Goal: Task Accomplishment & Management: Manage account settings

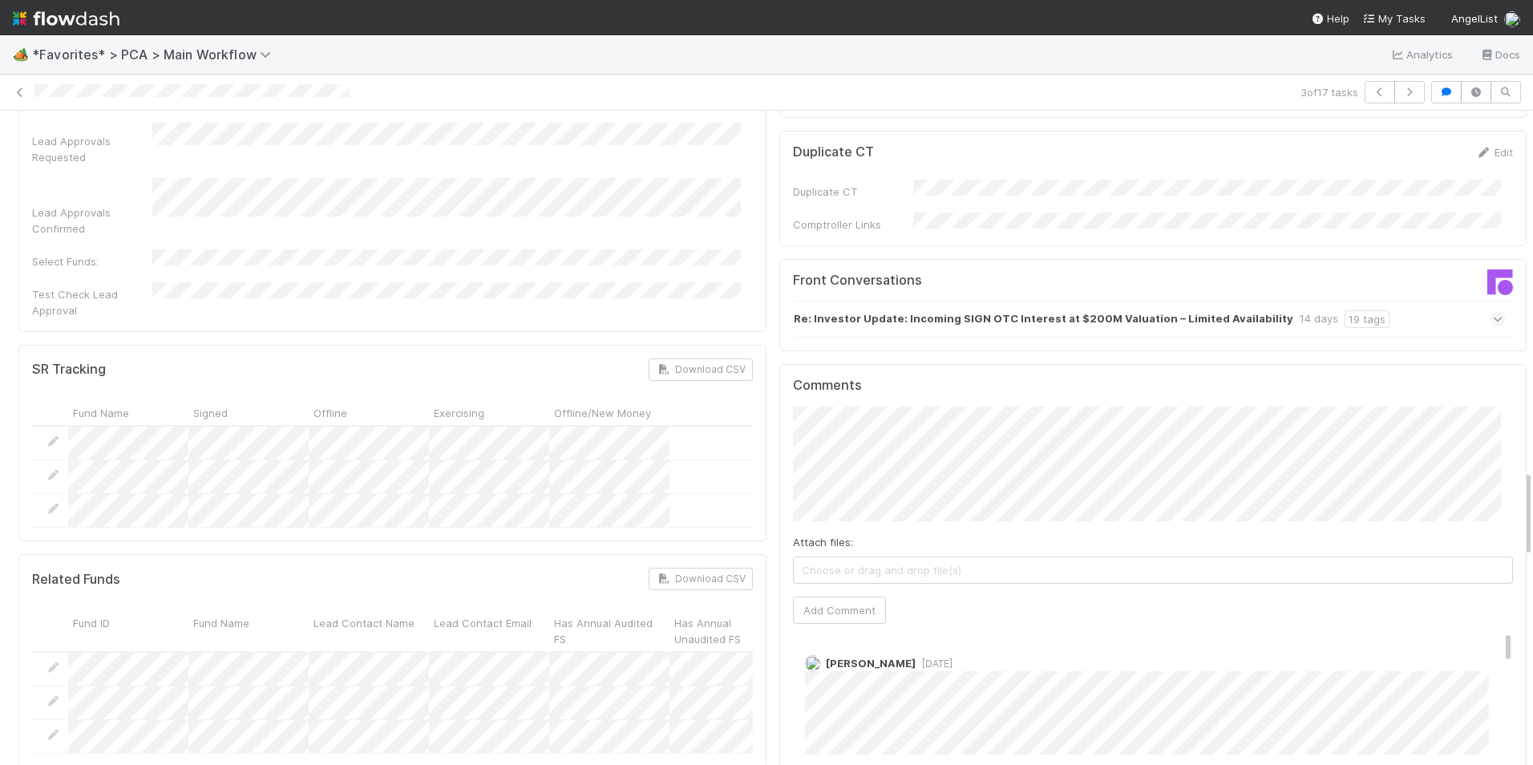
scroll to position [2726, 0]
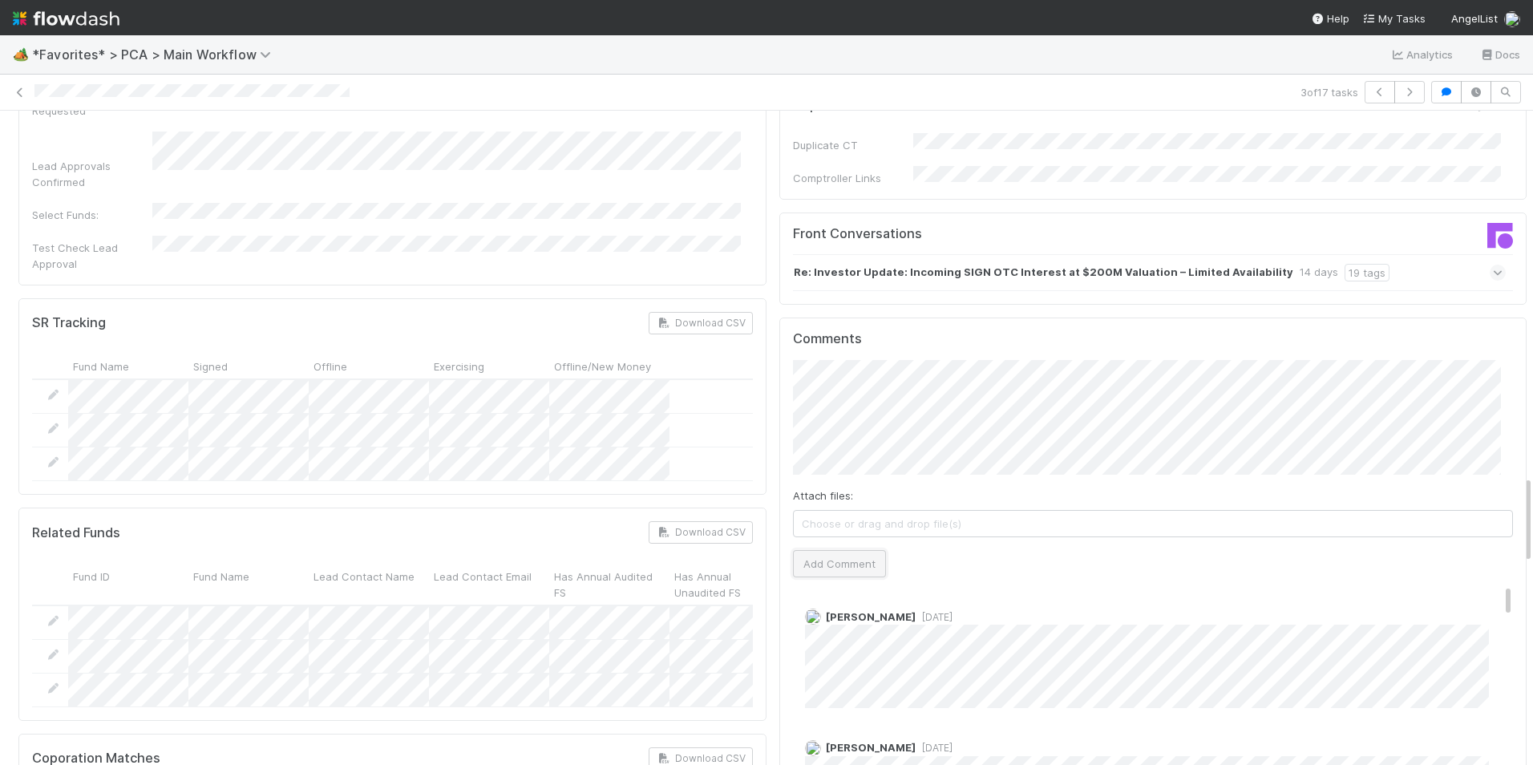
click at [831, 550] on button "Add Comment" at bounding box center [839, 563] width 93 height 27
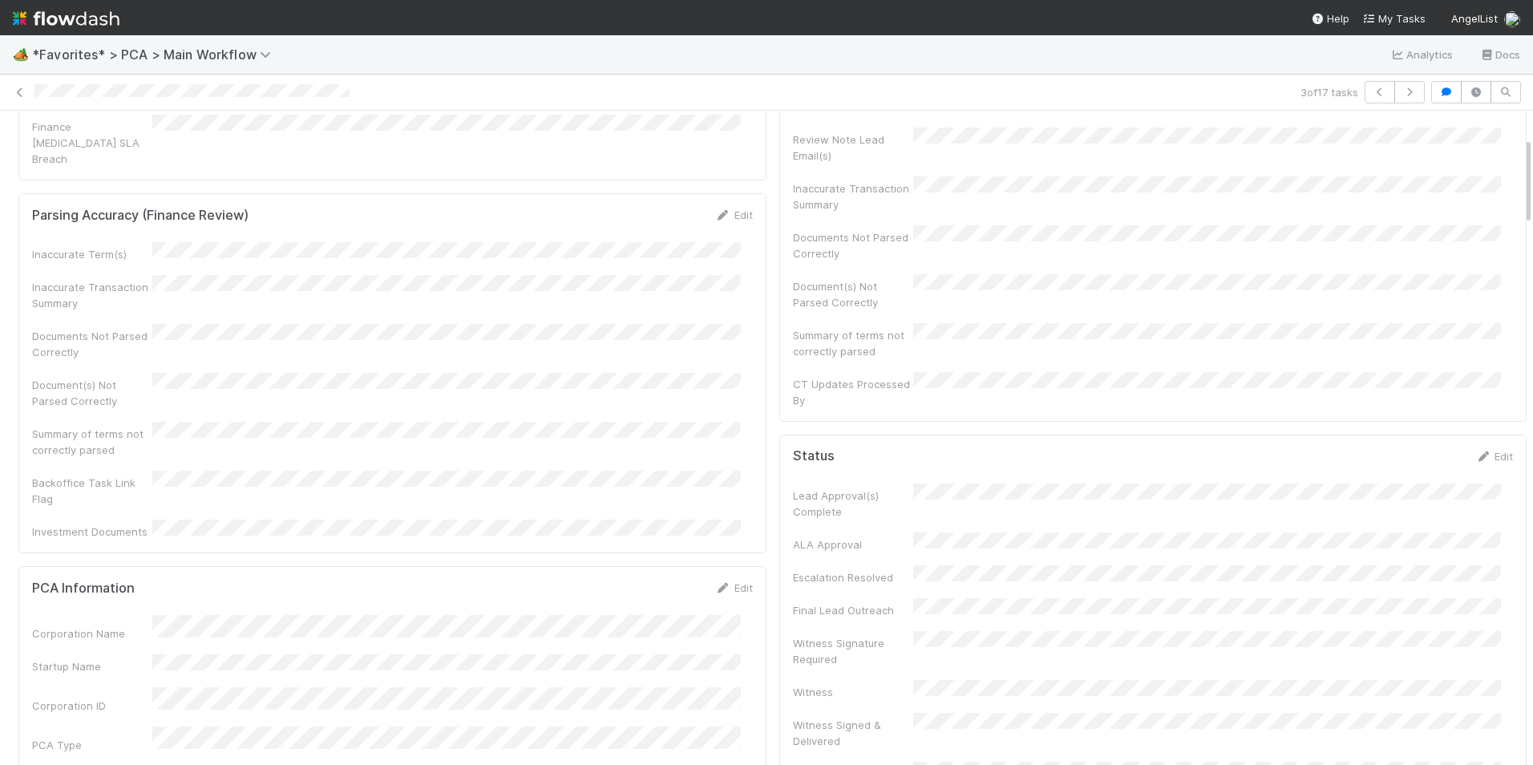
scroll to position [0, 0]
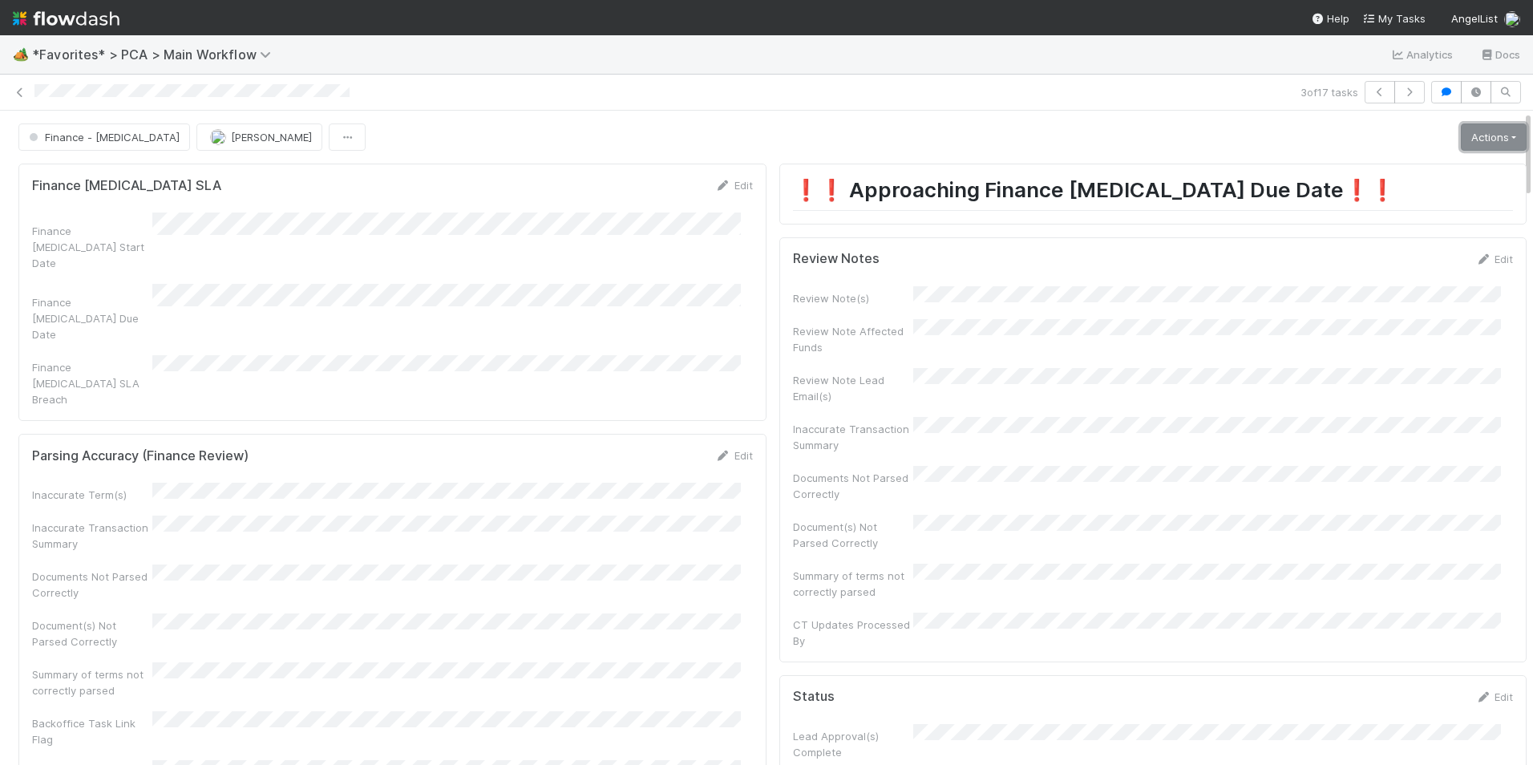
click at [1489, 144] on link "Actions" at bounding box center [1494, 136] width 66 height 27
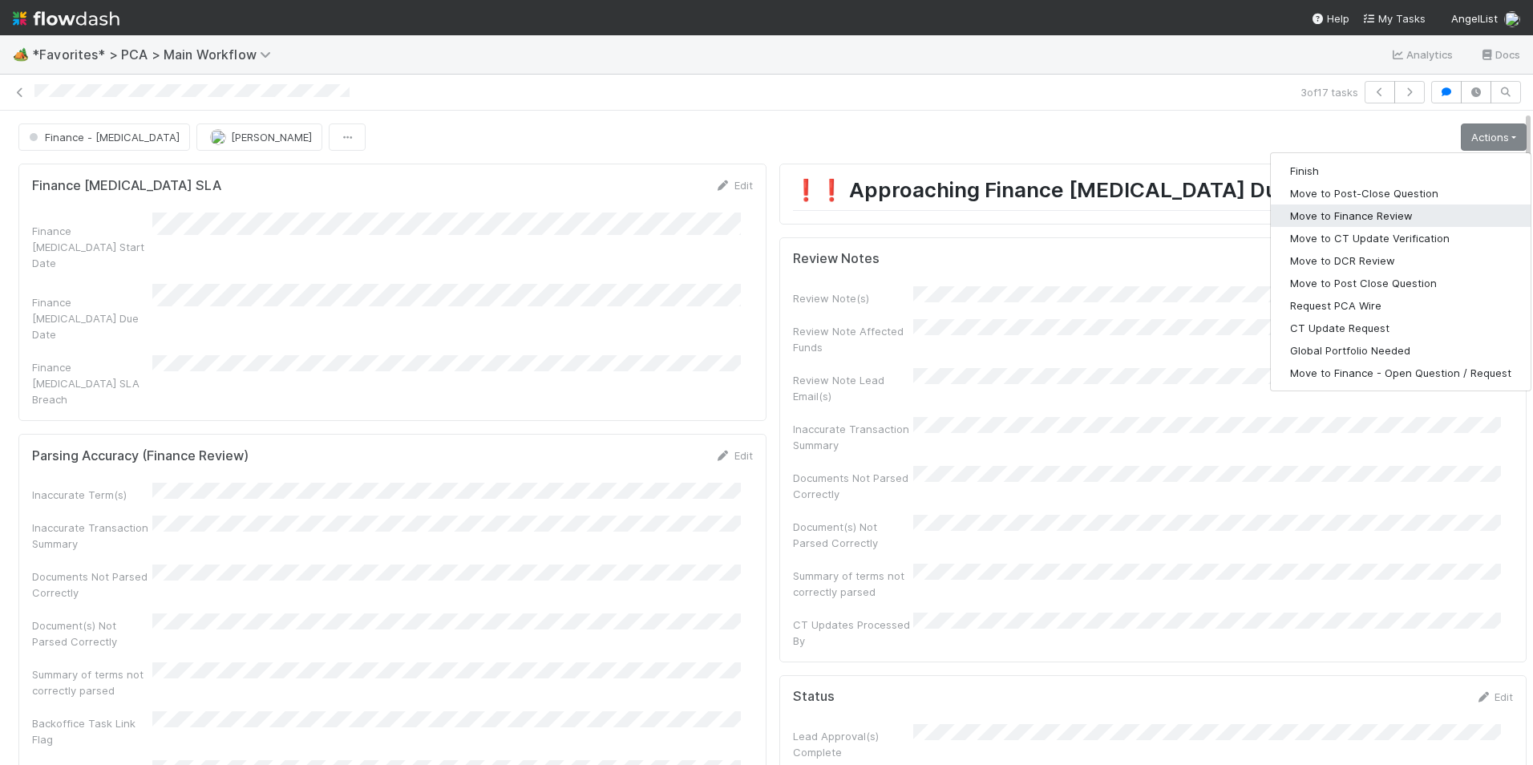
click at [1386, 218] on button "Move to Finance Review" at bounding box center [1401, 215] width 260 height 22
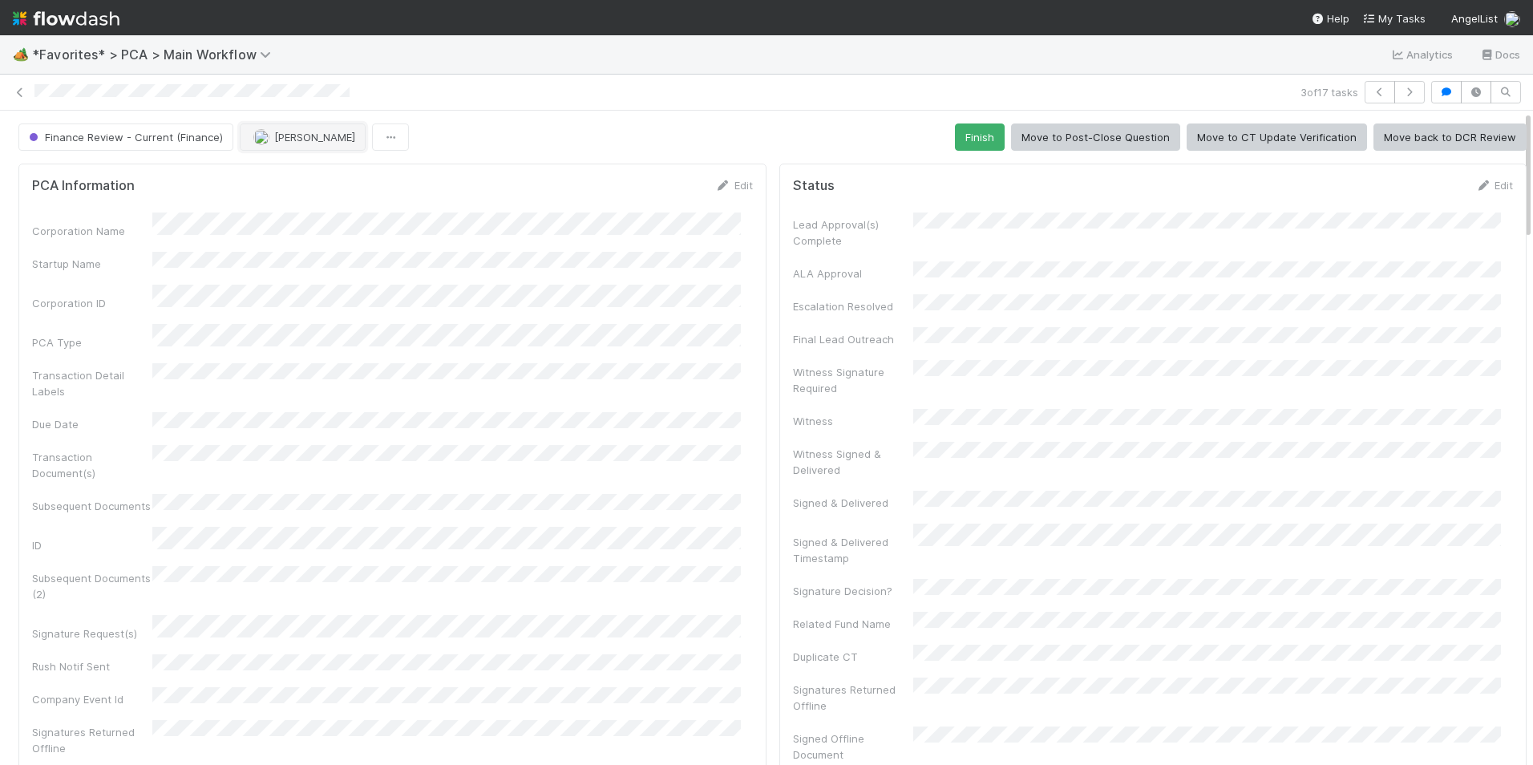
click at [275, 137] on span "[PERSON_NAME]" at bounding box center [314, 137] width 81 height 13
click at [304, 172] on span "[PERSON_NAME]" at bounding box center [300, 177] width 81 height 13
click at [17, 94] on icon at bounding box center [20, 92] width 16 height 10
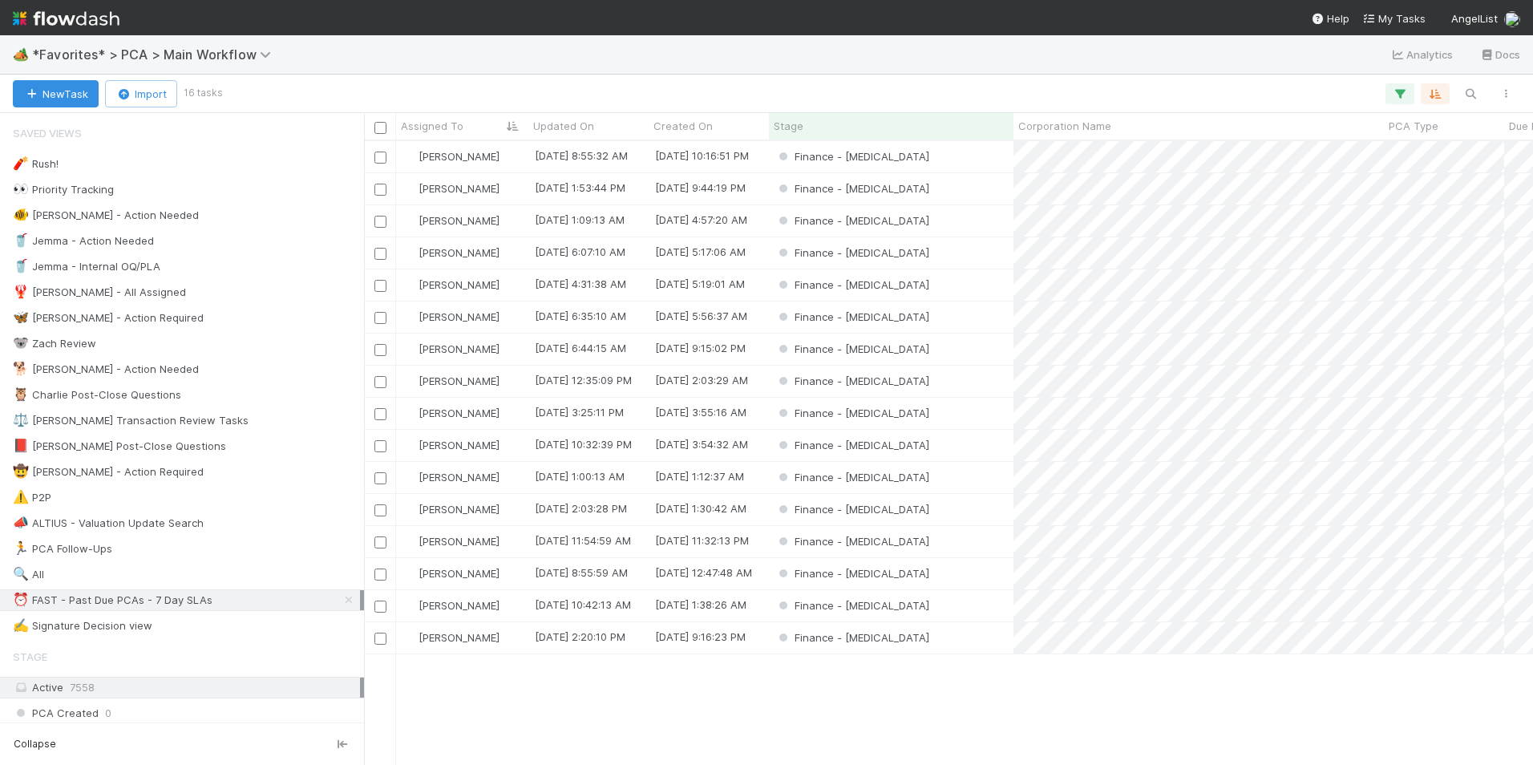
scroll to position [612, 1157]
click at [961, 253] on div "Finance - [MEDICAL_DATA]" at bounding box center [891, 252] width 244 height 31
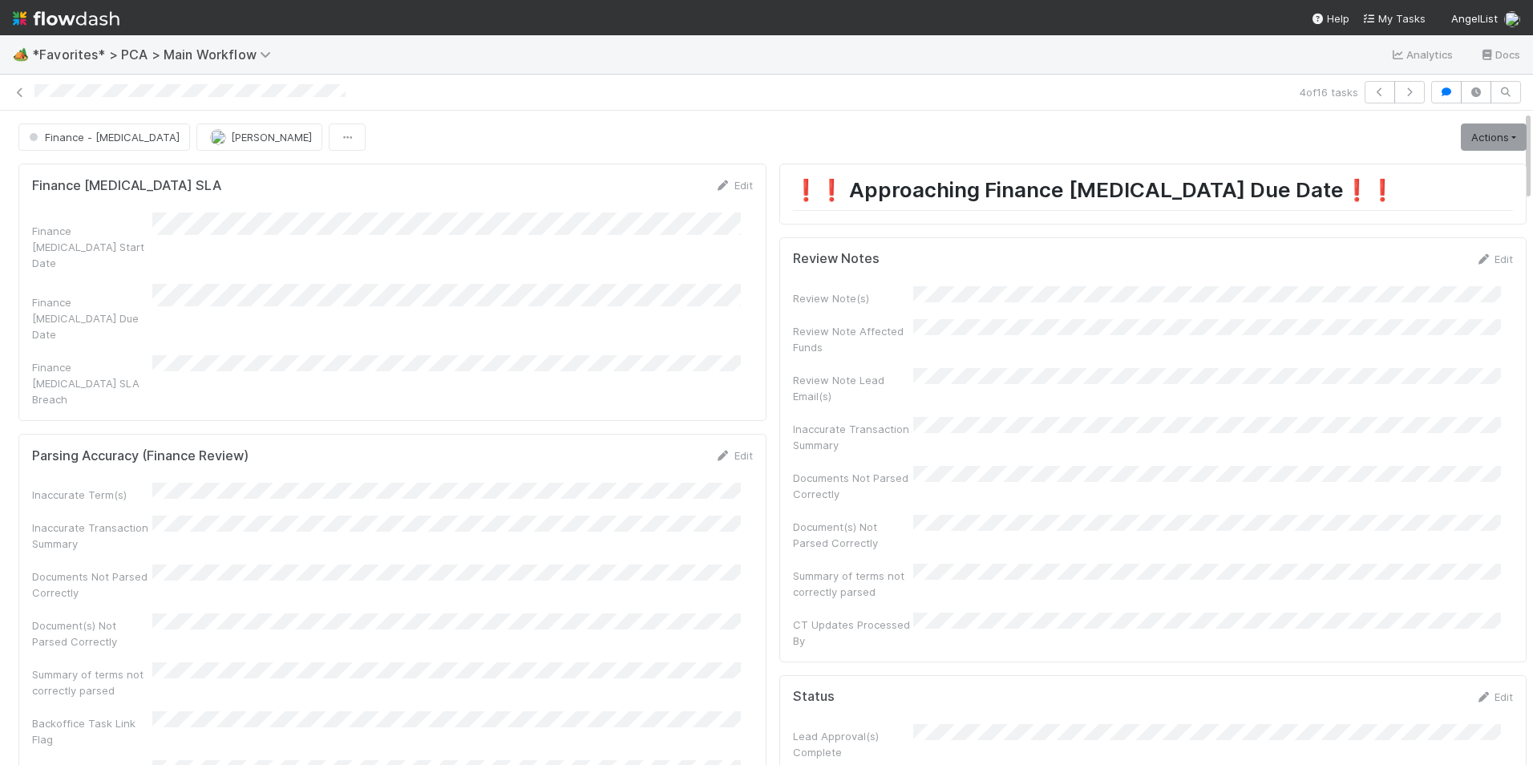
drag, startPoint x: 1467, startPoint y: 261, endPoint x: 1446, endPoint y: 280, distance: 27.8
click at [1475, 261] on link "Edit" at bounding box center [1494, 259] width 38 height 13
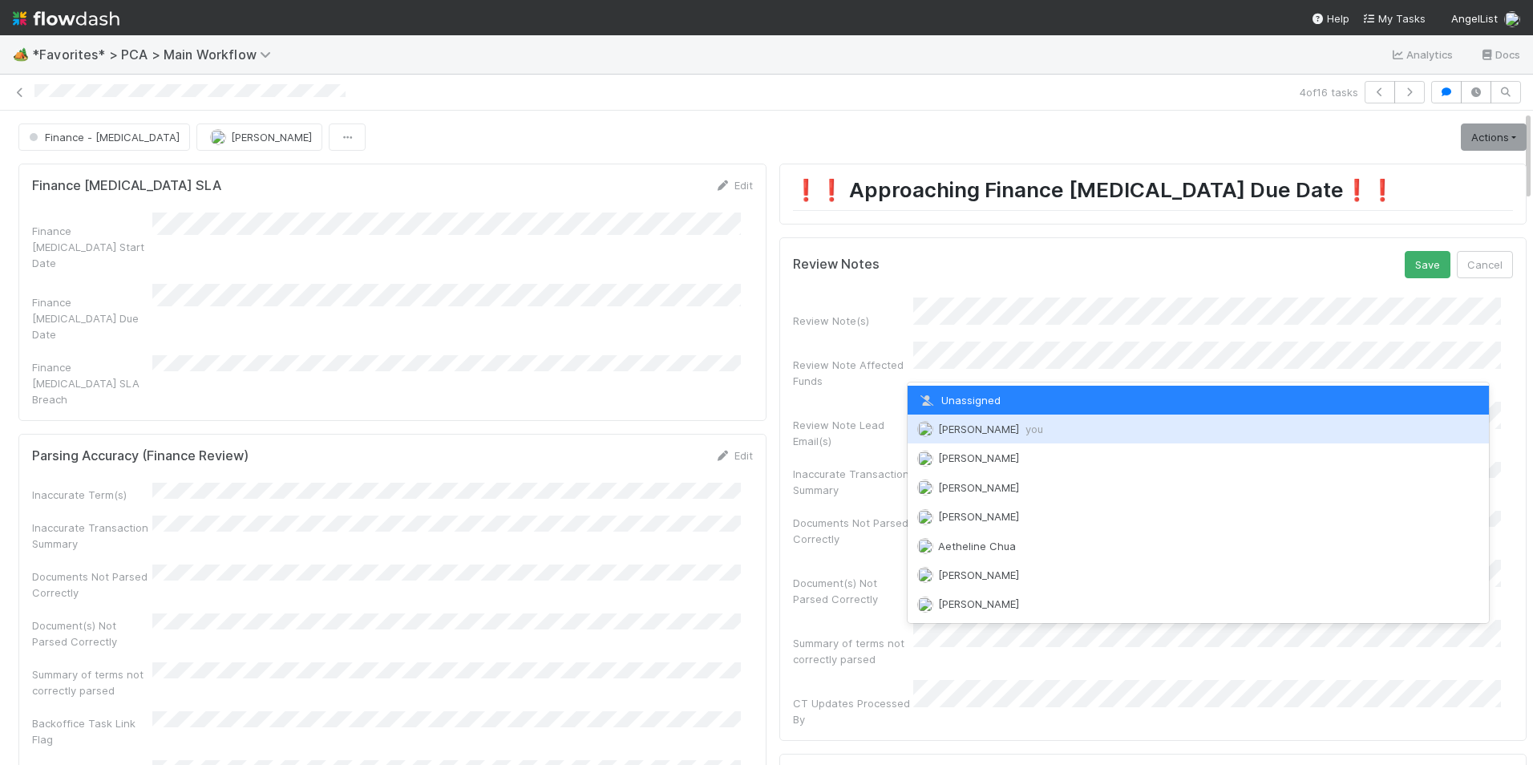
click at [964, 432] on span "[PERSON_NAME] you" at bounding box center [990, 428] width 105 height 13
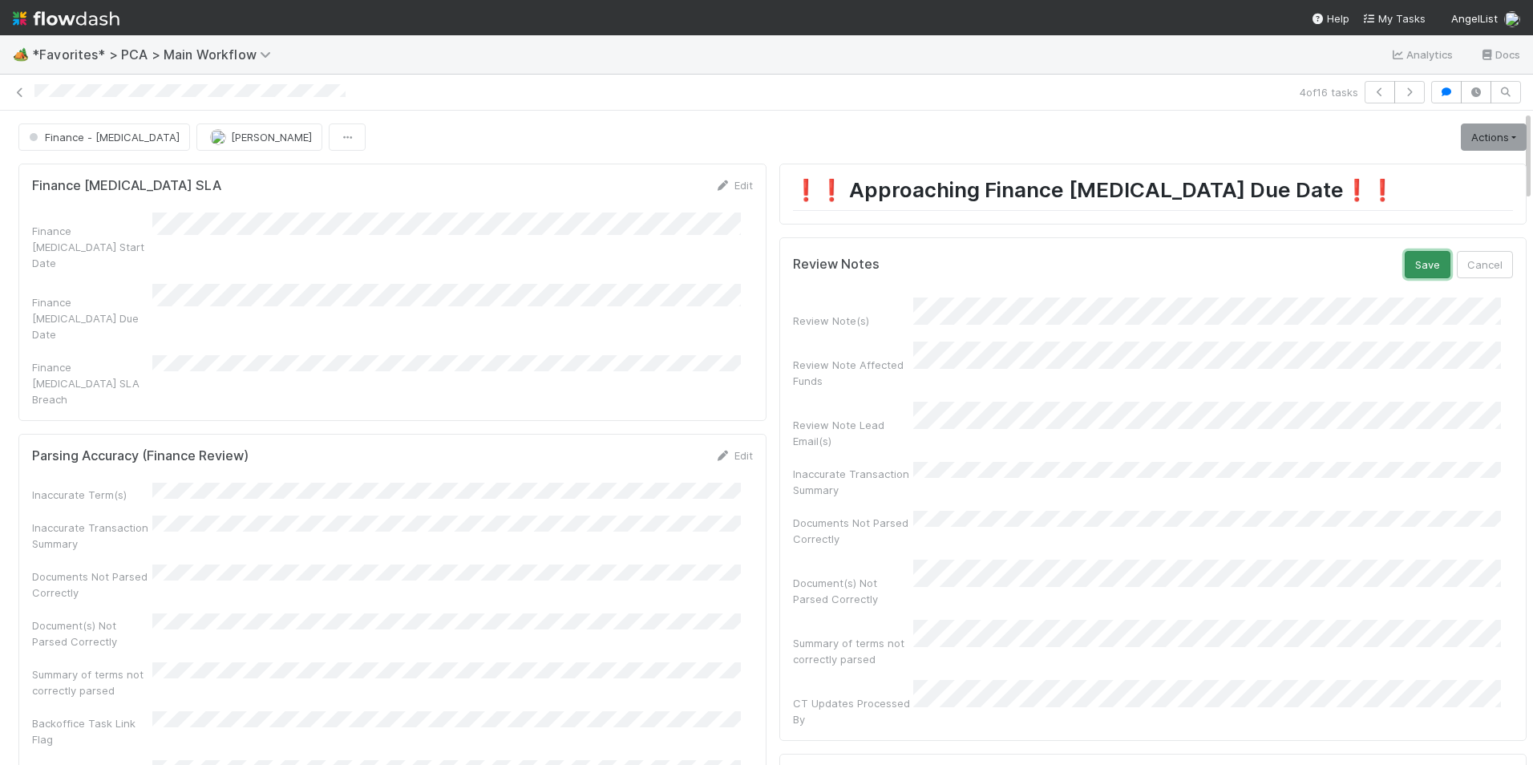
click at [1404, 268] on button "Save" at bounding box center [1427, 264] width 46 height 27
click at [210, 135] on img "button" at bounding box center [218, 137] width 16 height 16
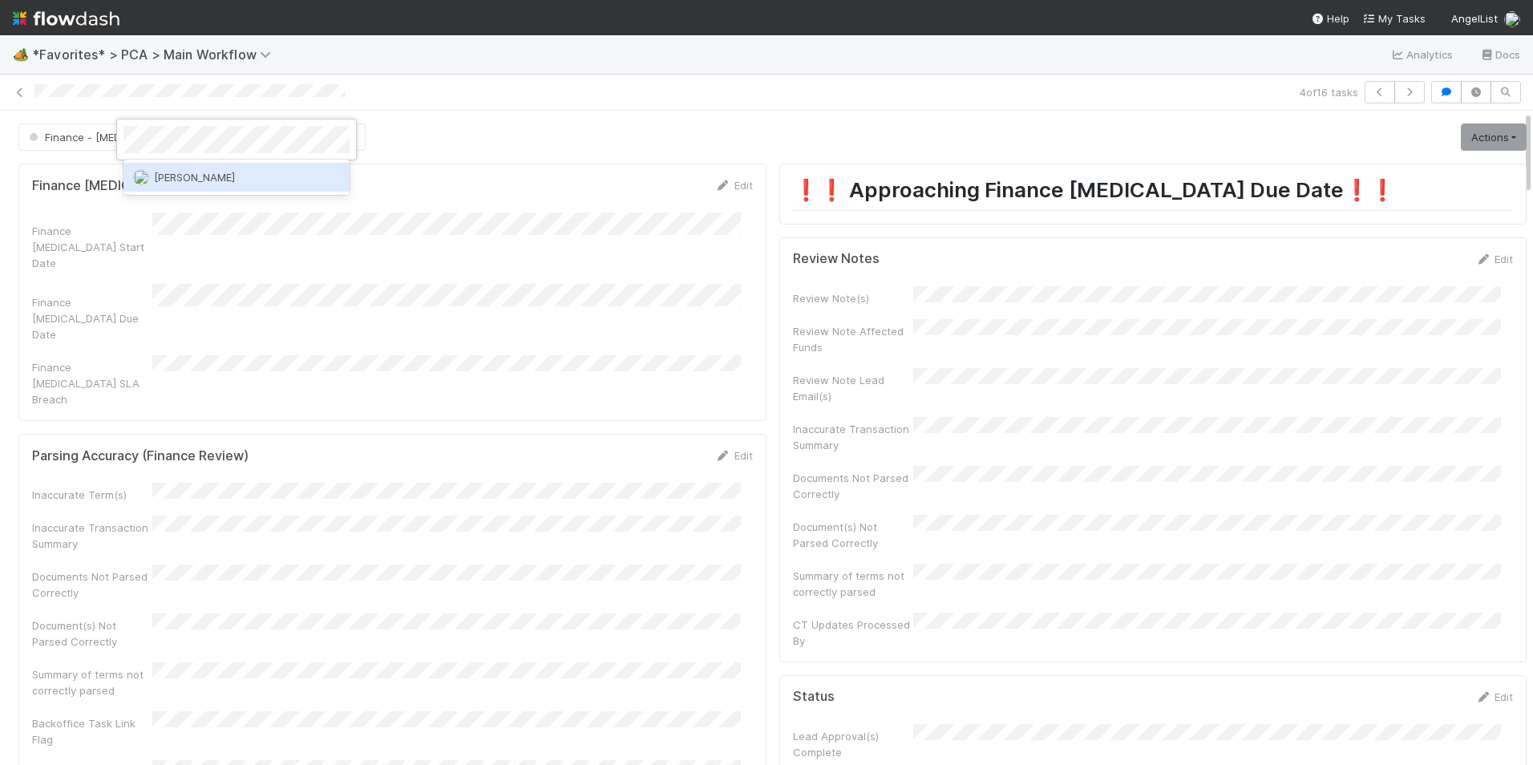
click at [158, 183] on span "[PERSON_NAME]" at bounding box center [194, 177] width 81 height 13
click at [18, 95] on icon at bounding box center [20, 92] width 16 height 10
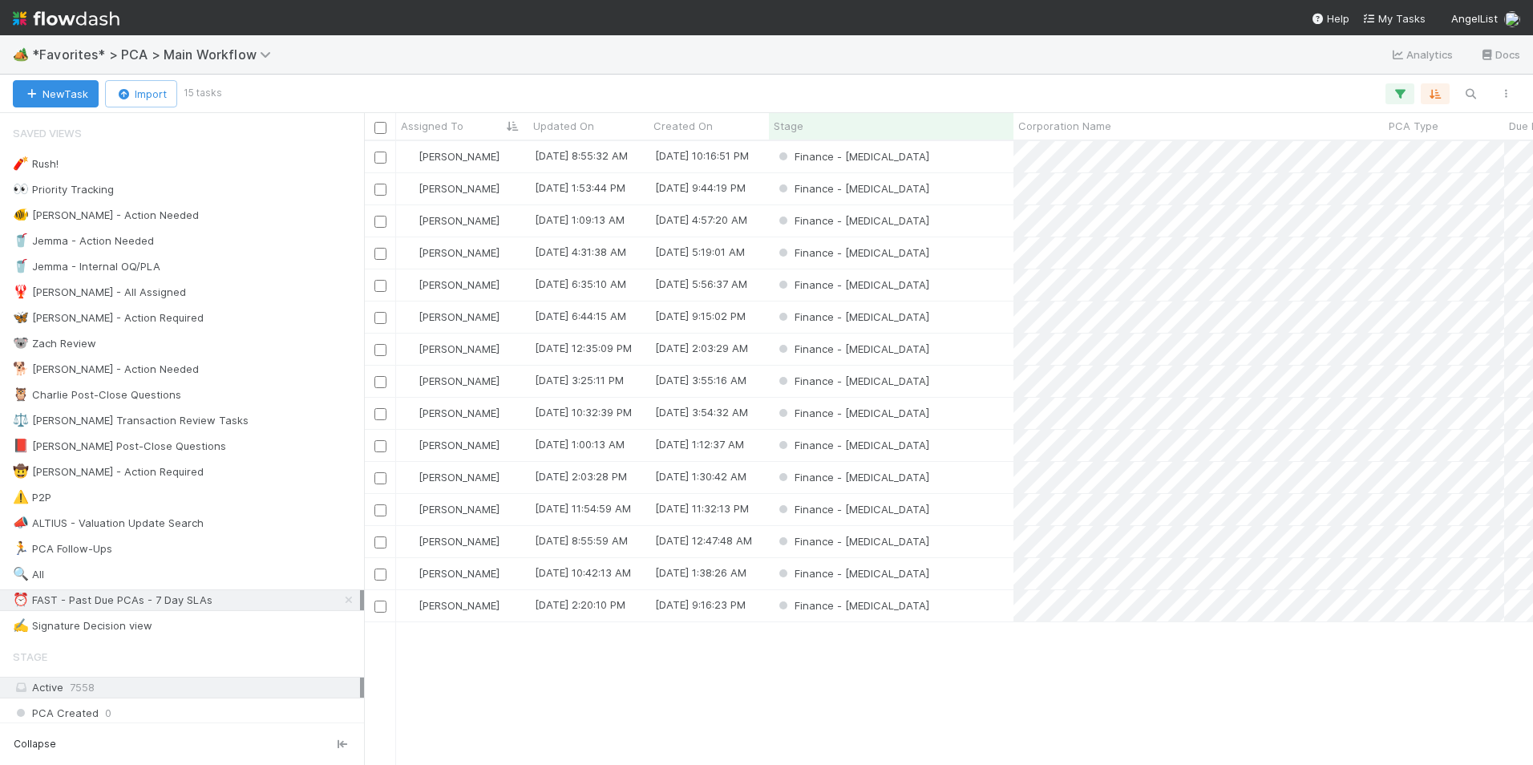
scroll to position [612, 1157]
click at [931, 283] on div "Finance - [MEDICAL_DATA]" at bounding box center [891, 284] width 244 height 31
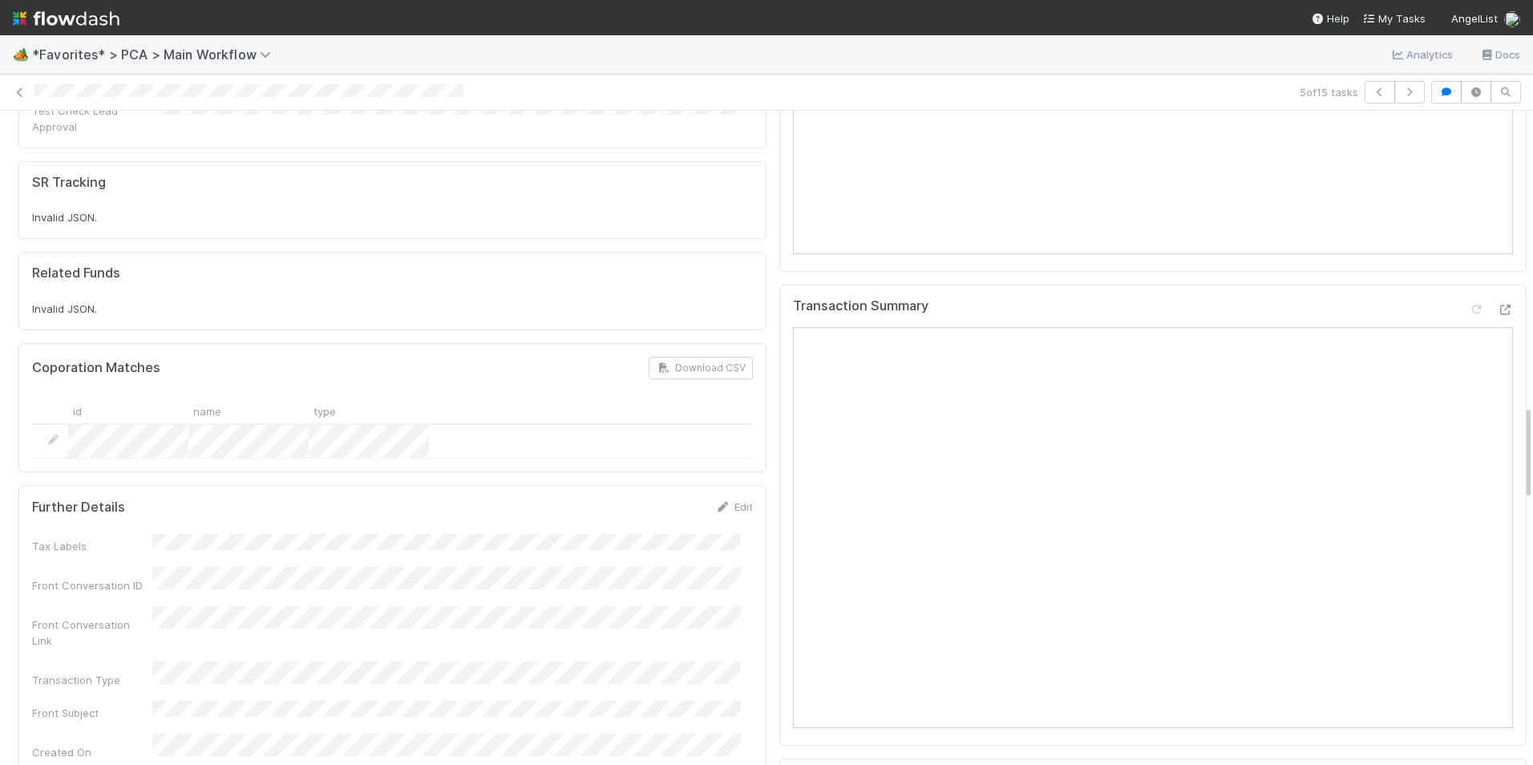
scroll to position [2004, 0]
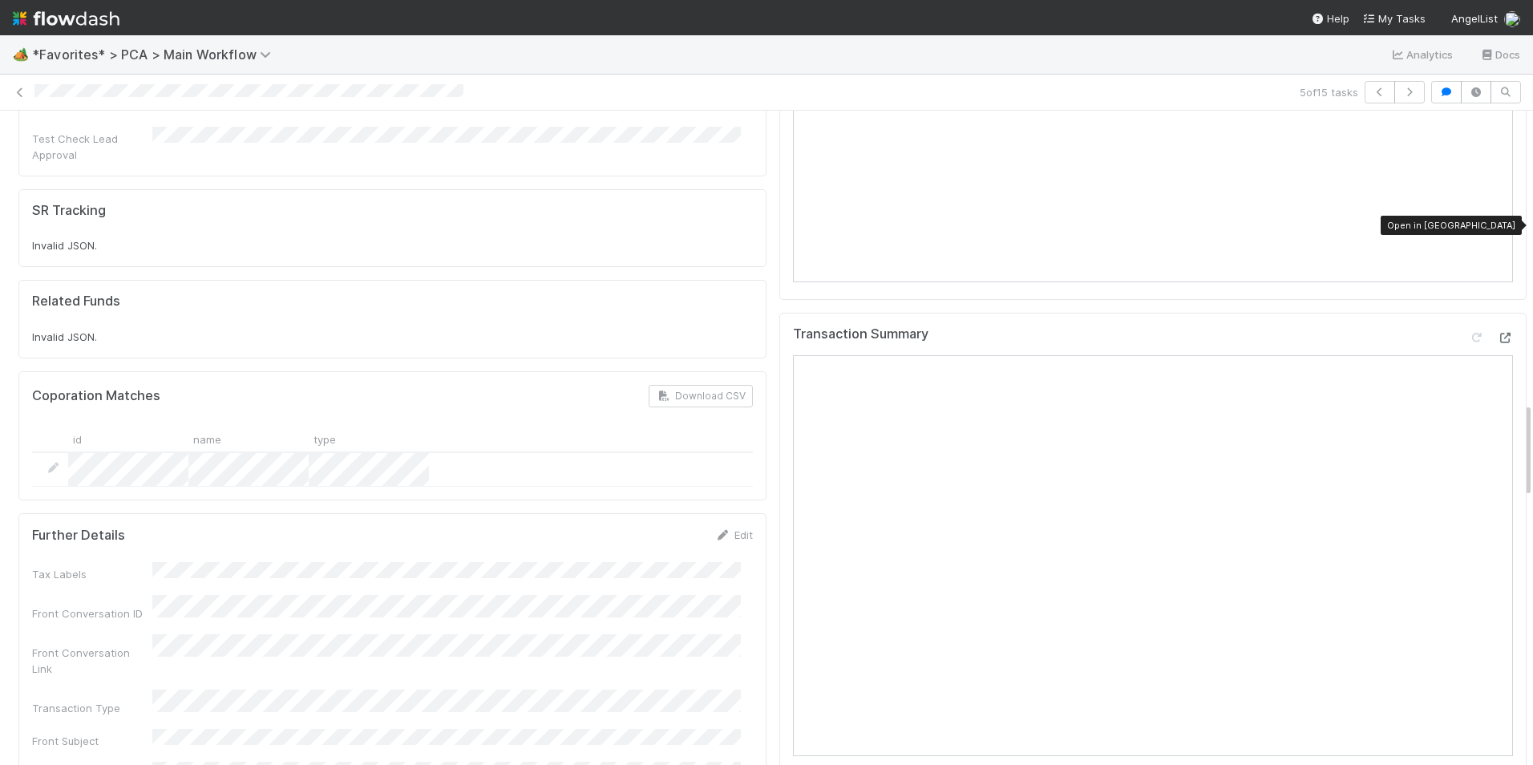
click at [1497, 333] on icon at bounding box center [1505, 338] width 16 height 10
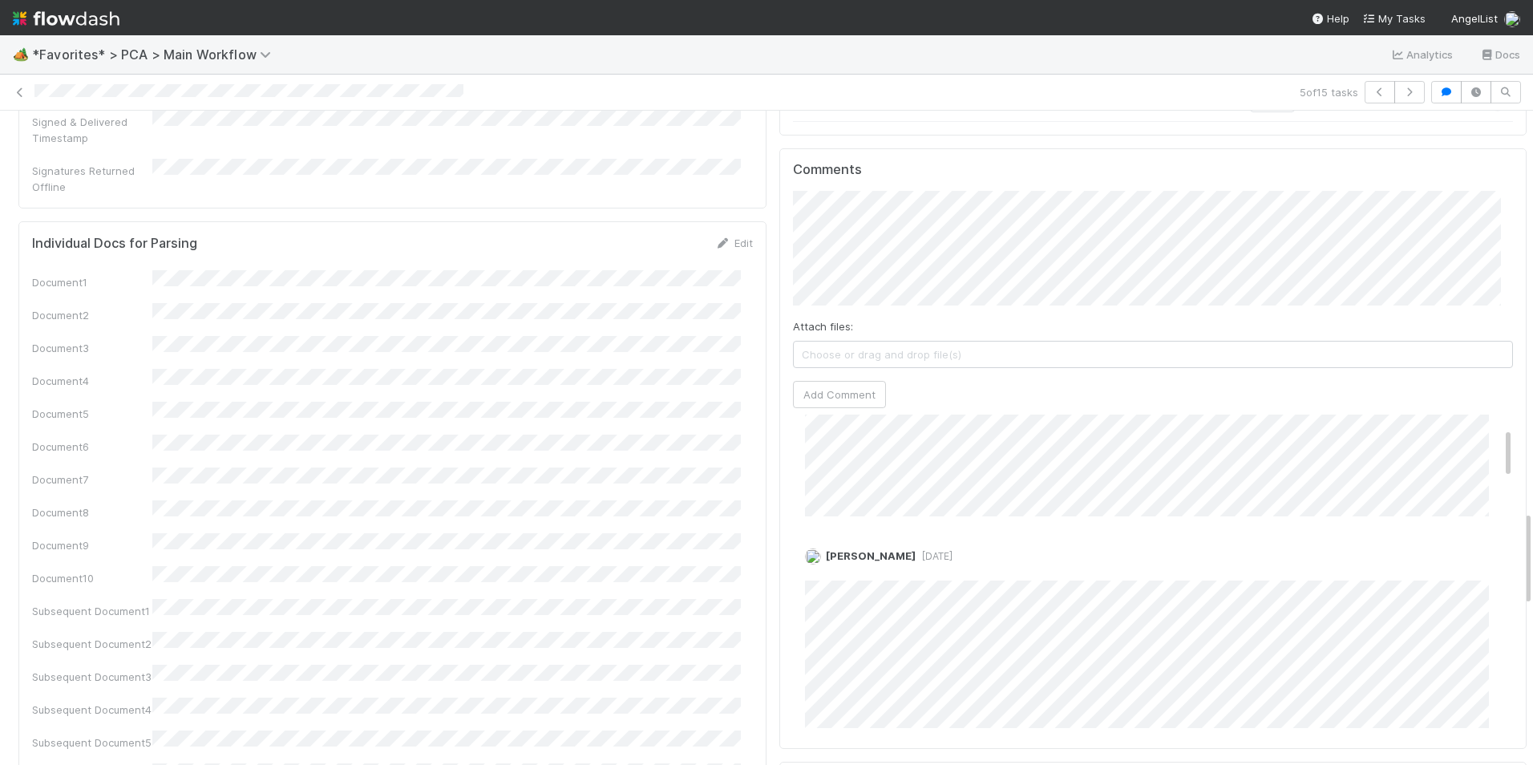
scroll to position [2726, 0]
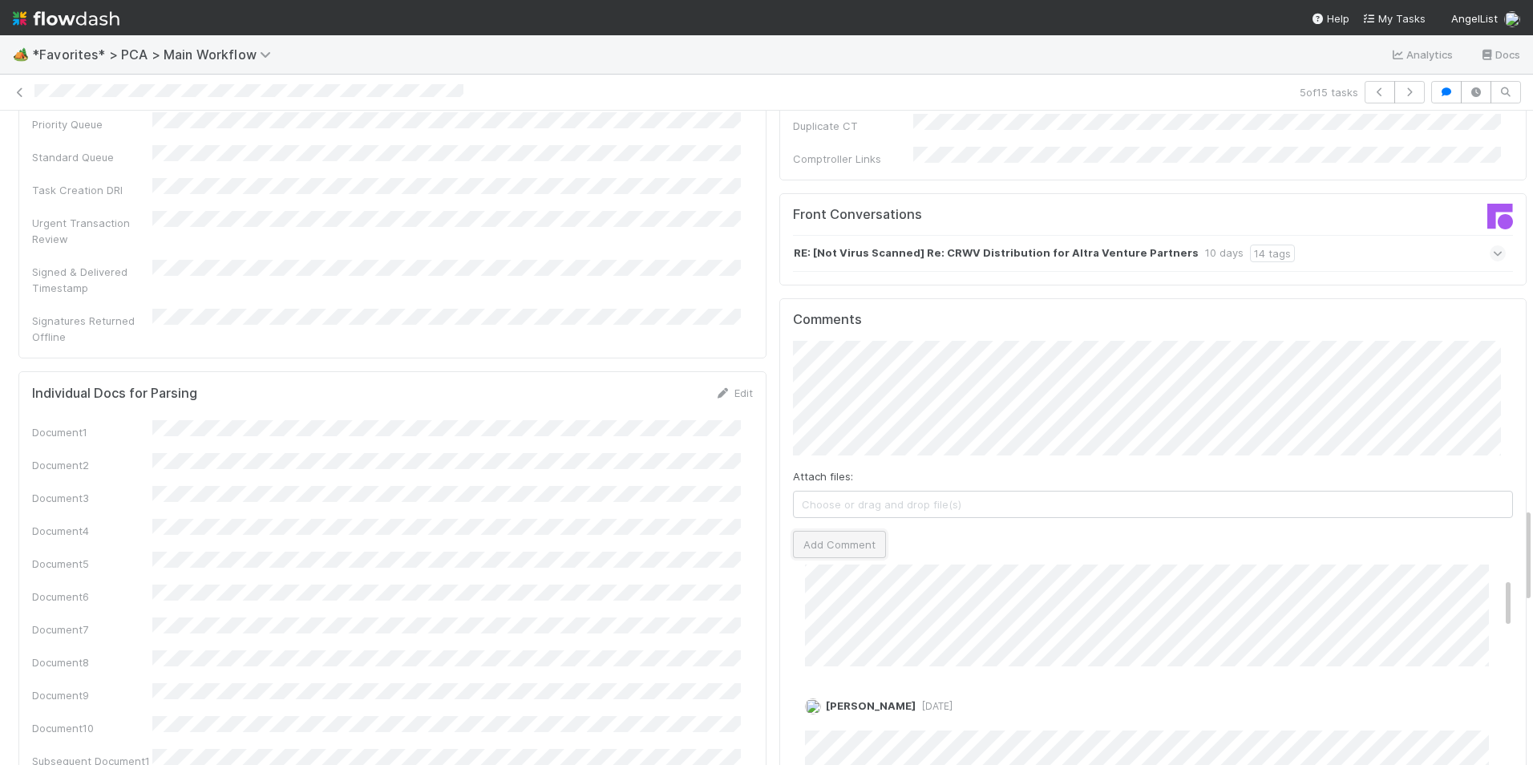
click at [849, 531] on button "Add Comment" at bounding box center [839, 544] width 93 height 27
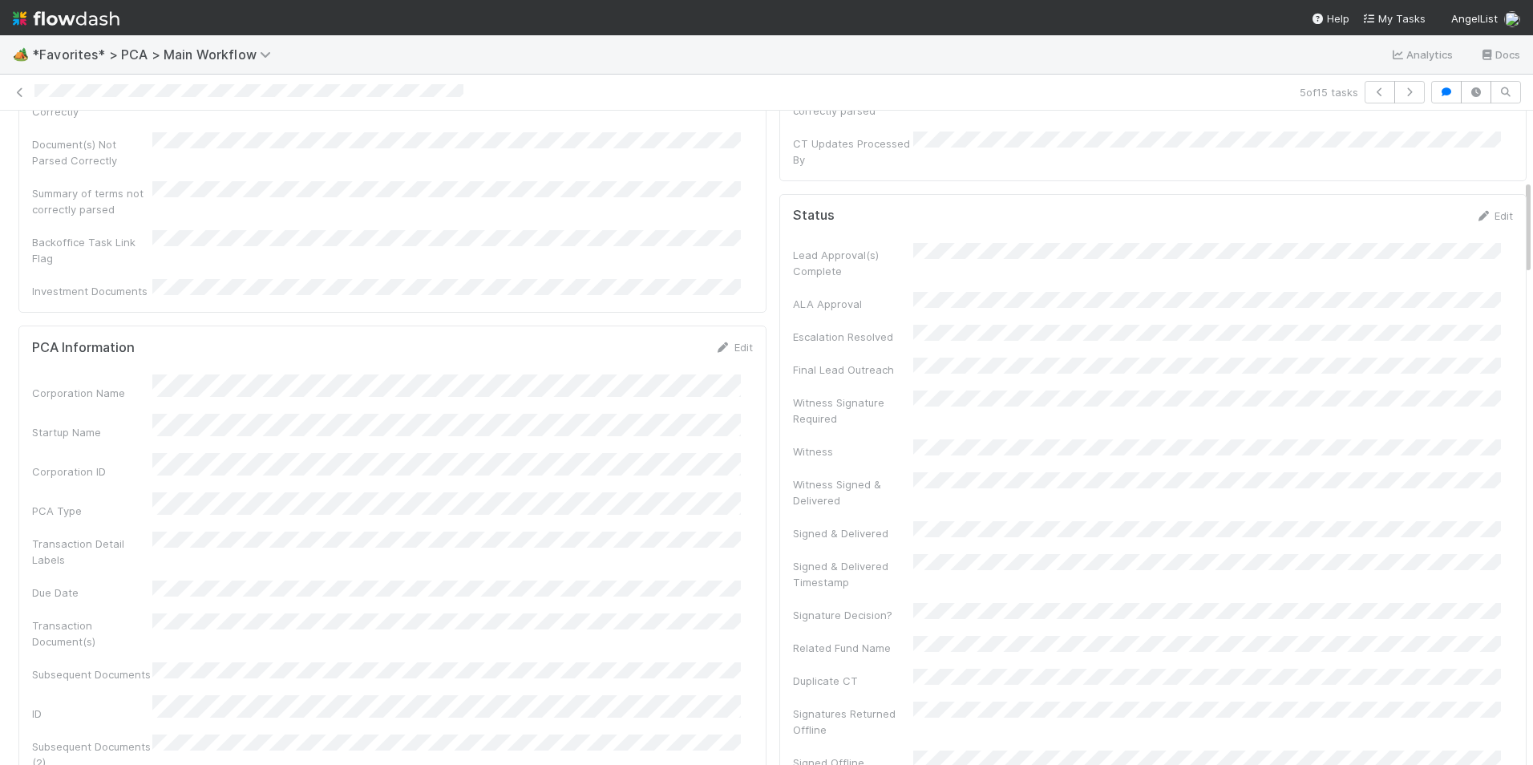
scroll to position [0, 0]
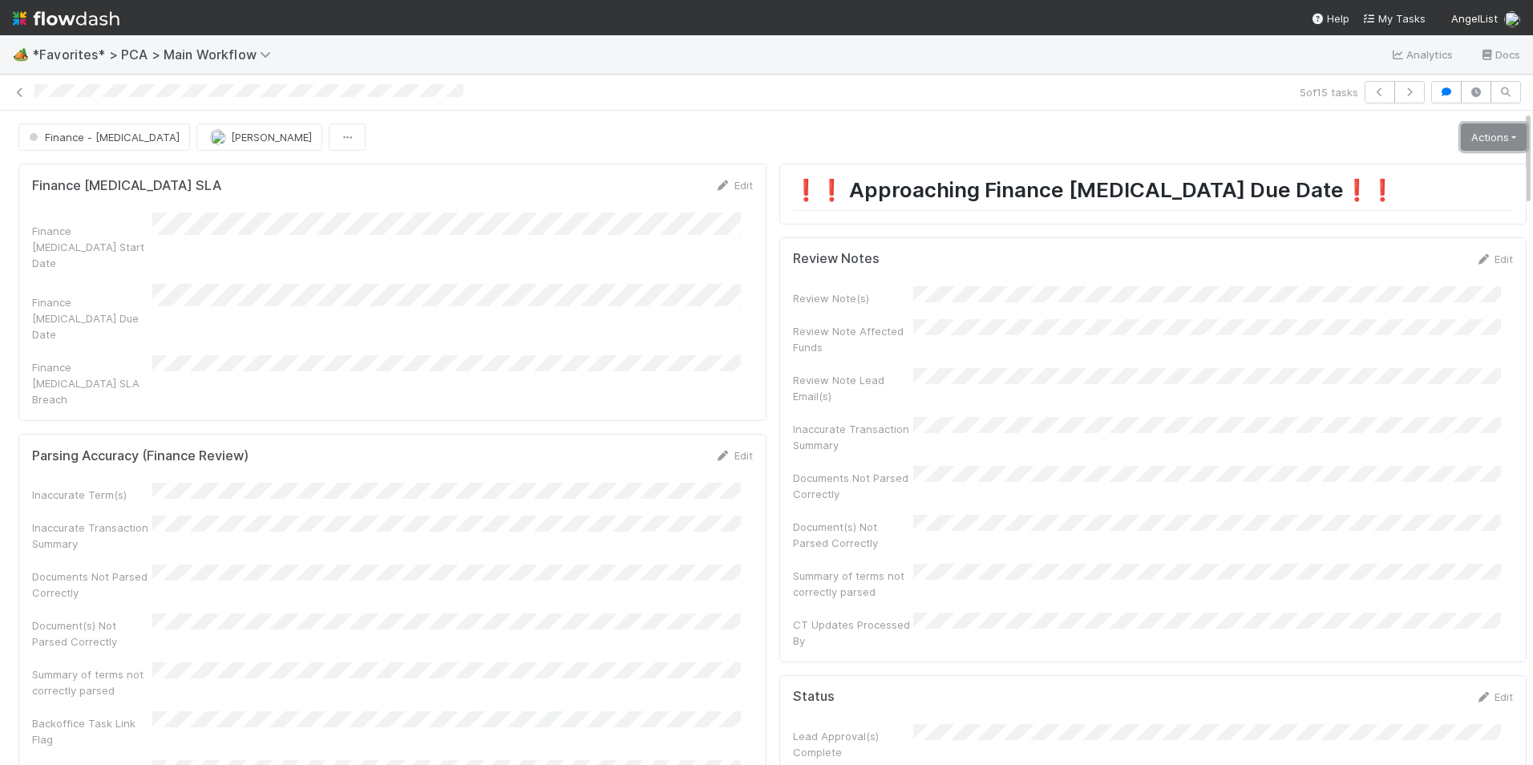
click at [1465, 139] on link "Actions" at bounding box center [1494, 136] width 66 height 27
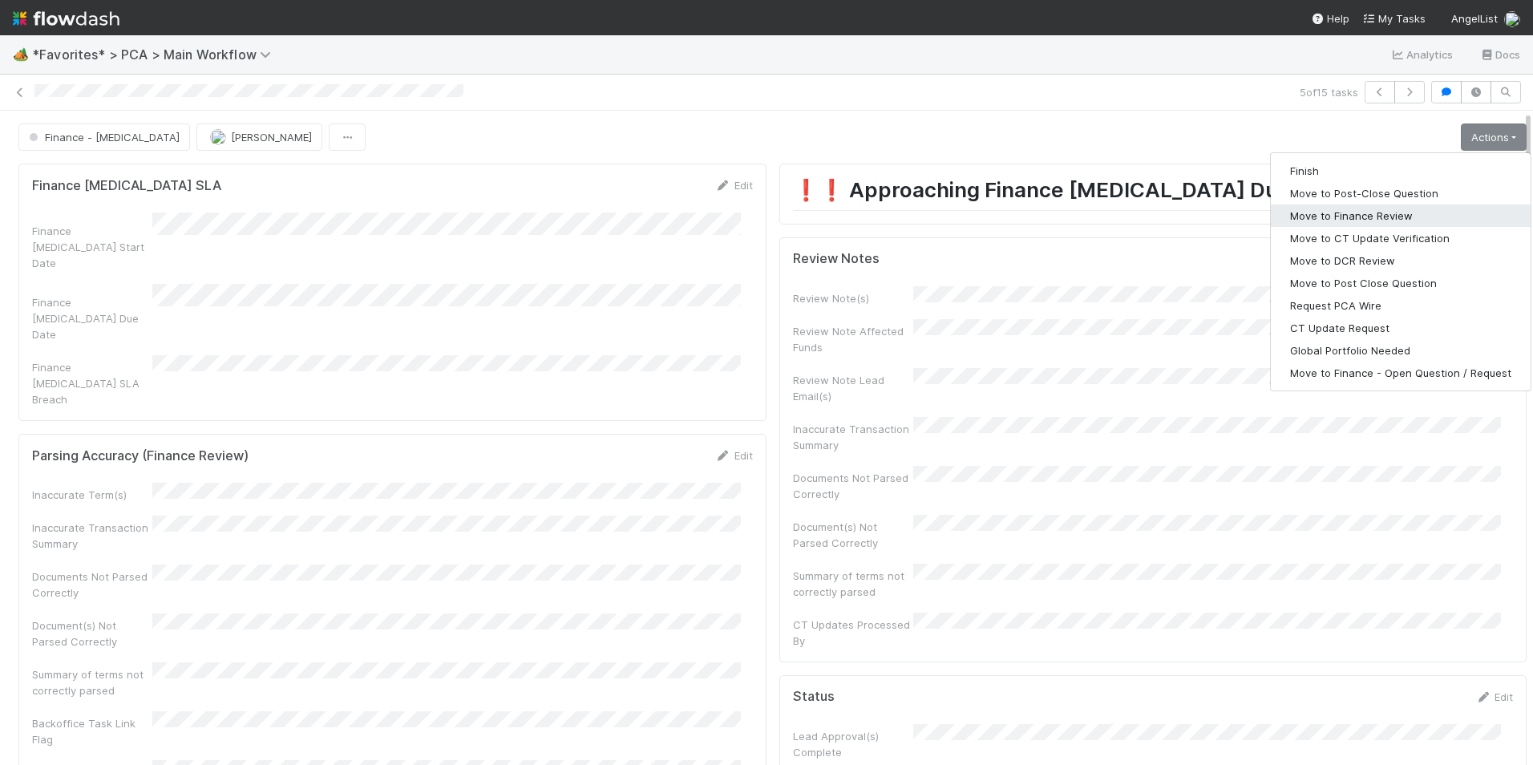
click at [1382, 217] on button "Move to Finance Review" at bounding box center [1401, 215] width 260 height 22
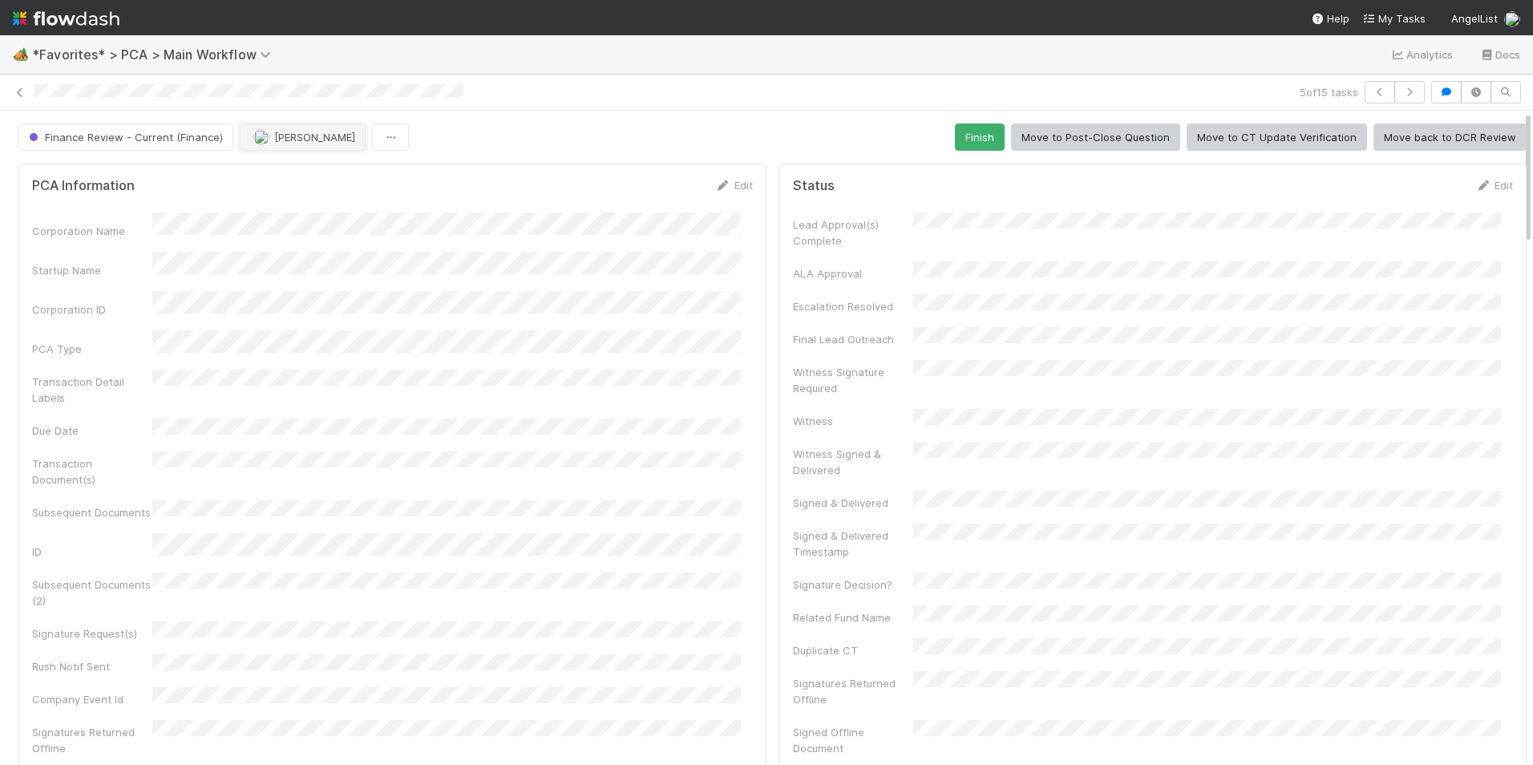
click at [265, 143] on button "[PERSON_NAME]" at bounding box center [303, 136] width 126 height 27
click at [293, 180] on span "[PERSON_NAME]" at bounding box center [300, 177] width 81 height 13
click at [20, 92] on icon at bounding box center [20, 92] width 16 height 10
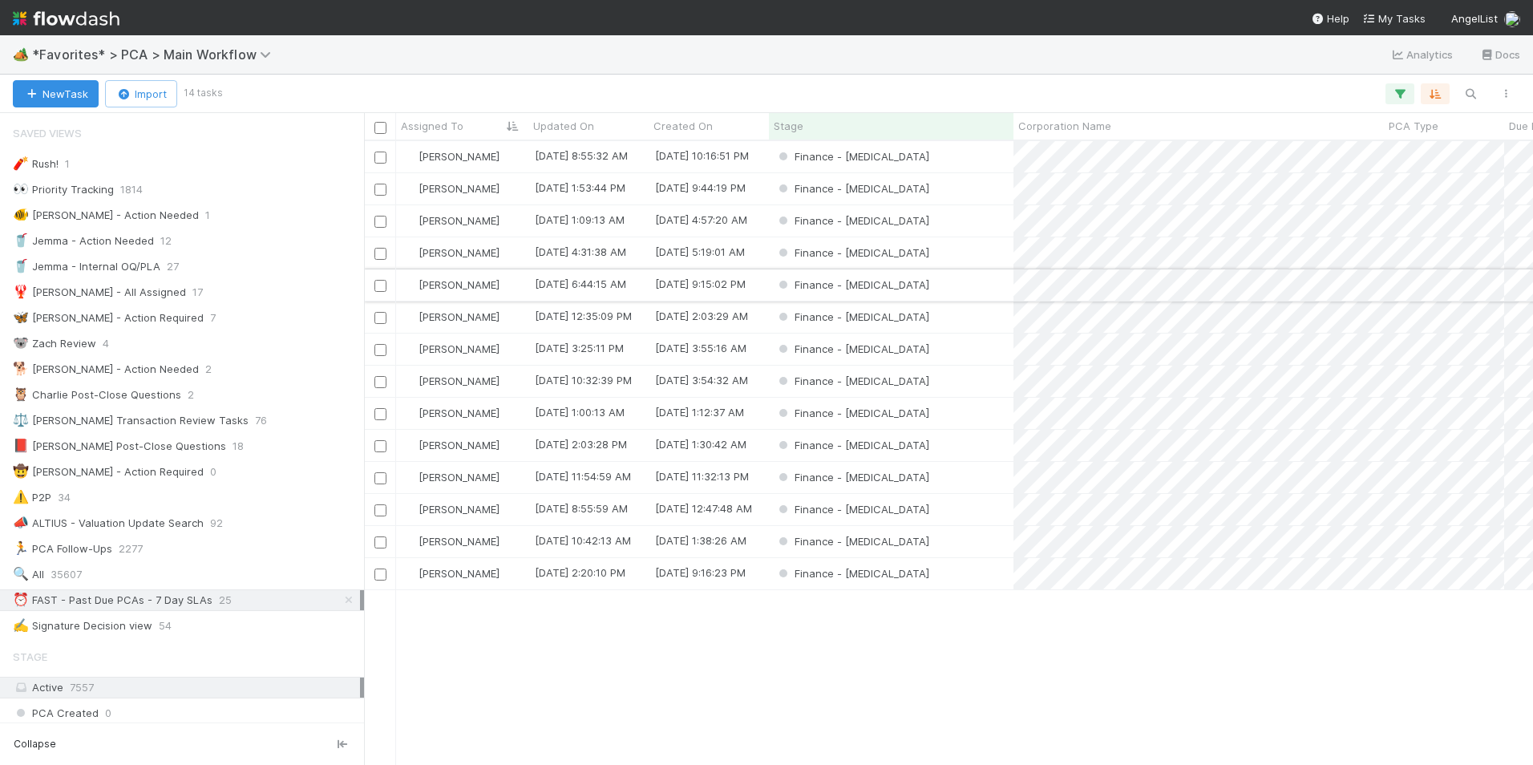
click at [948, 281] on div "Finance - [MEDICAL_DATA]" at bounding box center [891, 284] width 244 height 31
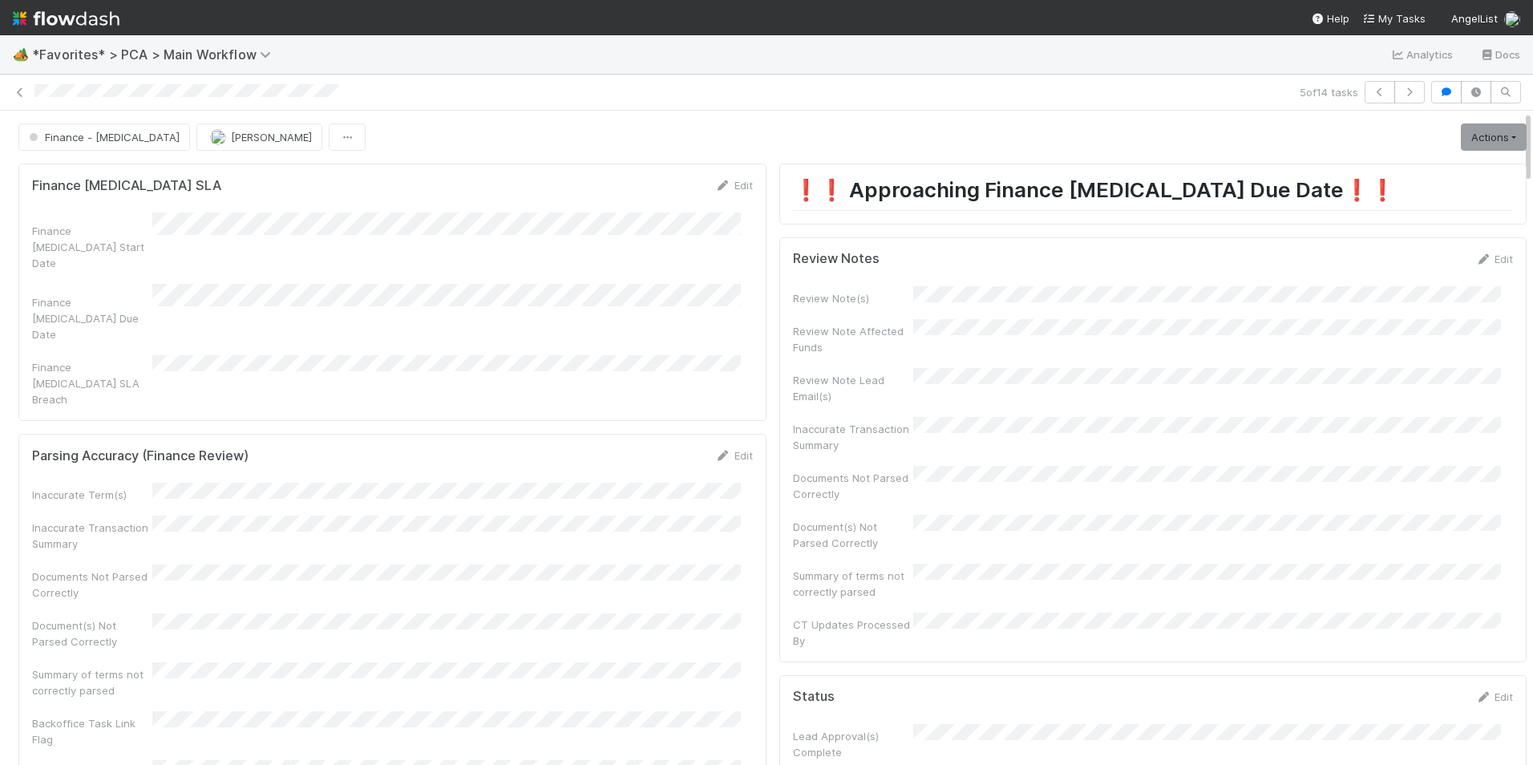
click at [1475, 260] on link "Edit" at bounding box center [1494, 259] width 38 height 13
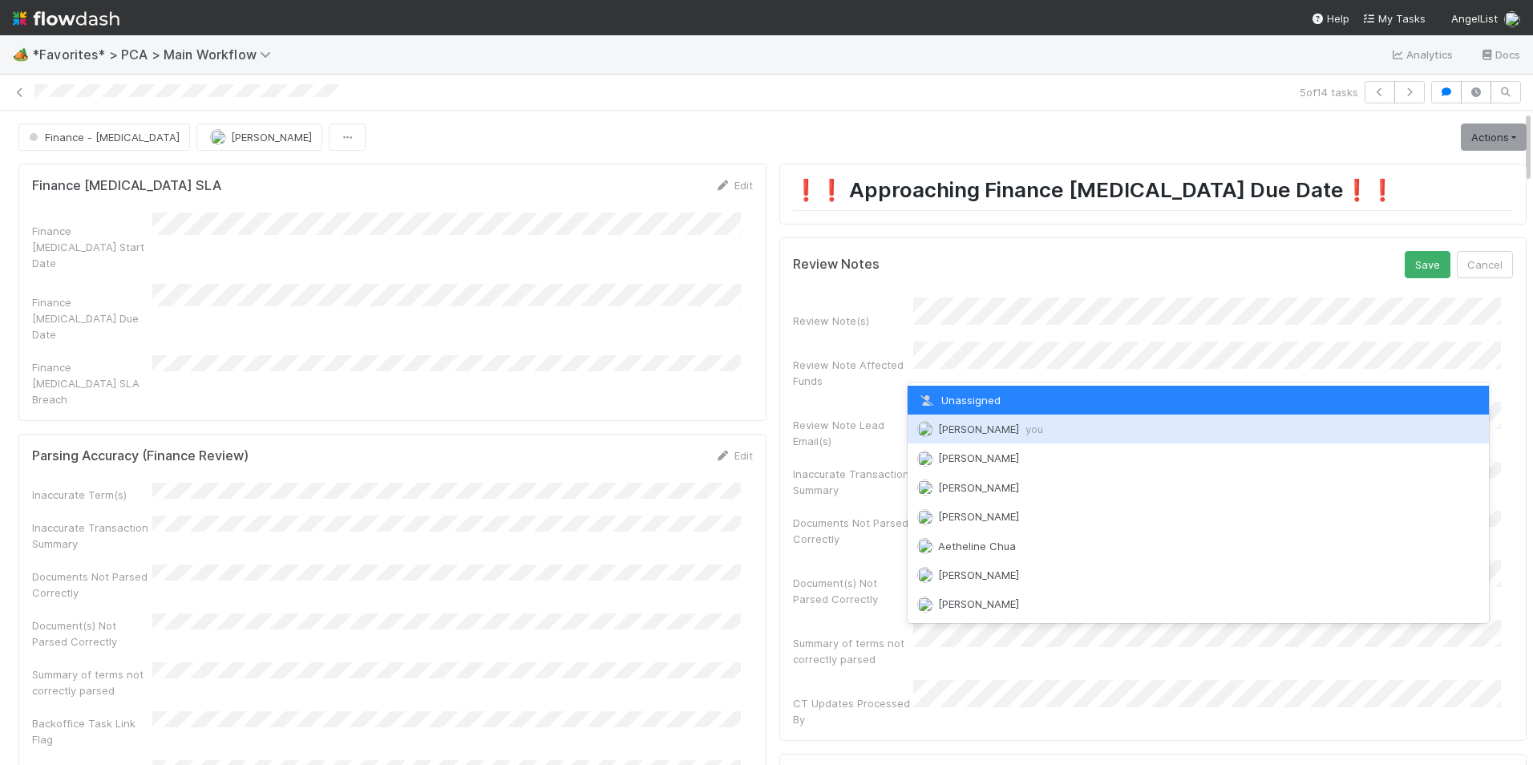
click at [1006, 428] on div "[PERSON_NAME] you" at bounding box center [1198, 428] width 582 height 29
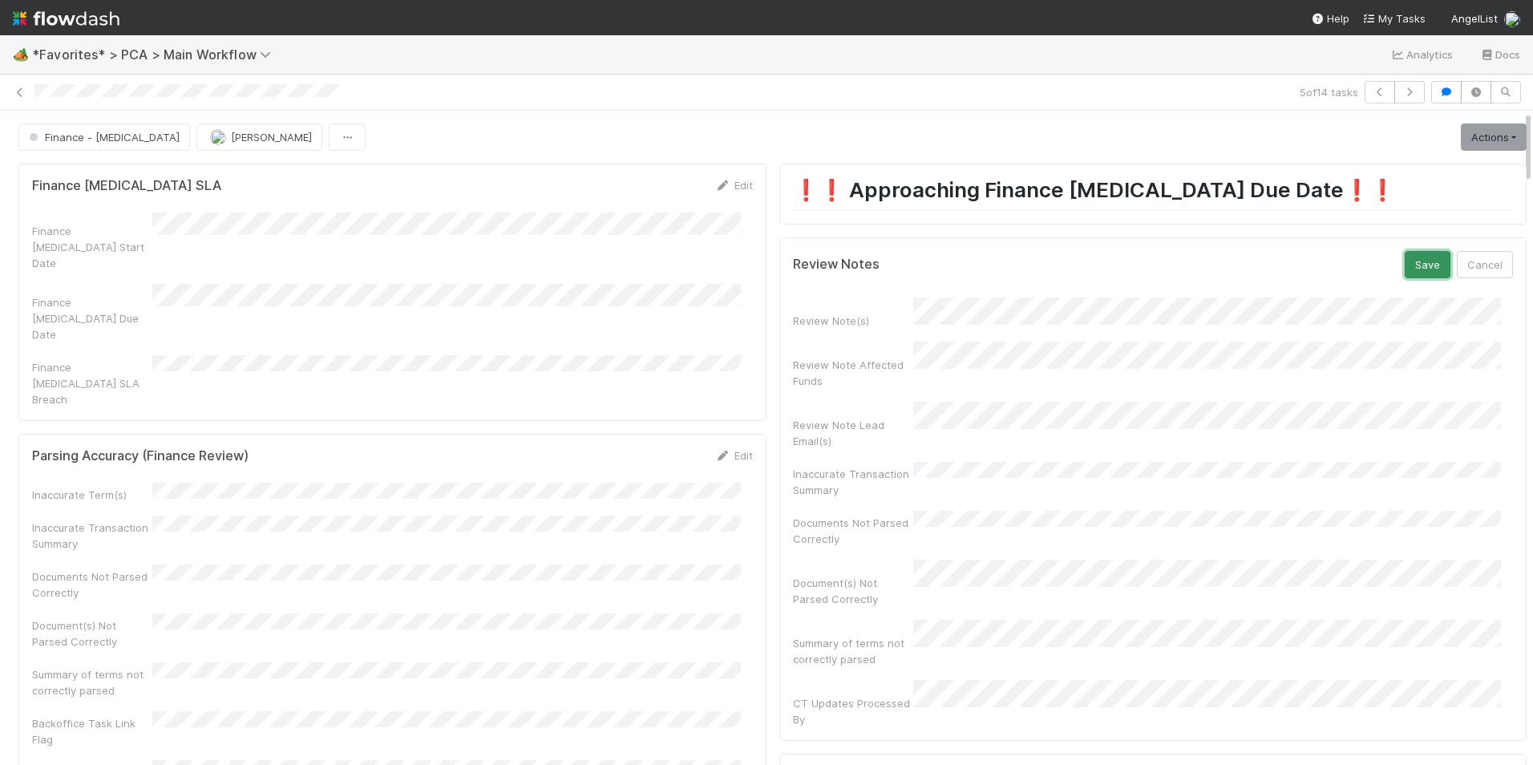
click at [1404, 266] on button "Save" at bounding box center [1427, 264] width 46 height 27
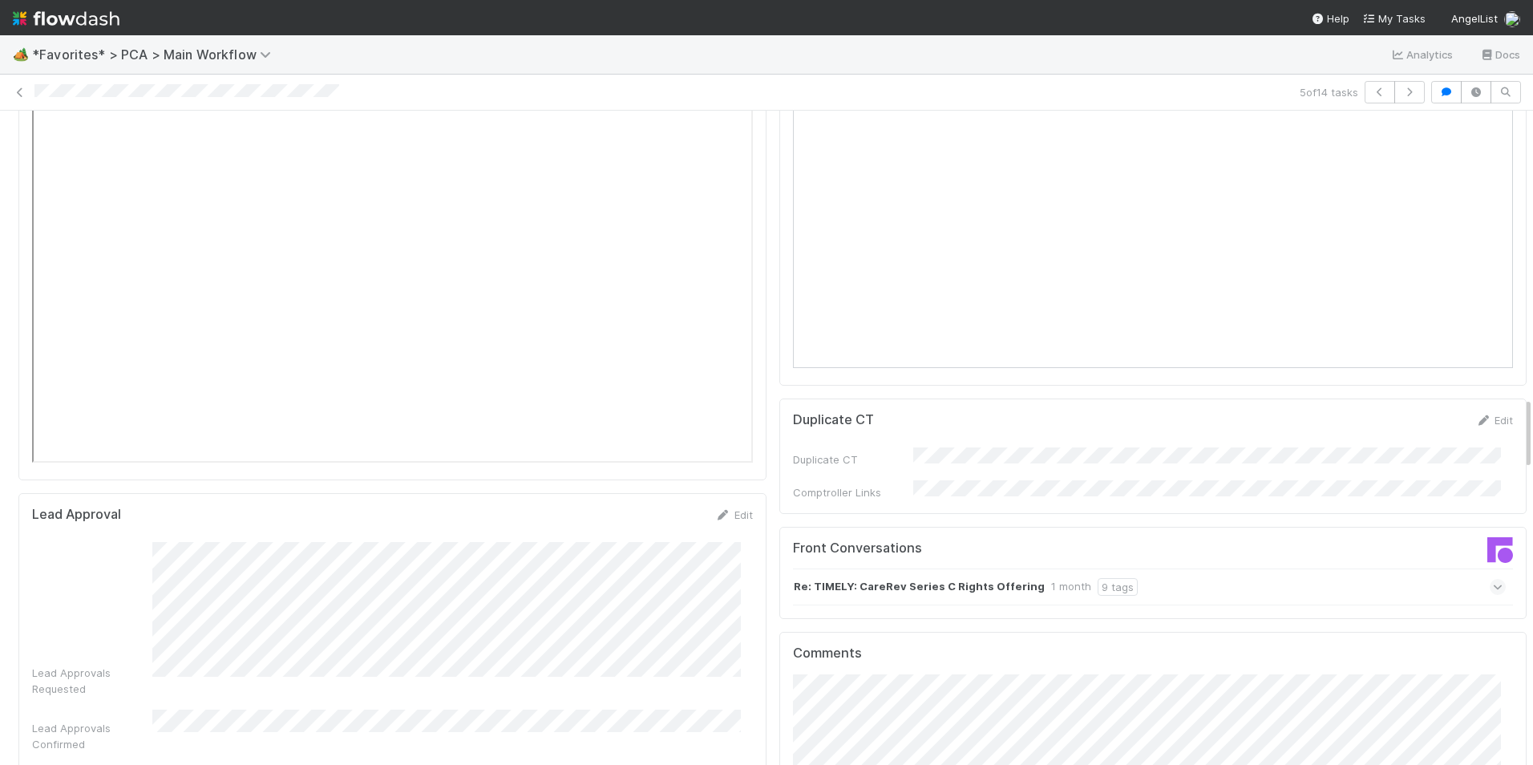
scroll to position [2565, 0]
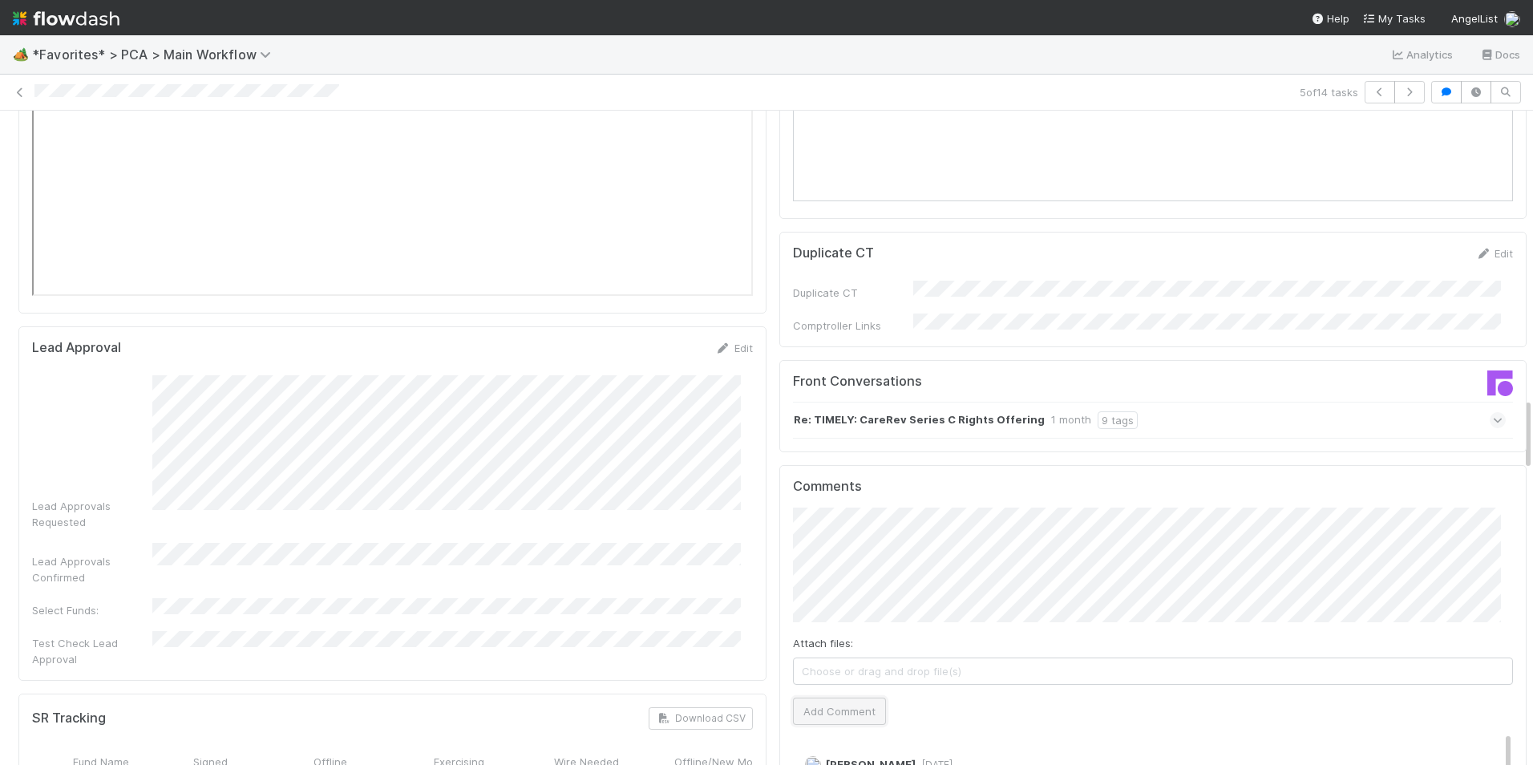
click at [837, 697] on button "Add Comment" at bounding box center [839, 710] width 93 height 27
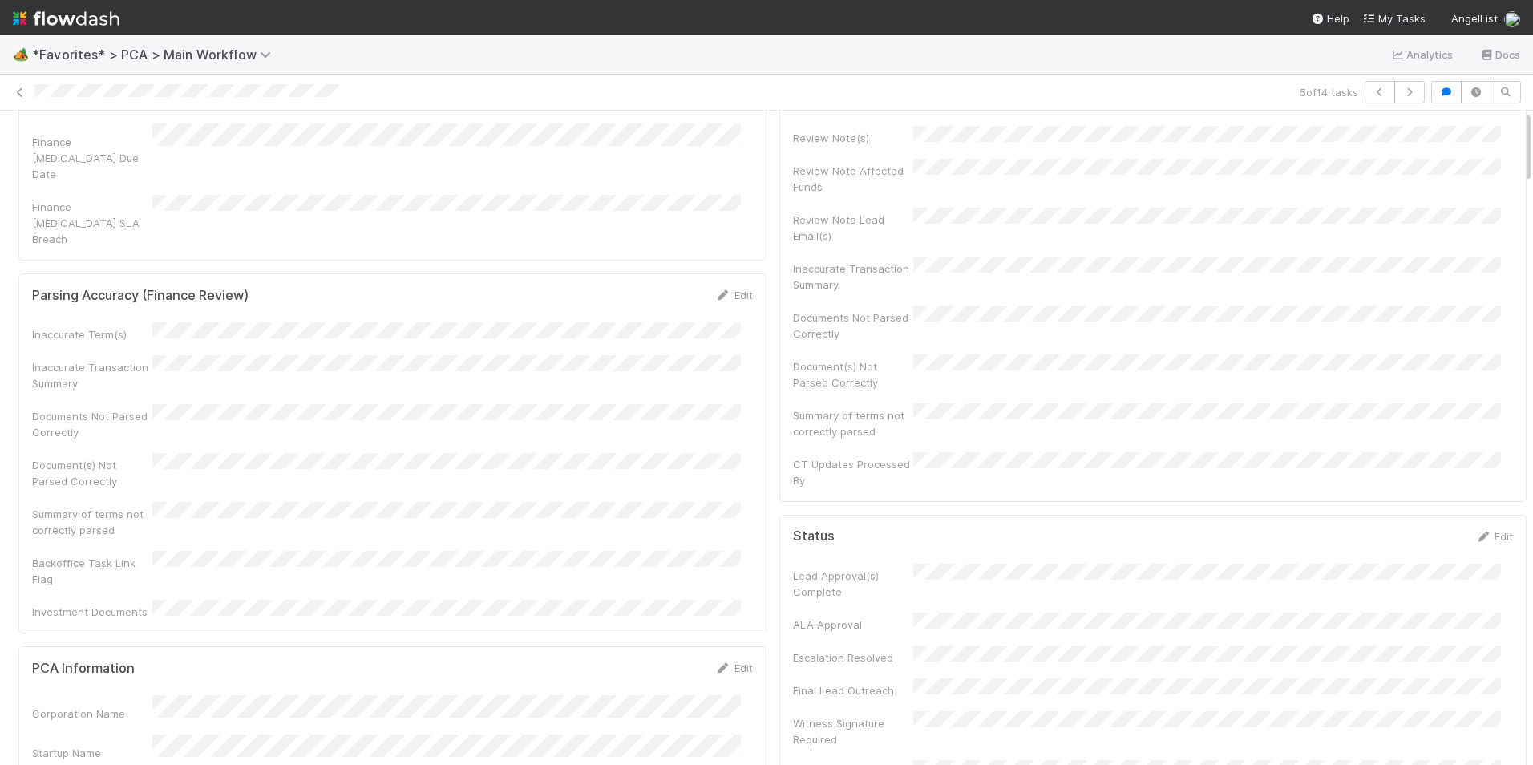
scroll to position [0, 0]
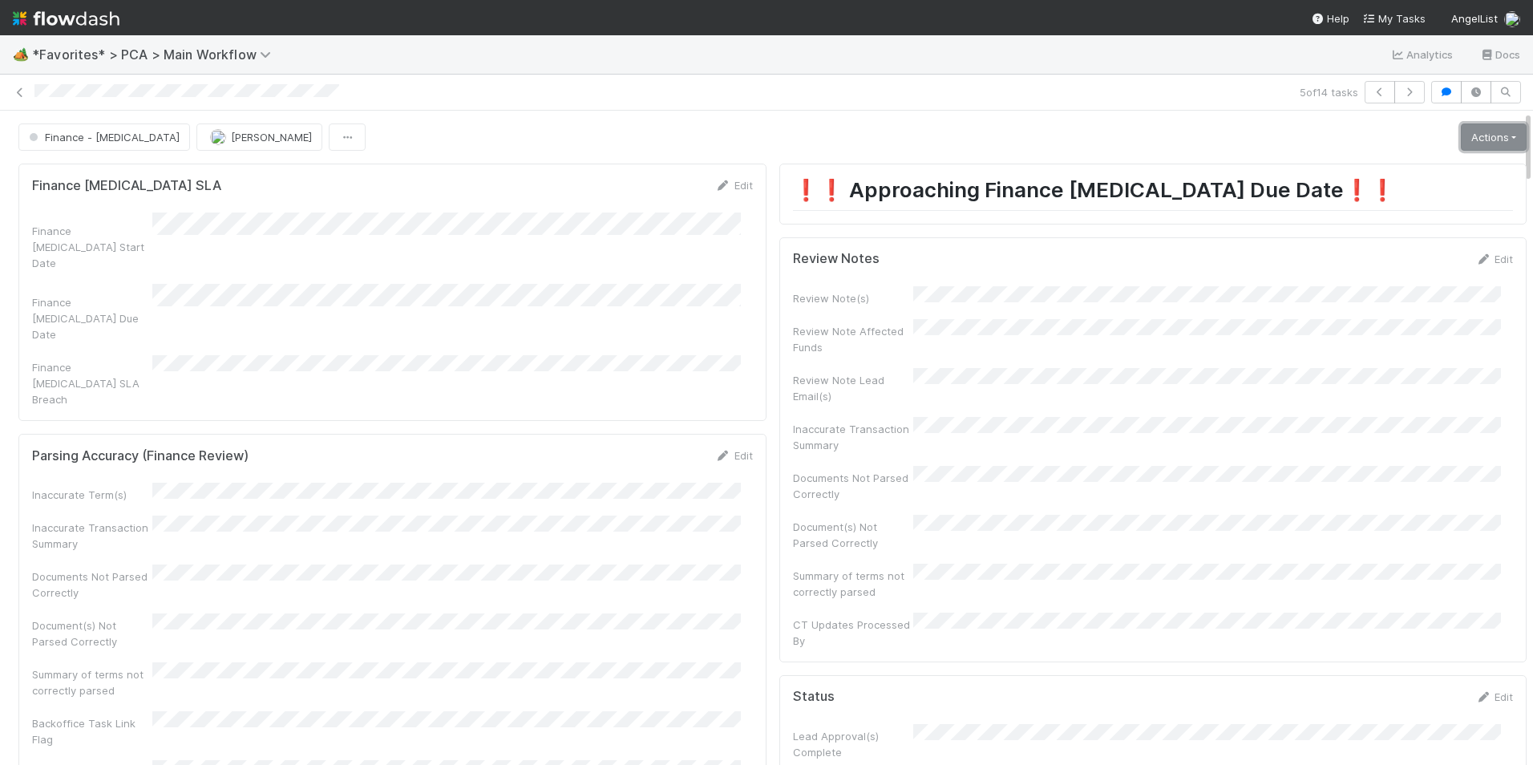
click at [1463, 143] on link "Actions" at bounding box center [1494, 136] width 66 height 27
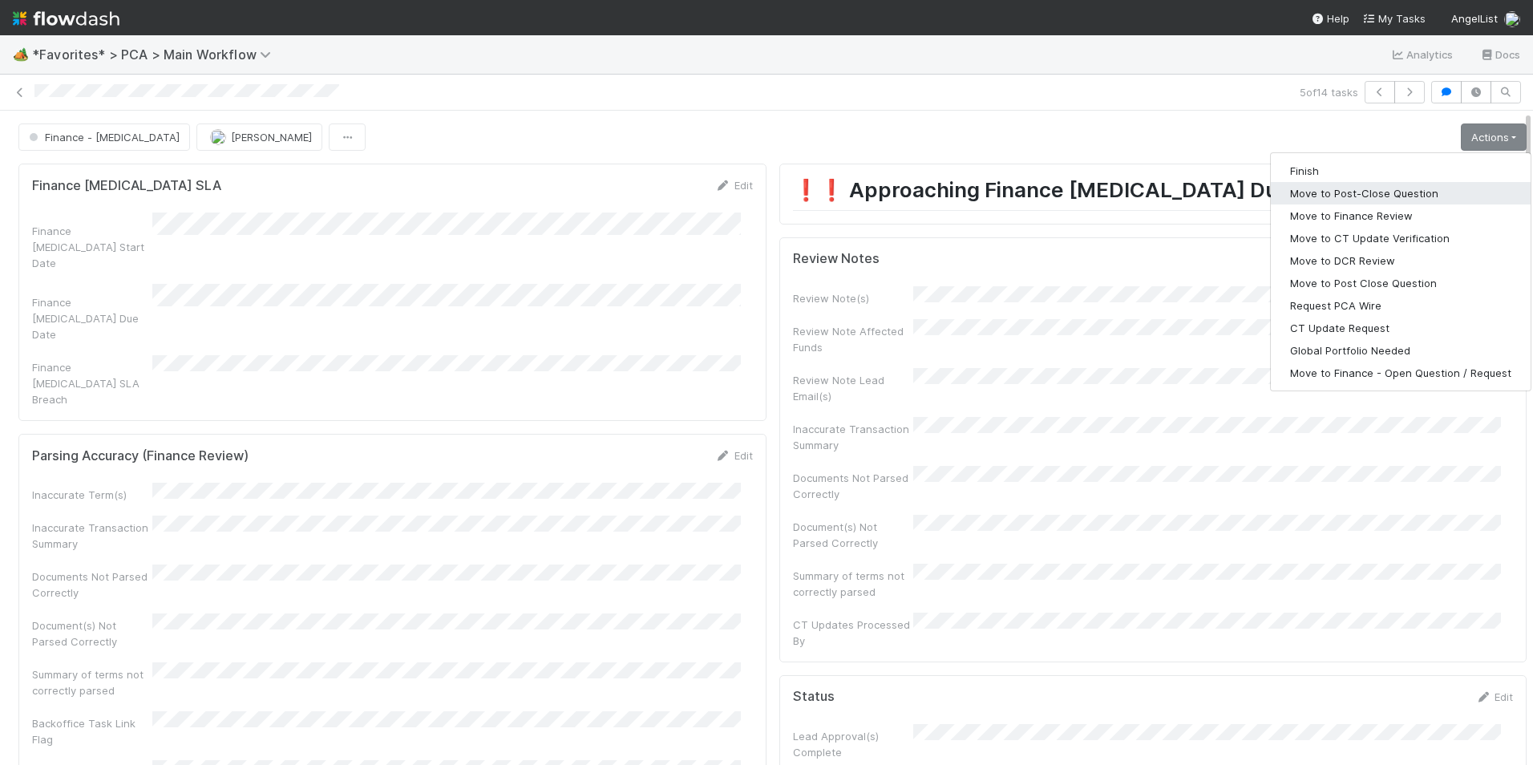
click at [1383, 191] on button "Move to Post-Close Question" at bounding box center [1401, 193] width 260 height 22
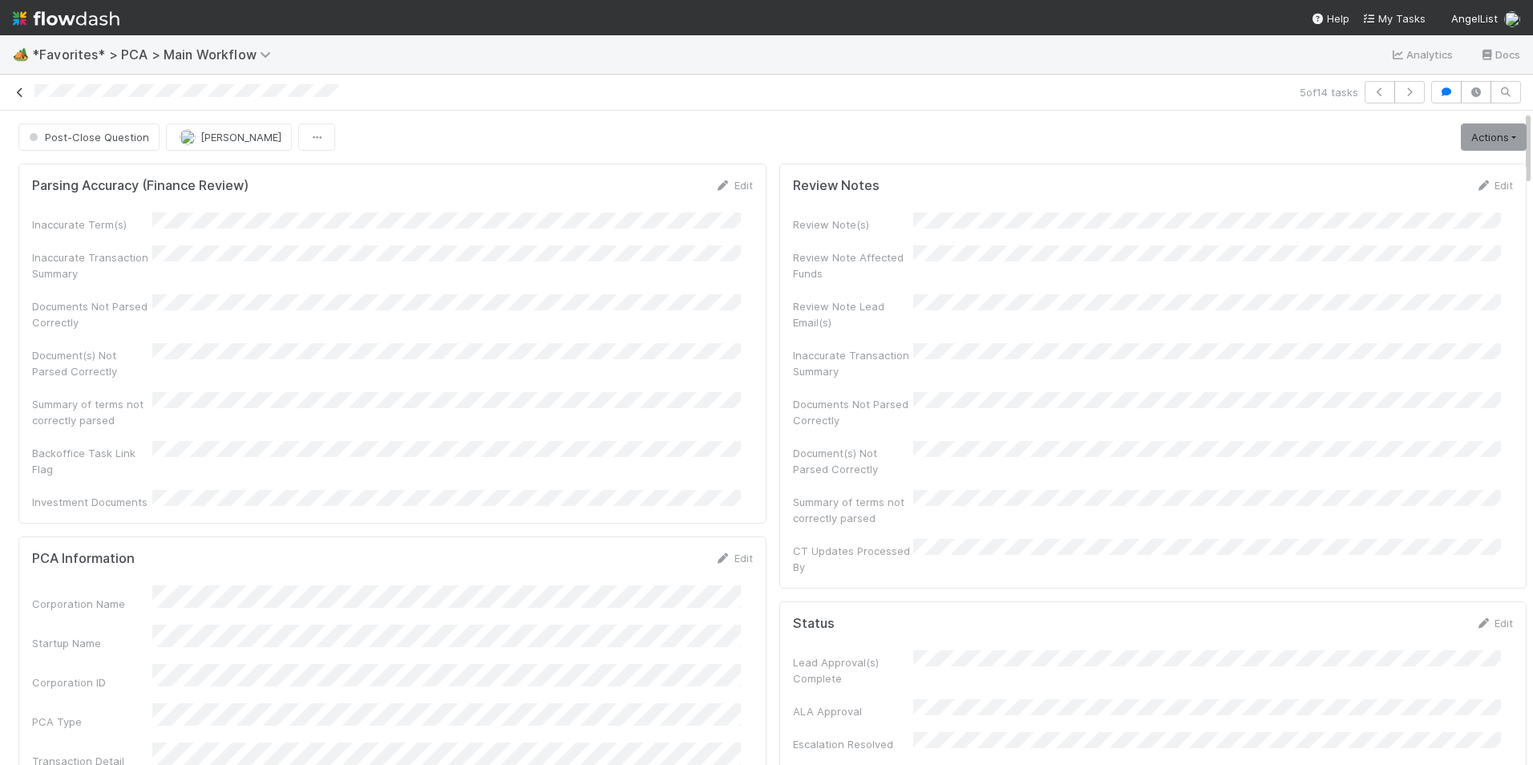
click at [23, 86] on link at bounding box center [20, 92] width 16 height 16
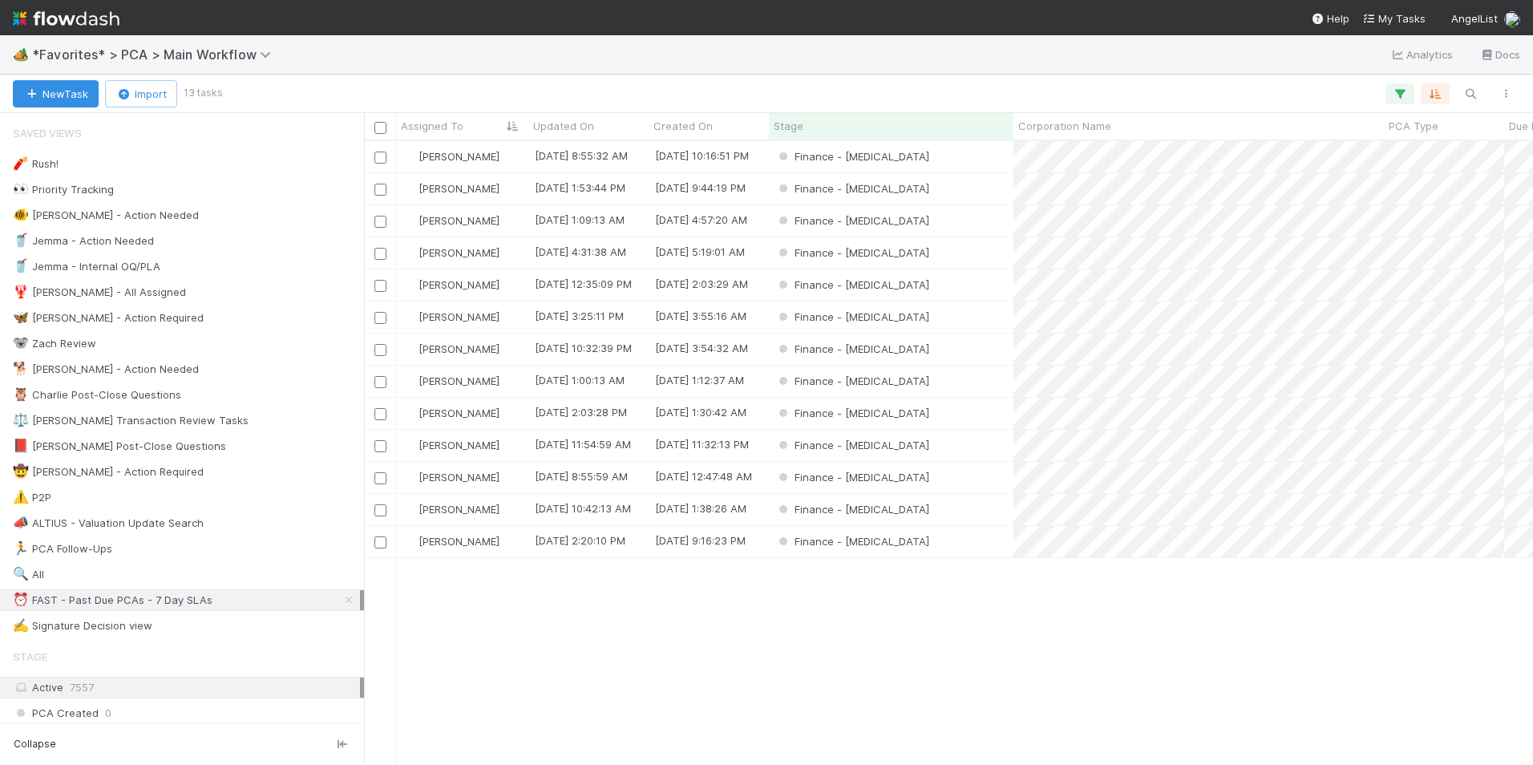
scroll to position [612, 1157]
click at [968, 287] on div "Finance - [MEDICAL_DATA]" at bounding box center [891, 284] width 244 height 31
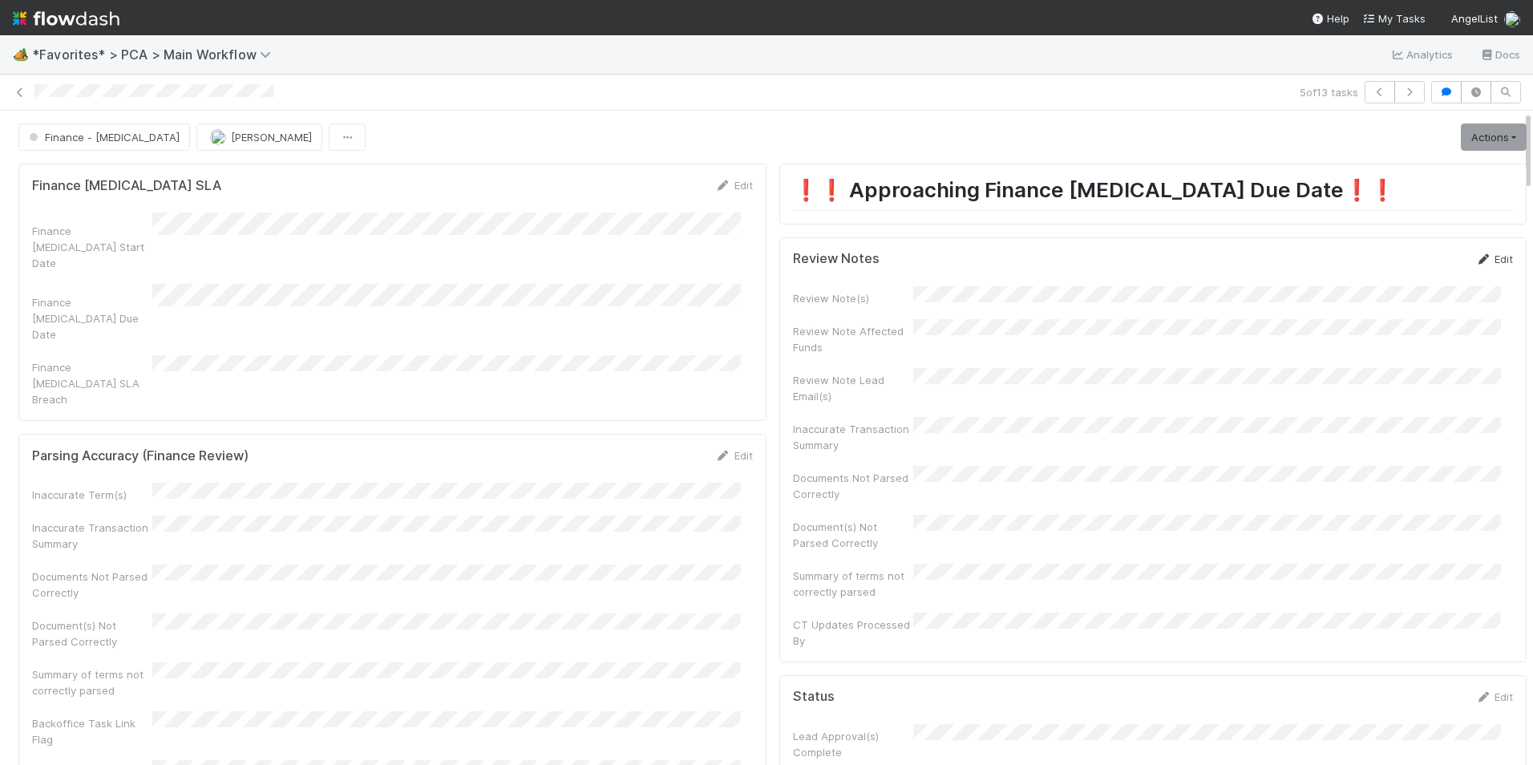
click at [1475, 259] on icon at bounding box center [1483, 259] width 16 height 10
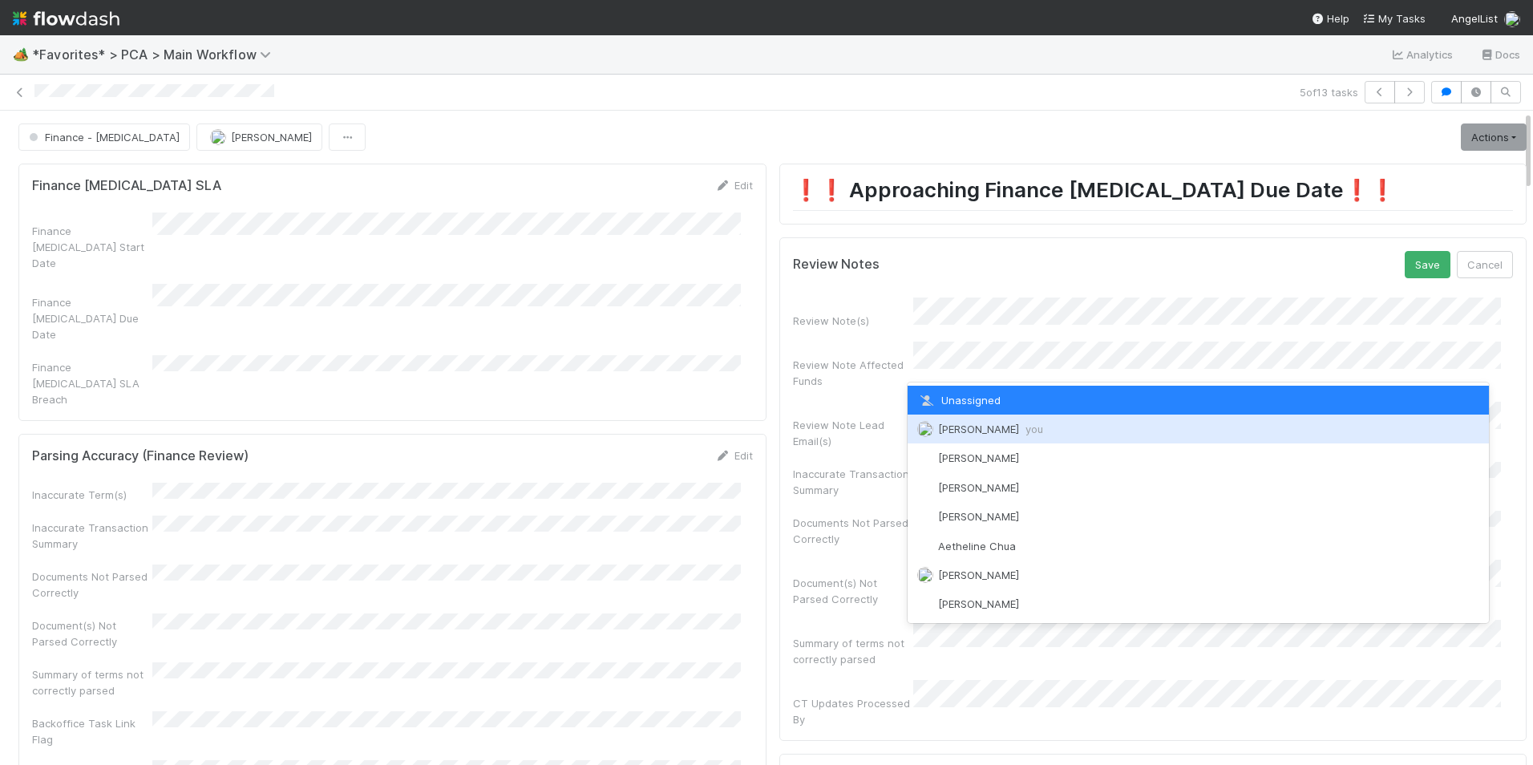
drag, startPoint x: 977, startPoint y: 432, endPoint x: 985, endPoint y: 427, distance: 9.3
click at [979, 432] on span "[PERSON_NAME] you" at bounding box center [990, 428] width 105 height 13
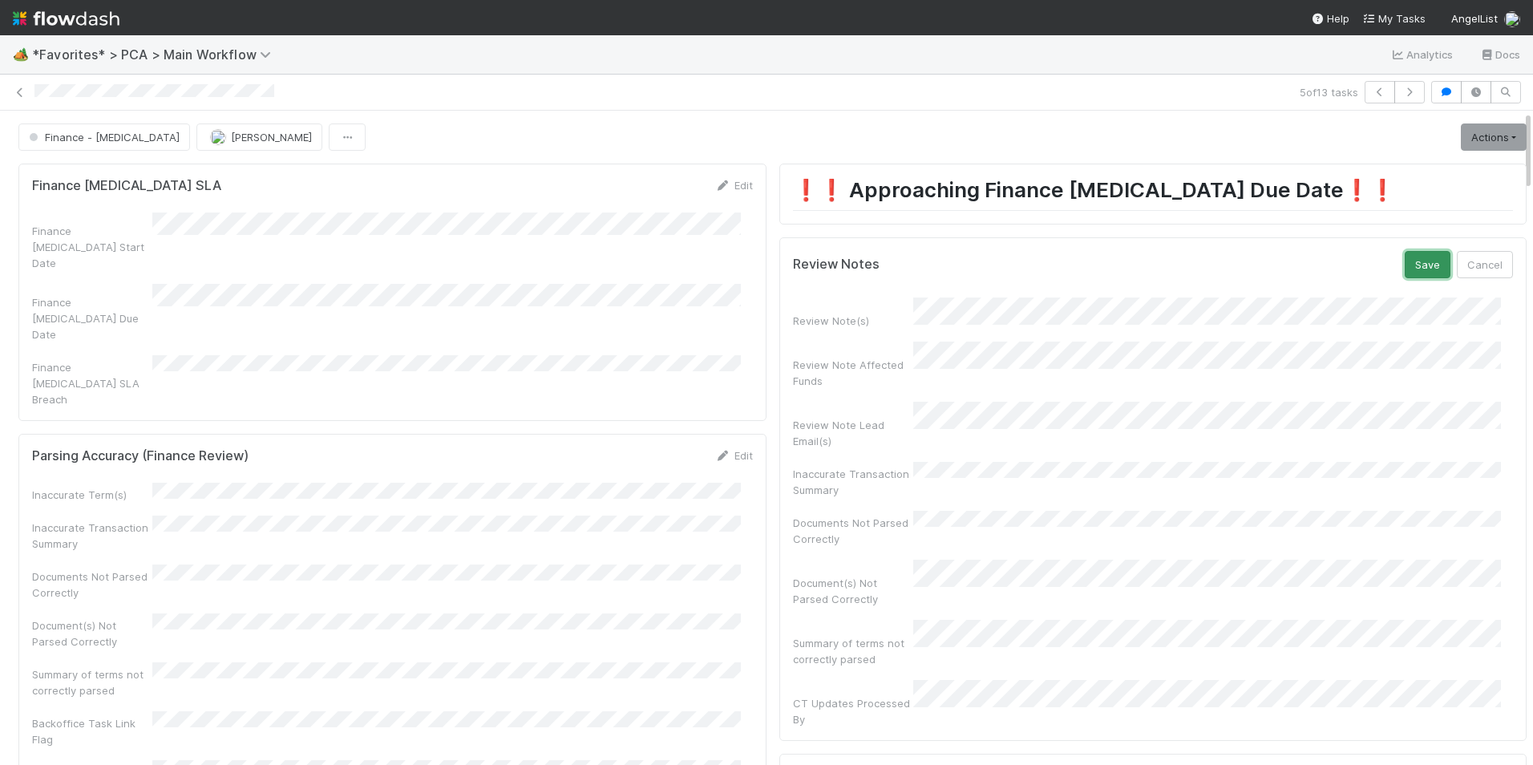
click at [1404, 263] on button "Save" at bounding box center [1427, 264] width 46 height 27
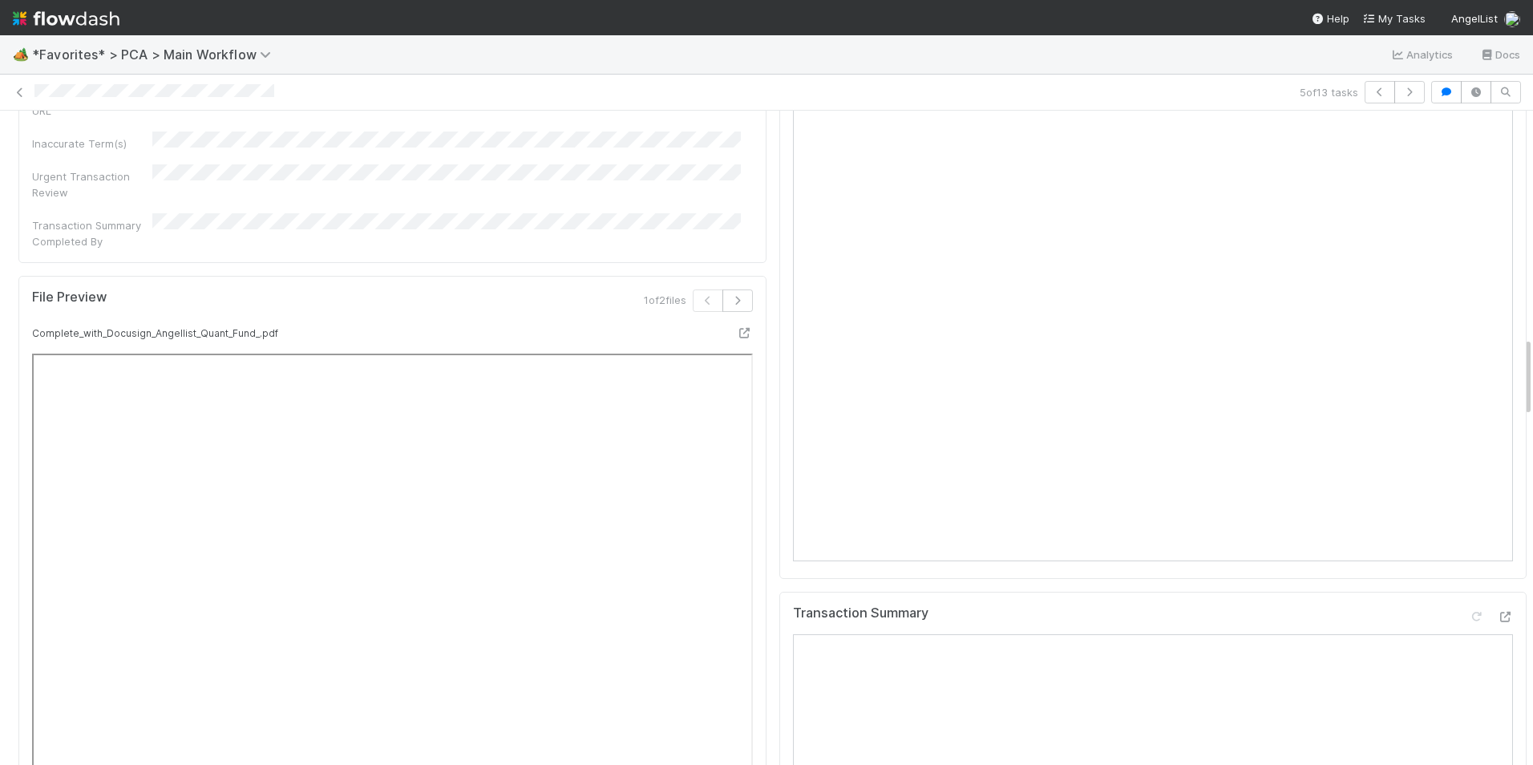
scroll to position [1683, 0]
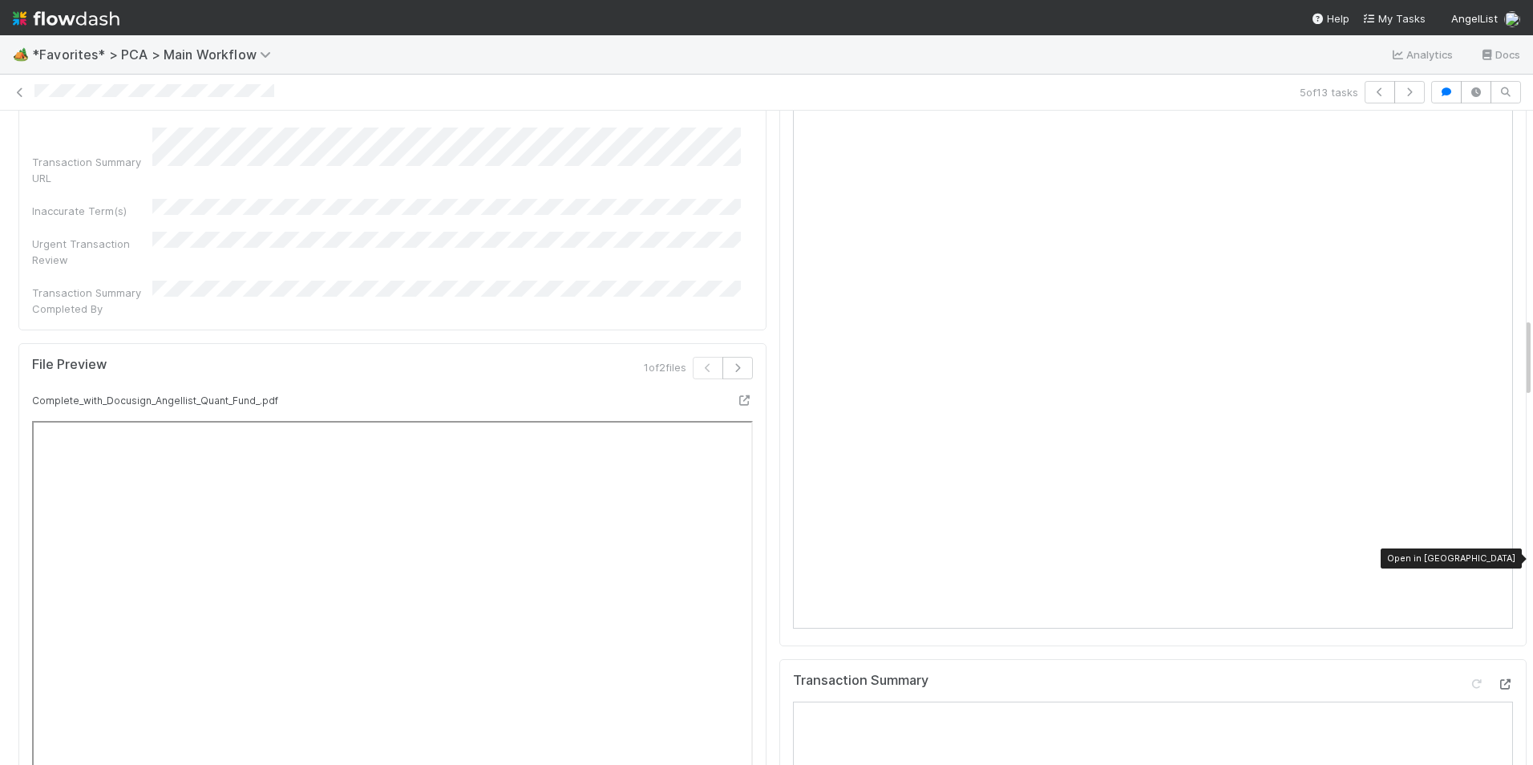
click at [1497, 679] on icon at bounding box center [1505, 684] width 16 height 10
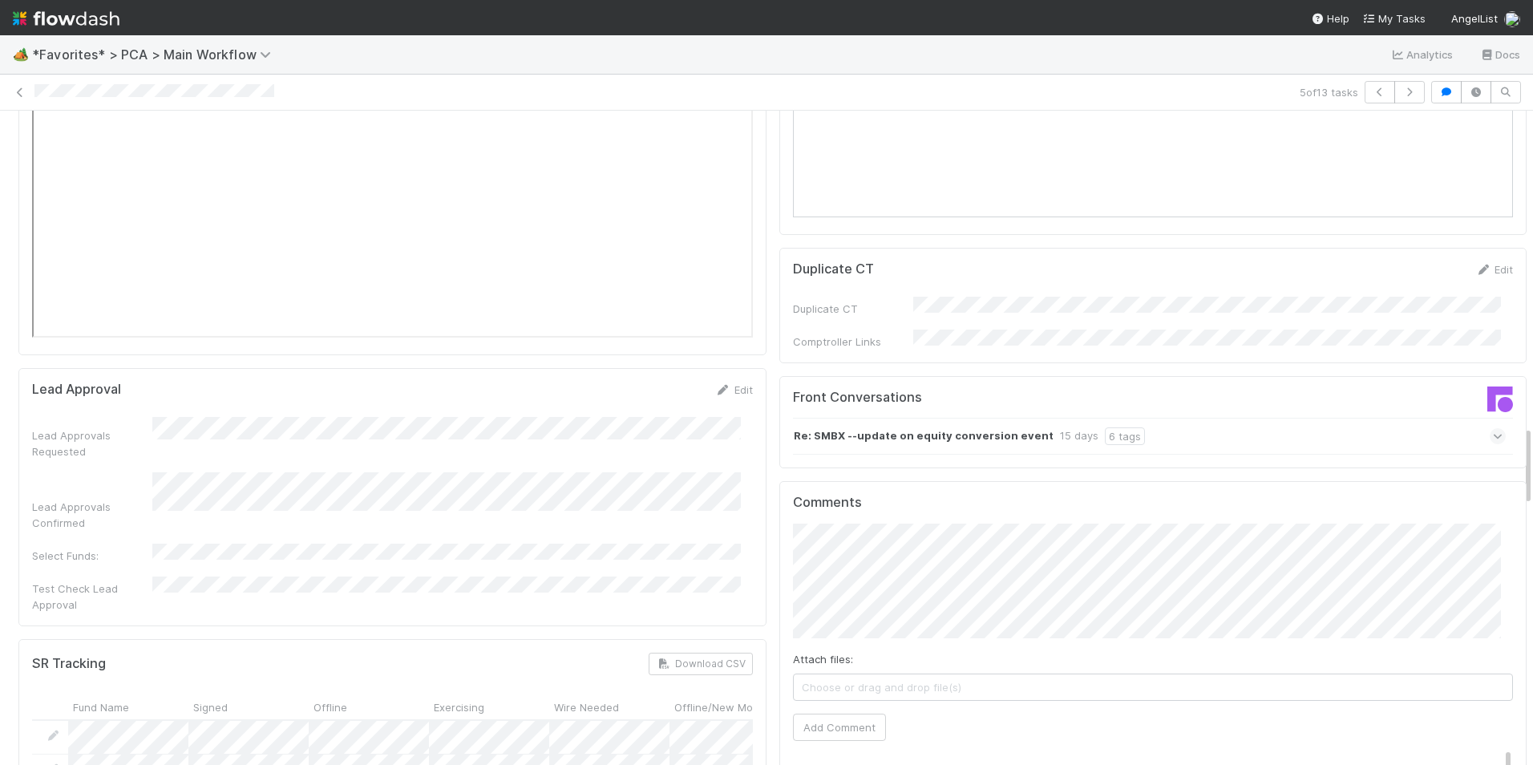
scroll to position [2565, 0]
click at [807, 717] on button "Add Comment" at bounding box center [839, 730] width 93 height 27
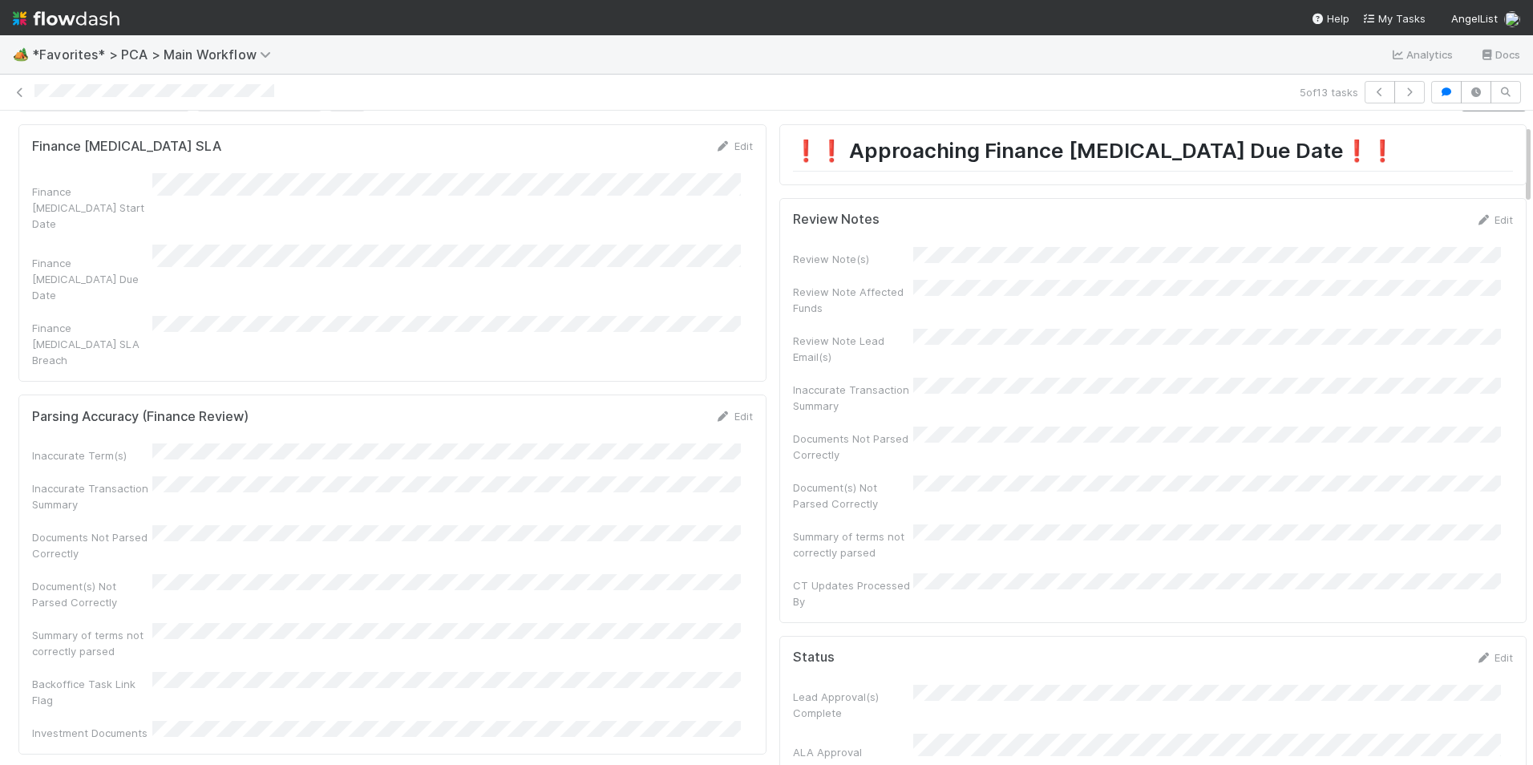
scroll to position [0, 0]
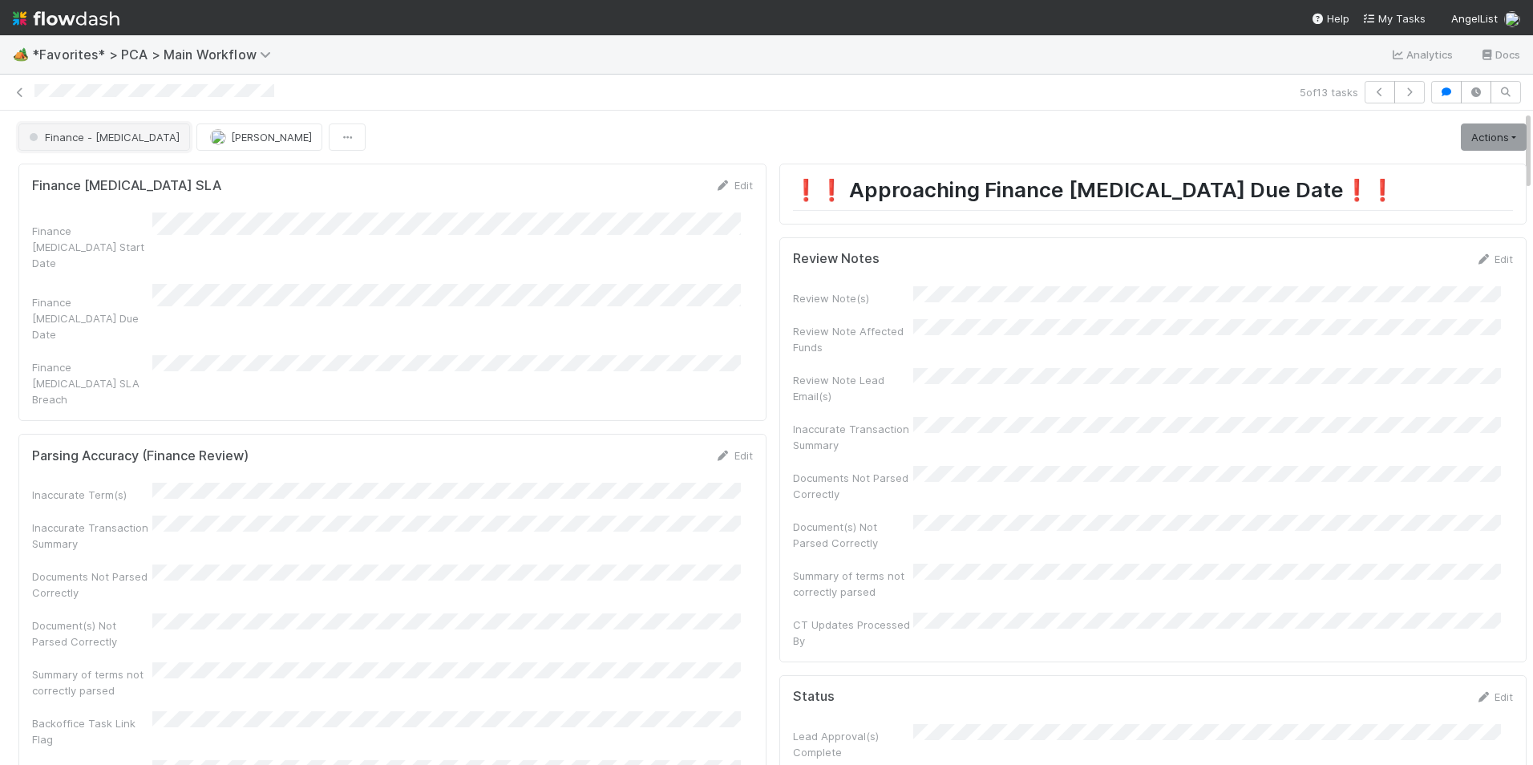
click at [96, 143] on button "Finance - [MEDICAL_DATA]" at bounding box center [104, 136] width 172 height 27
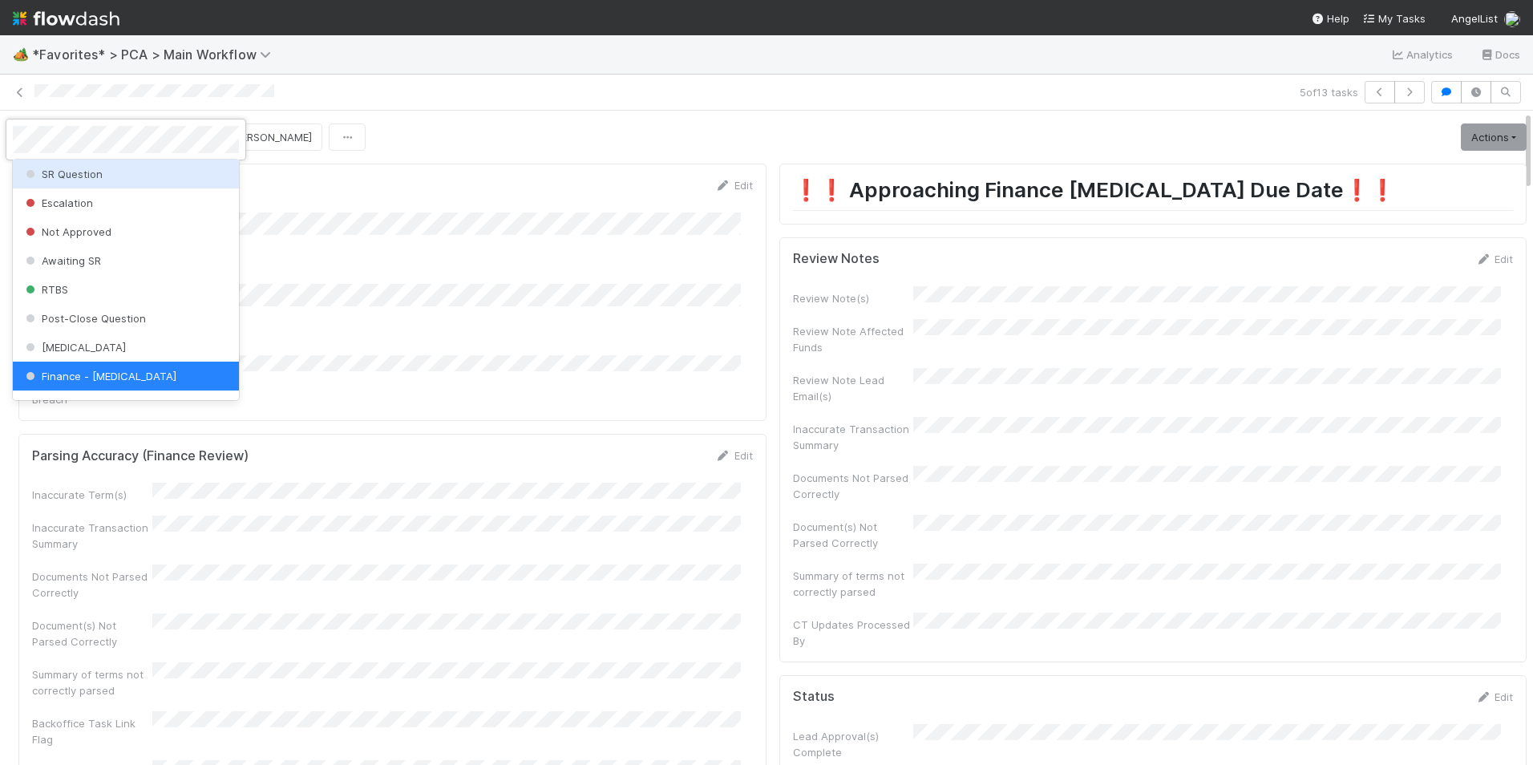
click at [1476, 139] on div at bounding box center [766, 382] width 1533 height 765
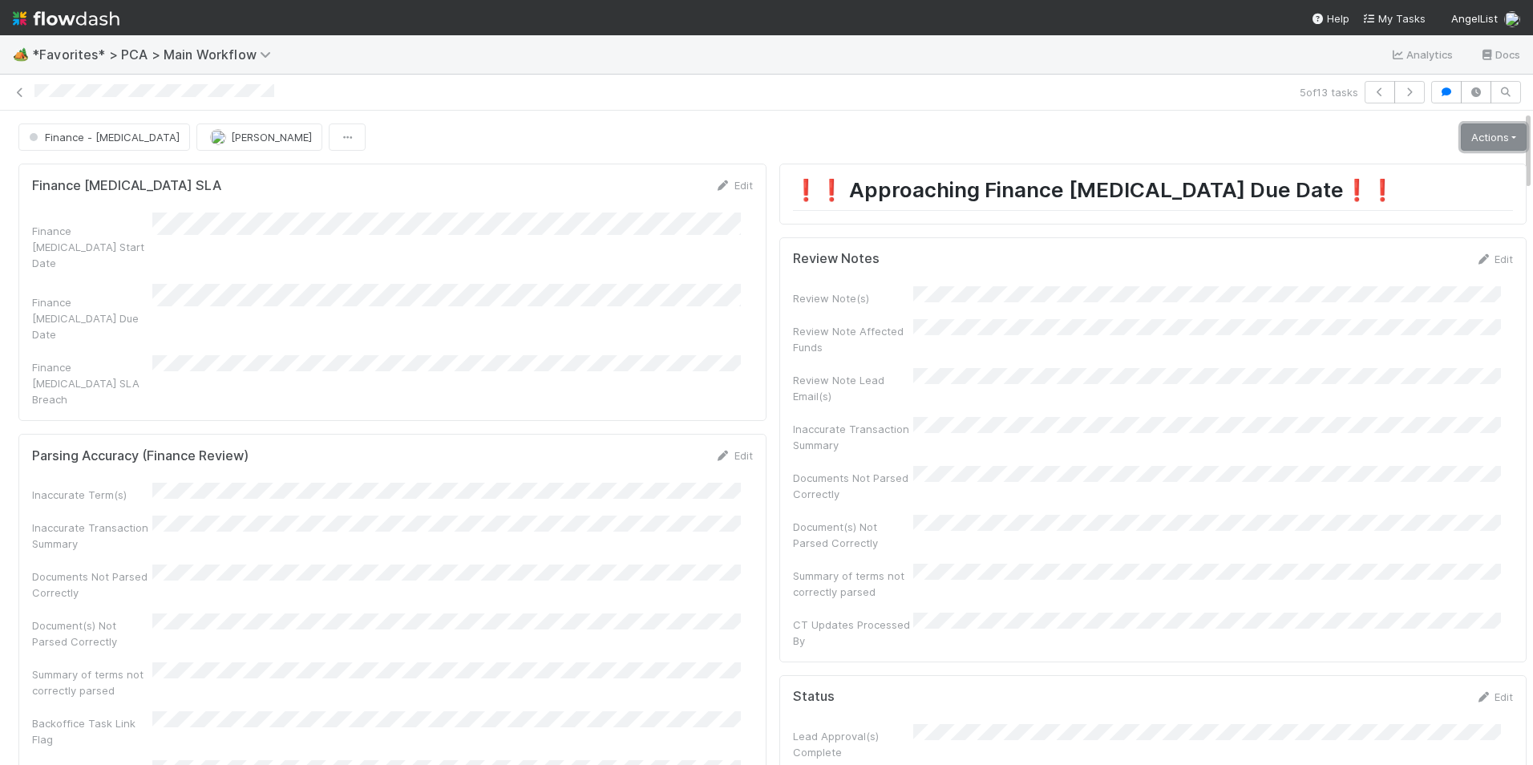
click at [1477, 132] on link "Actions" at bounding box center [1494, 136] width 66 height 27
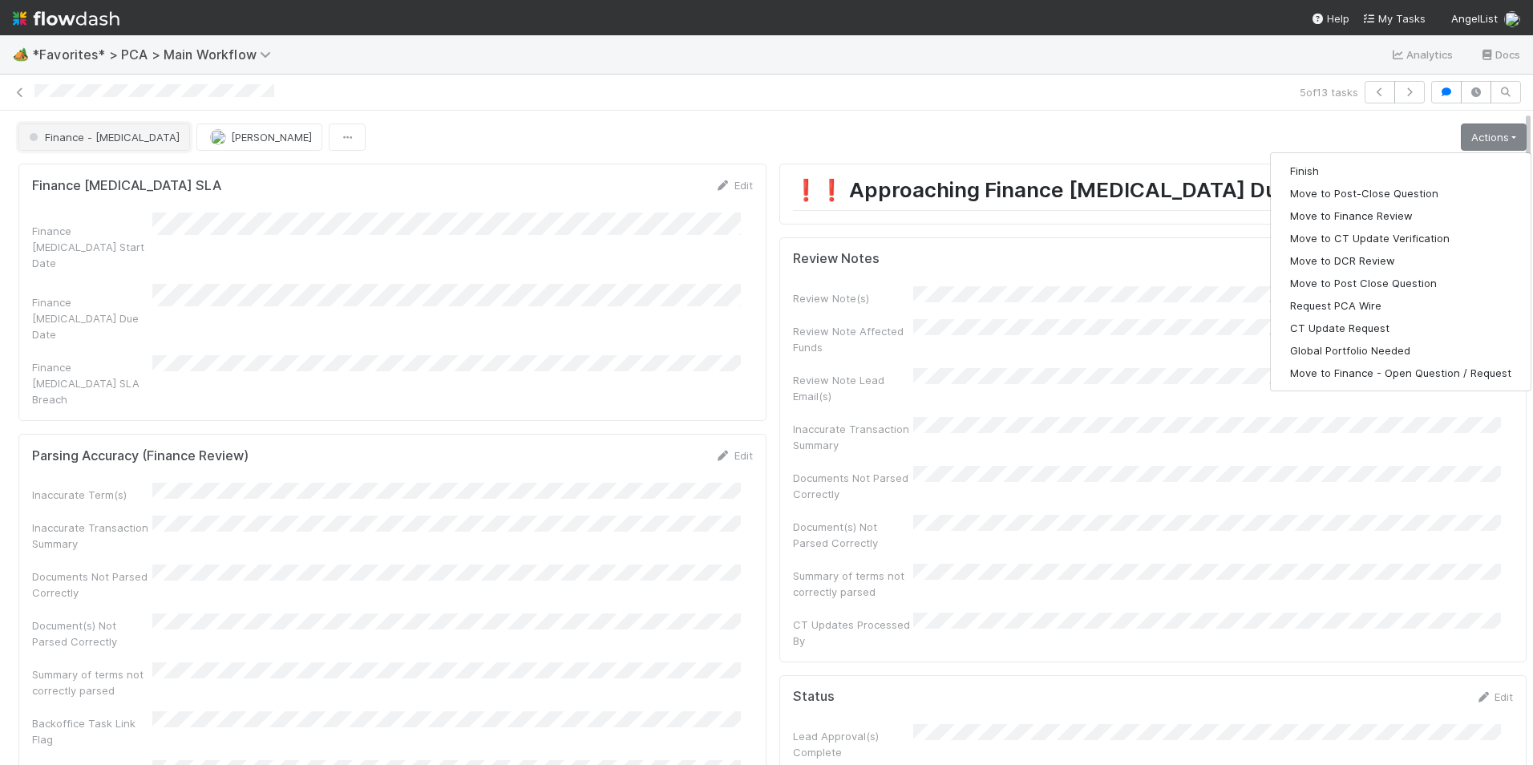
click at [94, 137] on span "Finance - [MEDICAL_DATA]" at bounding box center [103, 137] width 154 height 13
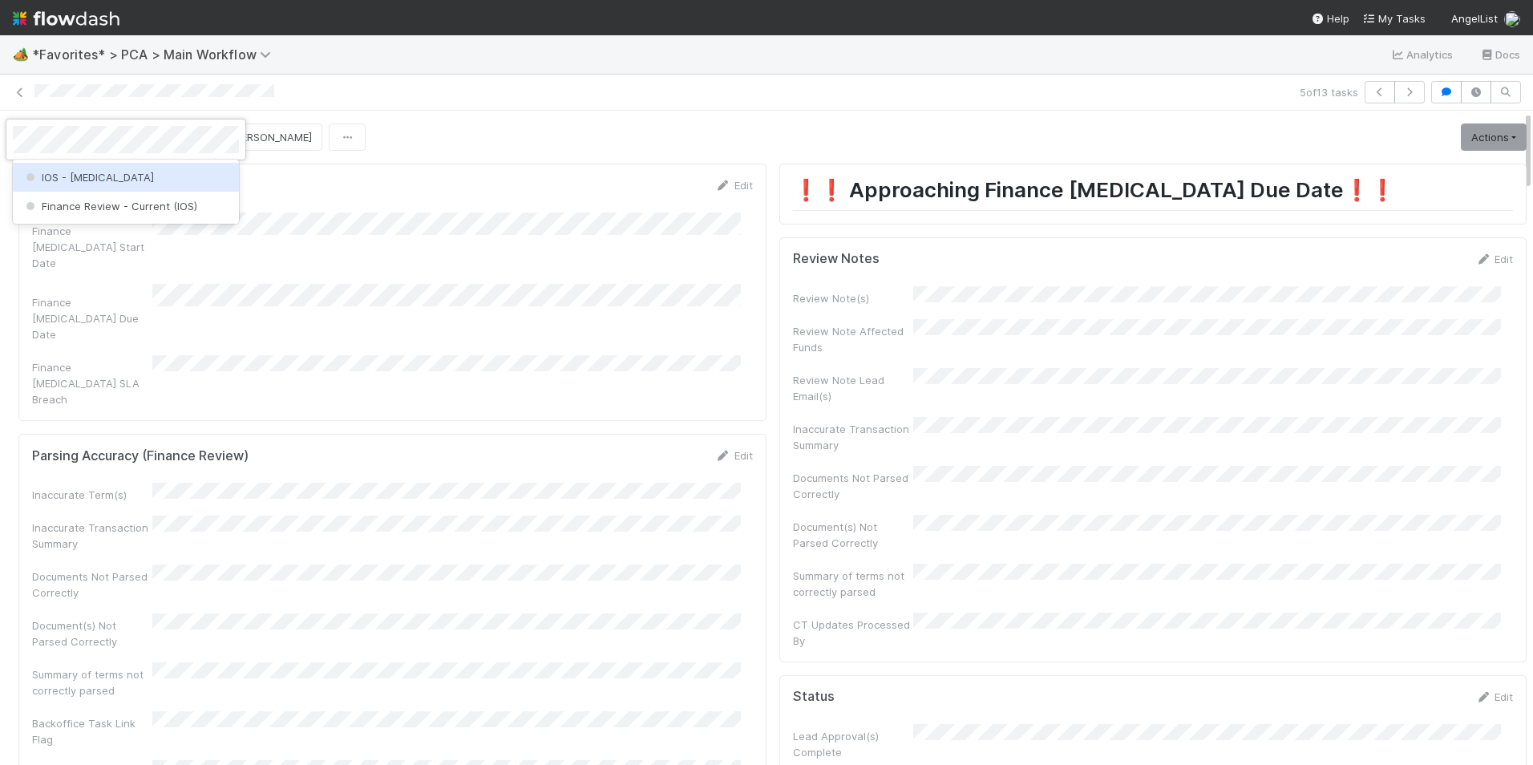
scroll to position [0, 0]
click at [132, 184] on div "IOS - [MEDICAL_DATA]" at bounding box center [126, 177] width 226 height 29
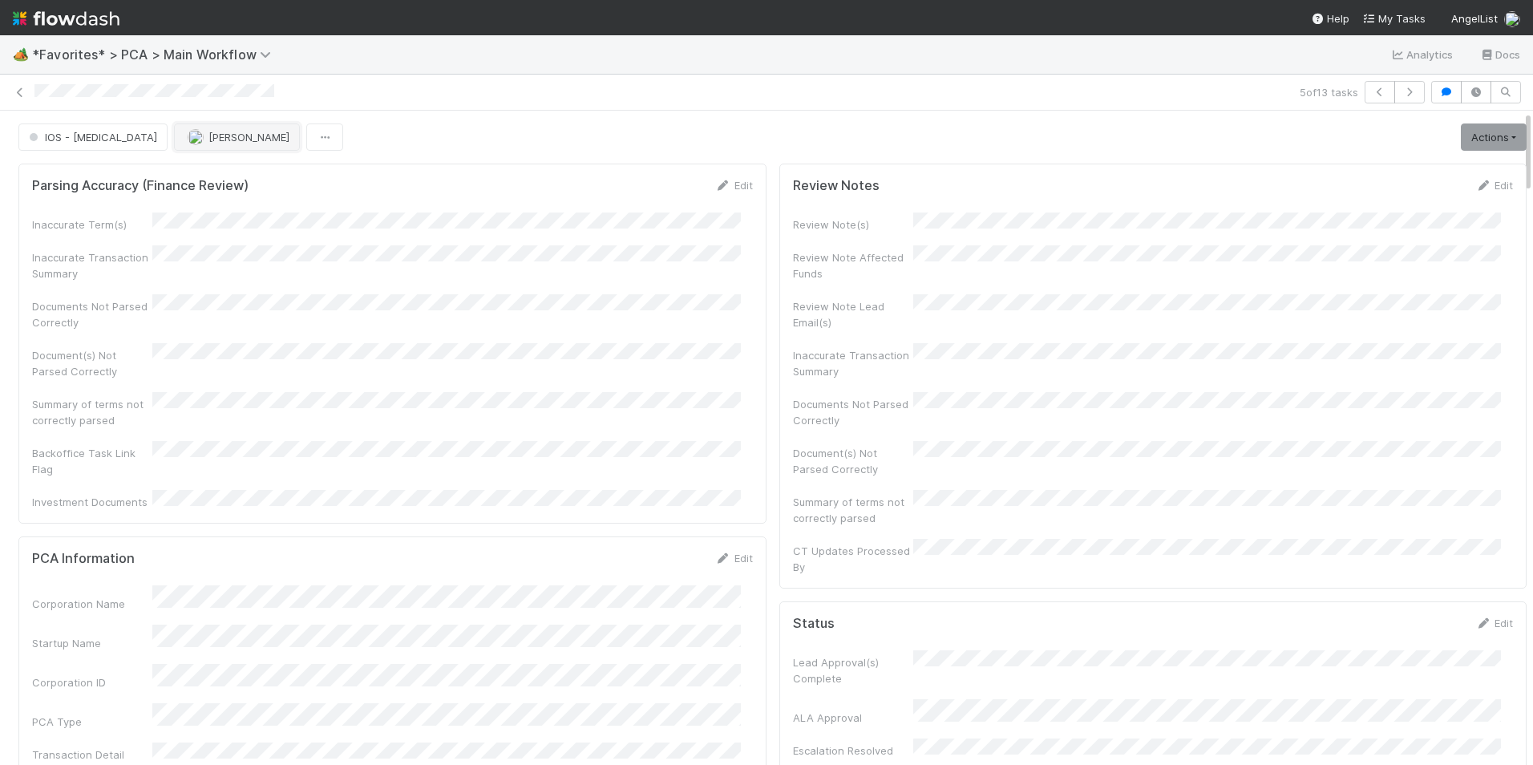
click at [208, 132] on span "[PERSON_NAME]" at bounding box center [248, 137] width 81 height 13
drag, startPoint x: 178, startPoint y: 179, endPoint x: 150, endPoint y: 156, distance: 36.4
click at [179, 179] on span "[PERSON_NAME]-Gayob" at bounding box center [191, 177] width 119 height 13
click at [22, 91] on icon at bounding box center [20, 92] width 16 height 10
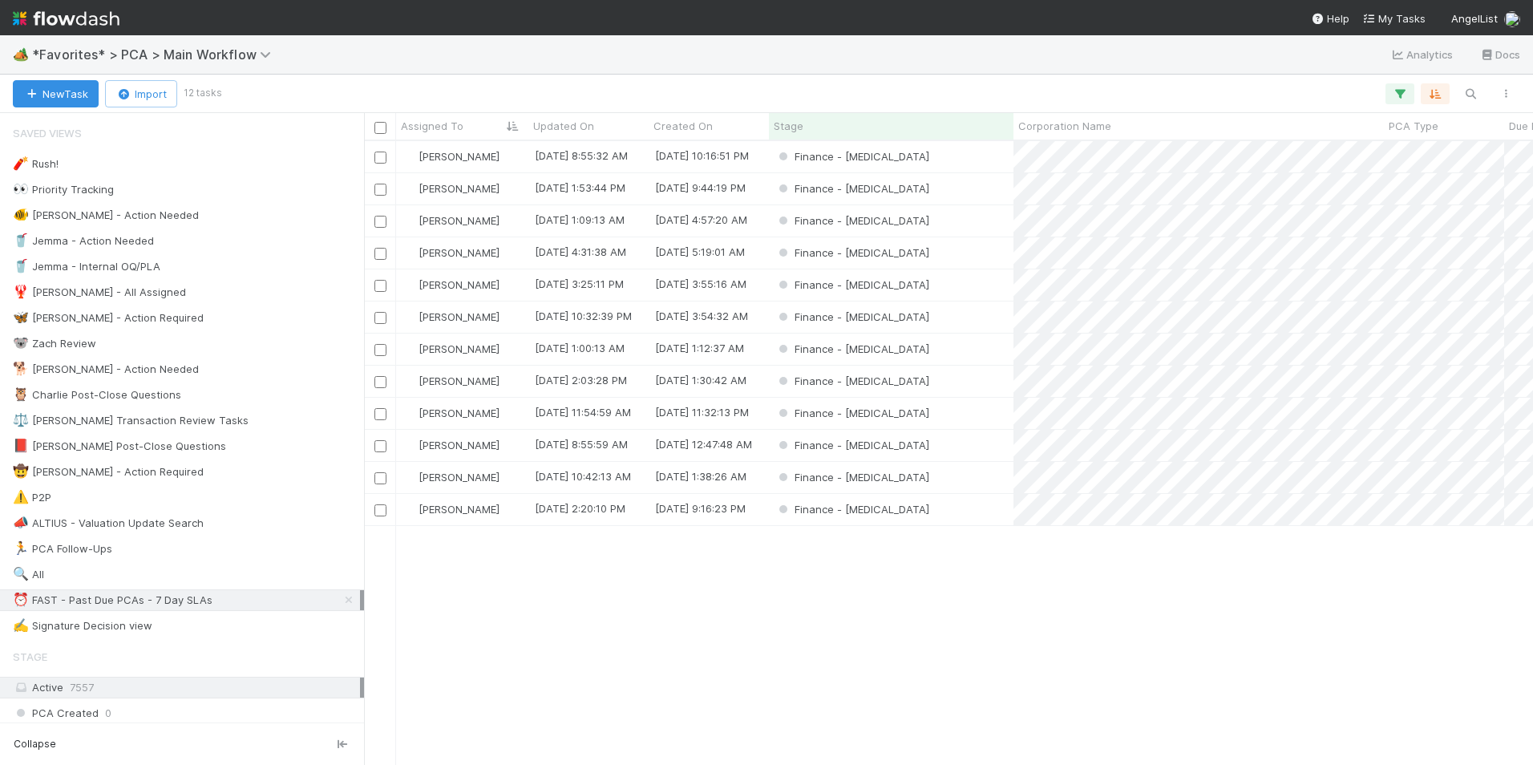
scroll to position [612, 1157]
click at [964, 287] on div "Finance - [MEDICAL_DATA]" at bounding box center [891, 284] width 244 height 31
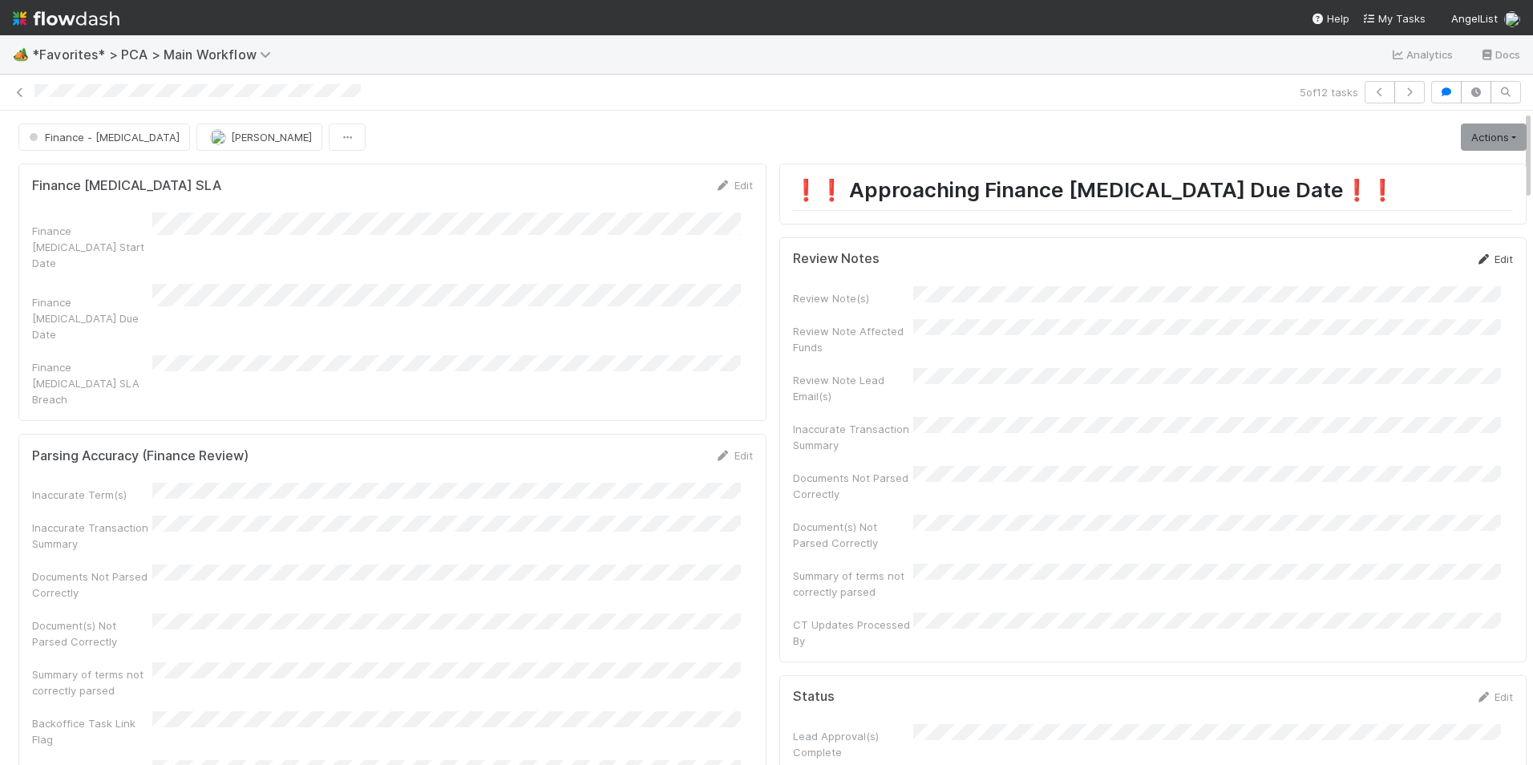
drag, startPoint x: 1480, startPoint y: 254, endPoint x: 1440, endPoint y: 284, distance: 49.9
click at [1479, 254] on link "Edit" at bounding box center [1494, 259] width 38 height 13
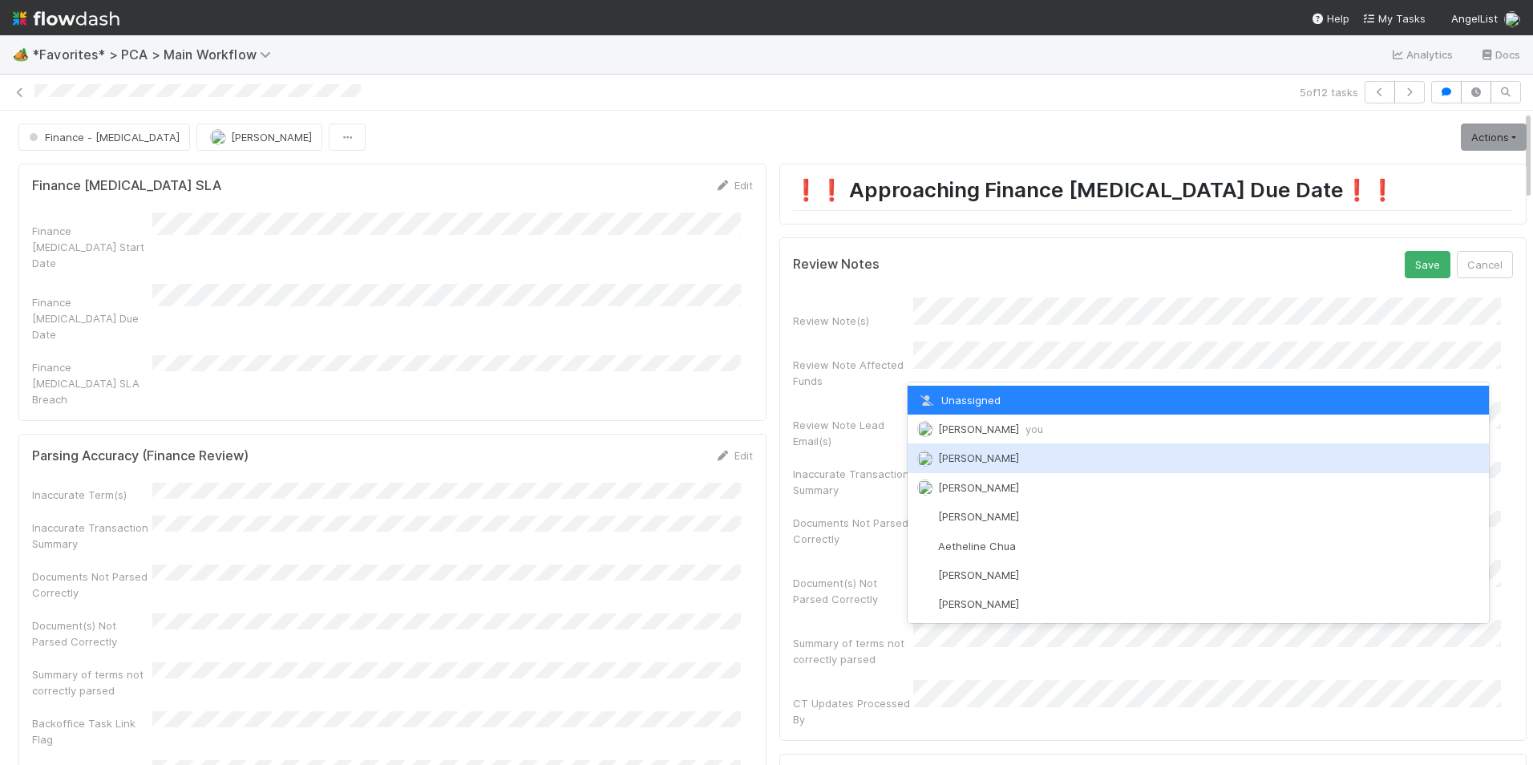
click at [1012, 439] on div "[PERSON_NAME] you" at bounding box center [1198, 428] width 582 height 29
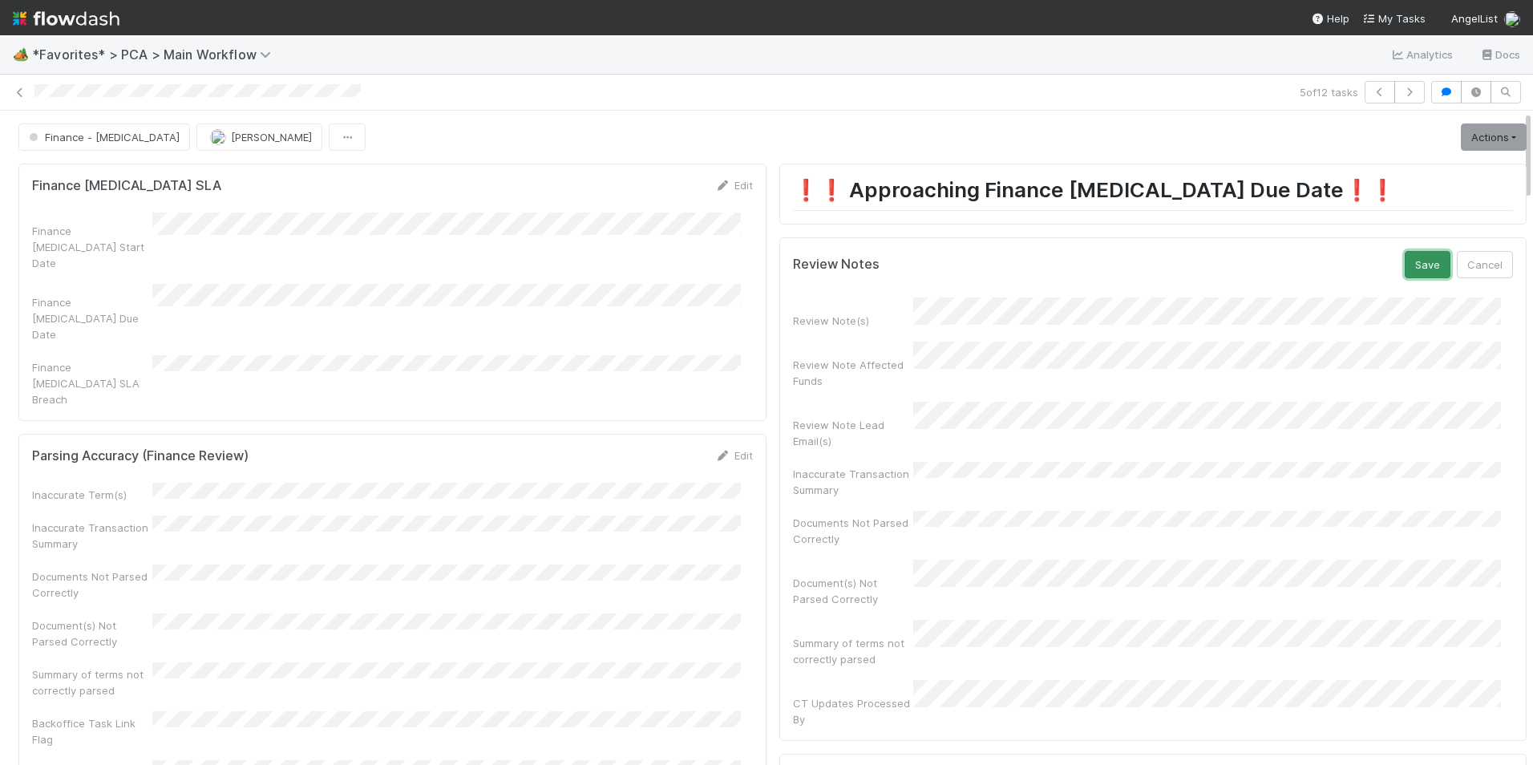
drag, startPoint x: 1392, startPoint y: 261, endPoint x: 1284, endPoint y: 276, distance: 109.2
click at [1404, 261] on button "Save" at bounding box center [1427, 264] width 46 height 27
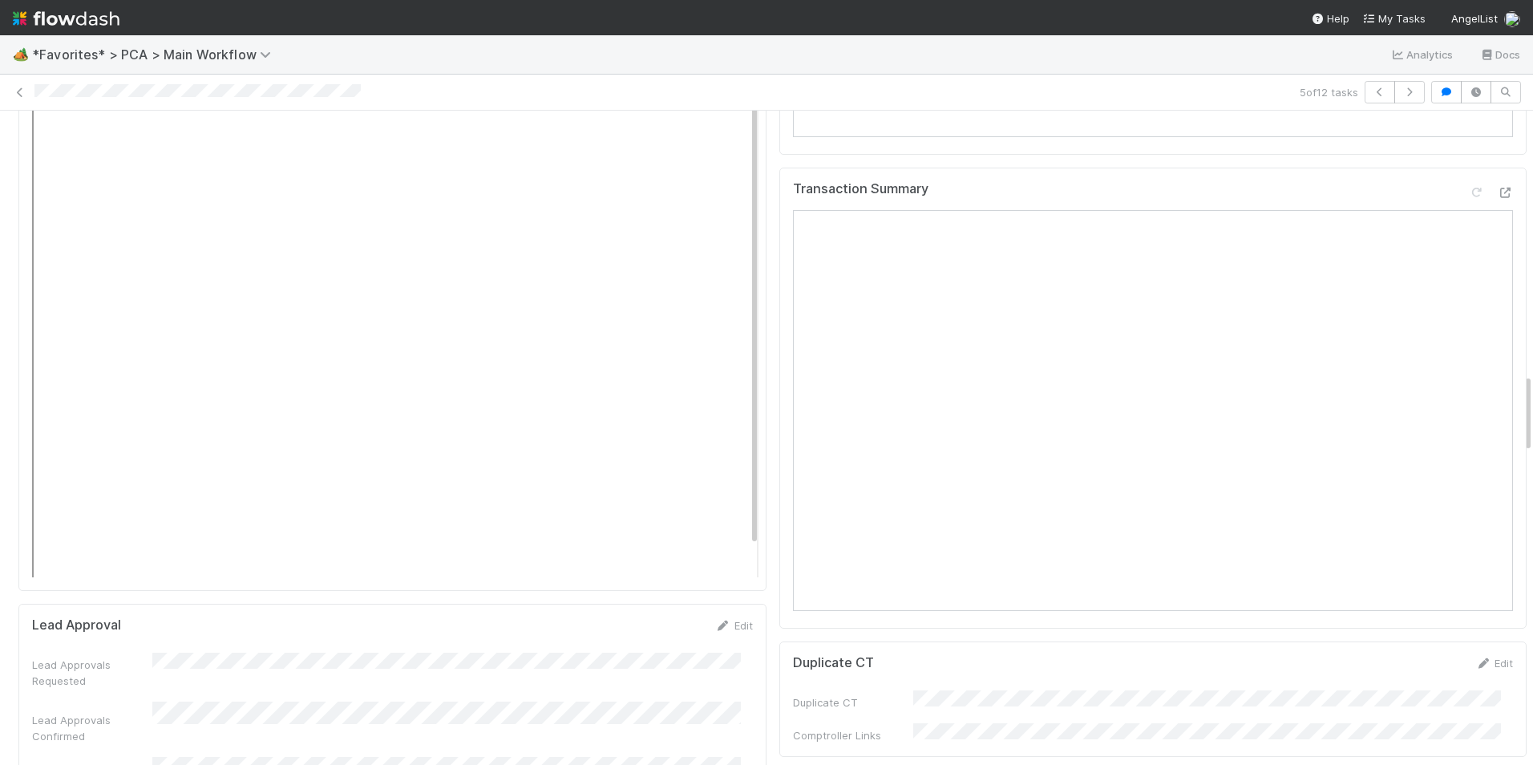
scroll to position [1924, 0]
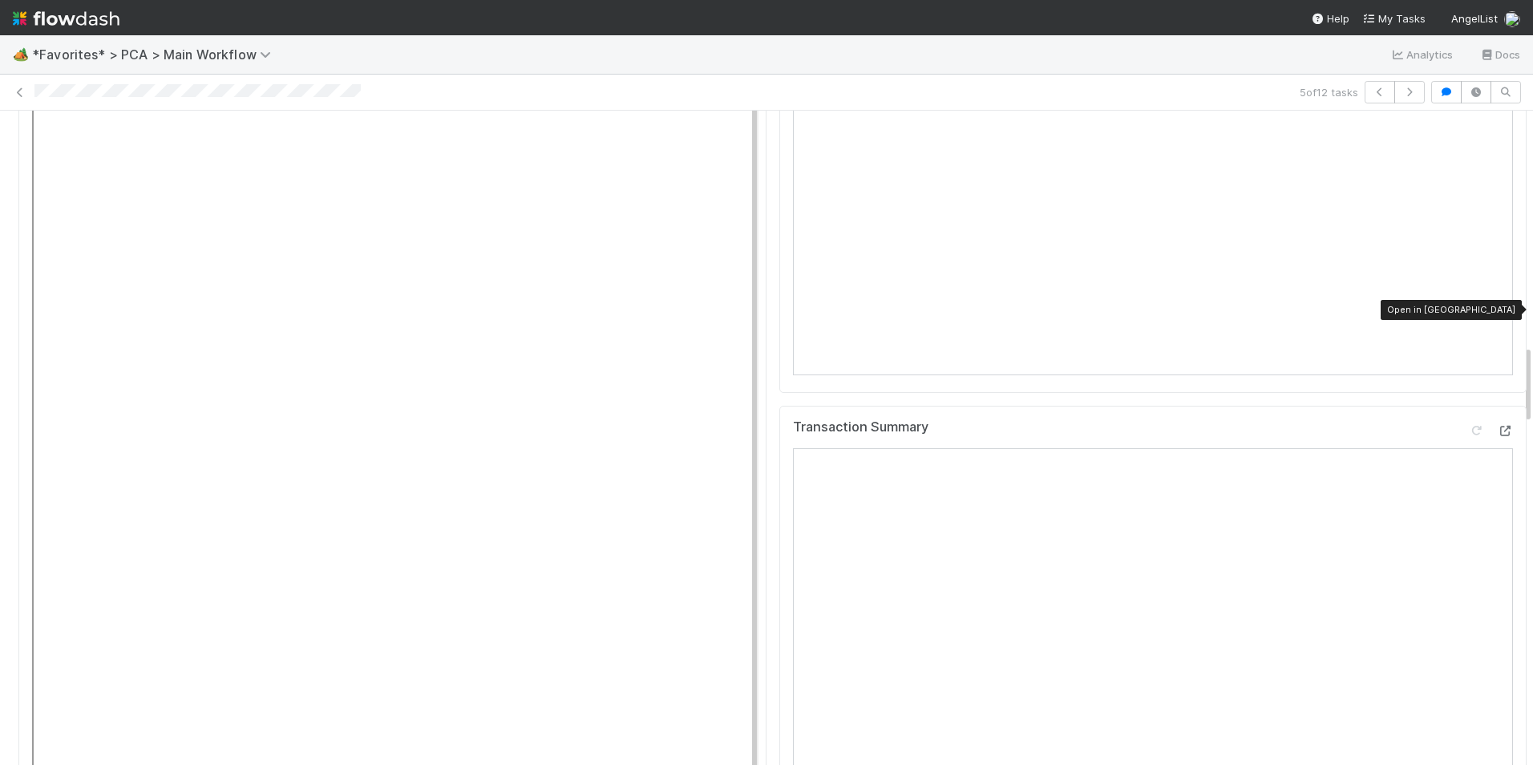
click at [1497, 426] on icon at bounding box center [1505, 431] width 16 height 10
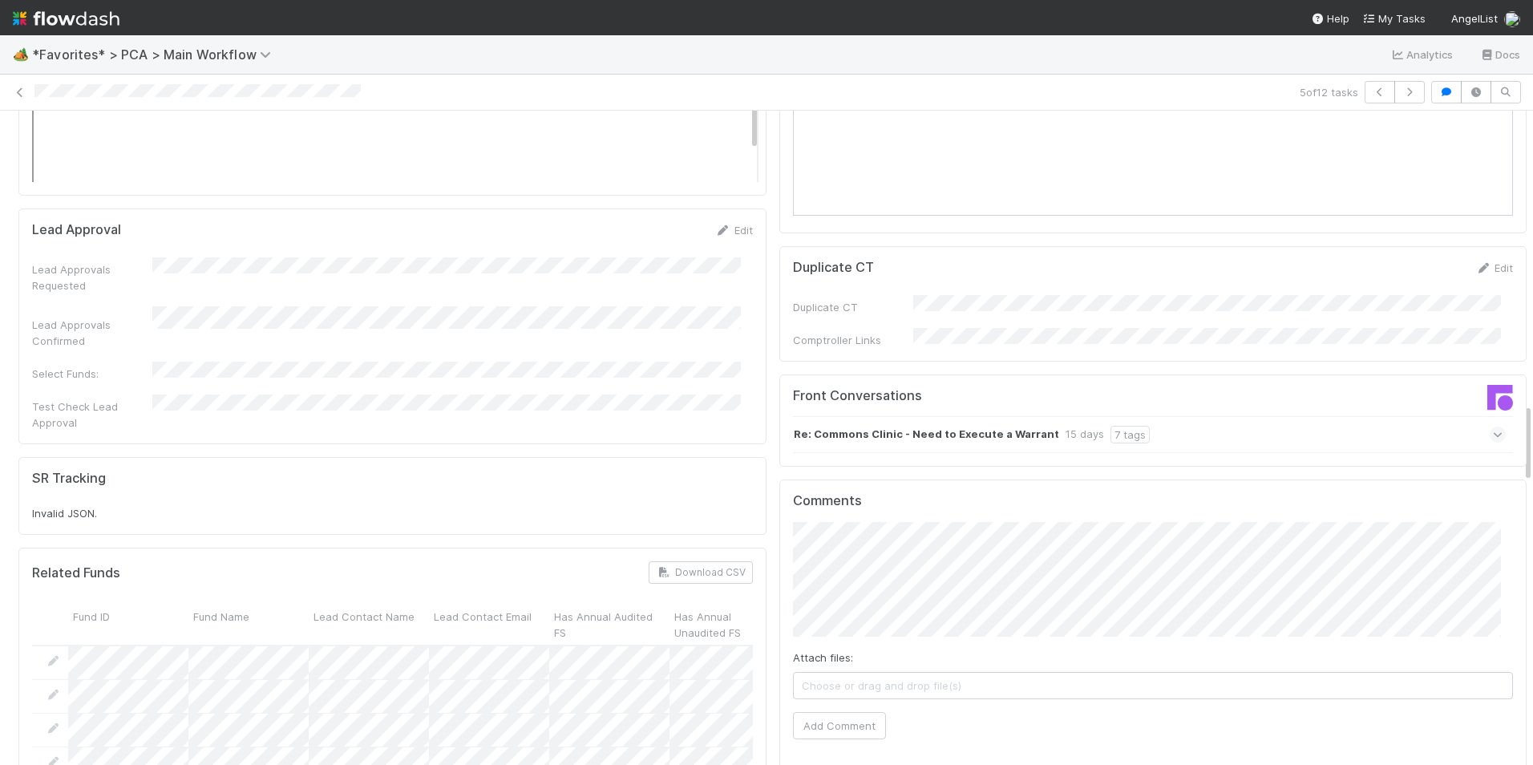
scroll to position [2405, 0]
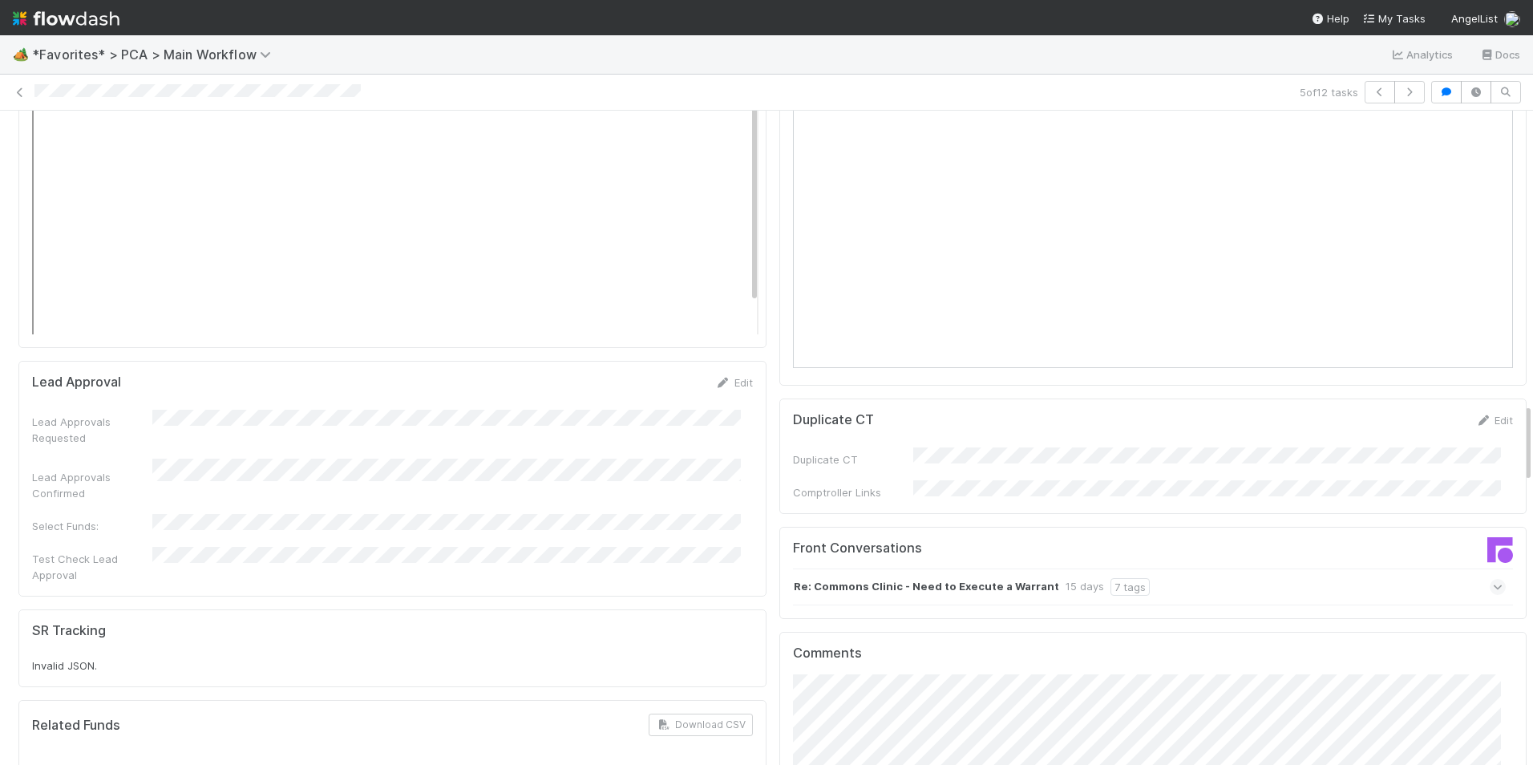
click at [1117, 568] on div "Re: Commons Clinic - Need to Execute a Warrant 15 days 7 tags" at bounding box center [1149, 586] width 713 height 37
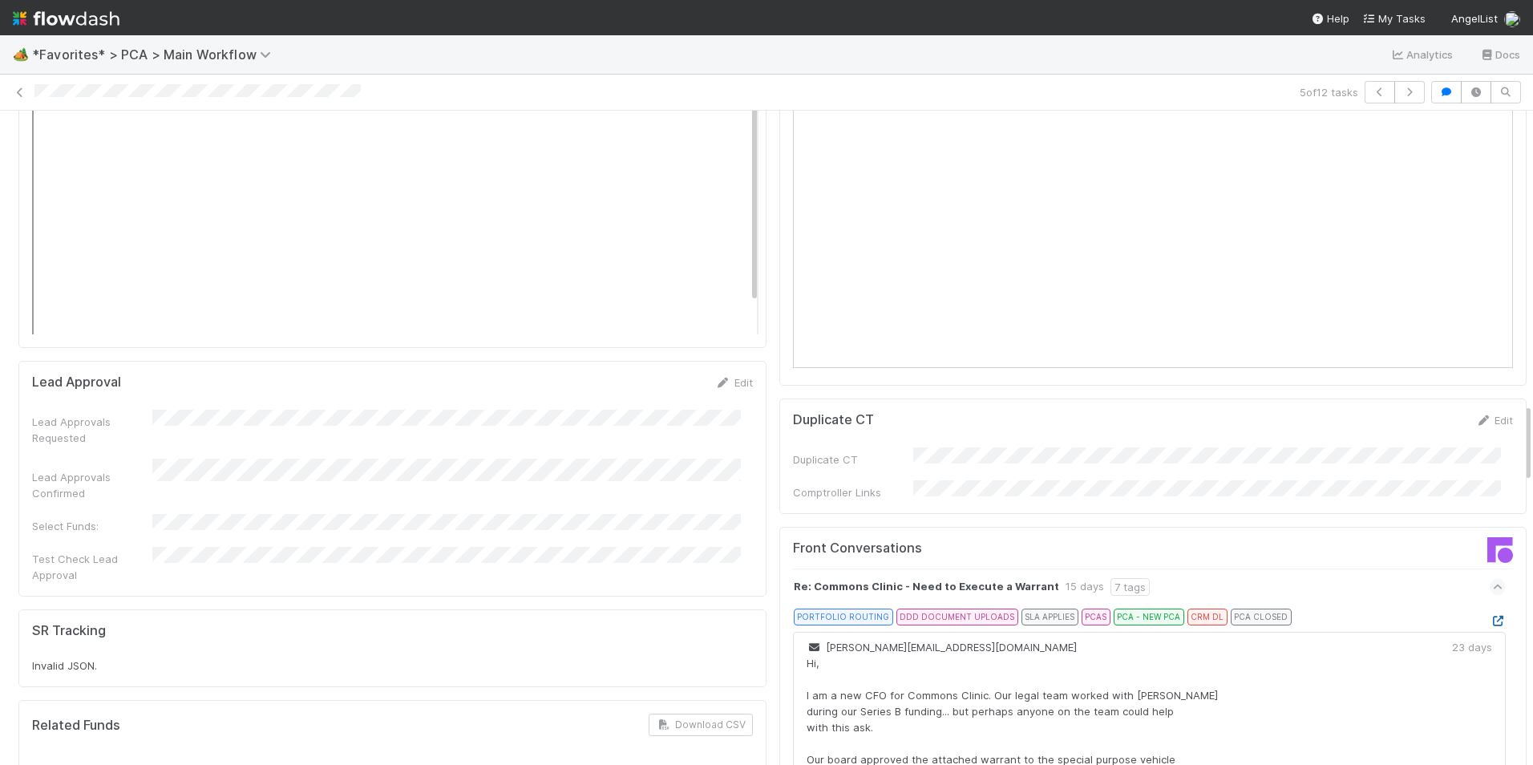
click at [1489, 616] on icon at bounding box center [1497, 621] width 16 height 10
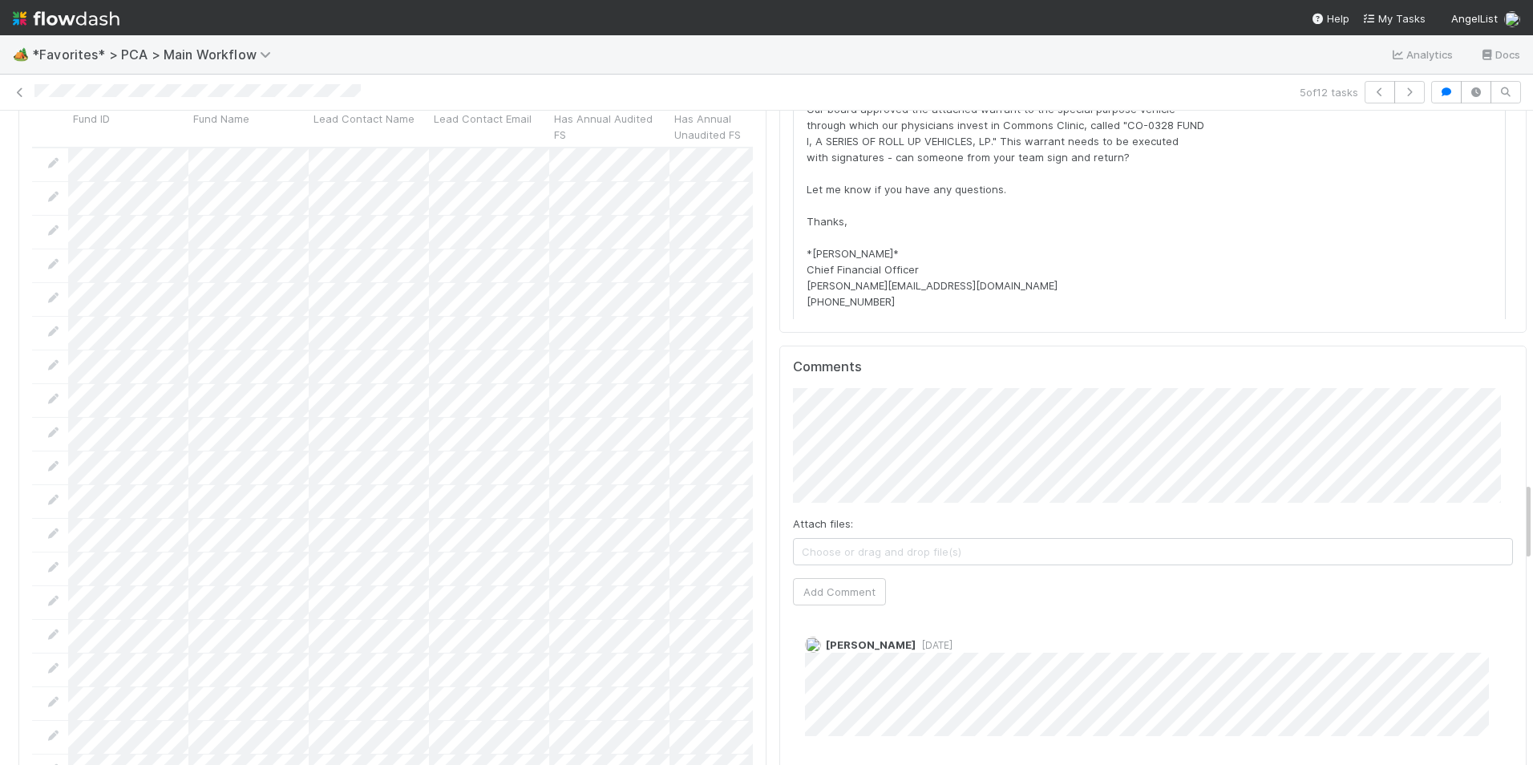
scroll to position [3046, 0]
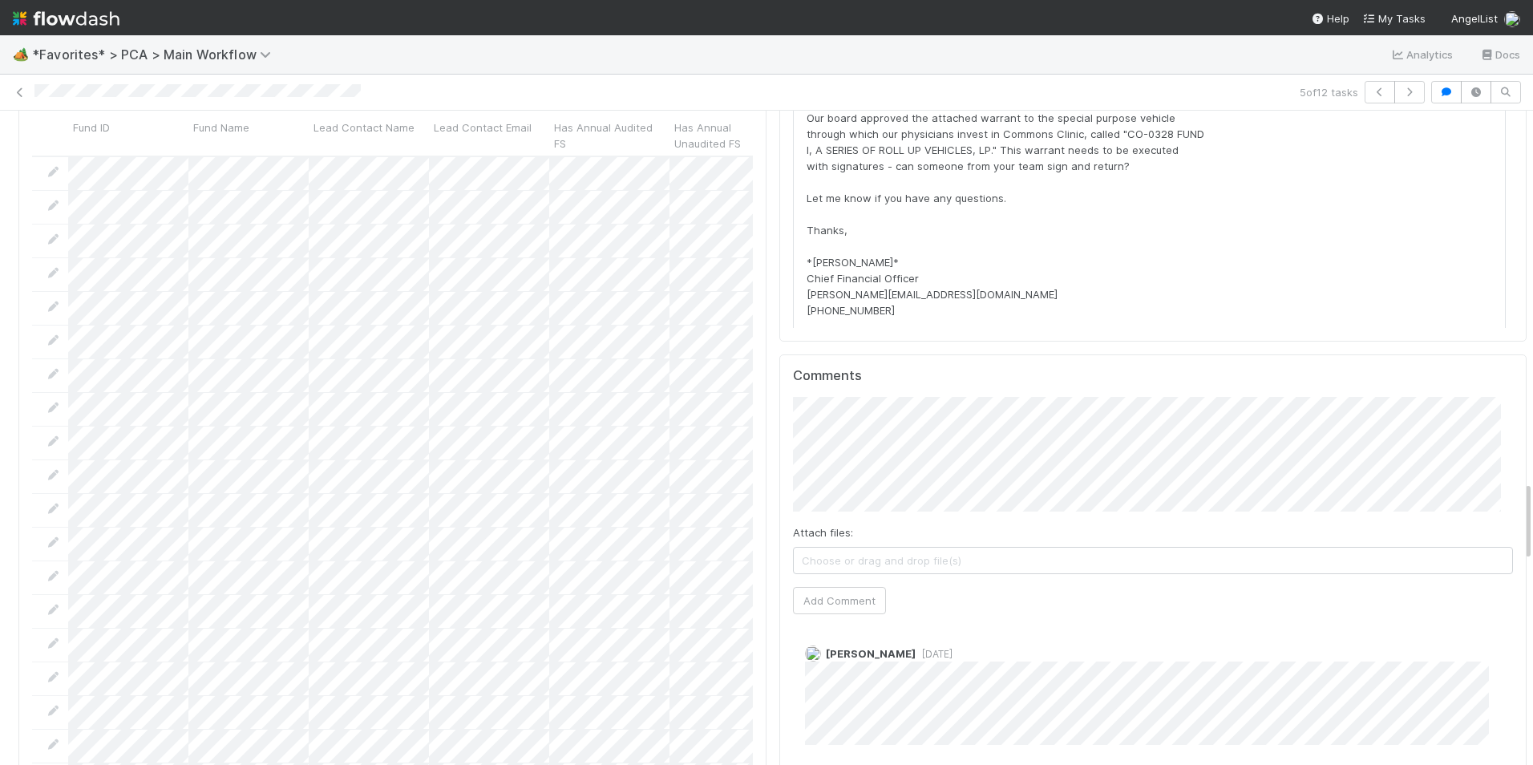
click at [833, 587] on button "Add Comment" at bounding box center [839, 600] width 93 height 27
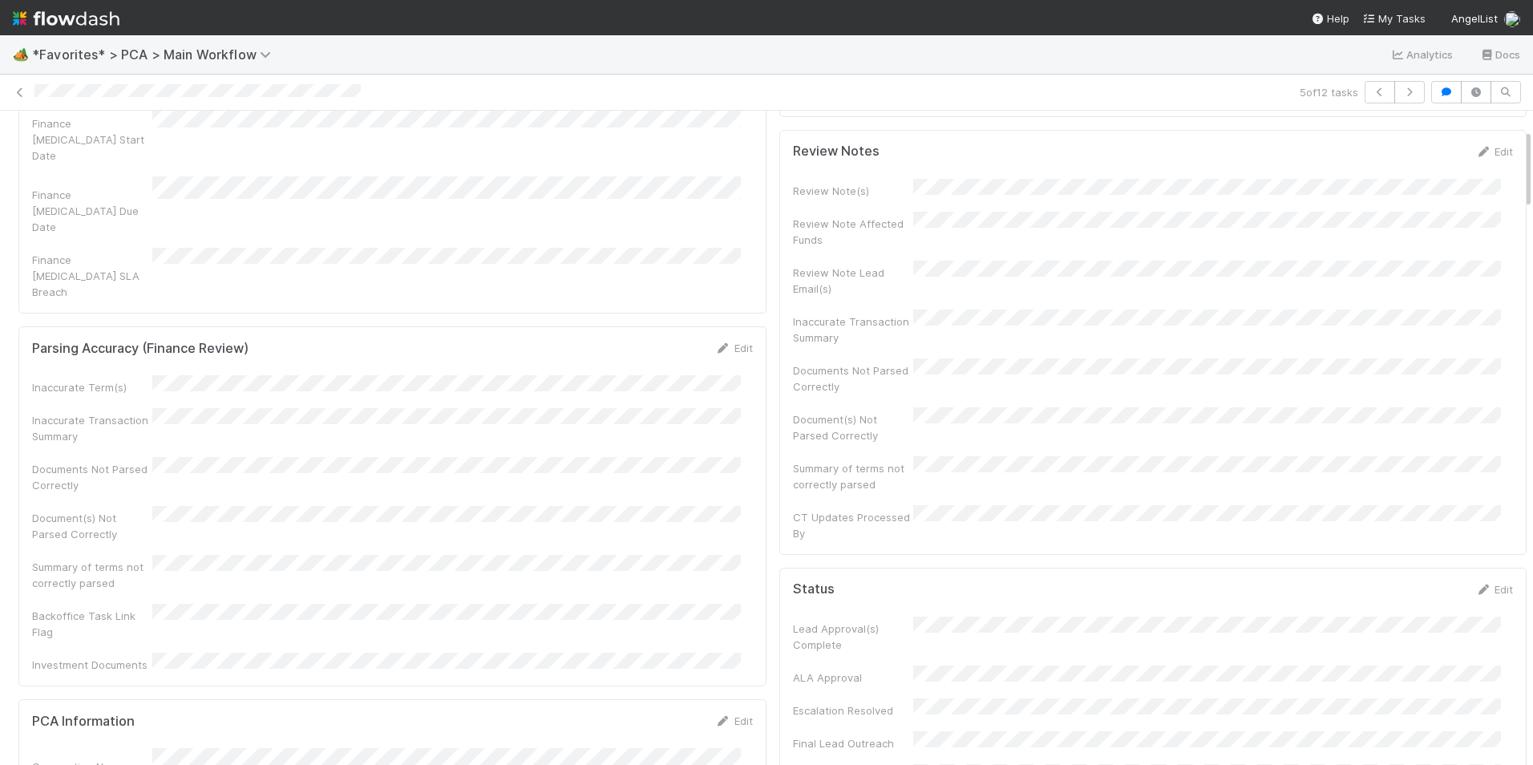
scroll to position [0, 0]
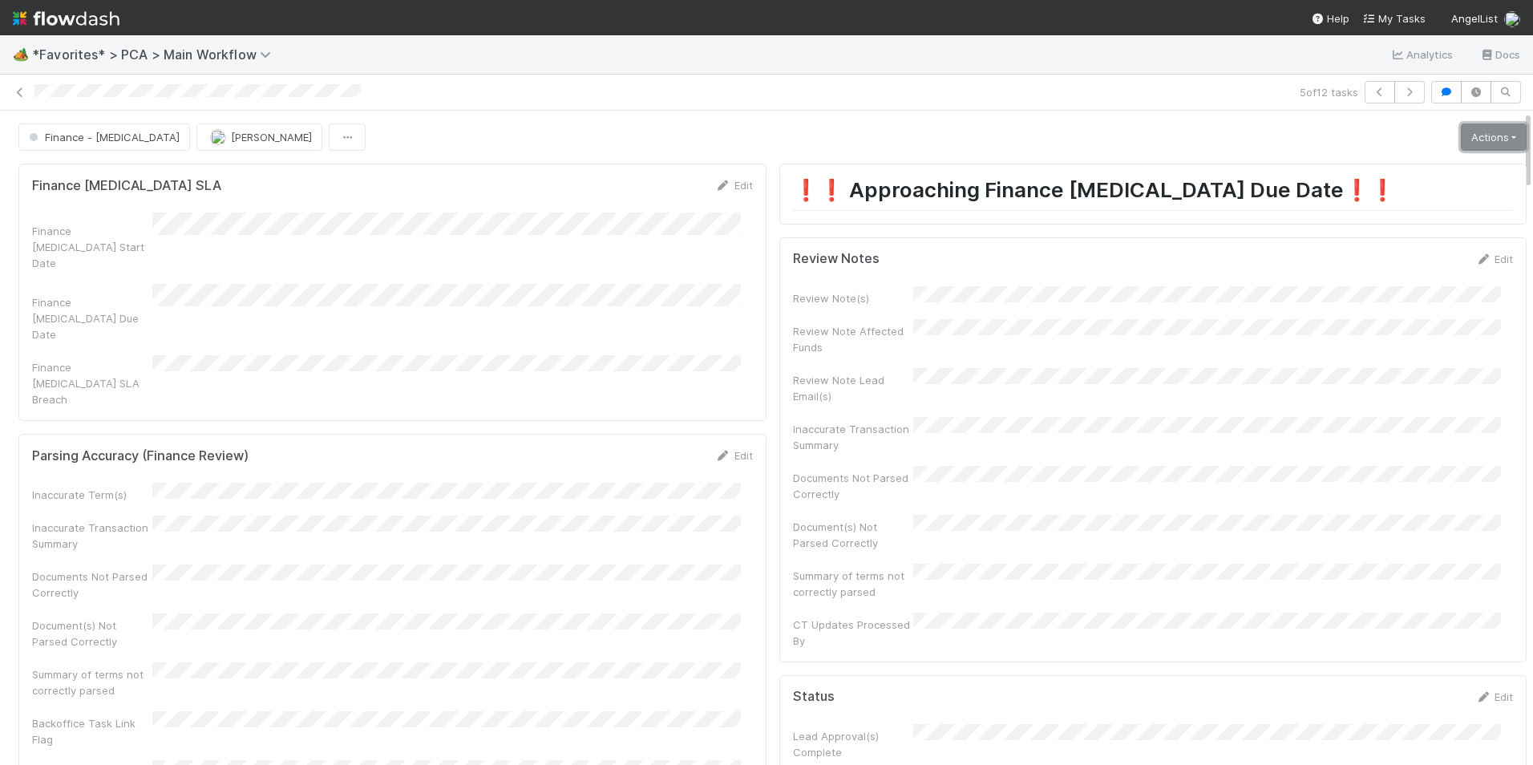
click at [1484, 139] on link "Actions" at bounding box center [1494, 136] width 66 height 27
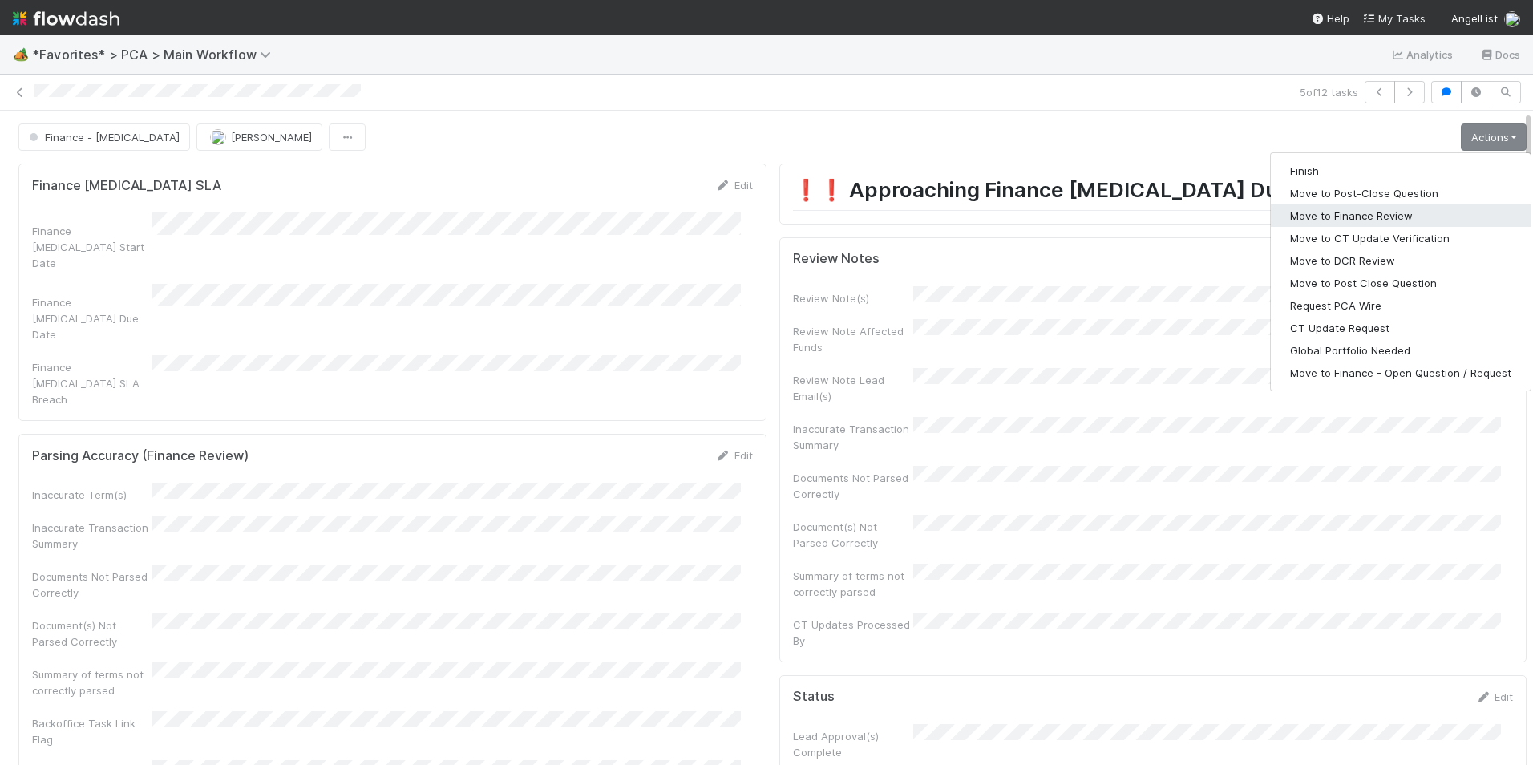
click at [1338, 212] on button "Move to Finance Review" at bounding box center [1401, 215] width 260 height 22
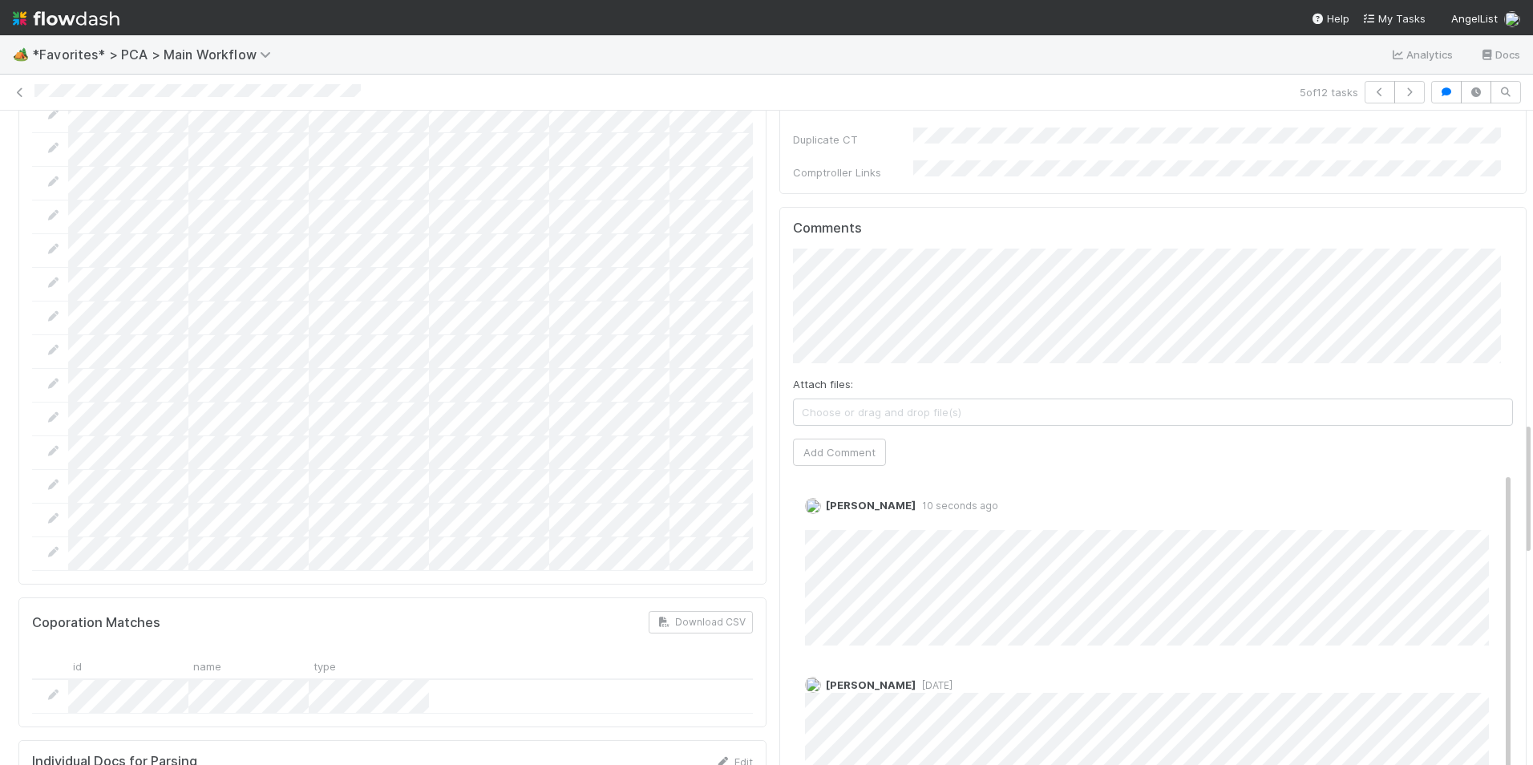
scroll to position [1523, 0]
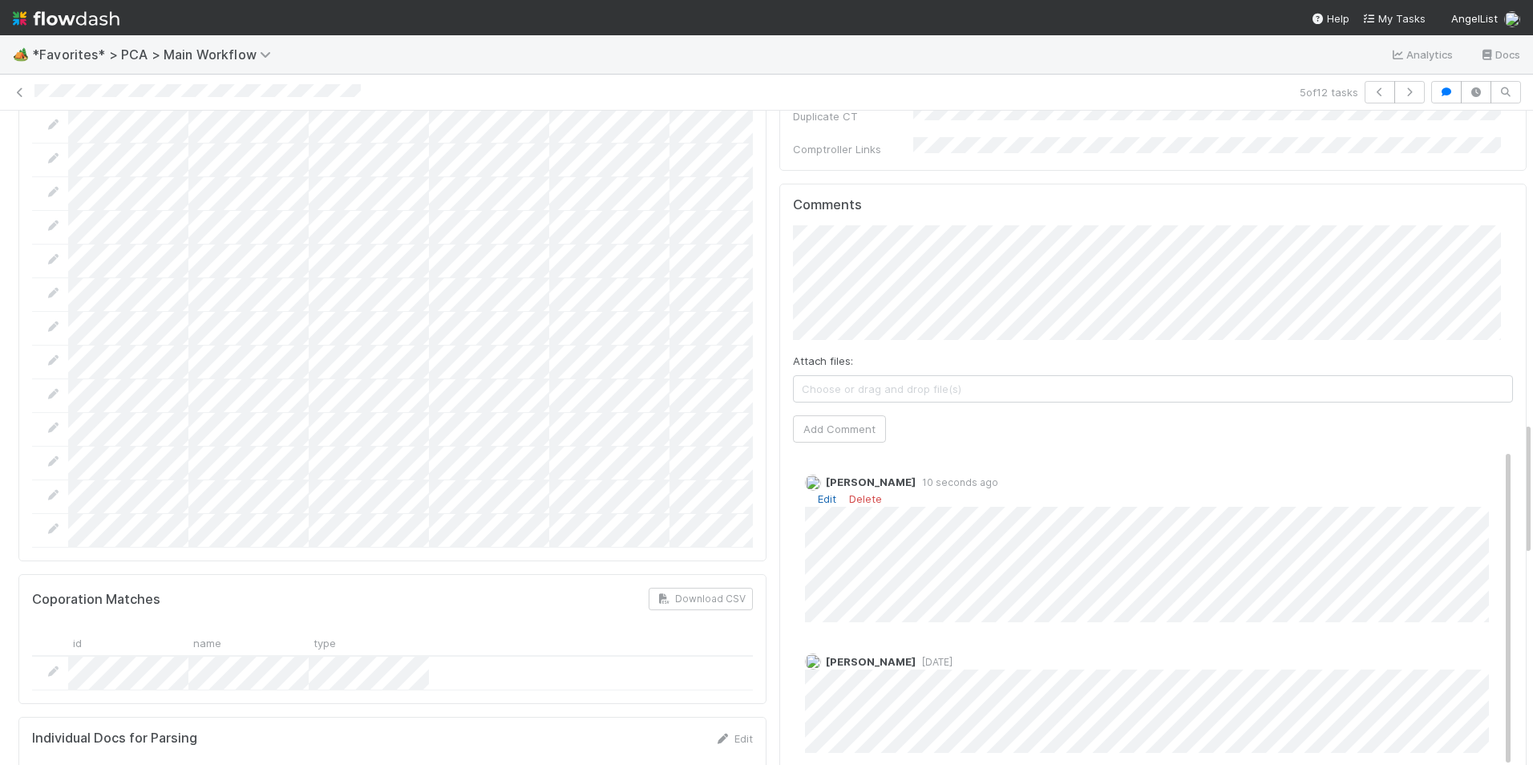
click at [818, 492] on link "Edit" at bounding box center [827, 498] width 18 height 13
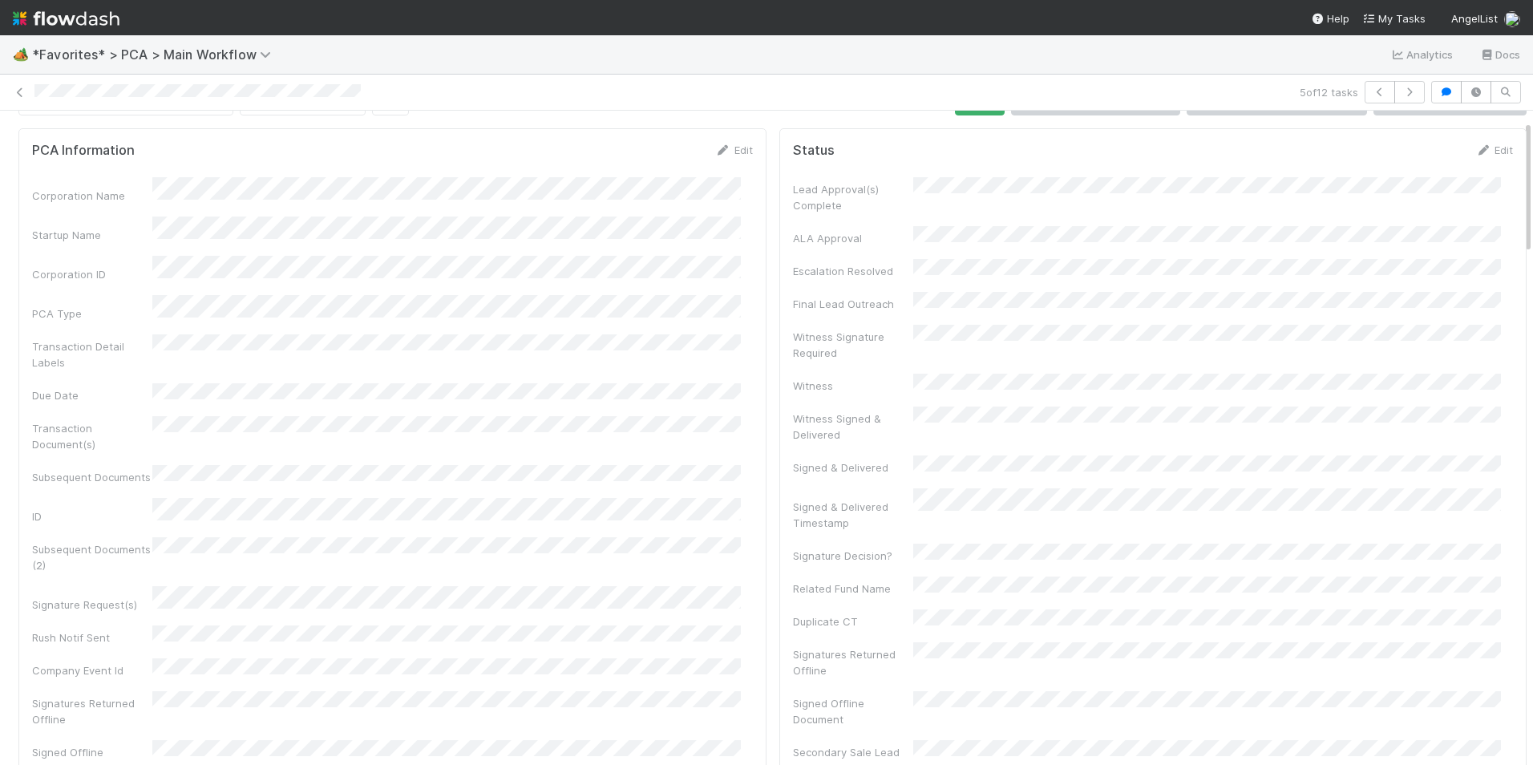
scroll to position [0, 0]
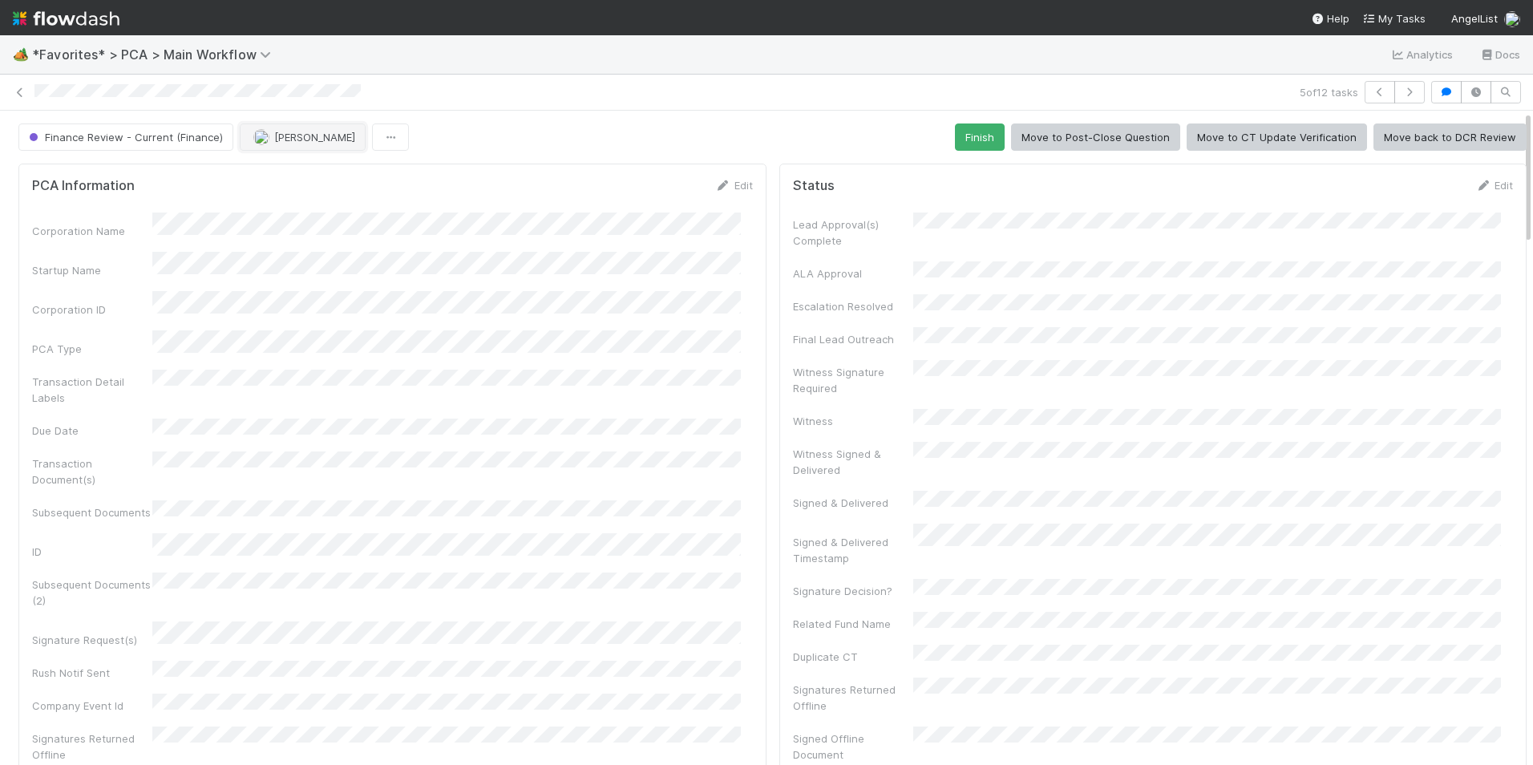
click at [276, 131] on span "[PERSON_NAME]" at bounding box center [314, 137] width 81 height 13
click at [294, 171] on span "[PERSON_NAME]" at bounding box center [300, 177] width 81 height 13
click at [24, 96] on icon at bounding box center [20, 92] width 16 height 10
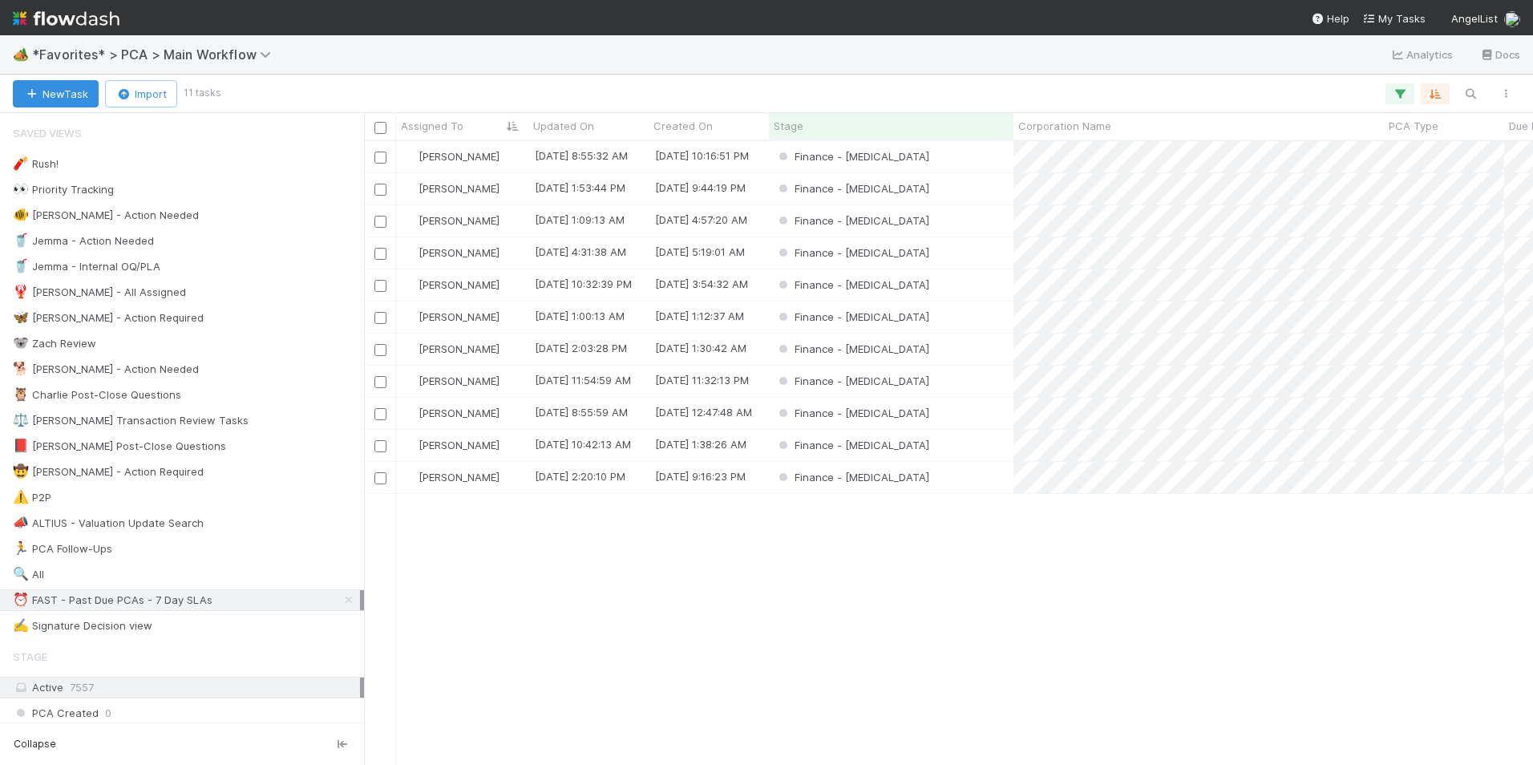
scroll to position [612, 1157]
click at [956, 285] on div "Finance - [MEDICAL_DATA]" at bounding box center [891, 284] width 244 height 31
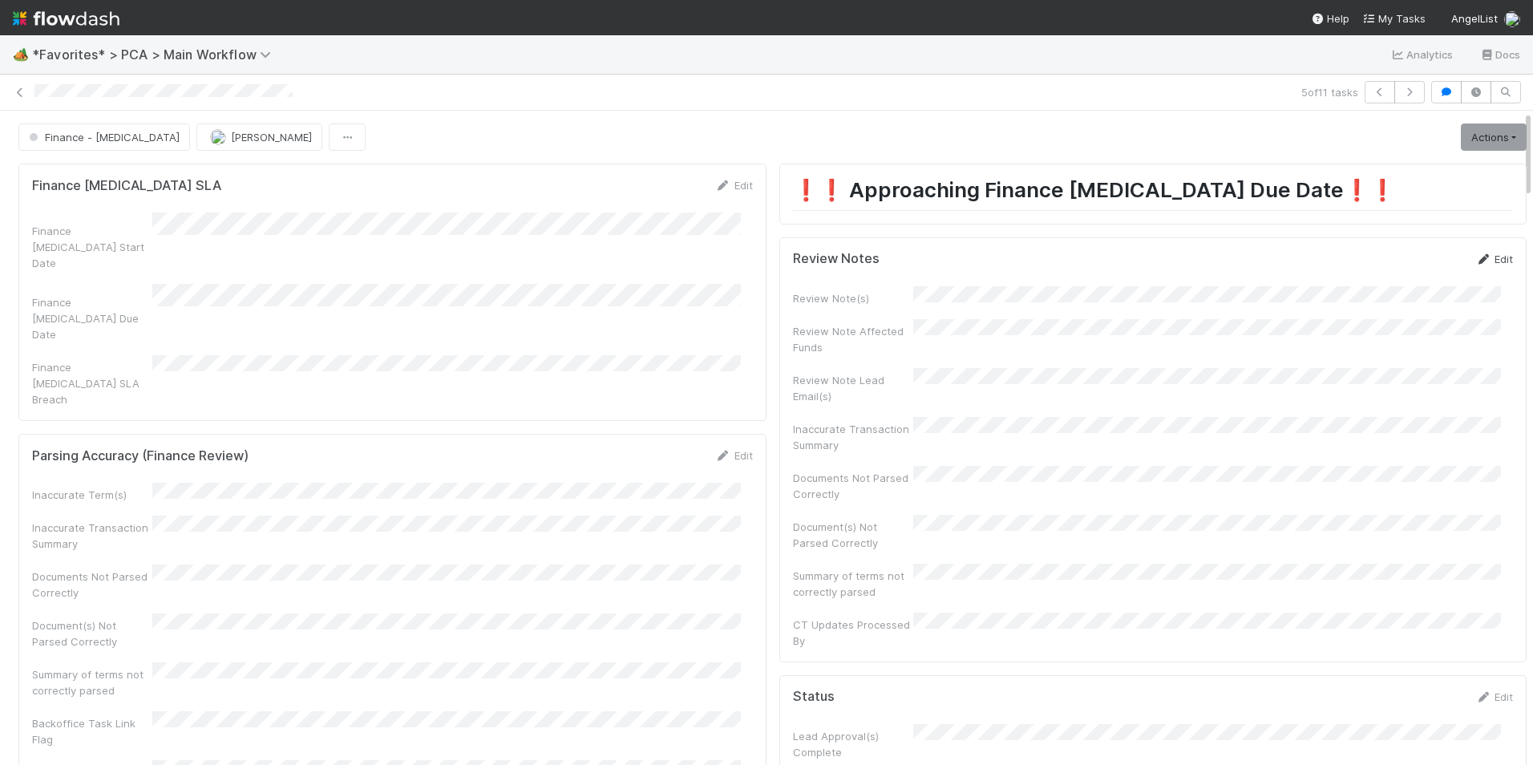
click at [1475, 257] on icon at bounding box center [1483, 259] width 16 height 10
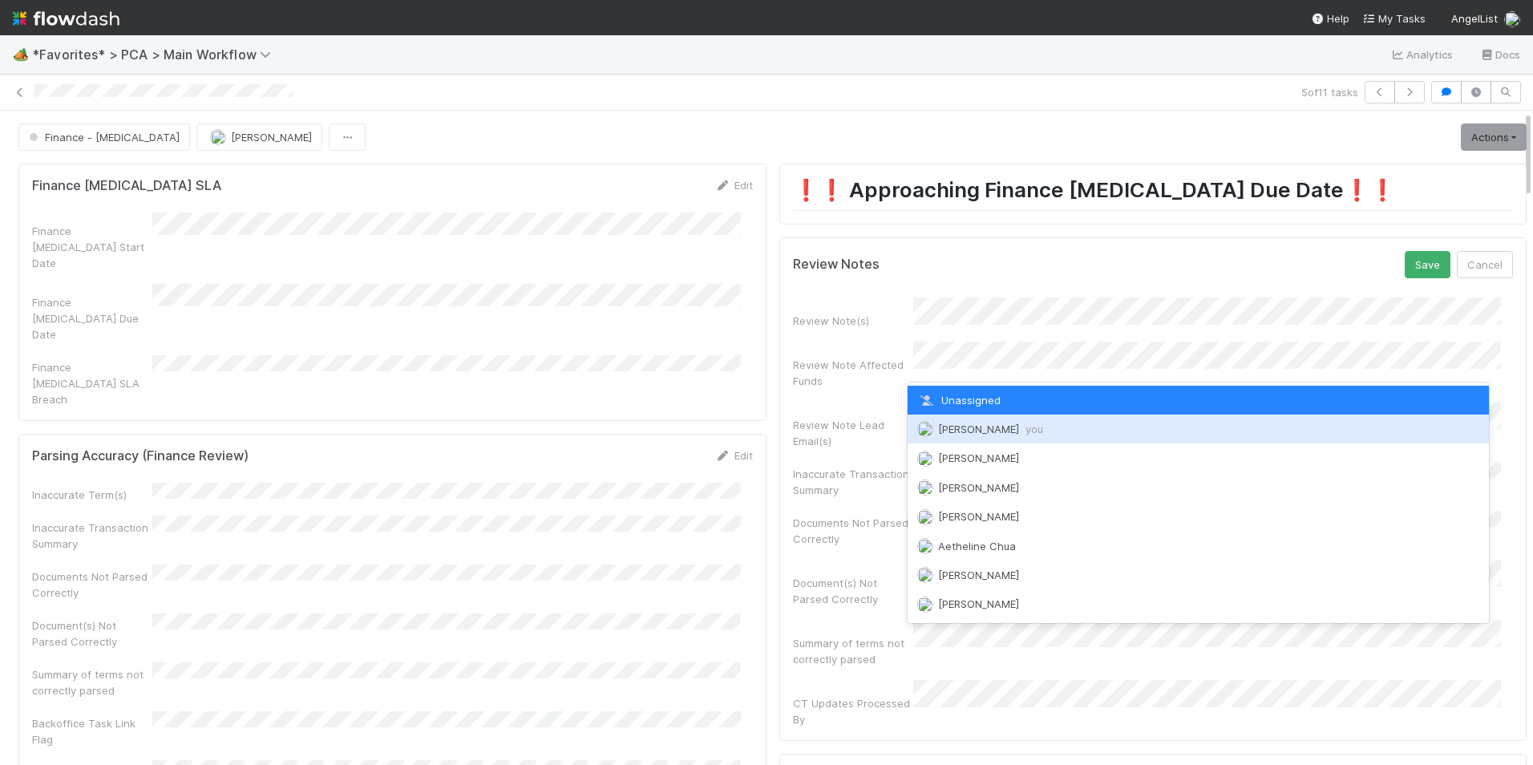
click at [1025, 430] on span "you" at bounding box center [1034, 428] width 18 height 13
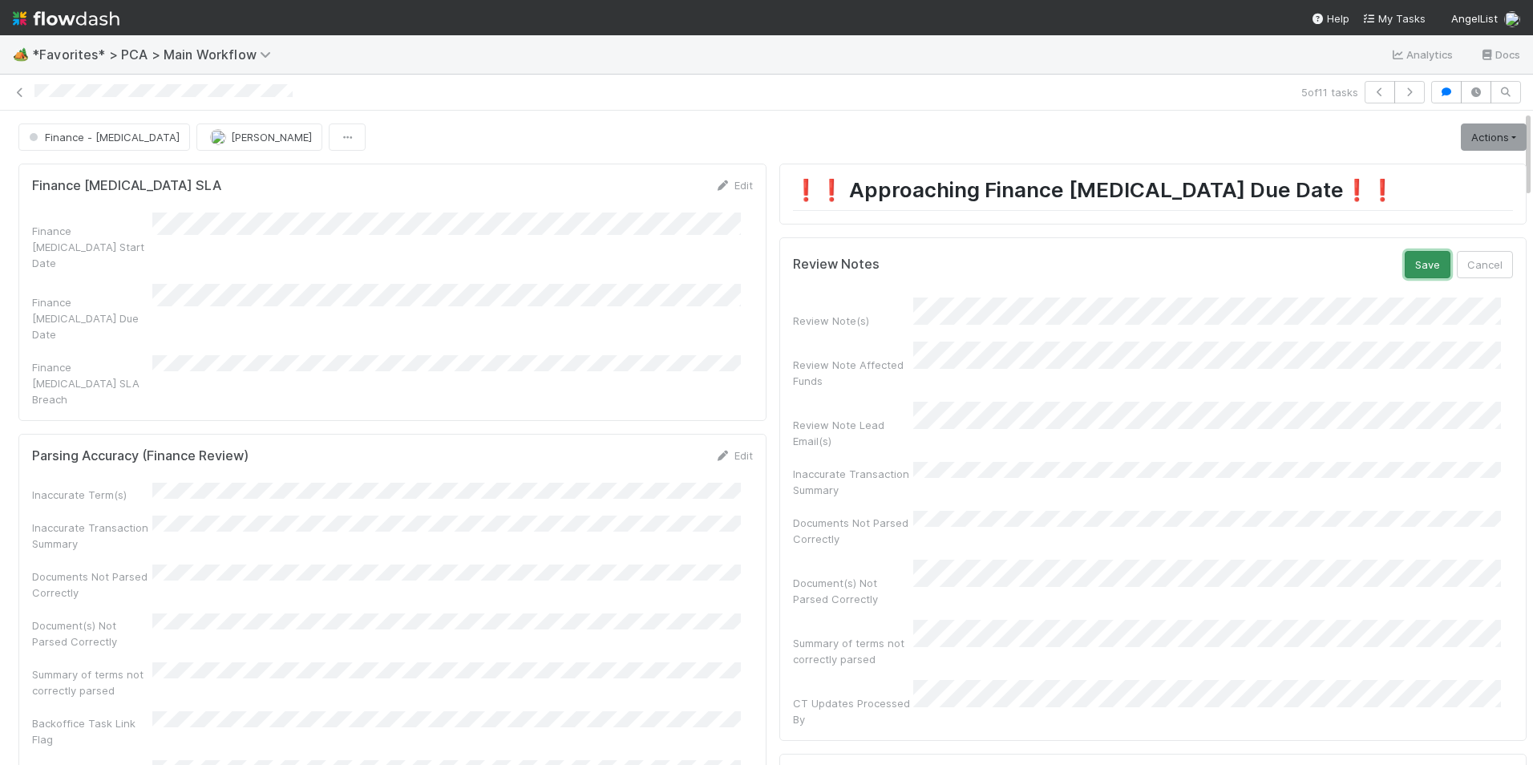
click at [1404, 257] on button "Save" at bounding box center [1427, 264] width 46 height 27
click at [1462, 129] on link "Actions" at bounding box center [1494, 136] width 66 height 27
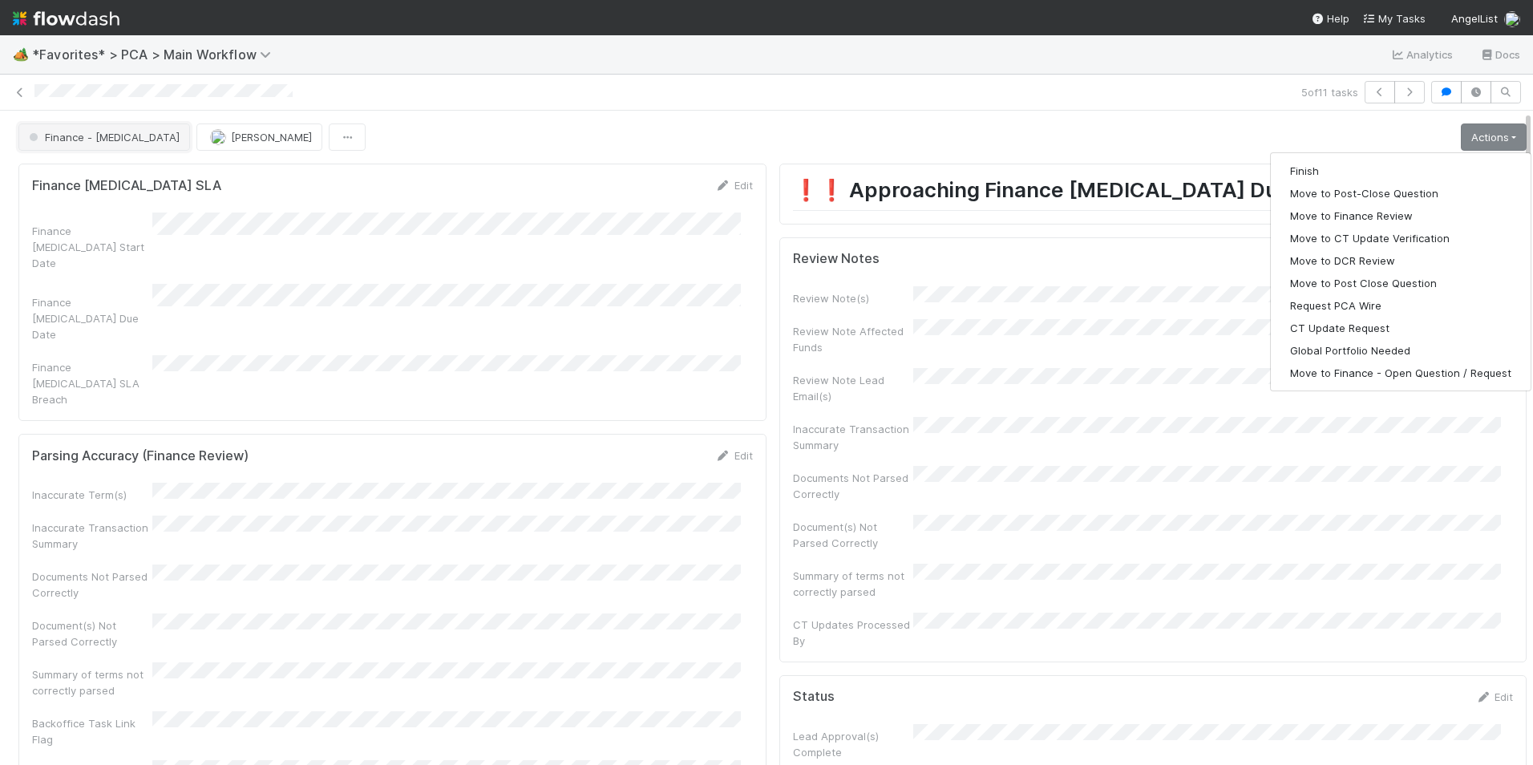
click at [68, 143] on span "Finance - [MEDICAL_DATA]" at bounding box center [103, 137] width 154 height 13
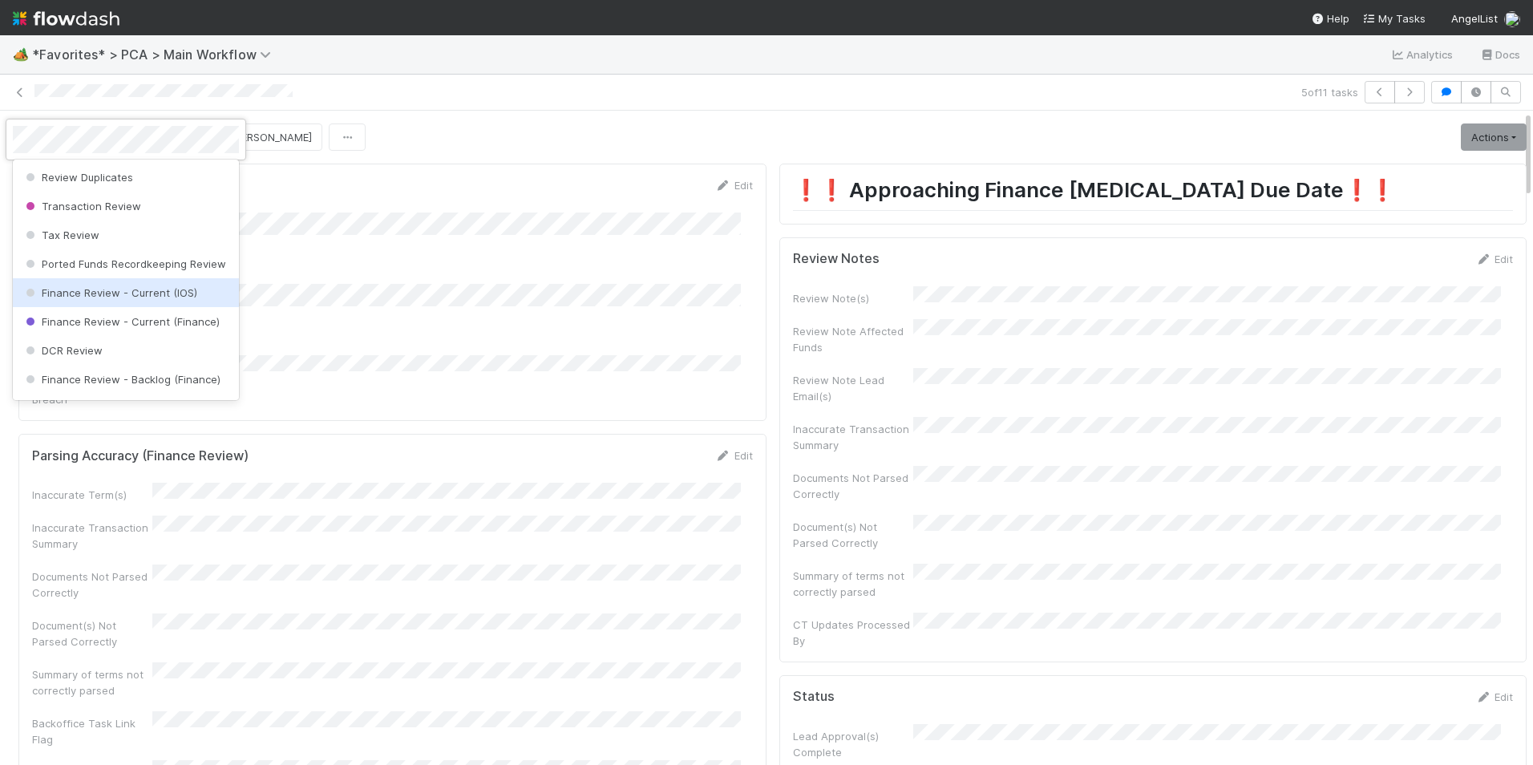
click at [181, 299] on span "Finance Review - Current (IOS)" at bounding box center [109, 292] width 175 height 13
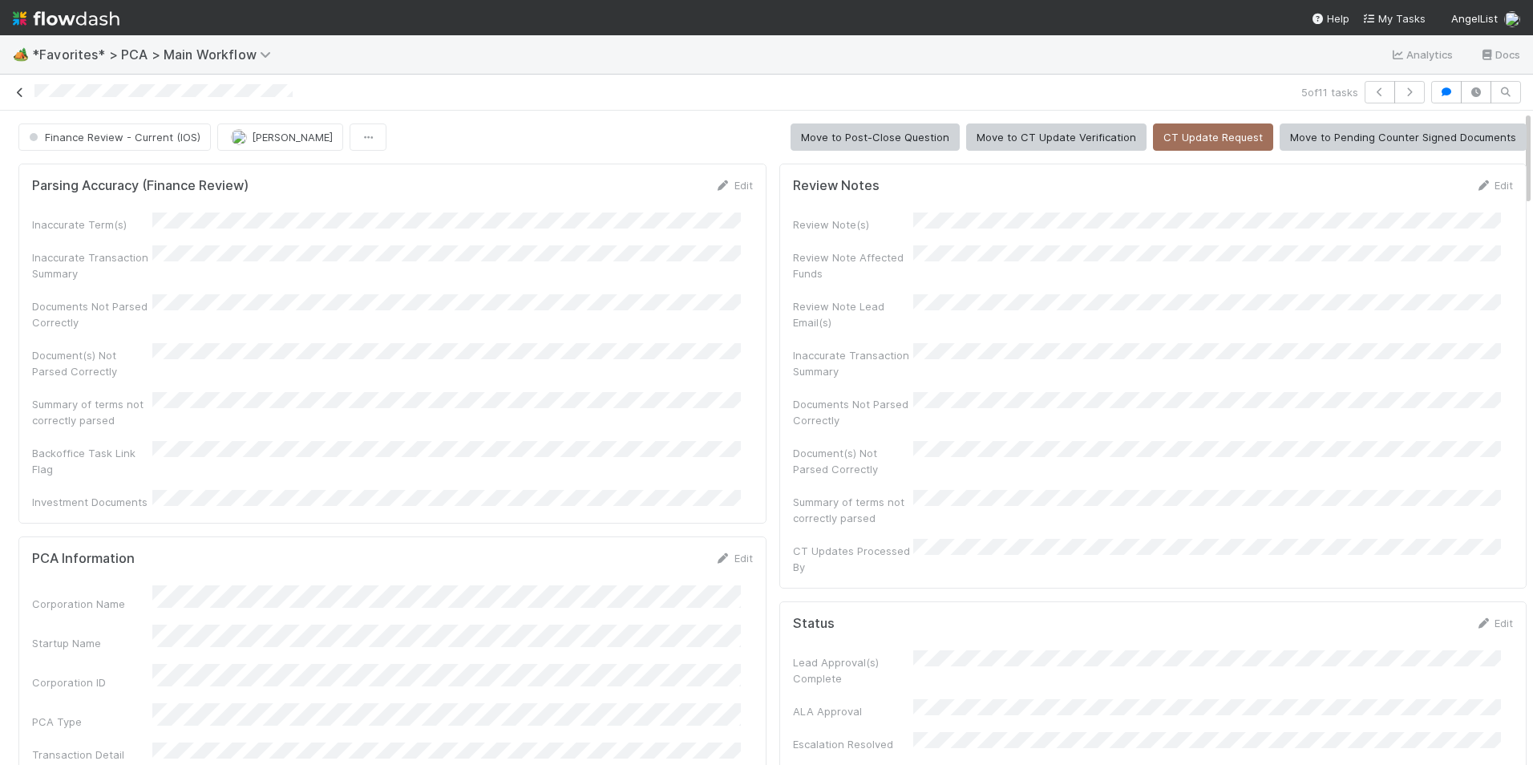
click at [17, 89] on icon at bounding box center [20, 92] width 16 height 10
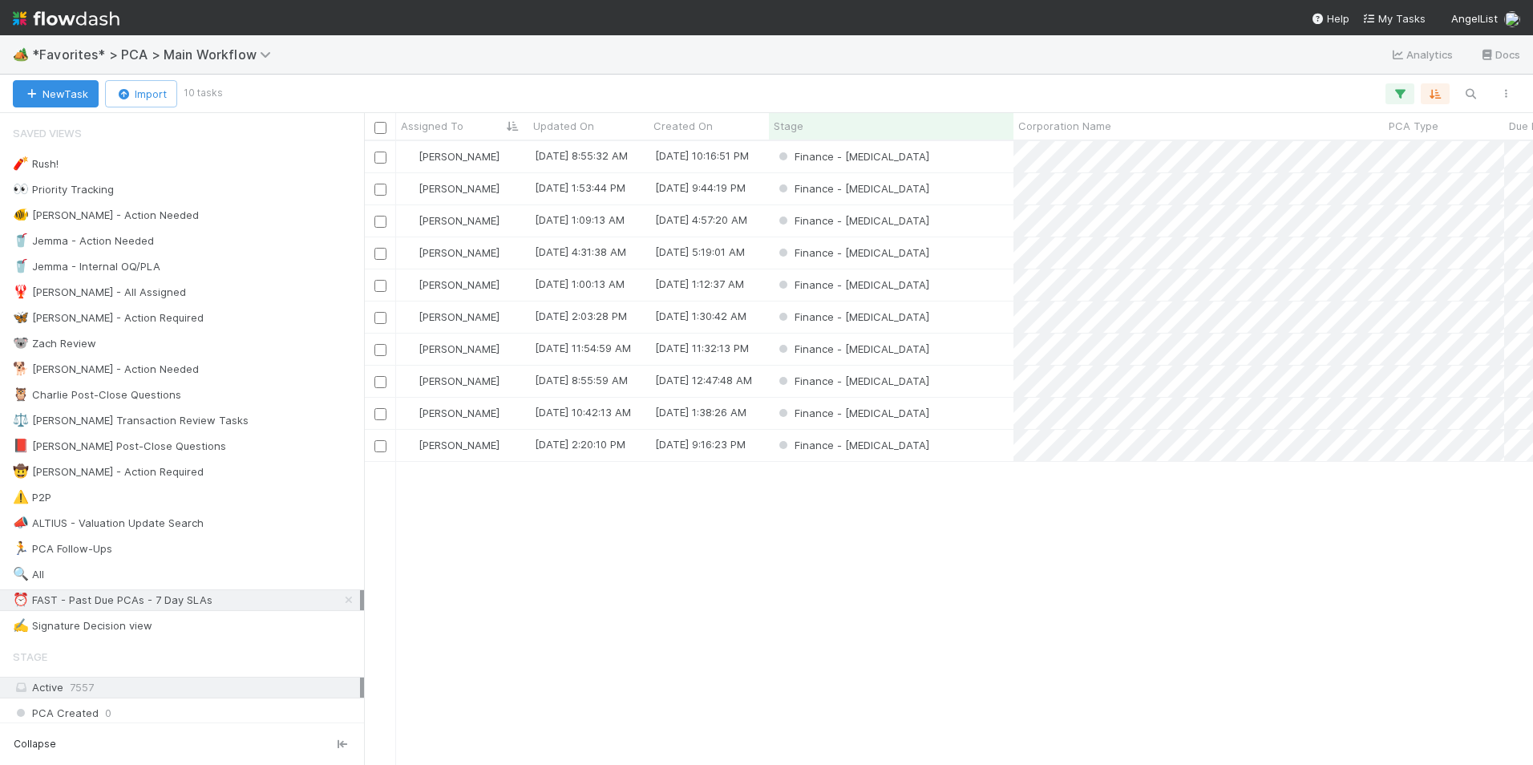
scroll to position [612, 1157]
click at [966, 316] on div "Finance - [MEDICAL_DATA]" at bounding box center [891, 316] width 244 height 31
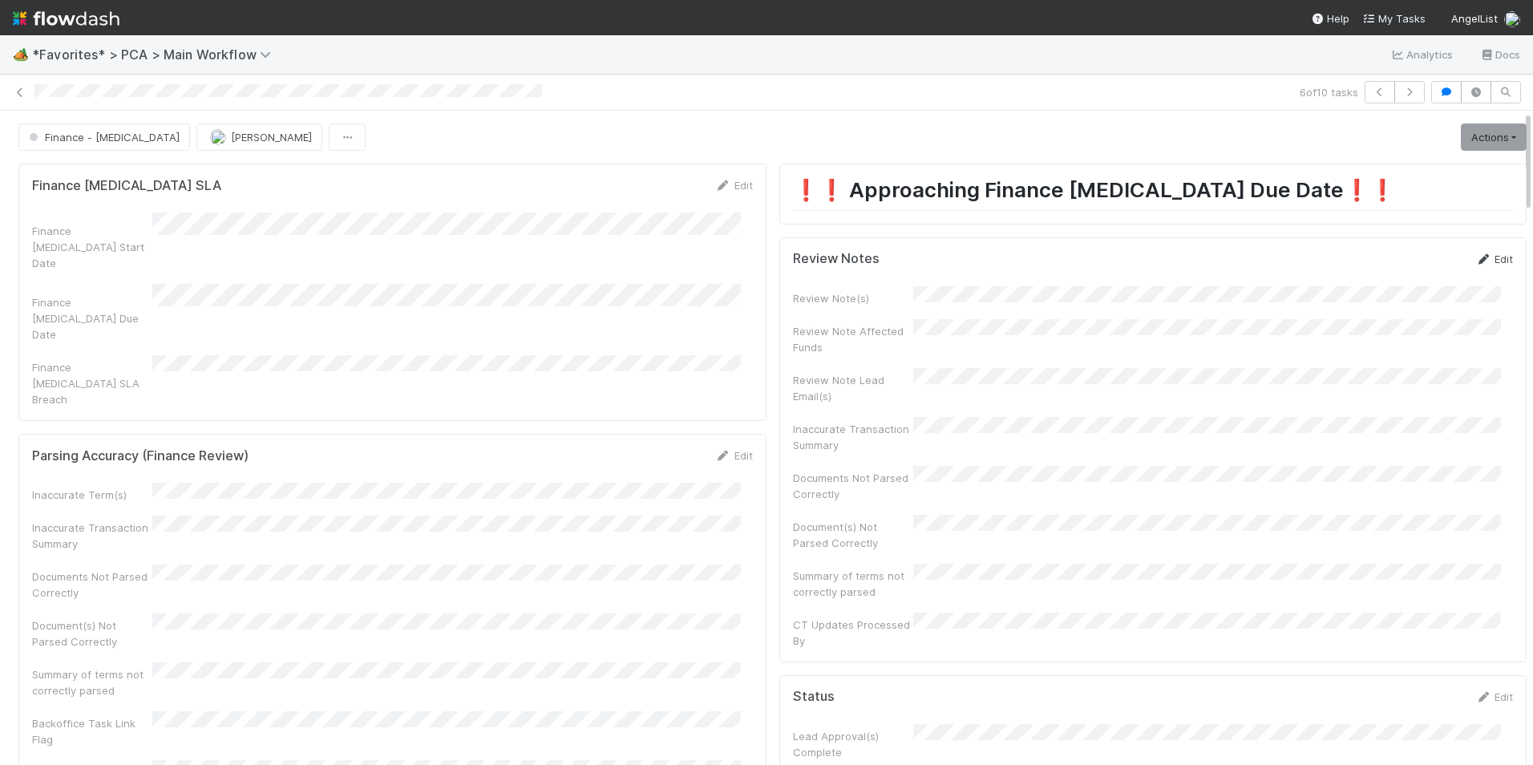
click at [1475, 259] on icon at bounding box center [1483, 259] width 16 height 10
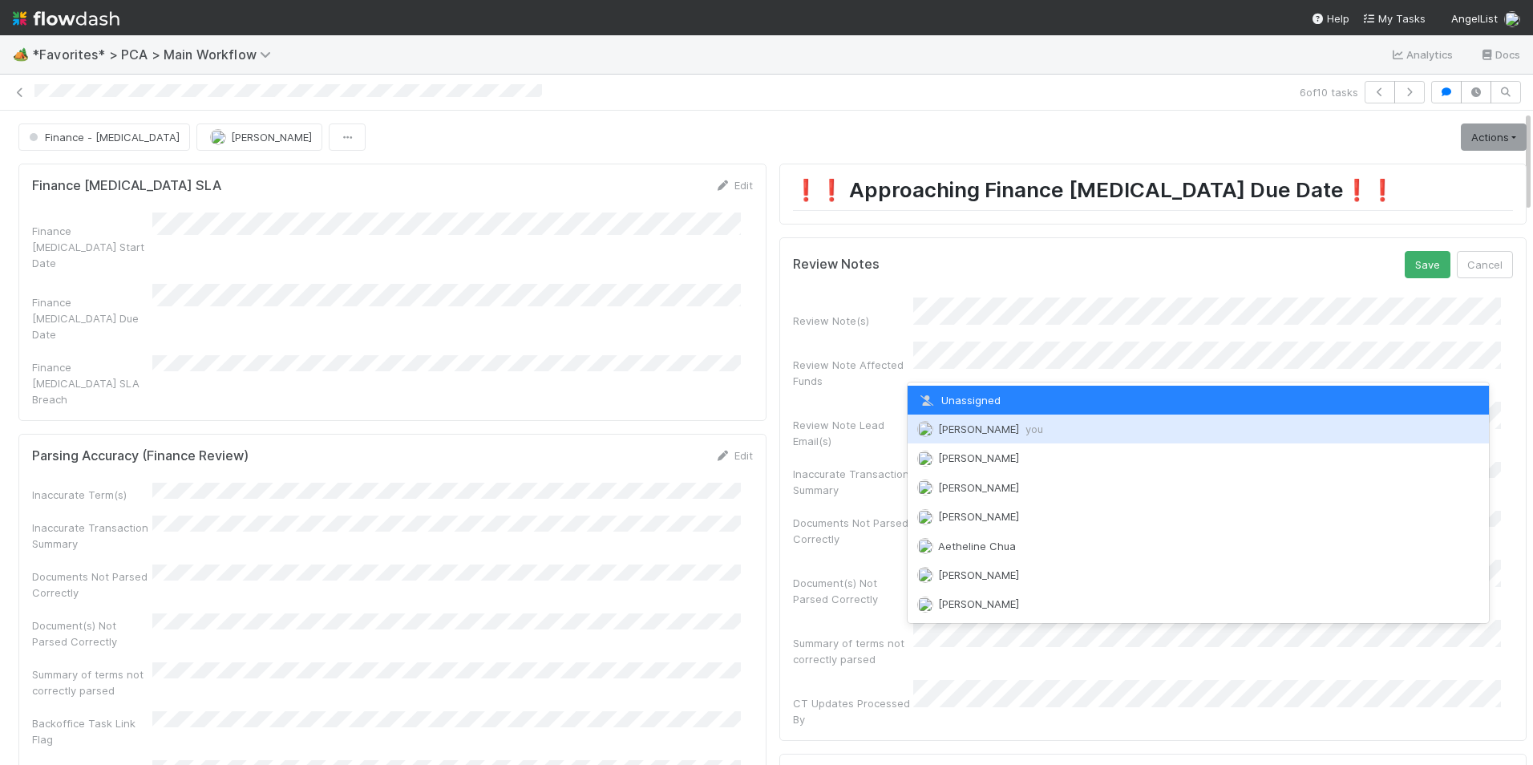
click at [971, 429] on span "[PERSON_NAME] you" at bounding box center [990, 428] width 105 height 13
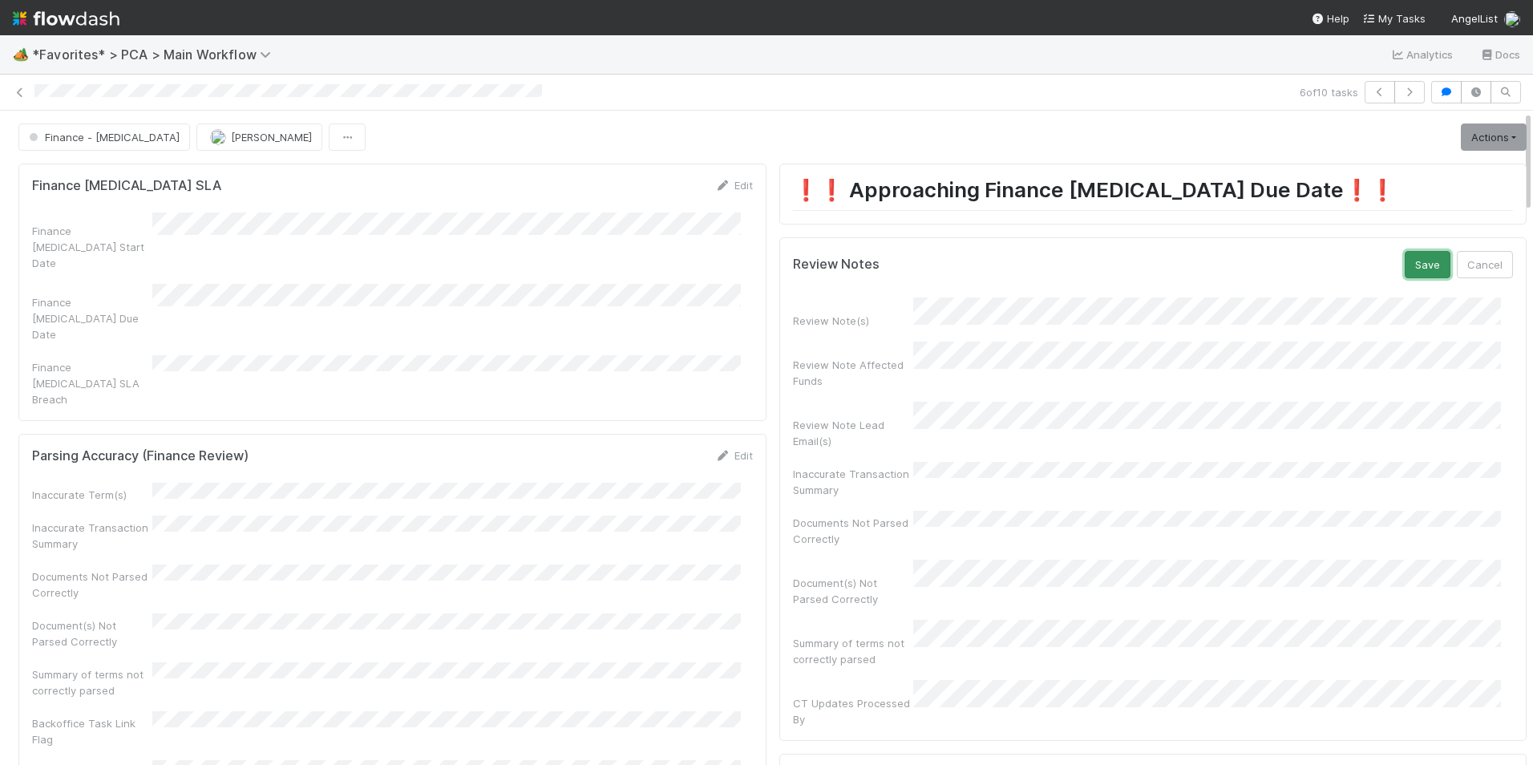
click at [1404, 265] on button "Save" at bounding box center [1427, 264] width 46 height 27
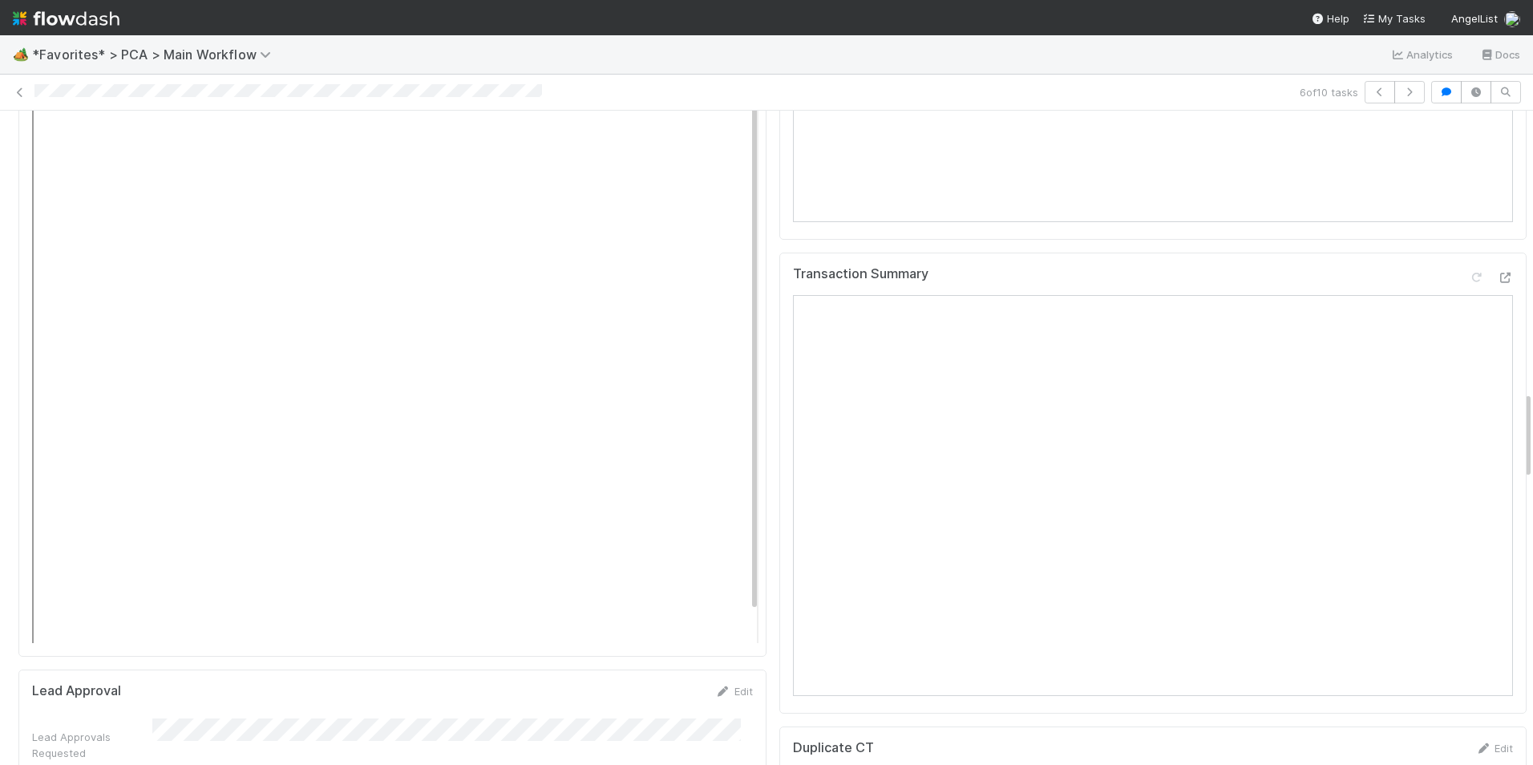
scroll to position [2084, 0]
click at [1497, 272] on icon at bounding box center [1505, 277] width 16 height 10
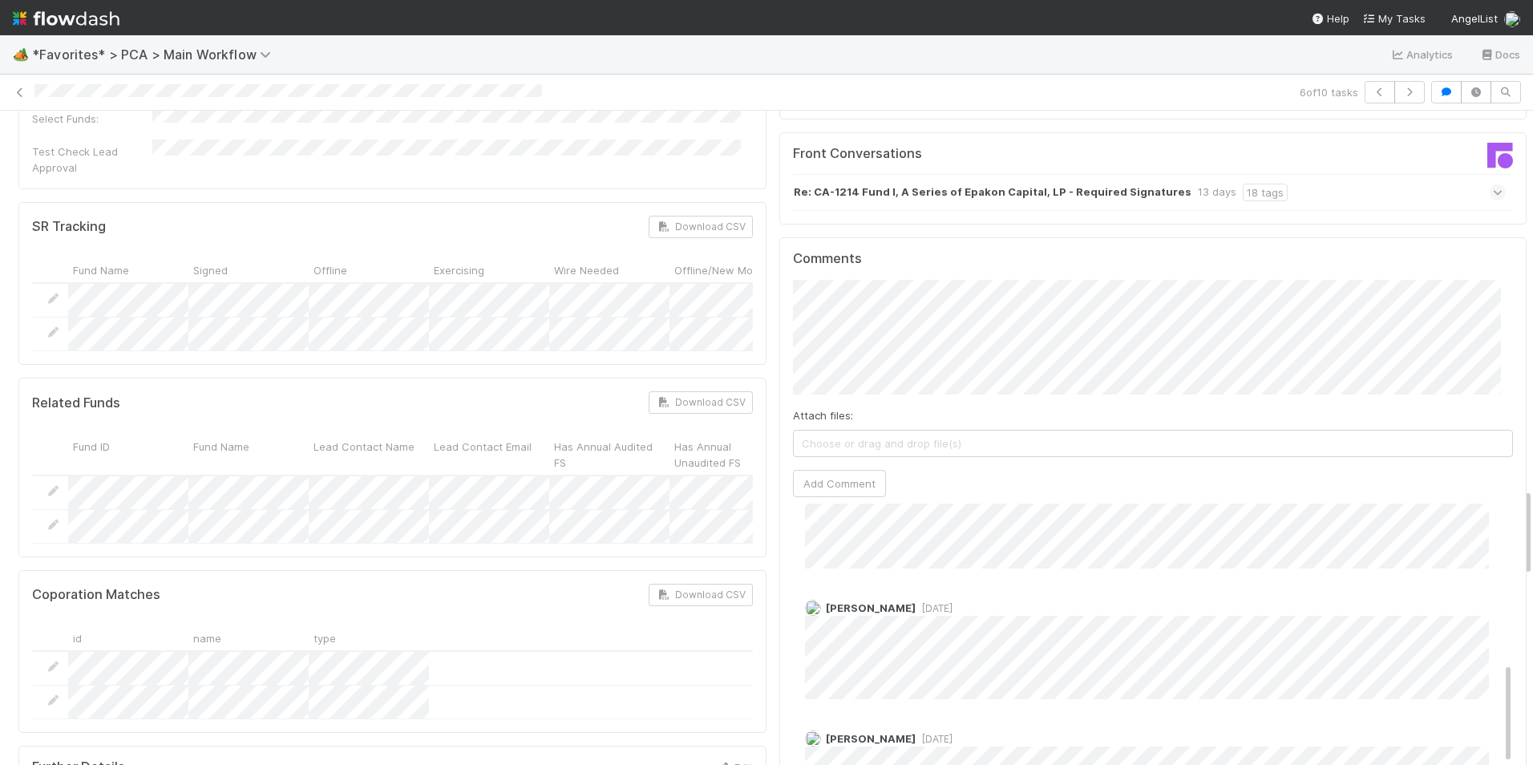
scroll to position [561, 0]
click at [826, 479] on button "Add Comment" at bounding box center [839, 492] width 93 height 27
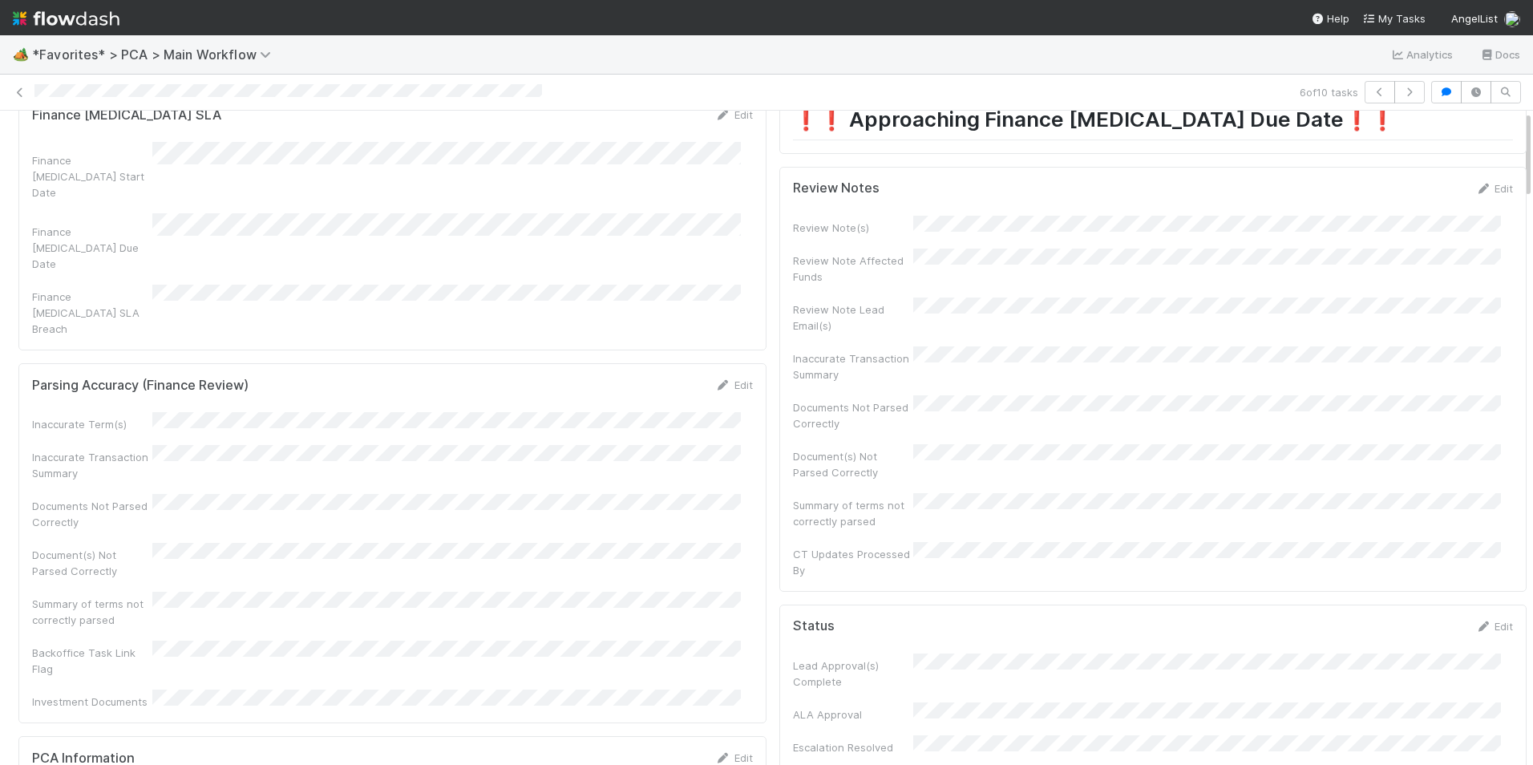
scroll to position [0, 0]
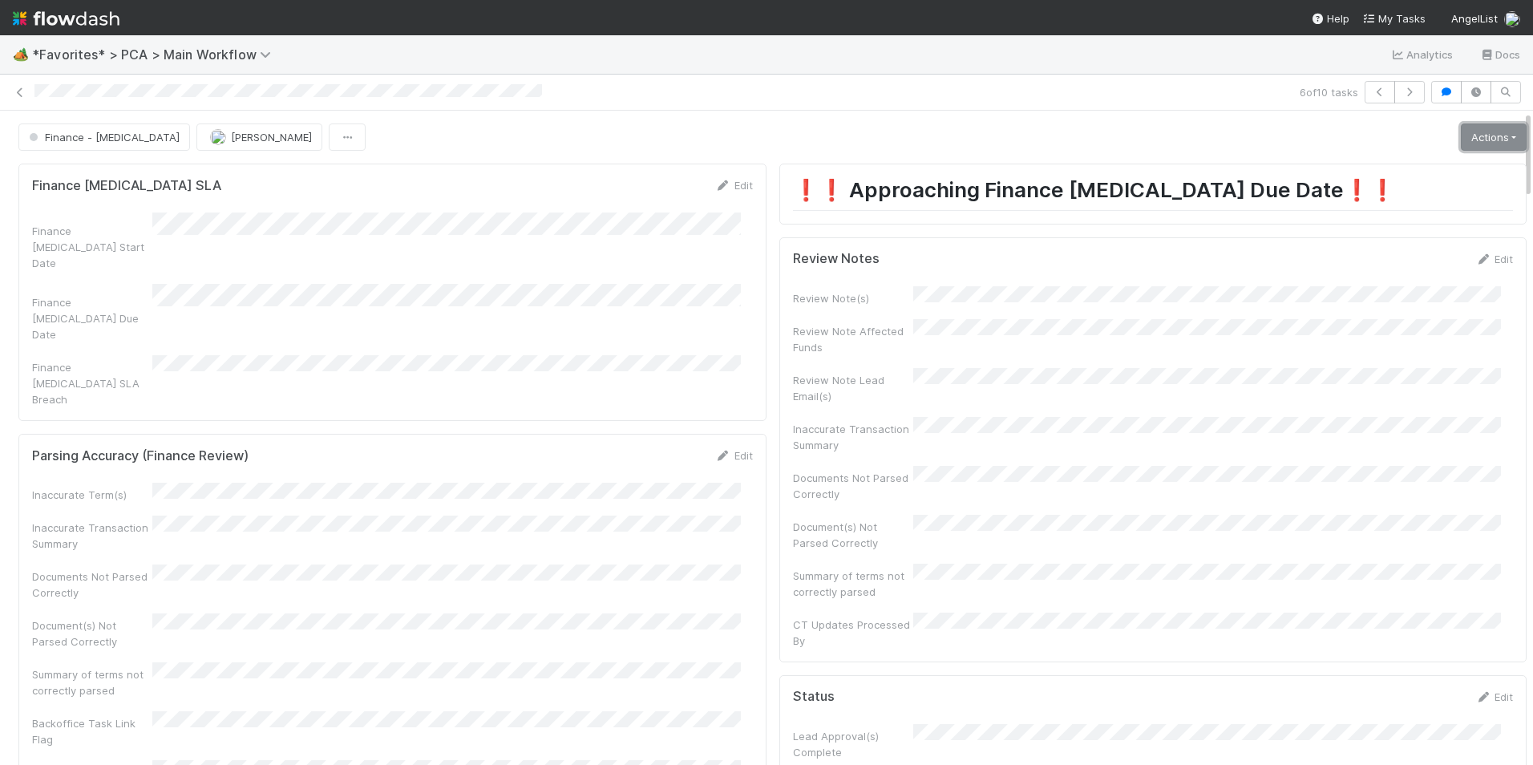
click at [1461, 137] on link "Actions" at bounding box center [1494, 136] width 66 height 27
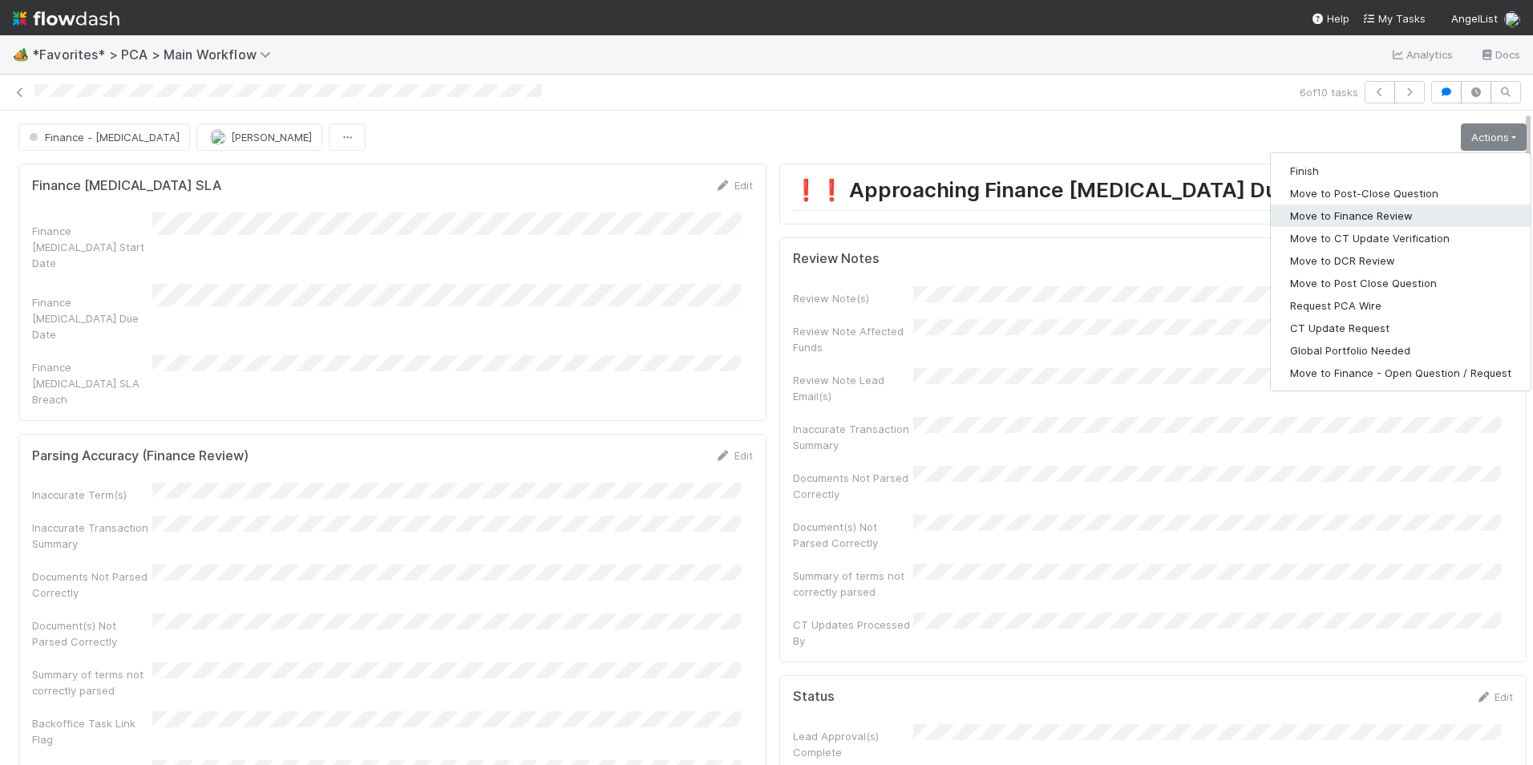
click at [1387, 212] on button "Move to Finance Review" at bounding box center [1401, 215] width 260 height 22
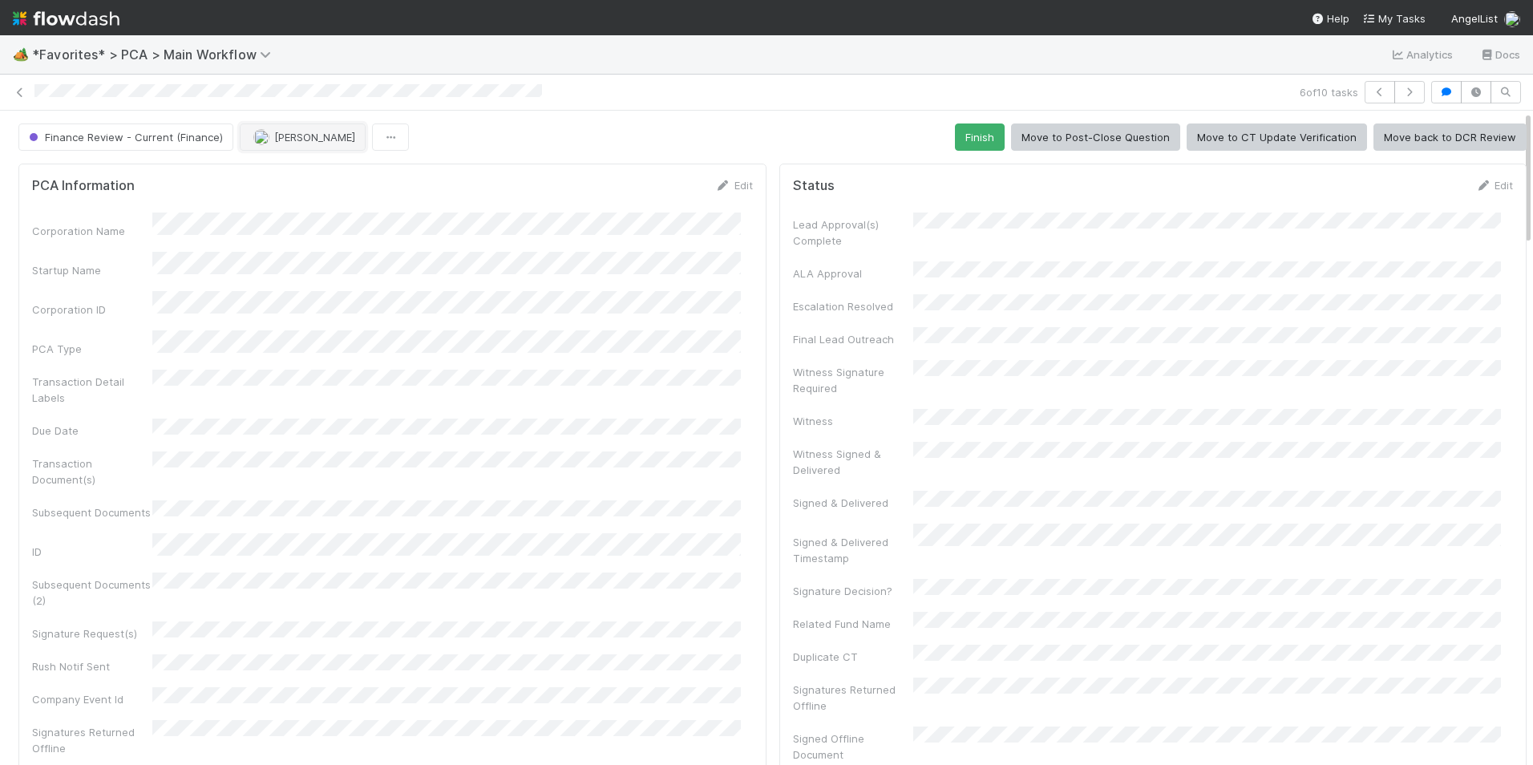
click at [265, 141] on span "[PERSON_NAME]" at bounding box center [304, 137] width 102 height 13
click at [293, 172] on span "[PERSON_NAME]" at bounding box center [300, 177] width 81 height 13
click at [22, 95] on icon at bounding box center [20, 92] width 16 height 10
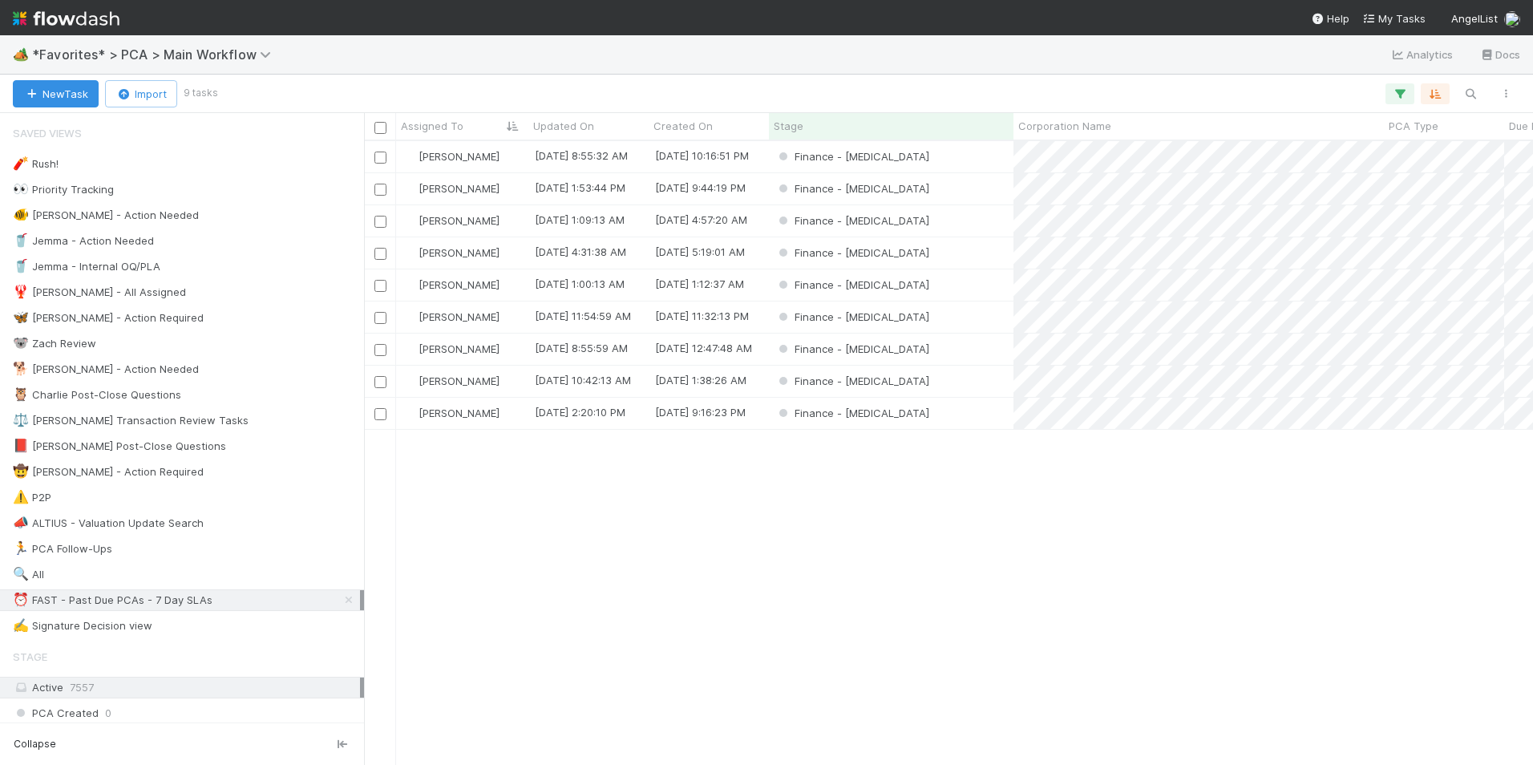
scroll to position [612, 1157]
click at [966, 417] on div "Finance - [MEDICAL_DATA]" at bounding box center [891, 413] width 244 height 31
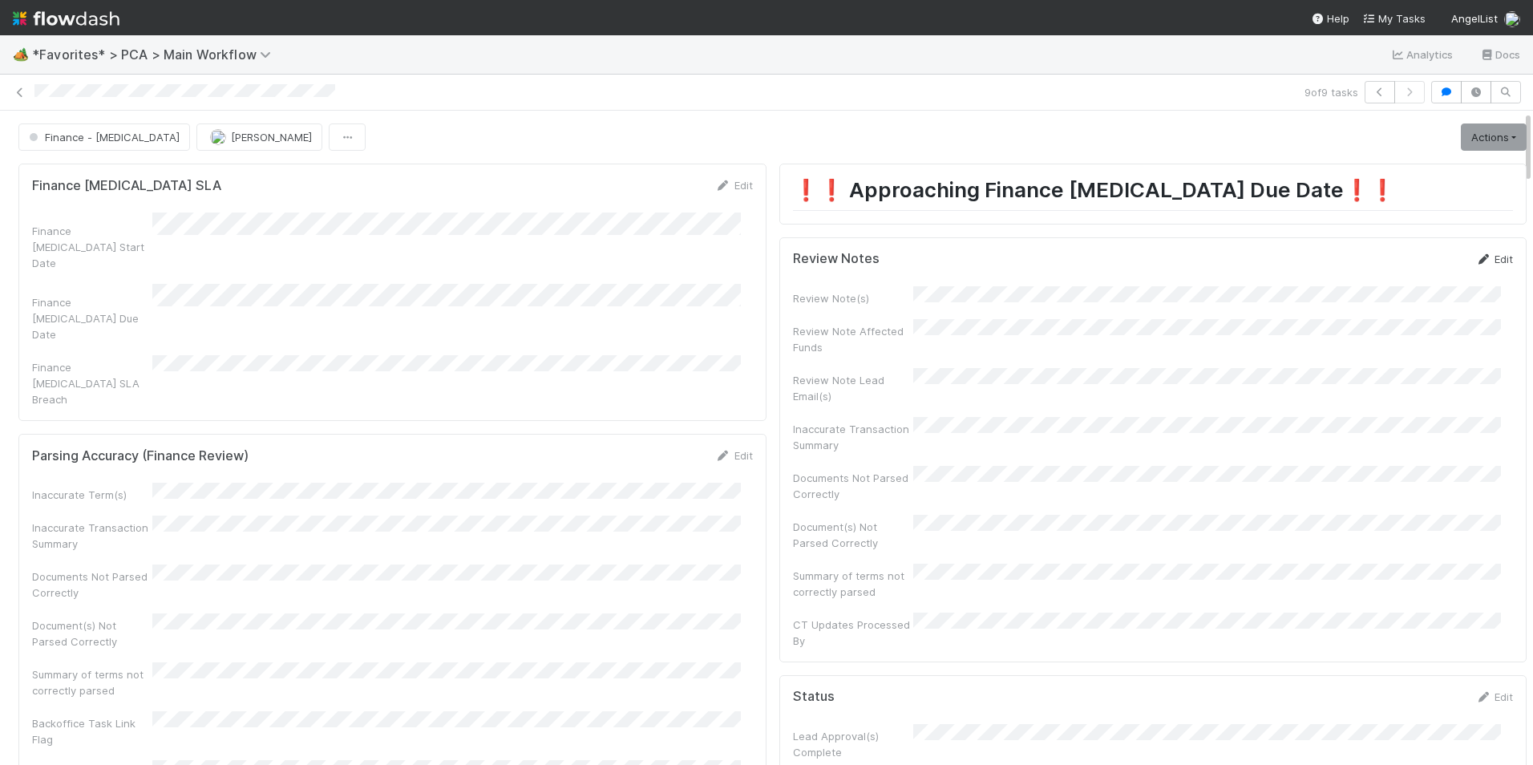
click at [1475, 257] on icon at bounding box center [1483, 259] width 16 height 10
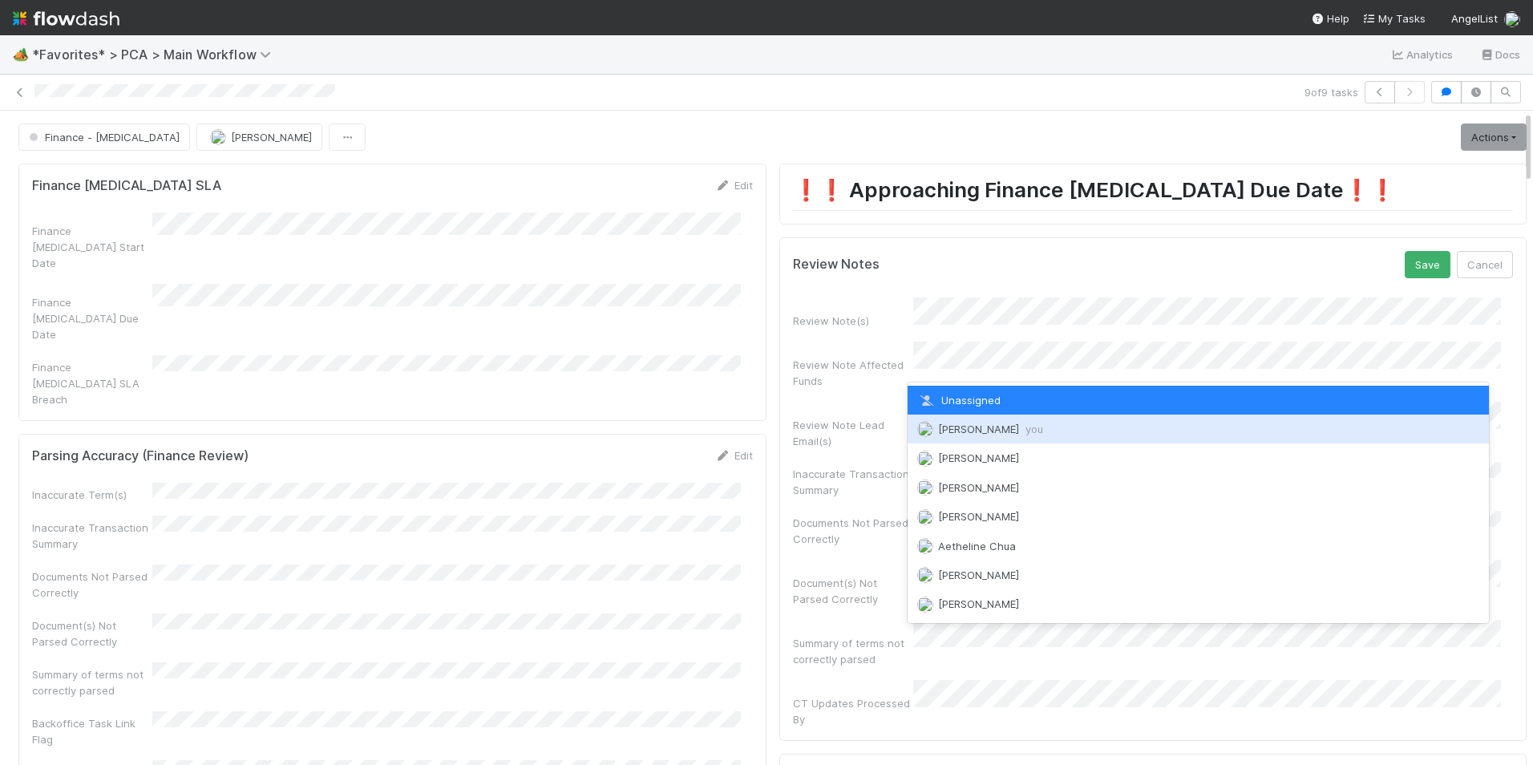
click at [1020, 426] on div "[PERSON_NAME] you" at bounding box center [1198, 428] width 582 height 29
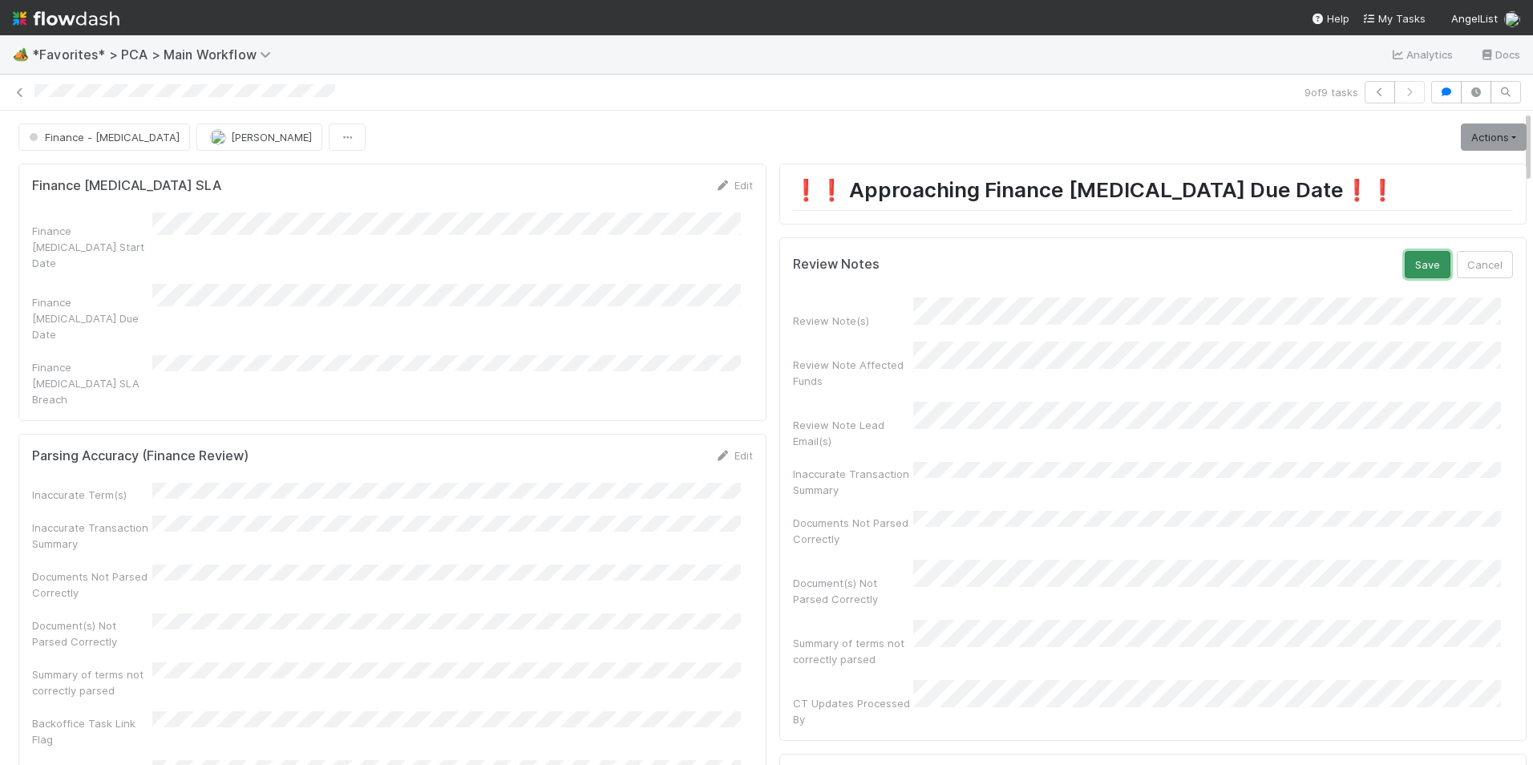
click at [1404, 269] on button "Save" at bounding box center [1427, 264] width 46 height 27
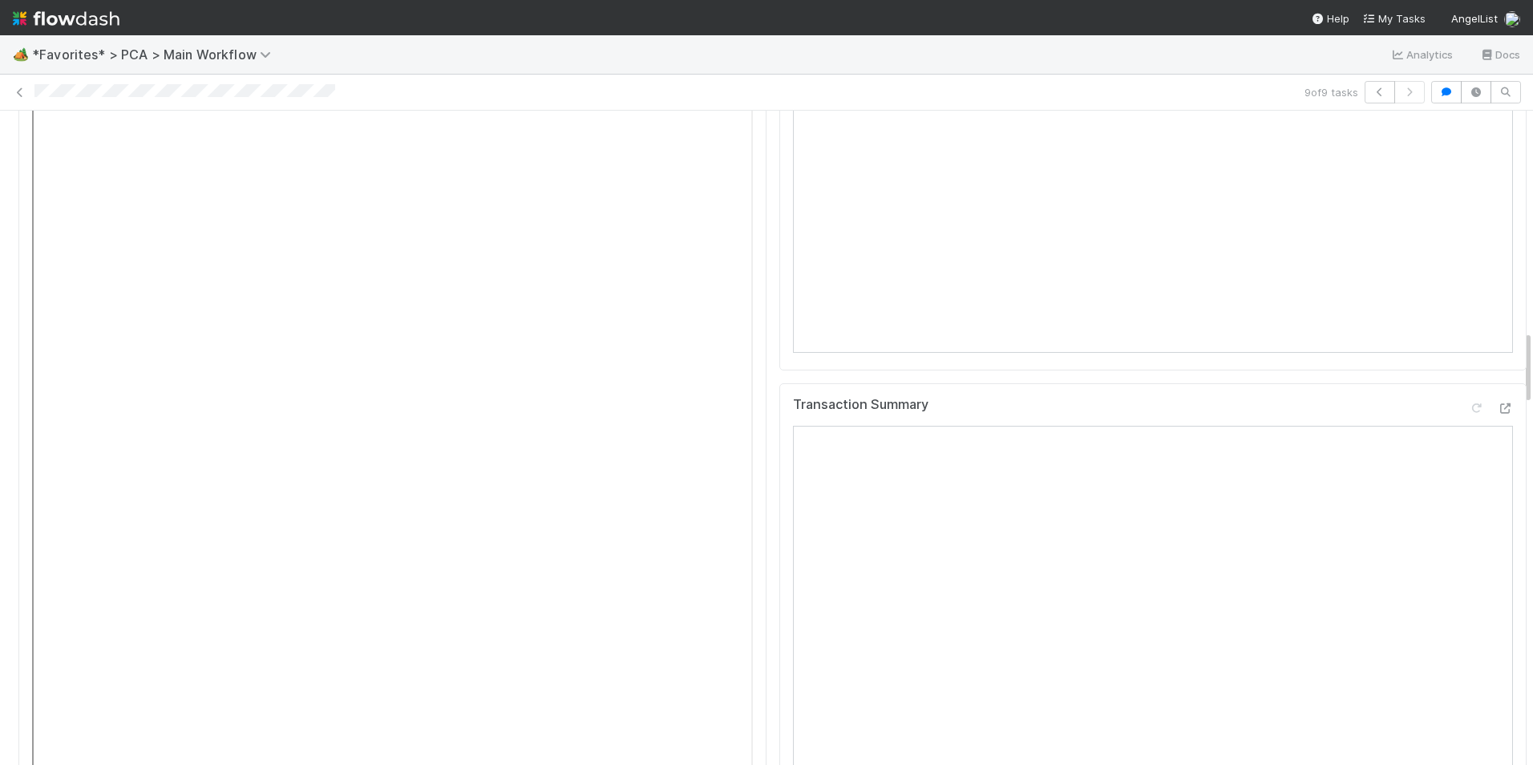
scroll to position [1924, 0]
click at [1497, 422] on div at bounding box center [1505, 430] width 16 height 16
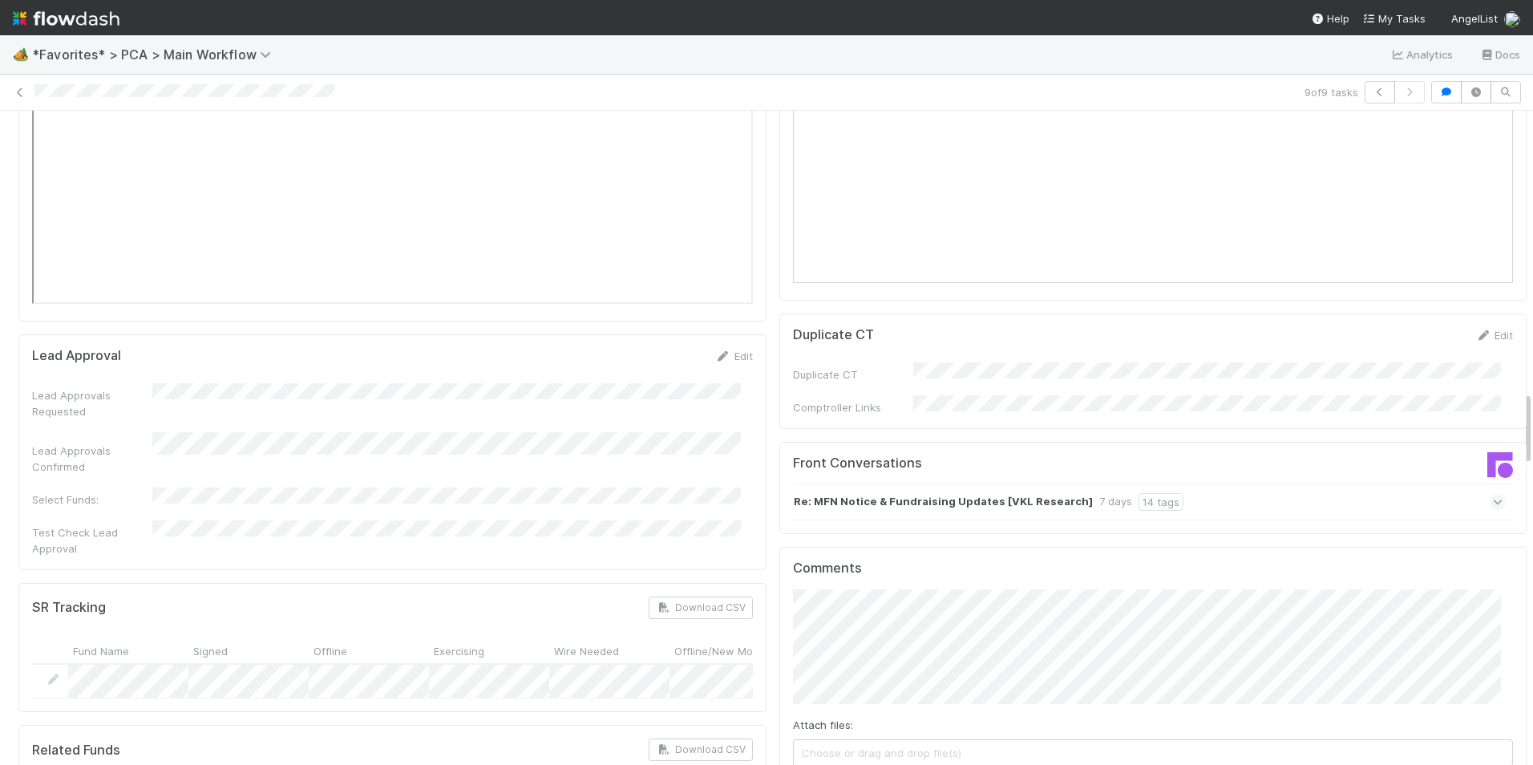
scroll to position [2485, 0]
click at [1493, 499] on icon at bounding box center [1498, 507] width 10 height 16
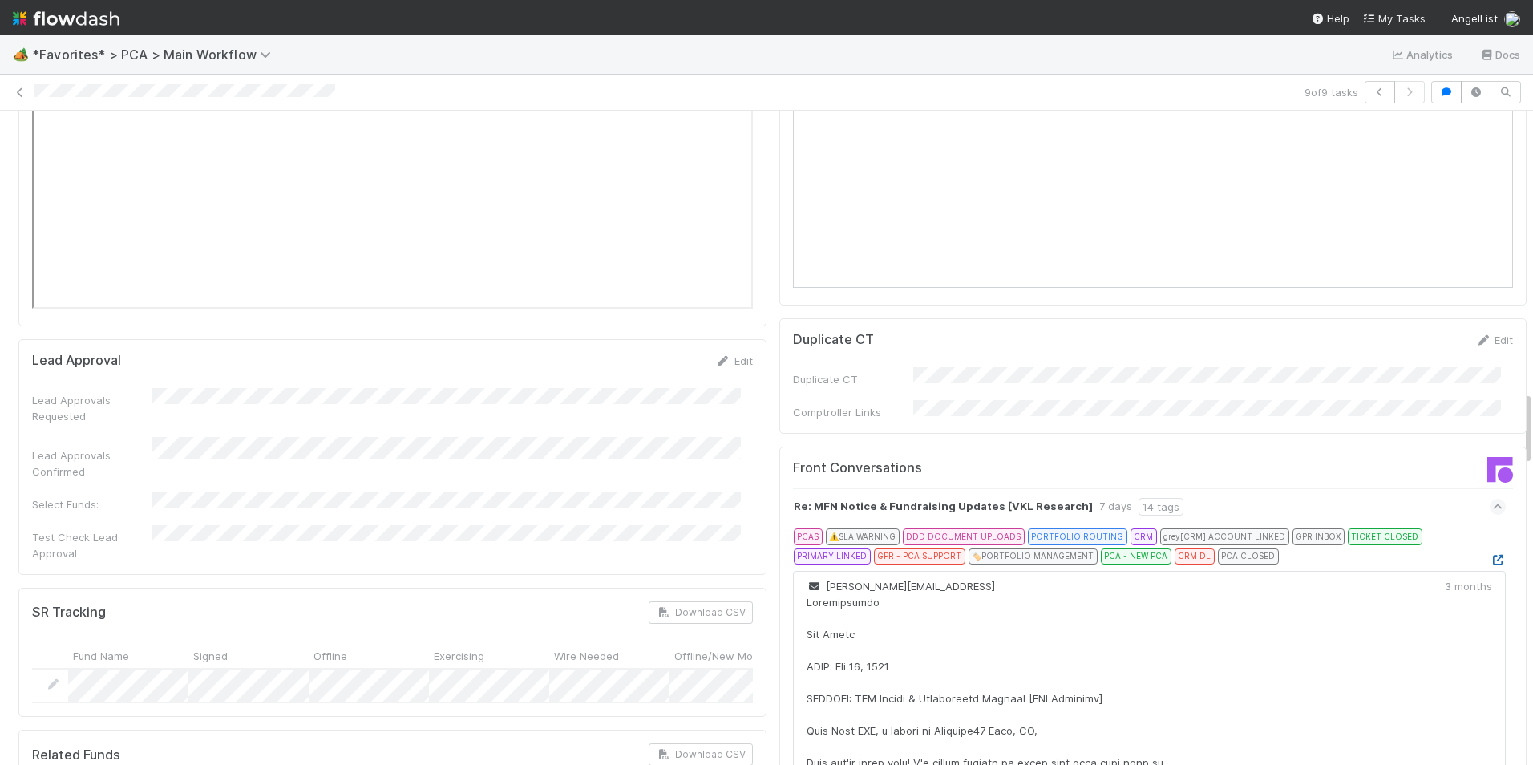
click at [1489, 555] on icon at bounding box center [1497, 560] width 16 height 10
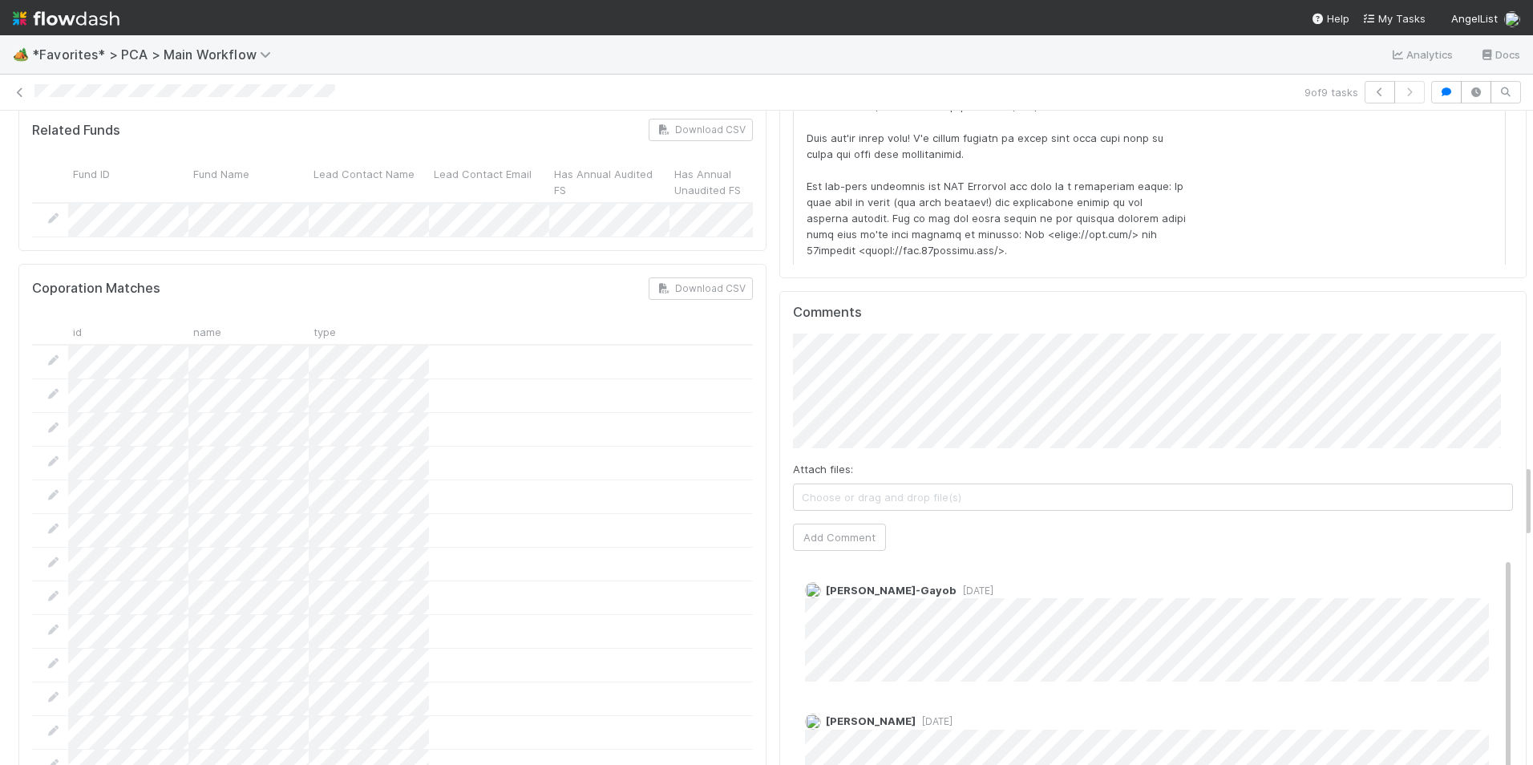
scroll to position [3126, 0]
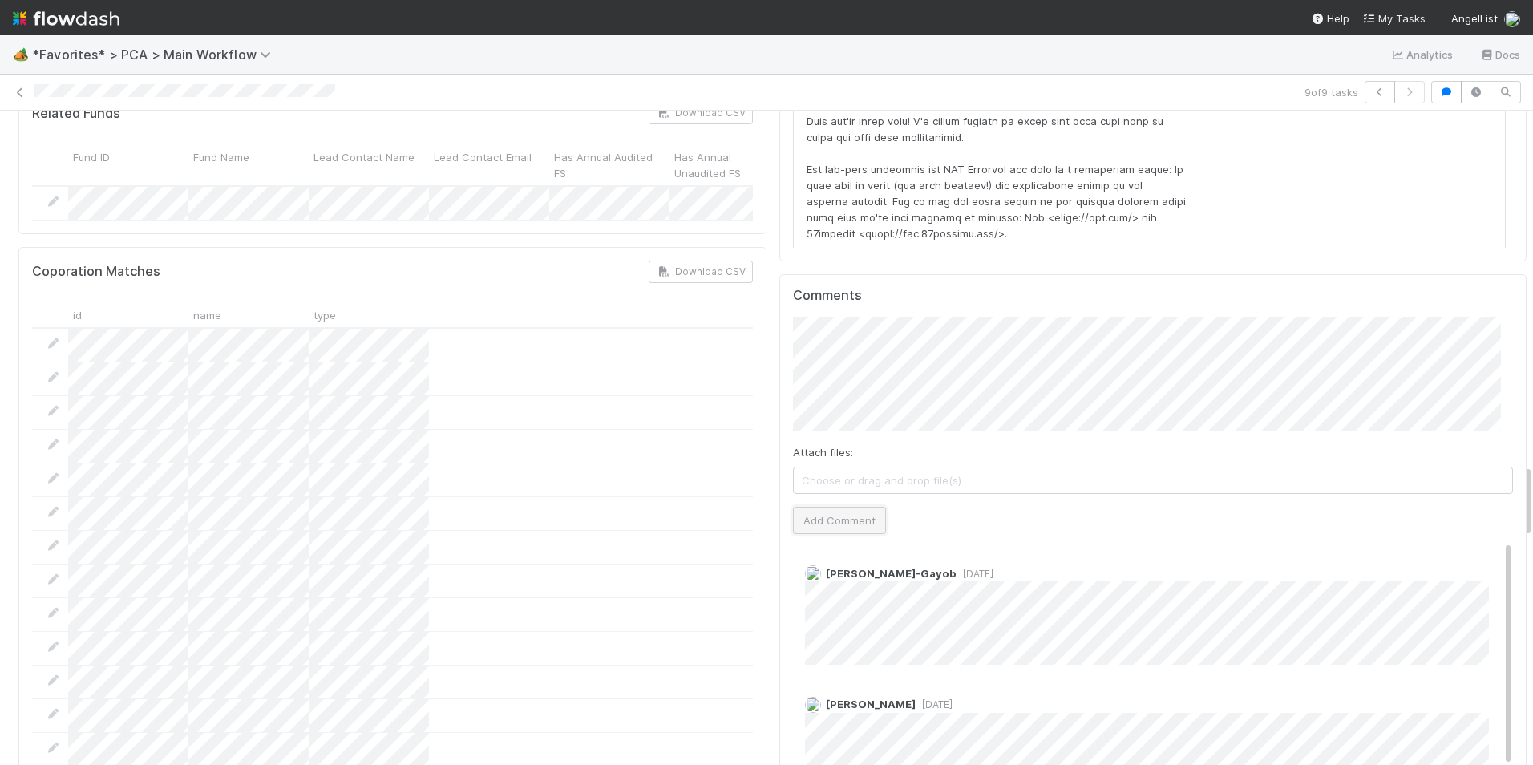
click at [830, 507] on button "Add Comment" at bounding box center [839, 520] width 93 height 27
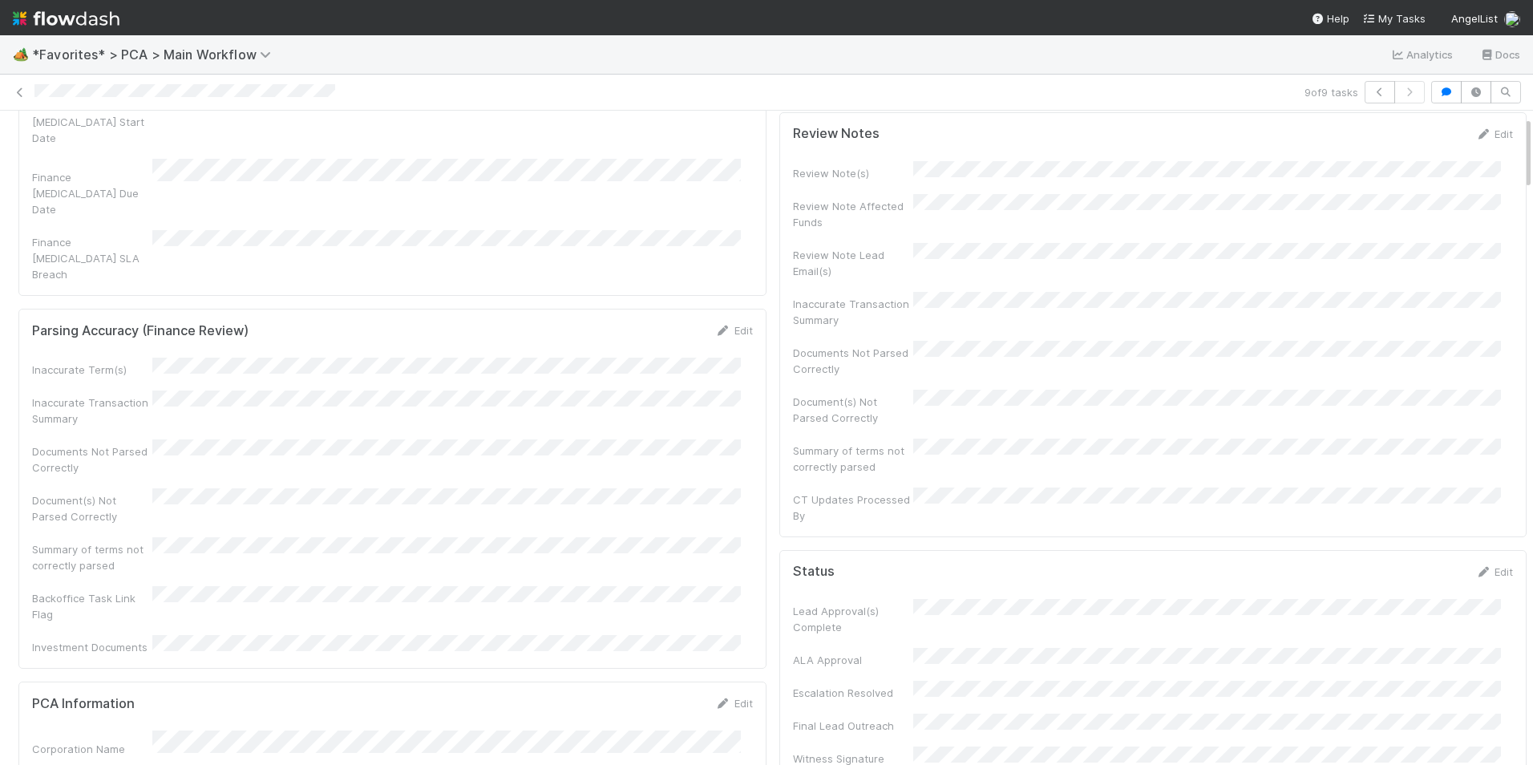
scroll to position [0, 0]
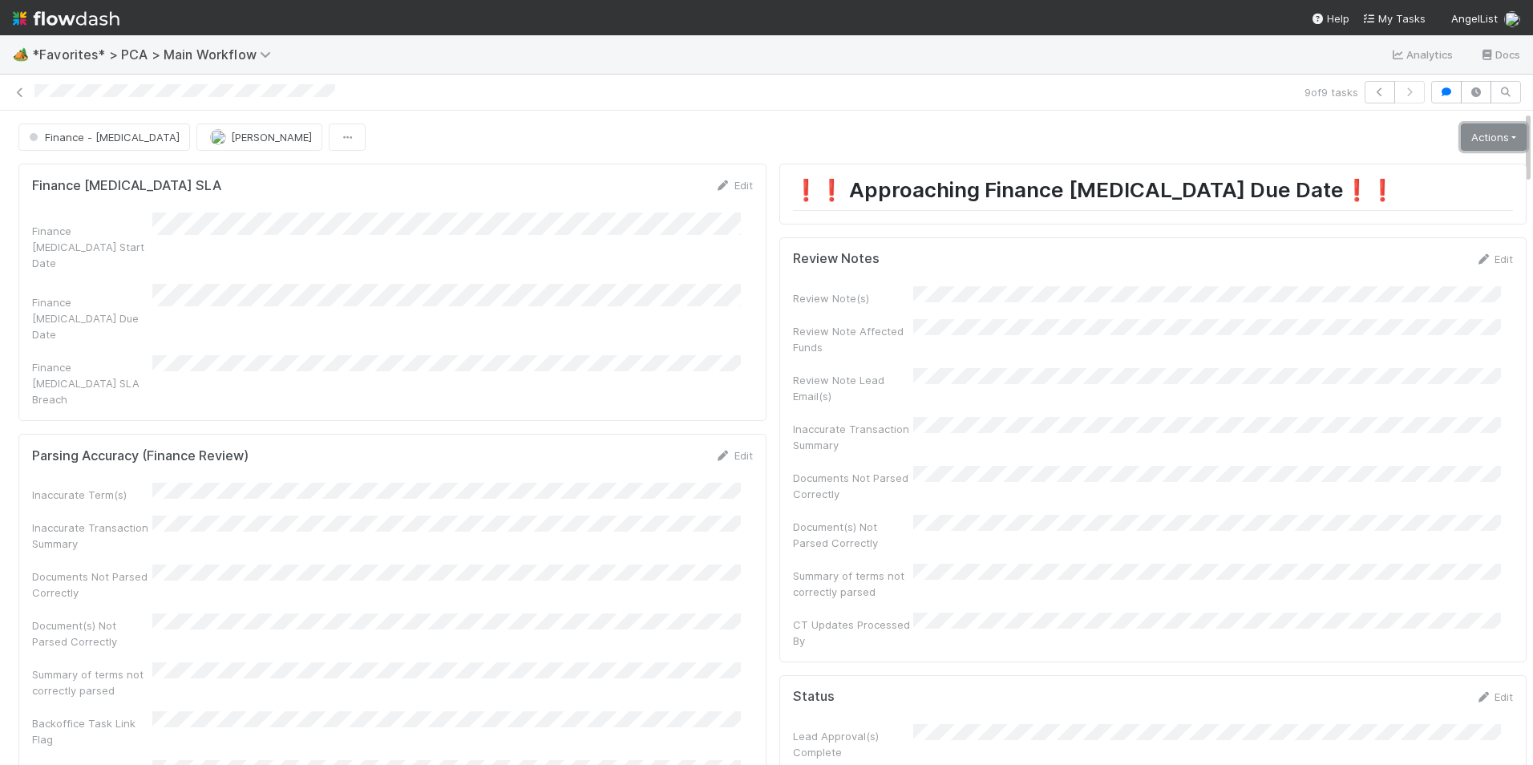
click at [1461, 132] on link "Actions" at bounding box center [1494, 136] width 66 height 27
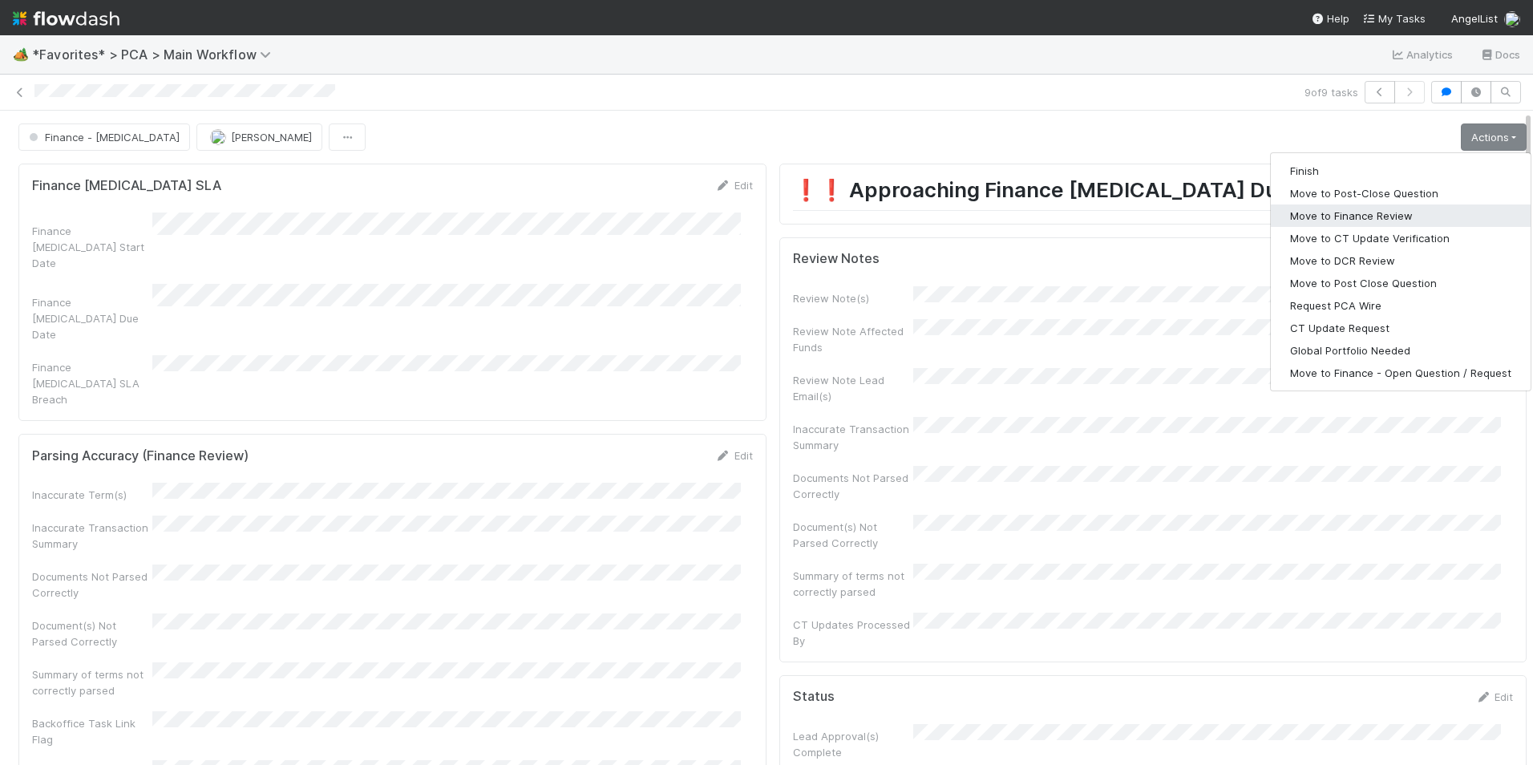
click at [1400, 212] on button "Move to Finance Review" at bounding box center [1401, 215] width 260 height 22
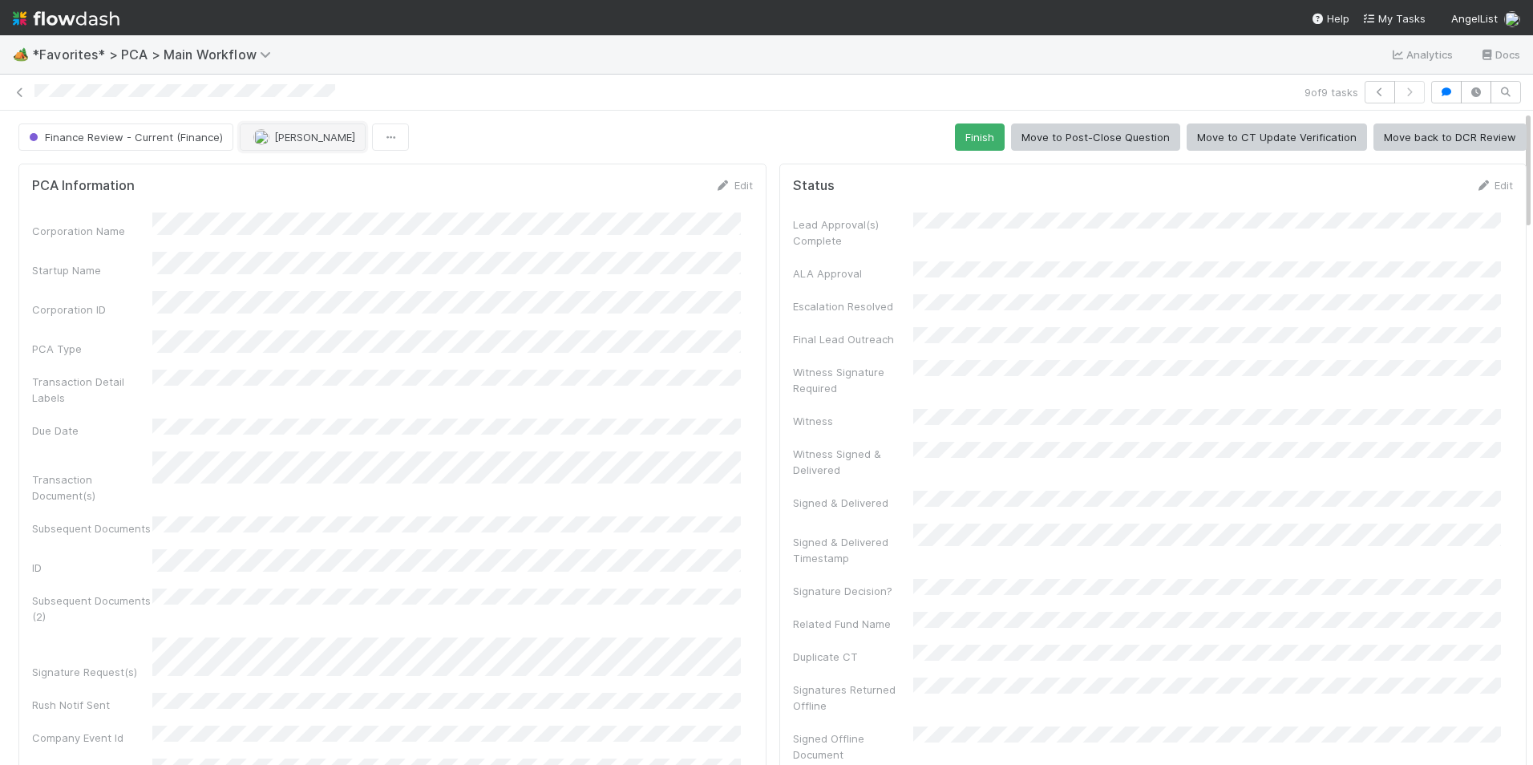
click at [296, 143] on button "[PERSON_NAME]" at bounding box center [303, 136] width 126 height 27
click at [293, 180] on span "[PERSON_NAME]" at bounding box center [300, 177] width 81 height 13
click at [18, 93] on icon at bounding box center [20, 92] width 16 height 10
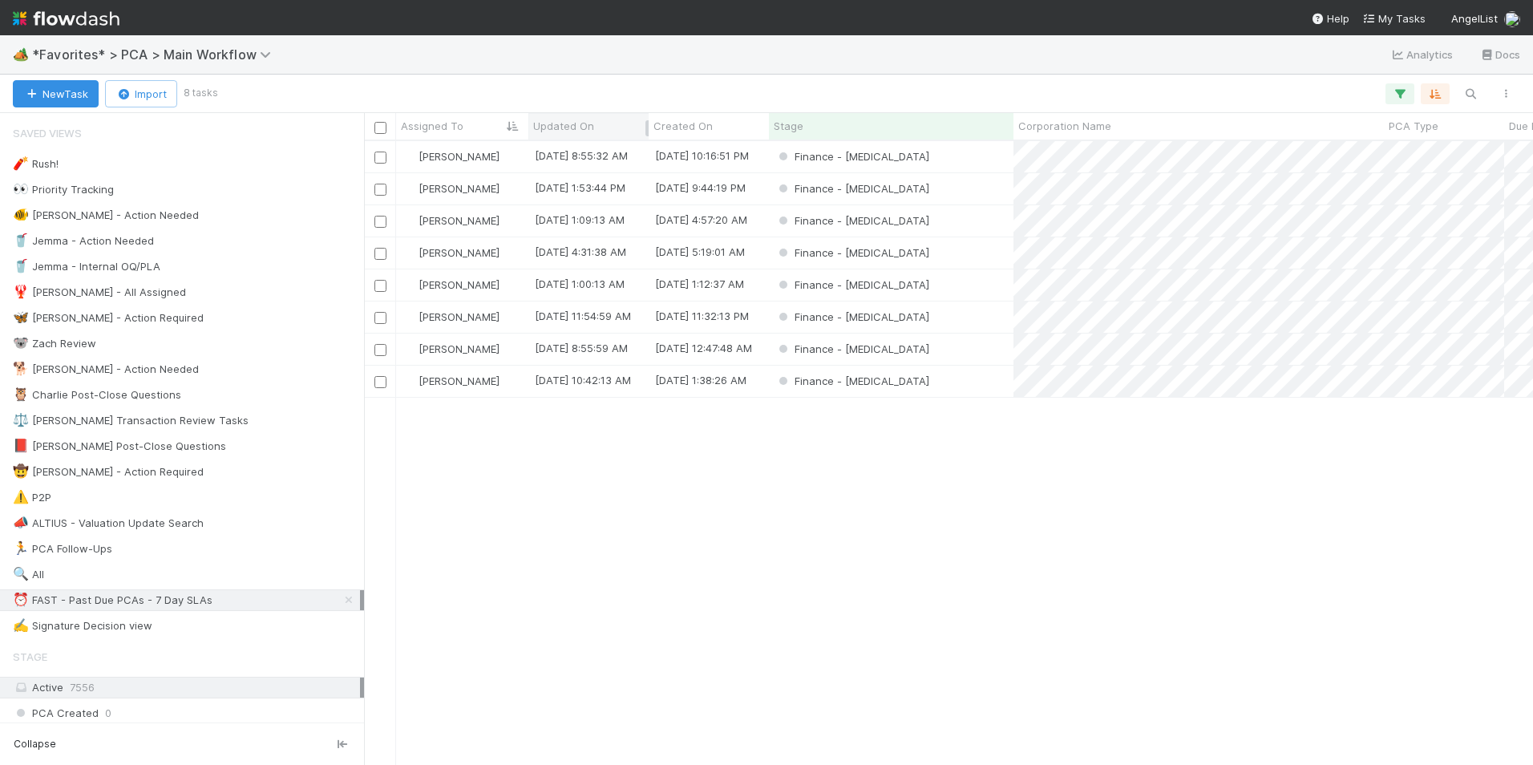
scroll to position [612, 1157]
click at [950, 313] on div "Finance - [MEDICAL_DATA]" at bounding box center [891, 316] width 244 height 31
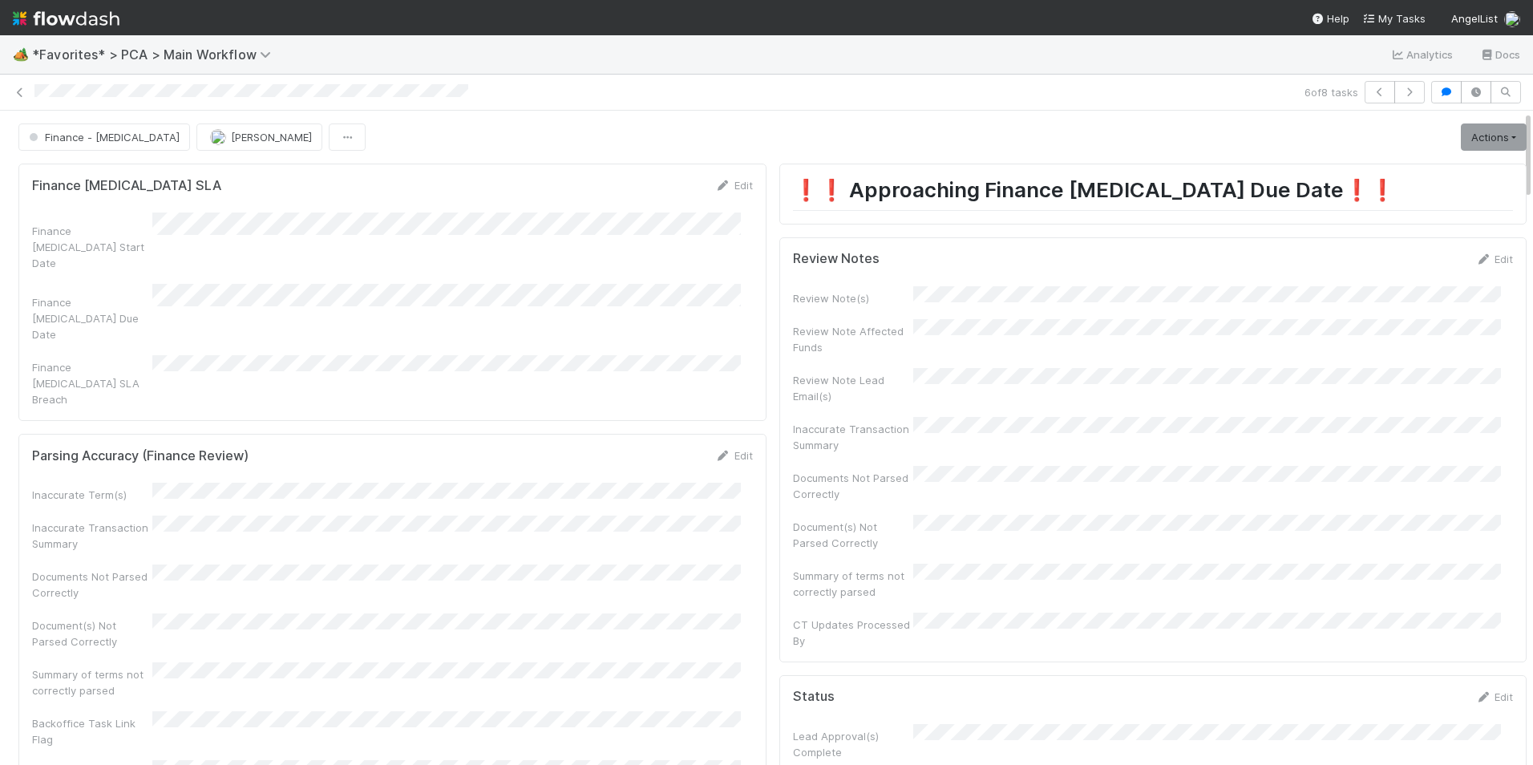
click at [1471, 248] on div "Review Notes Edit Review Note(s) Review Note Affected Funds Review Note Lead Em…" at bounding box center [1153, 449] width 748 height 425
drag, startPoint x: 1473, startPoint y: 255, endPoint x: 1439, endPoint y: 285, distance: 45.4
click at [1475, 255] on link "Edit" at bounding box center [1494, 259] width 38 height 13
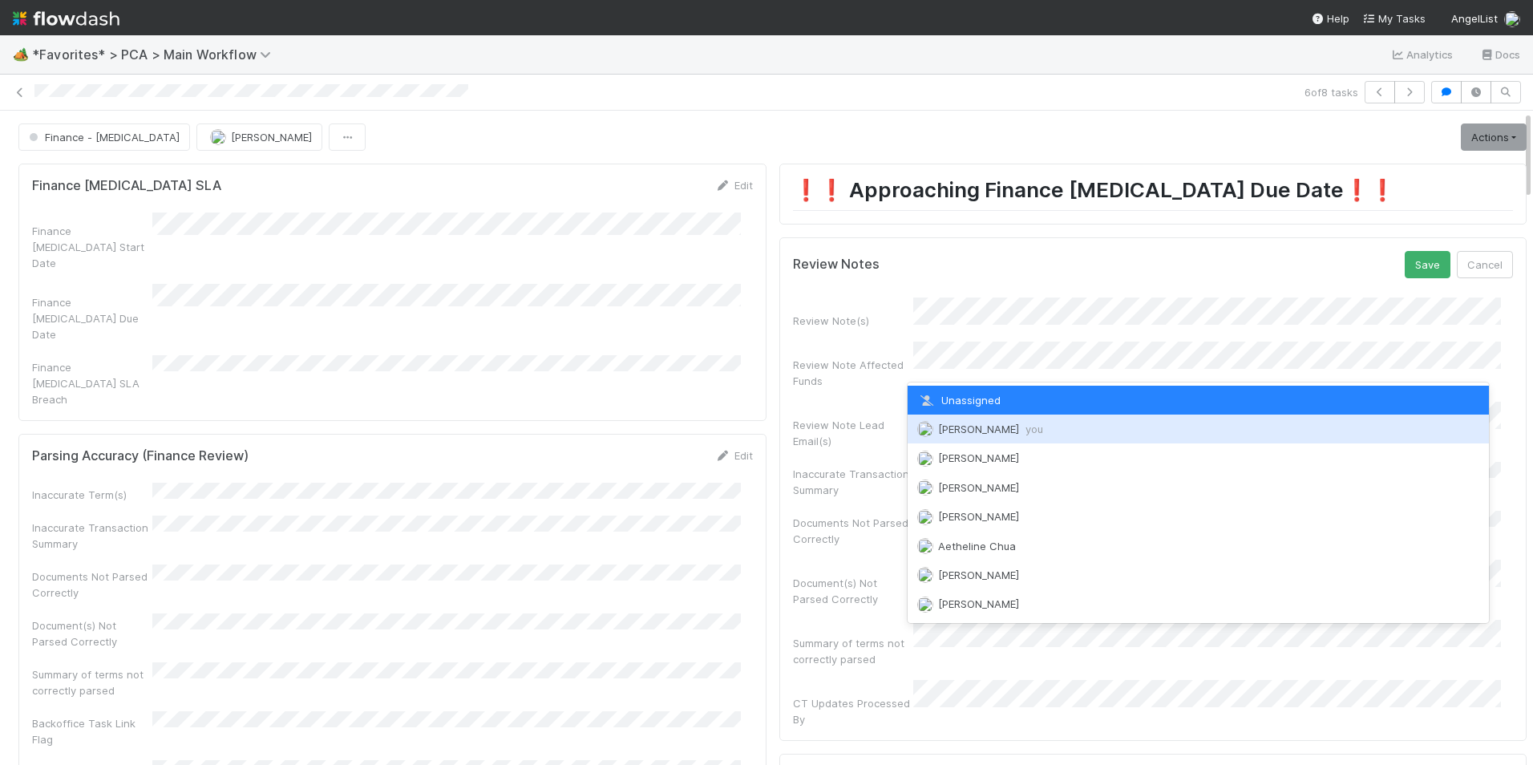
click at [994, 420] on div "[PERSON_NAME] you" at bounding box center [1198, 428] width 582 height 29
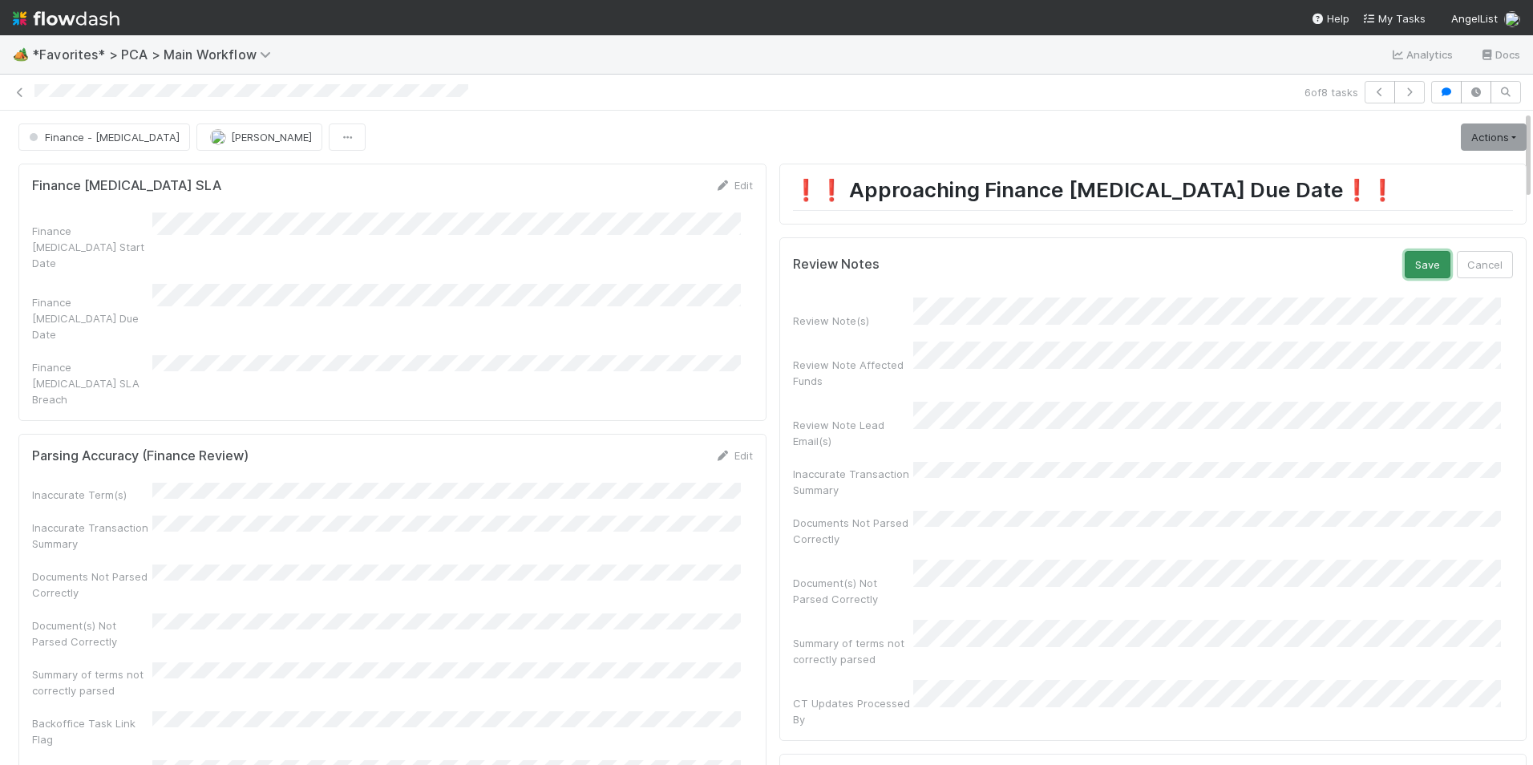
click at [1415, 265] on button "Save" at bounding box center [1427, 264] width 46 height 27
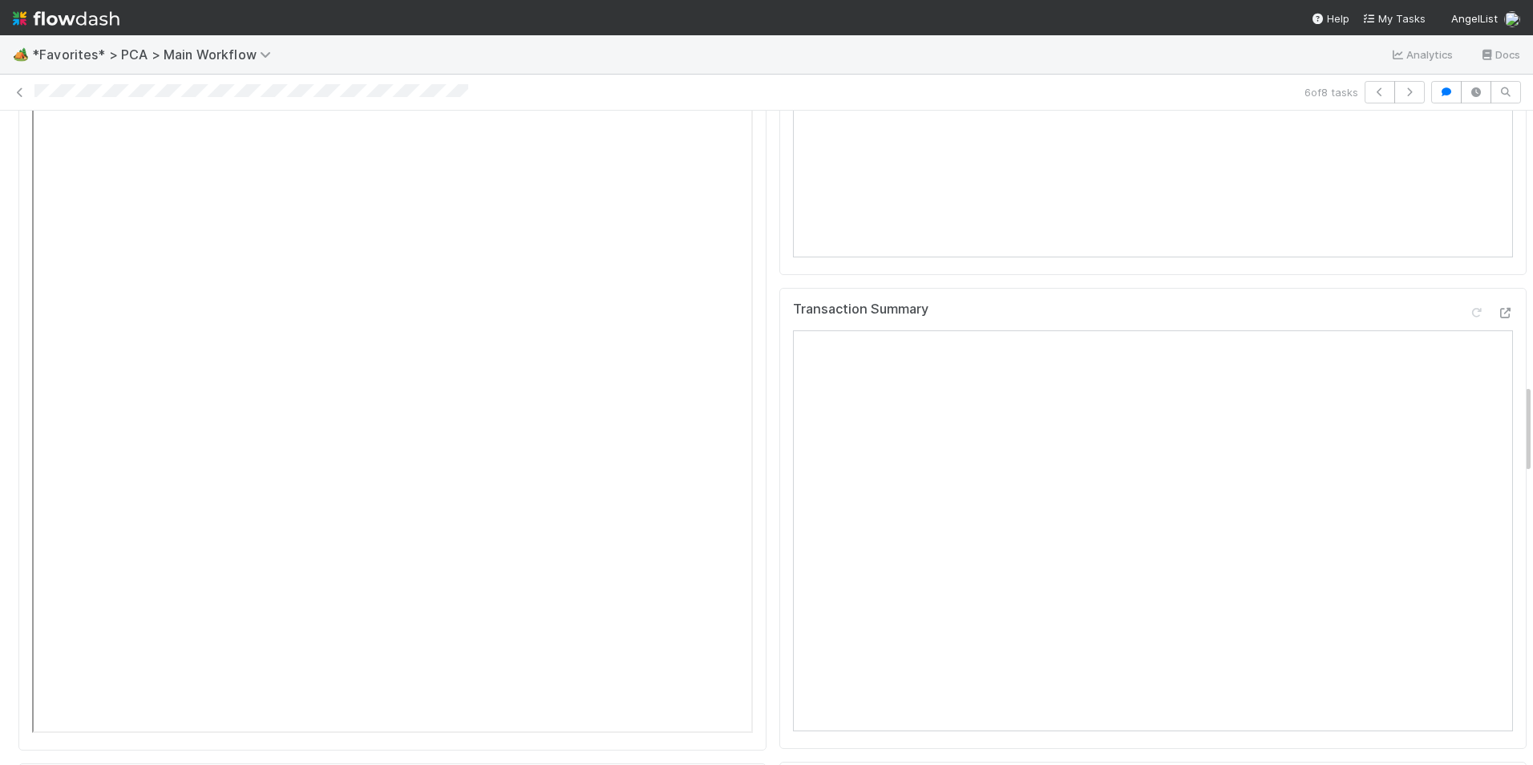
scroll to position [2004, 0]
click at [1497, 333] on icon at bounding box center [1505, 338] width 16 height 10
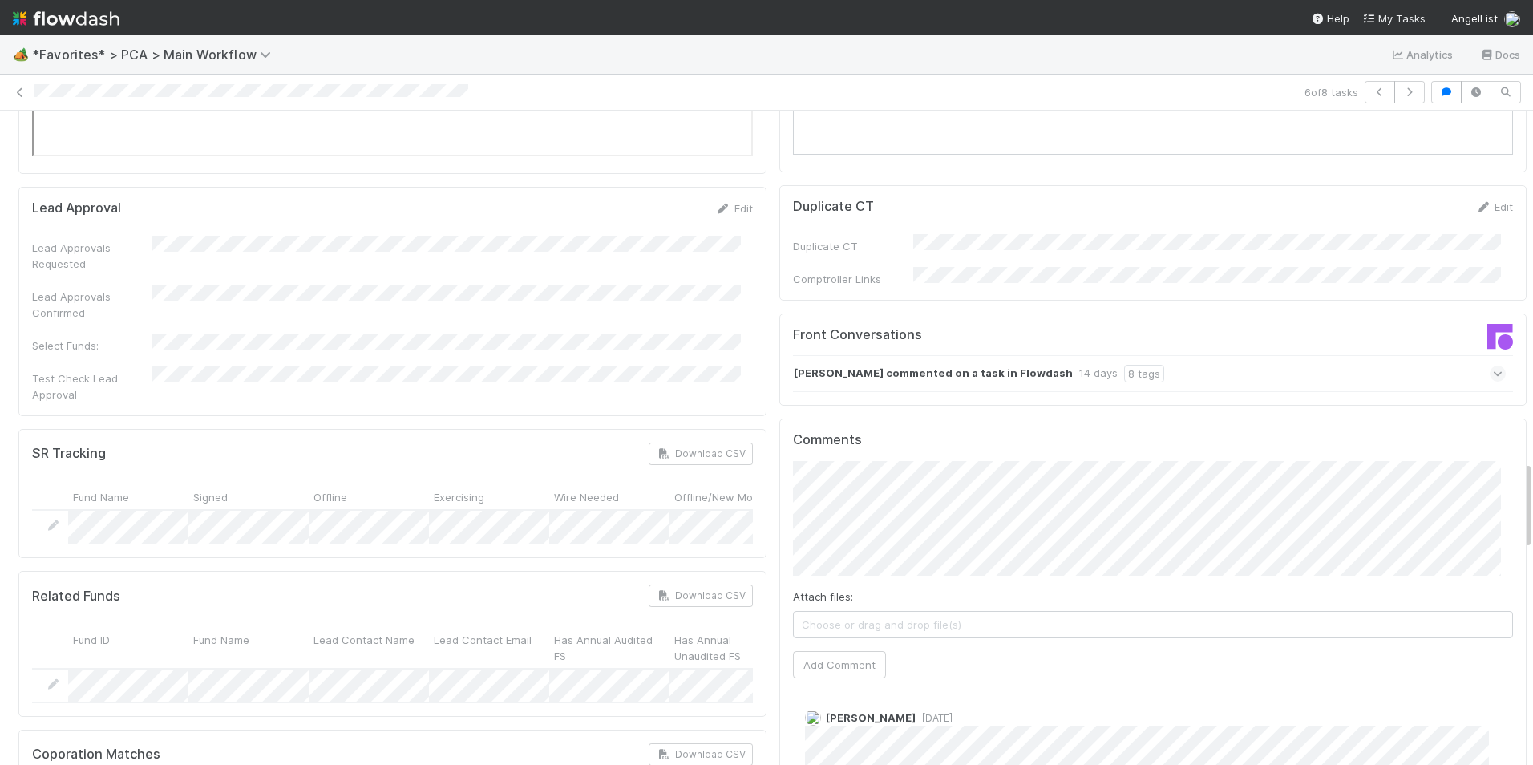
scroll to position [2565, 0]
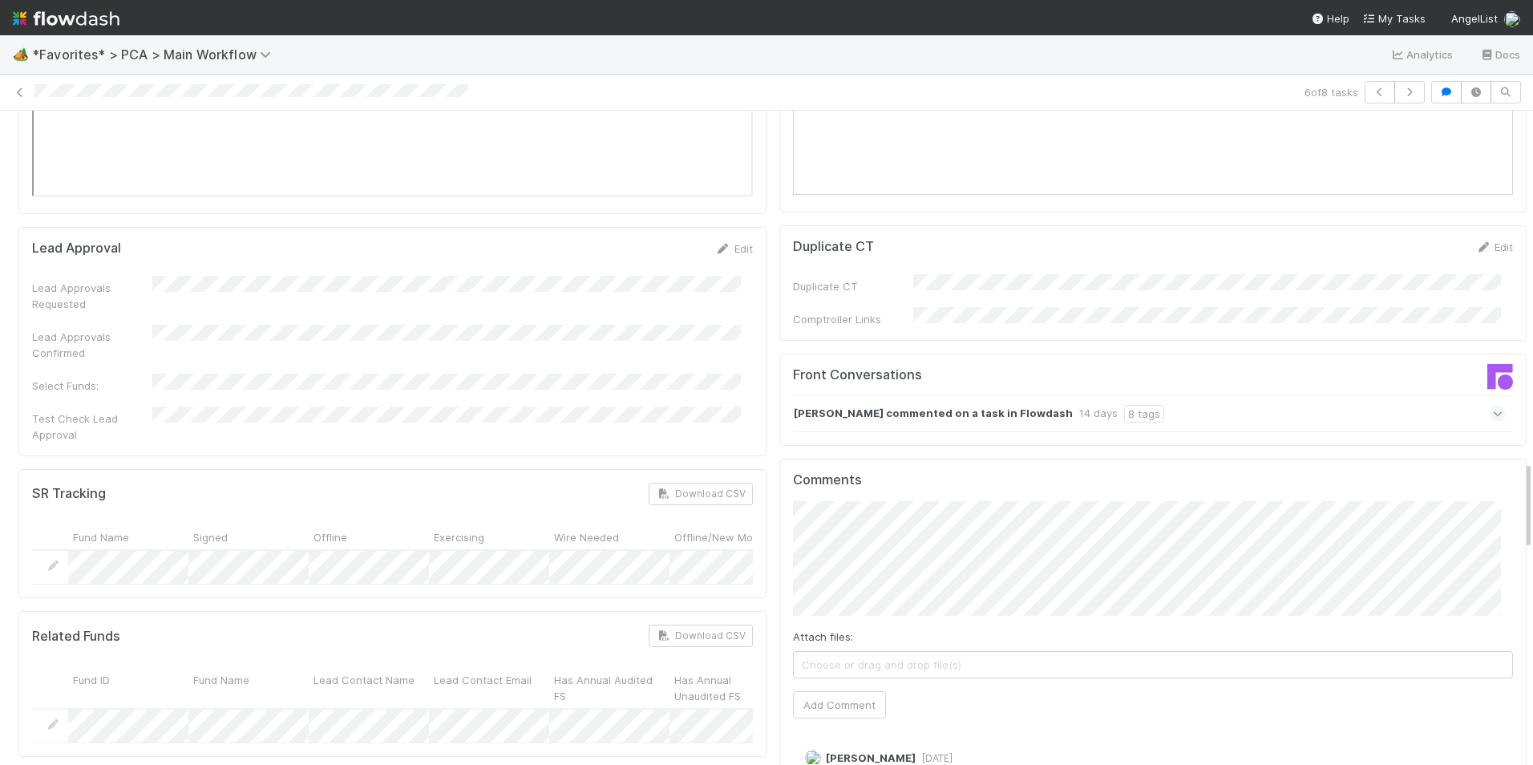
click at [1493, 406] on icon at bounding box center [1498, 414] width 10 height 16
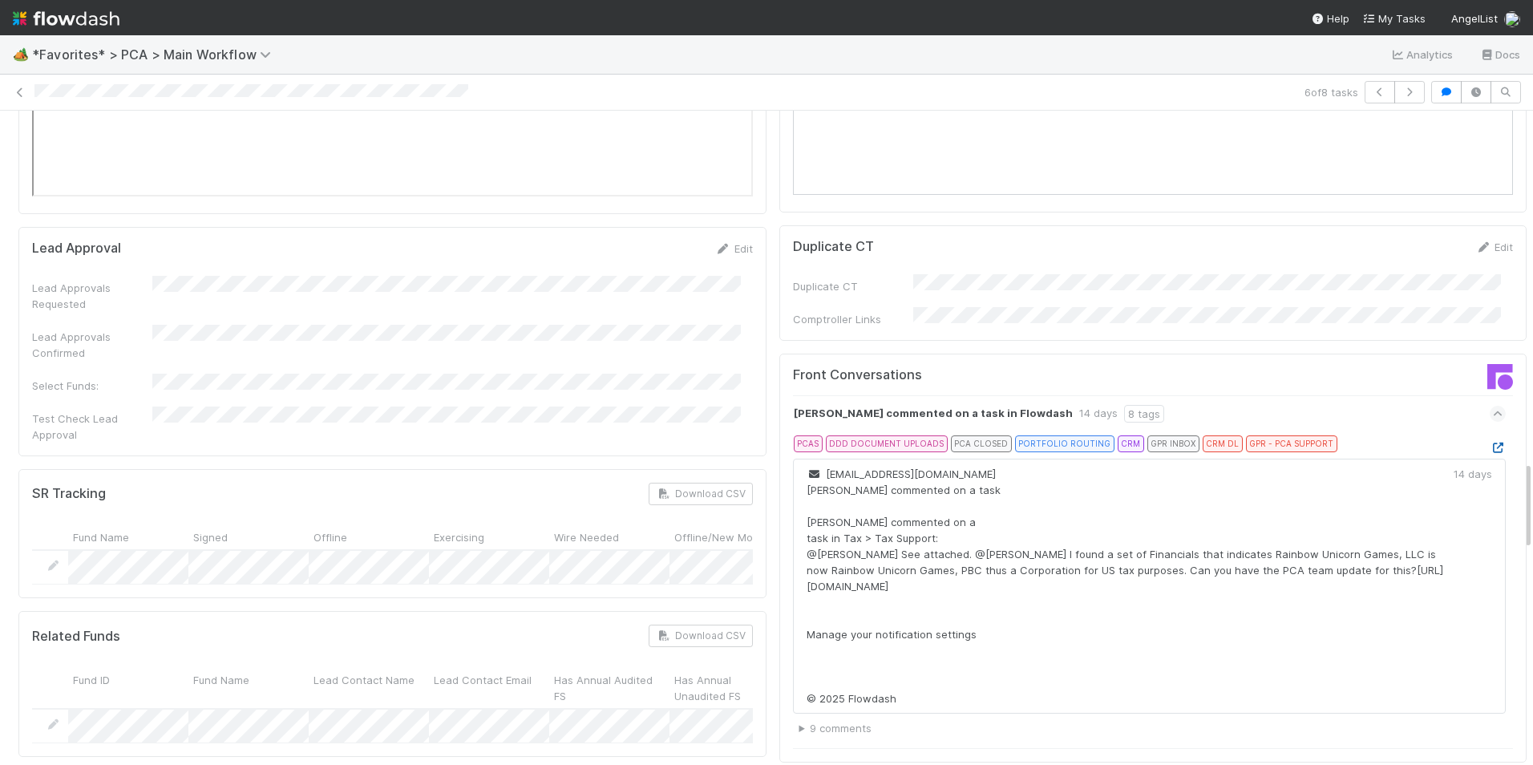
click at [1489, 443] on icon at bounding box center [1497, 448] width 16 height 10
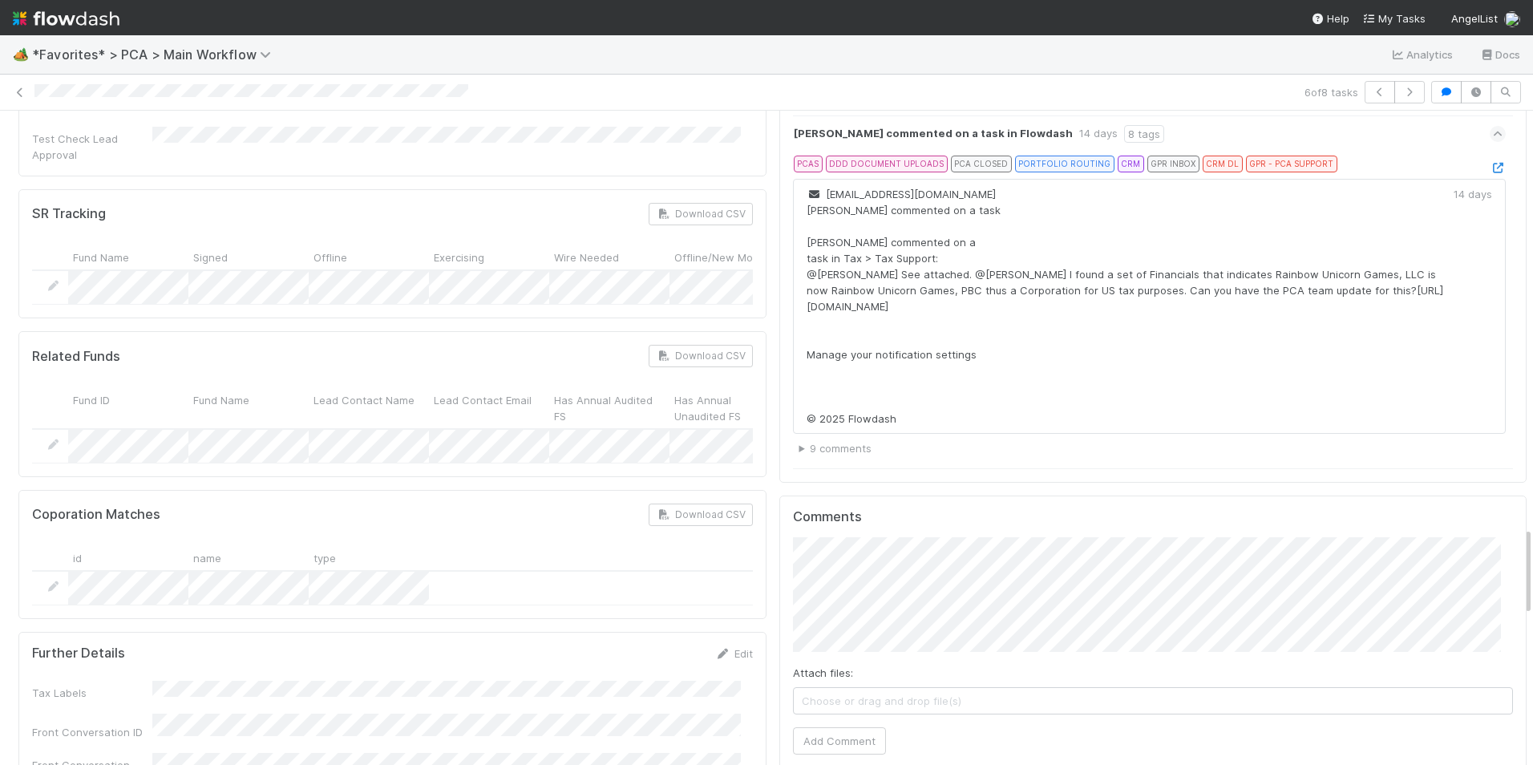
scroll to position [3046, 0]
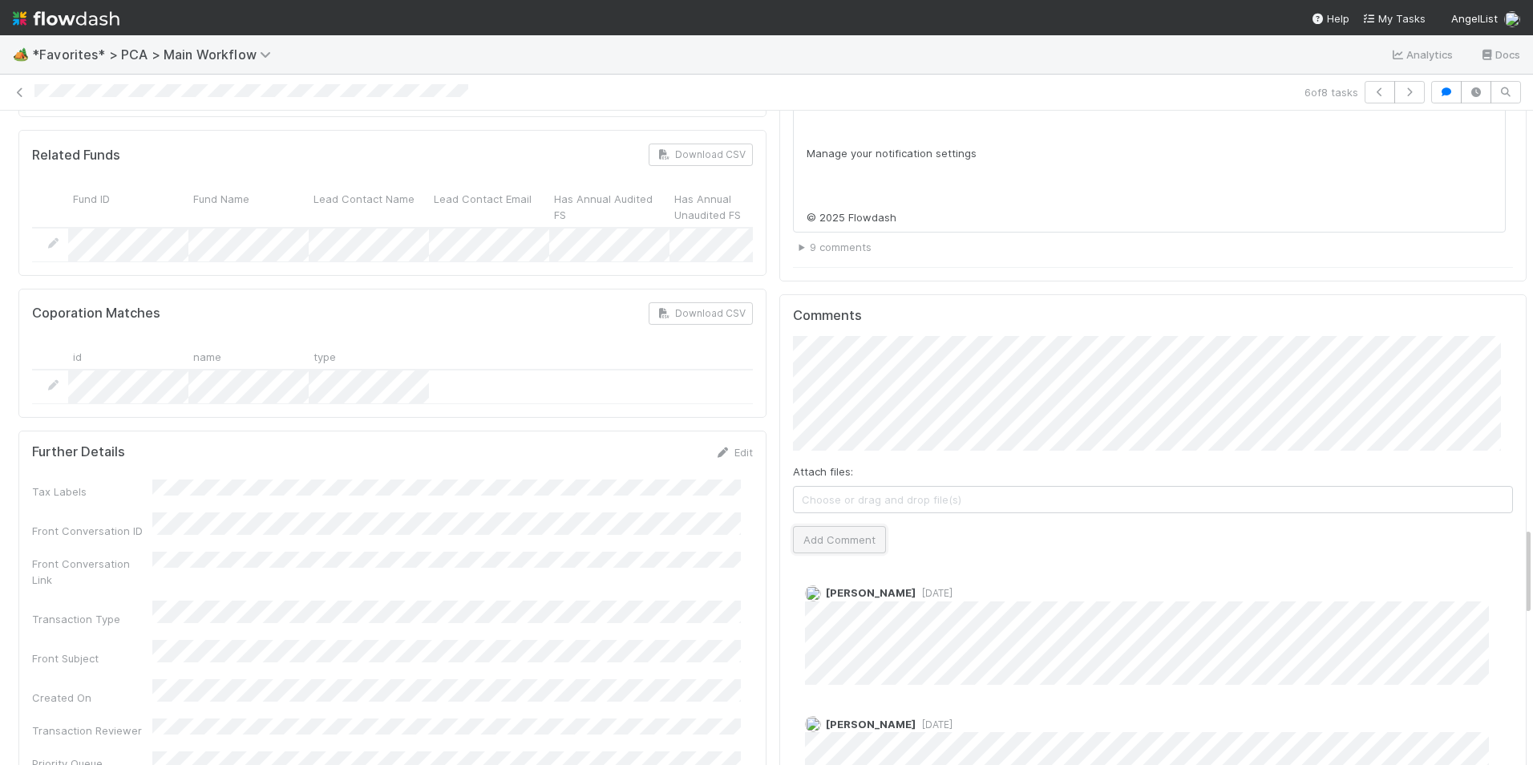
click at [825, 526] on button "Add Comment" at bounding box center [839, 539] width 93 height 27
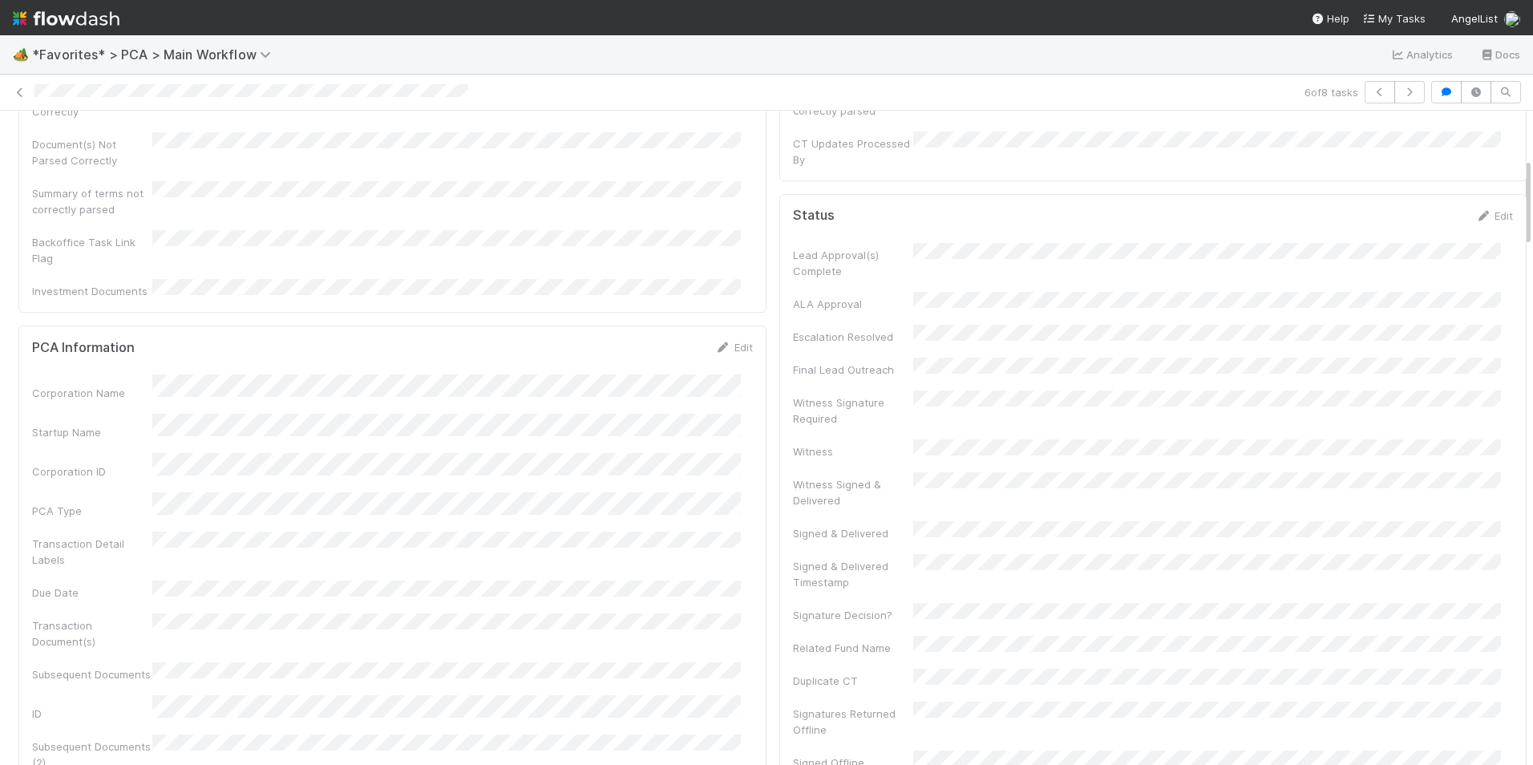
scroll to position [0, 0]
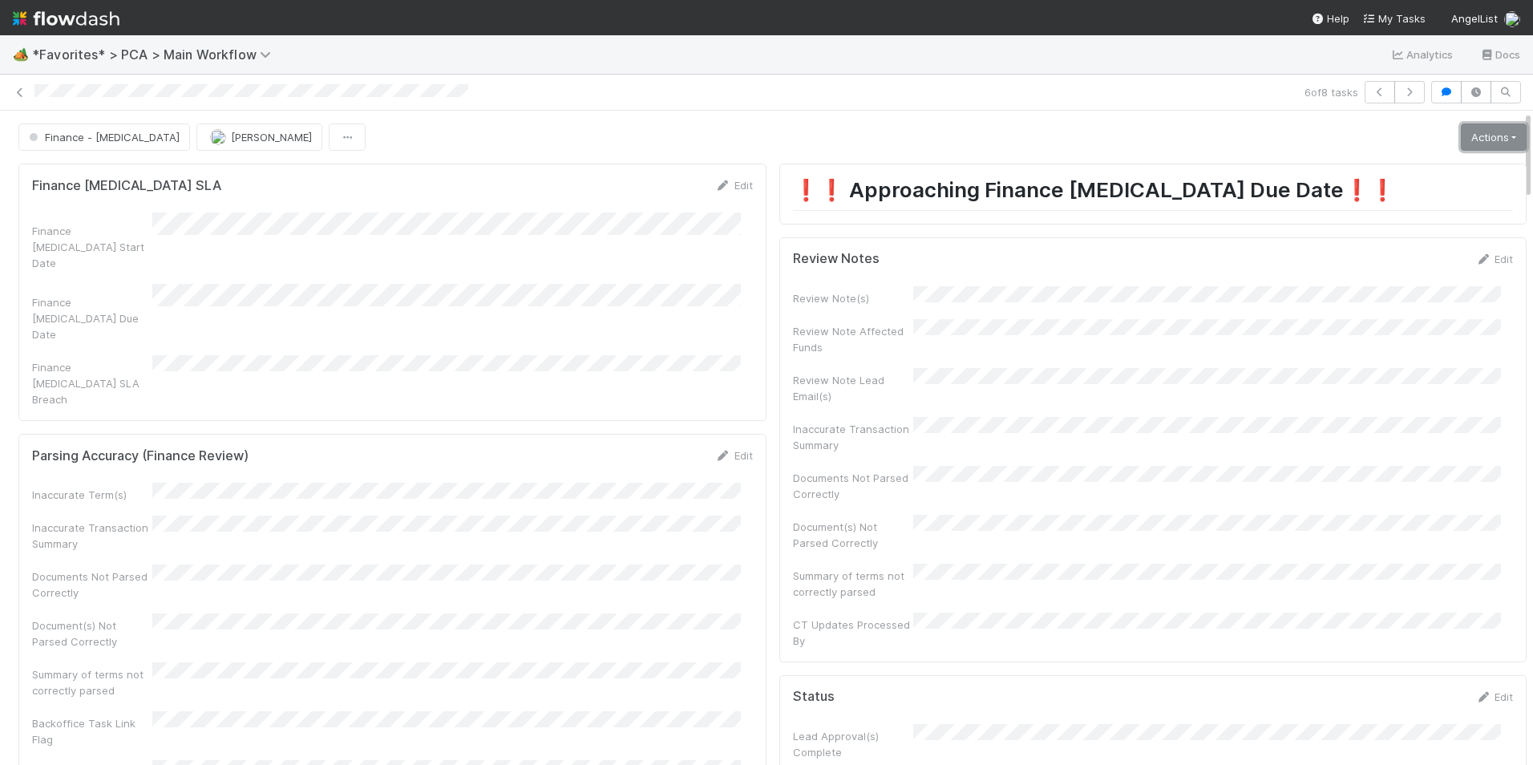
click at [1482, 142] on link "Actions" at bounding box center [1494, 136] width 66 height 27
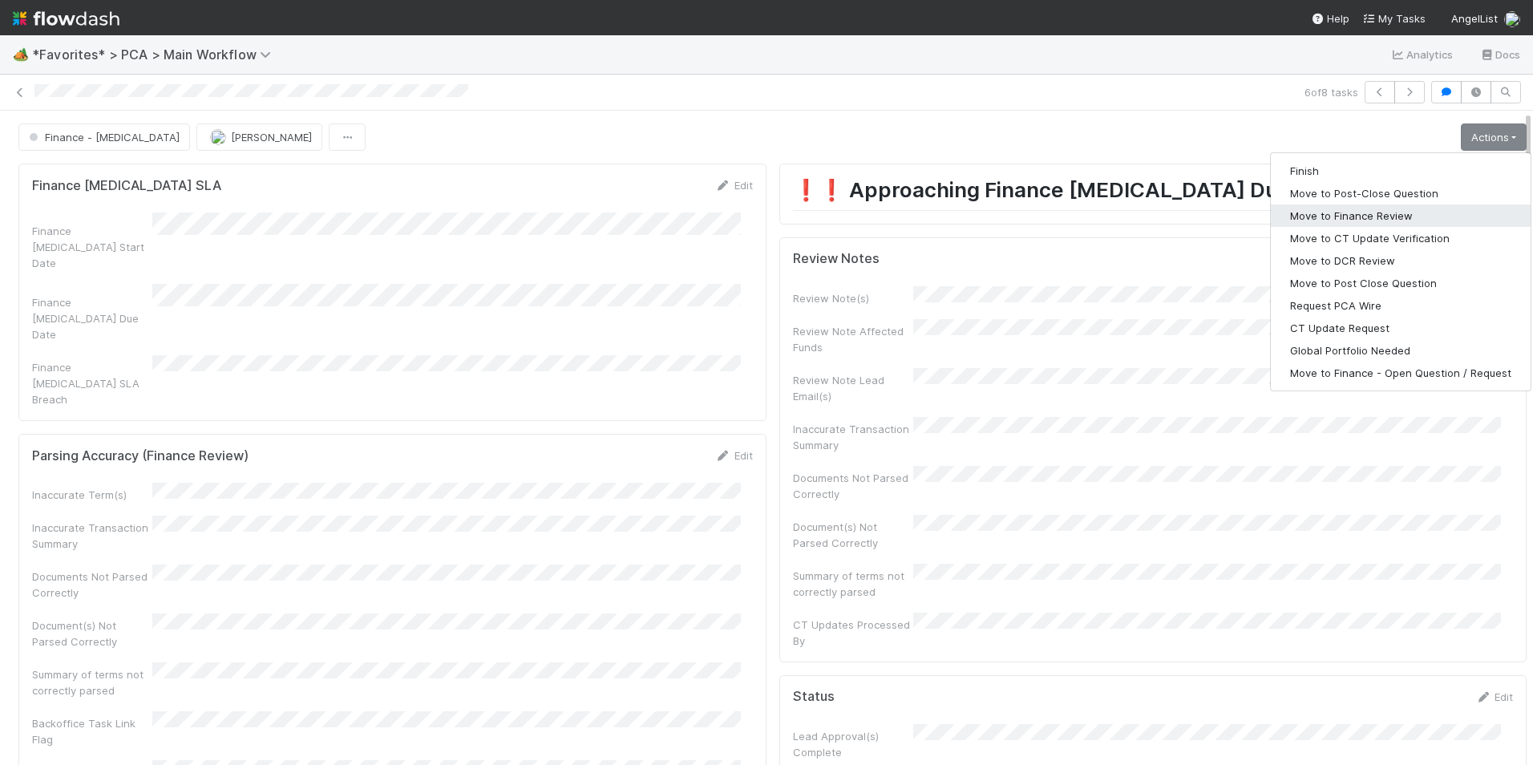
click at [1396, 211] on button "Move to Finance Review" at bounding box center [1401, 215] width 260 height 22
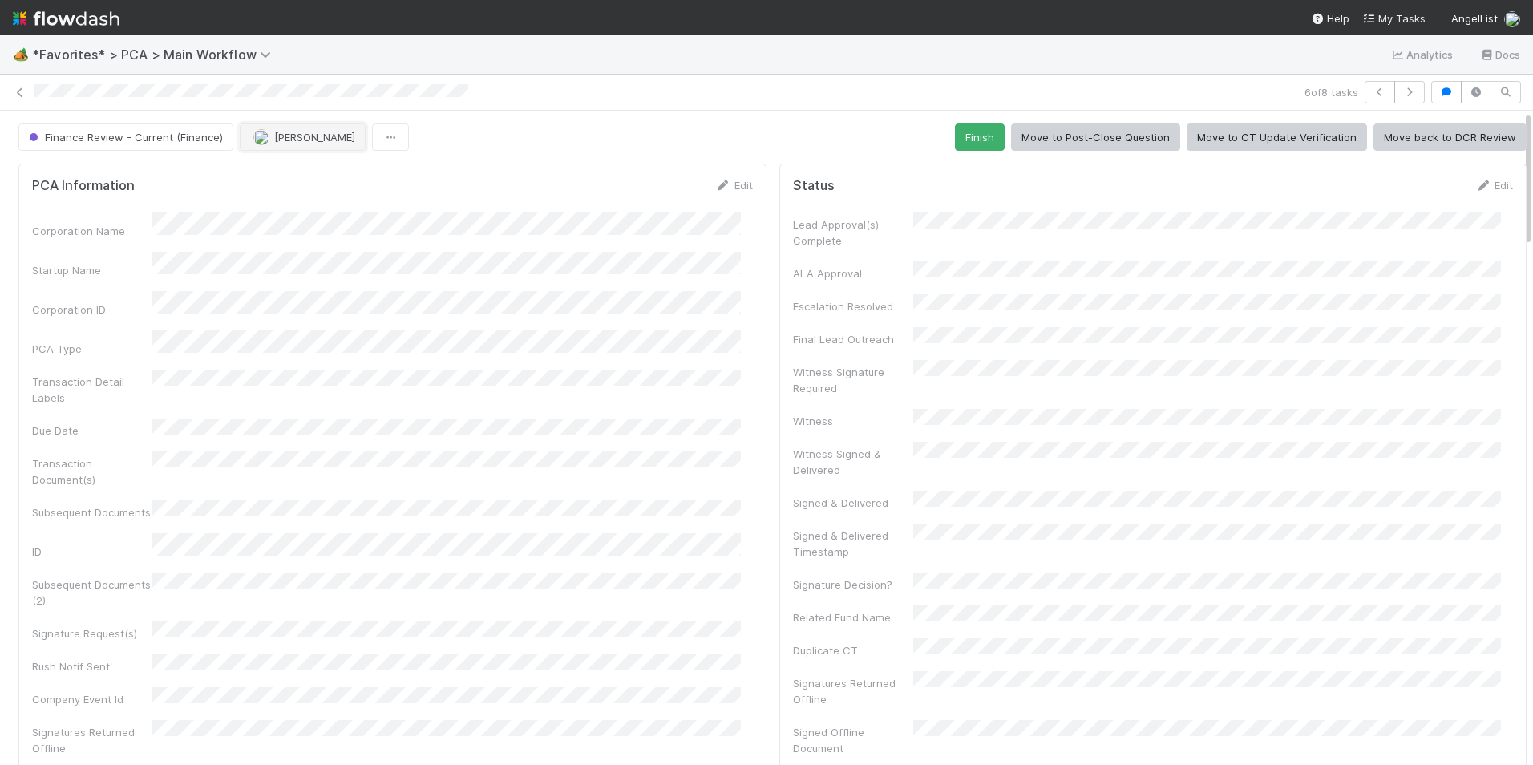
click at [281, 132] on span "[PERSON_NAME]" at bounding box center [314, 137] width 81 height 13
click at [308, 176] on span "[PERSON_NAME]" at bounding box center [300, 177] width 81 height 13
click at [24, 93] on icon at bounding box center [20, 92] width 16 height 10
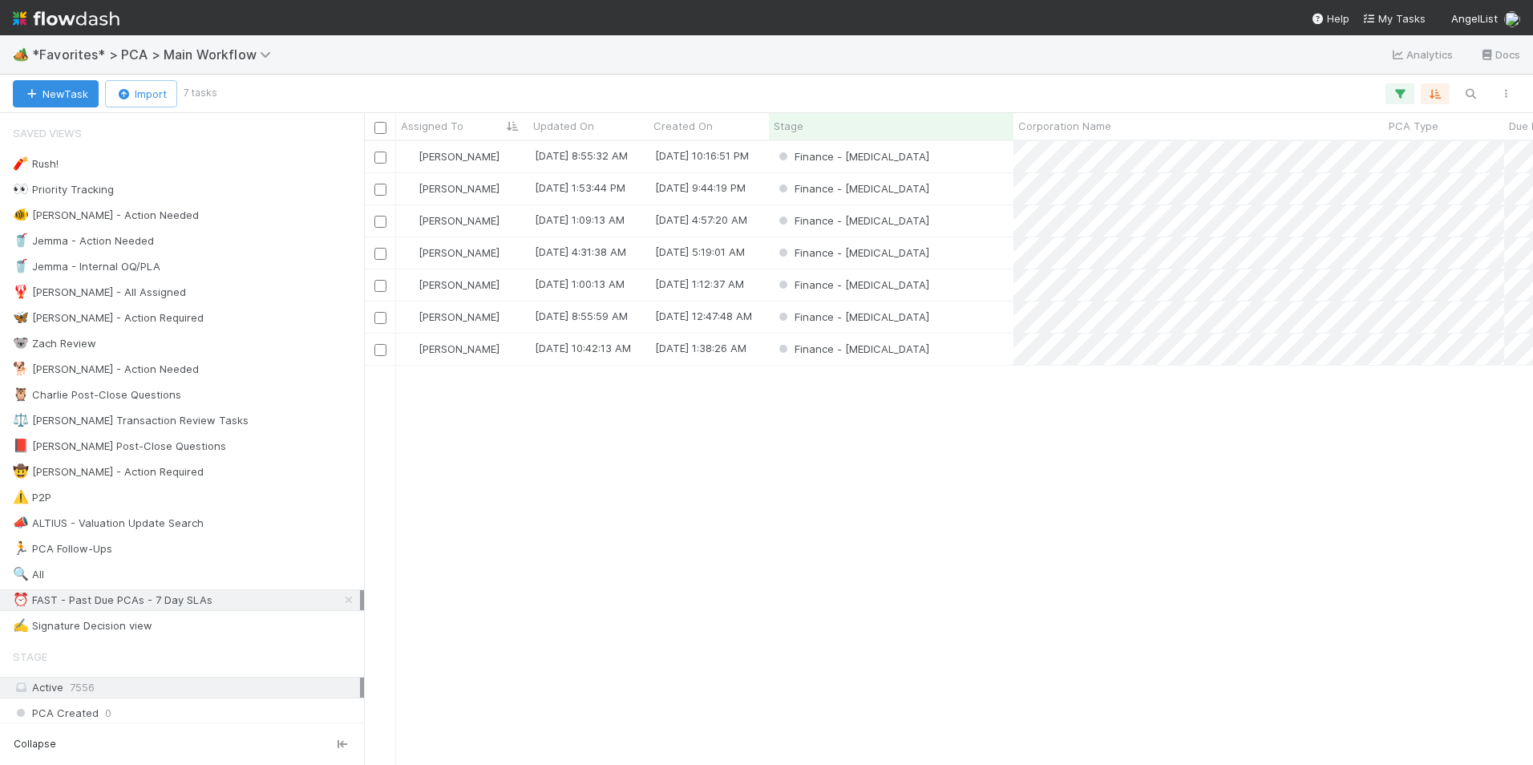
scroll to position [612, 1157]
click at [987, 317] on div "Finance - [MEDICAL_DATA]" at bounding box center [891, 316] width 244 height 31
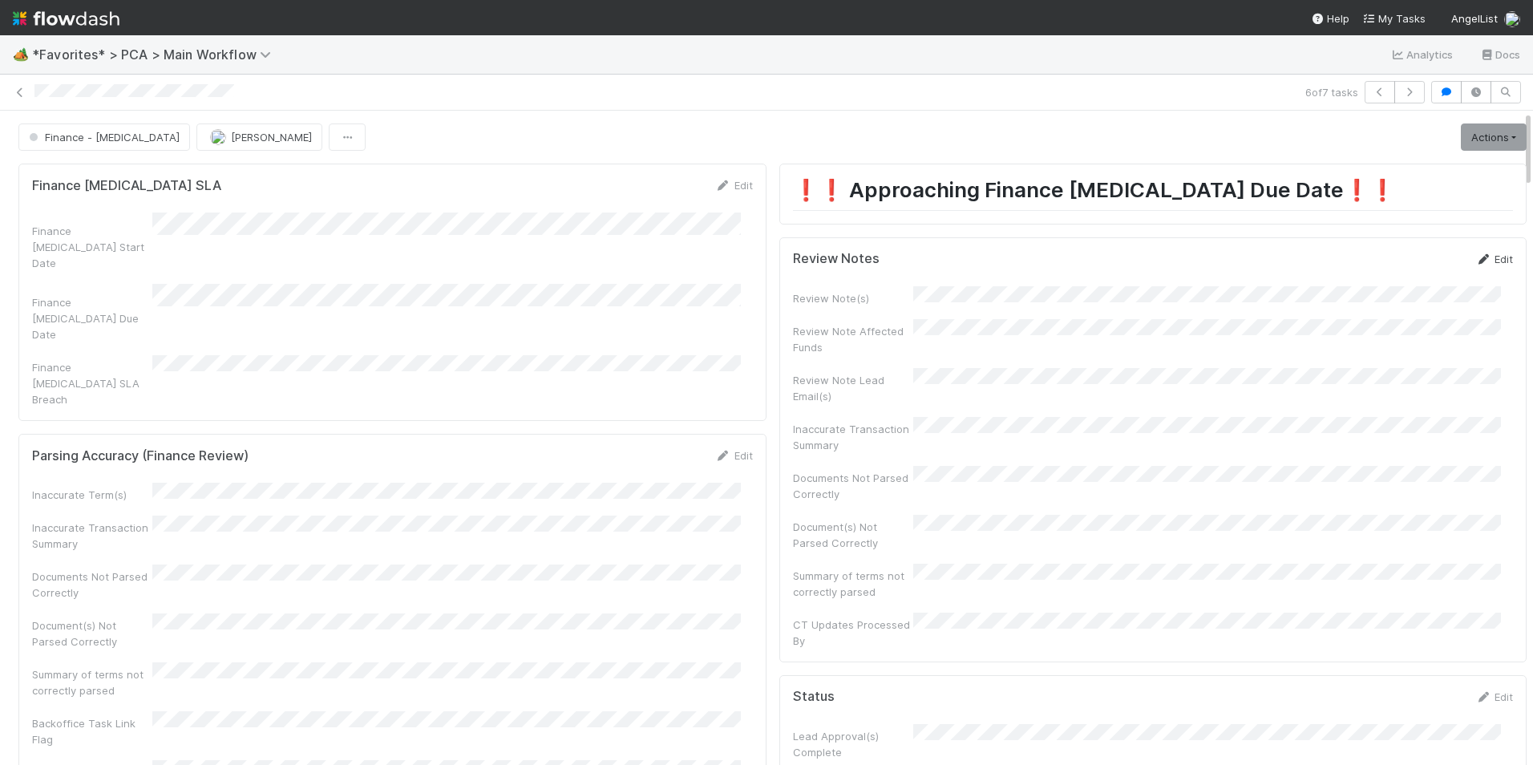
click at [1475, 254] on icon at bounding box center [1483, 259] width 16 height 10
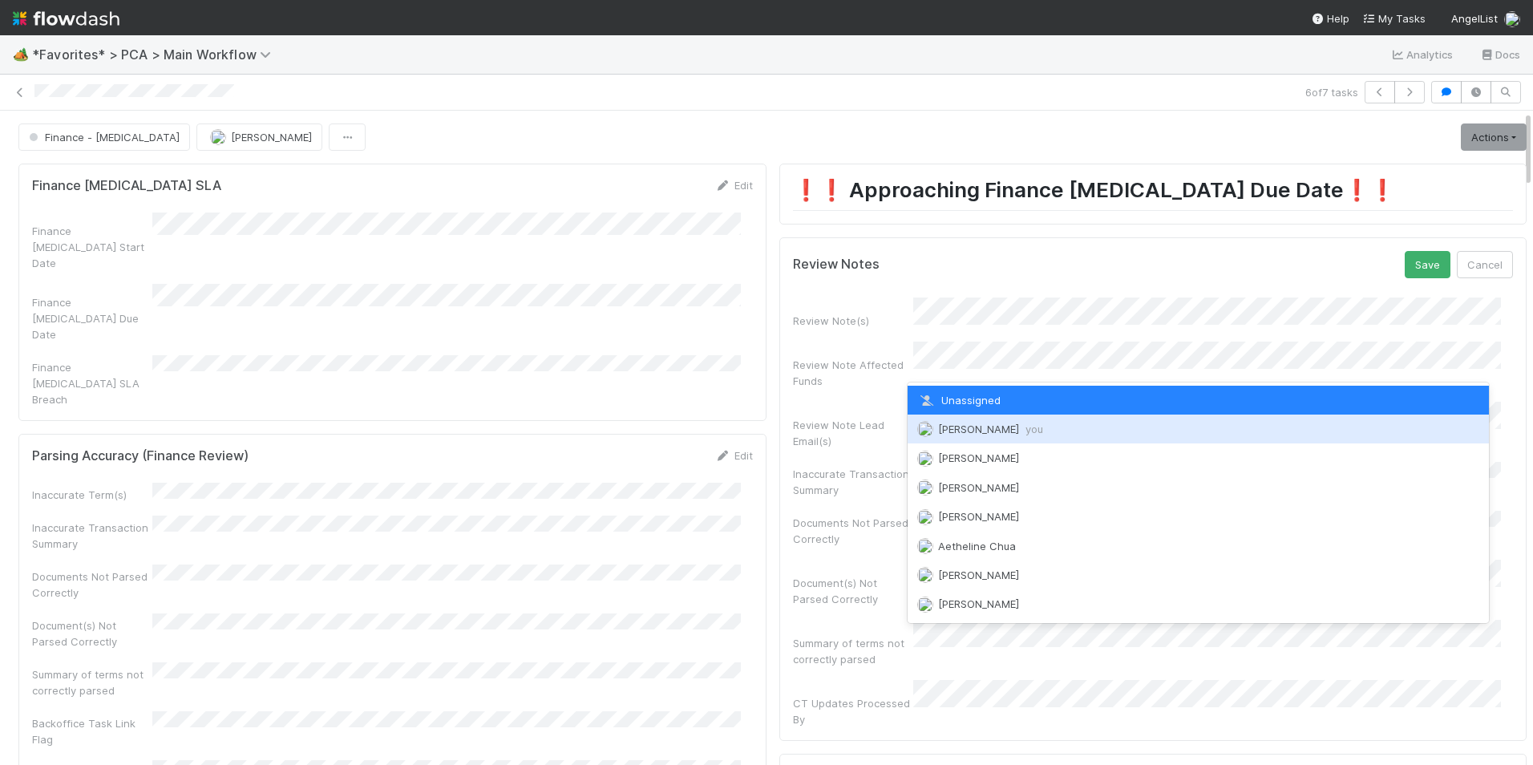
click at [954, 426] on span "[PERSON_NAME] you" at bounding box center [990, 428] width 105 height 13
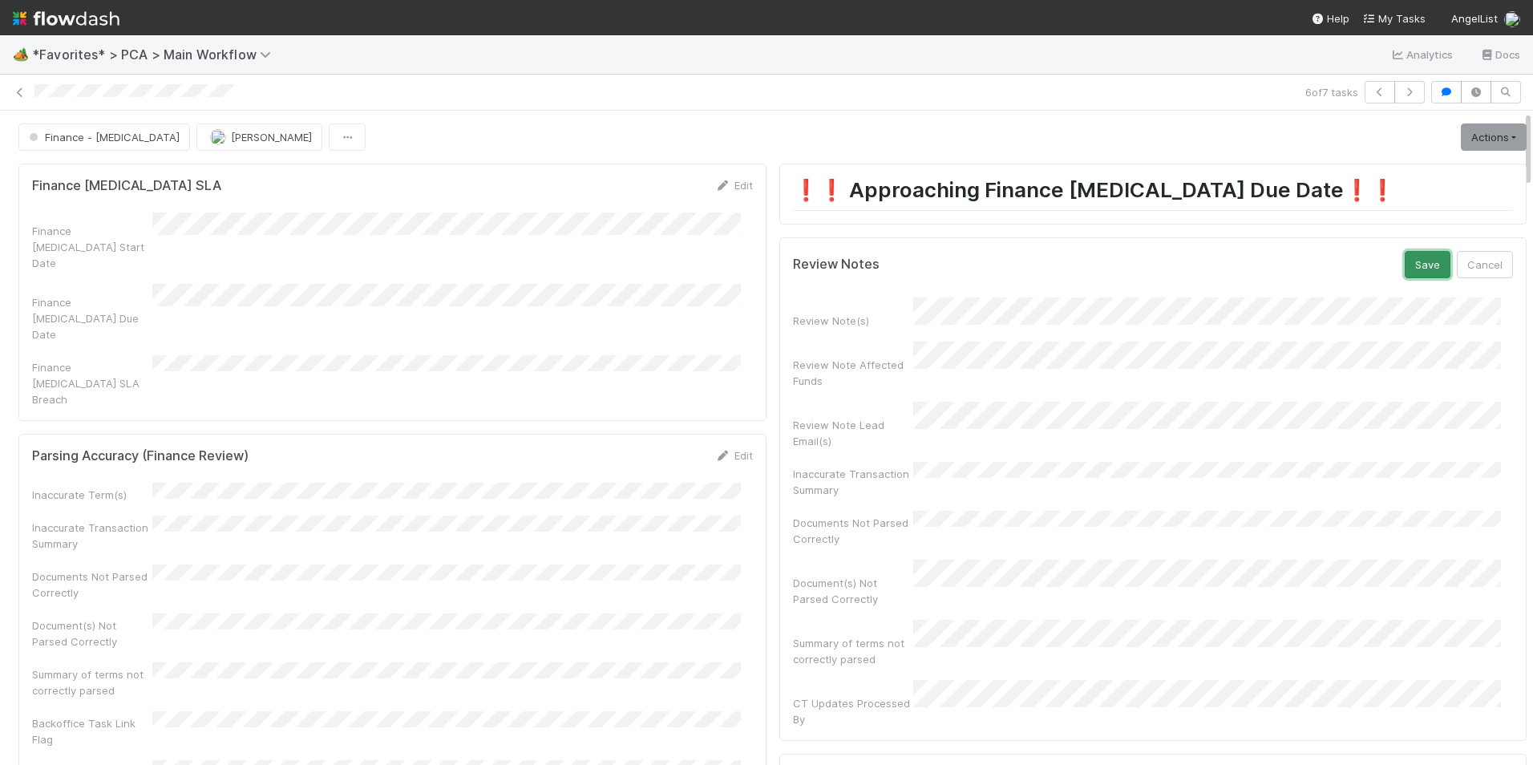
click at [1410, 264] on button "Save" at bounding box center [1427, 264] width 46 height 27
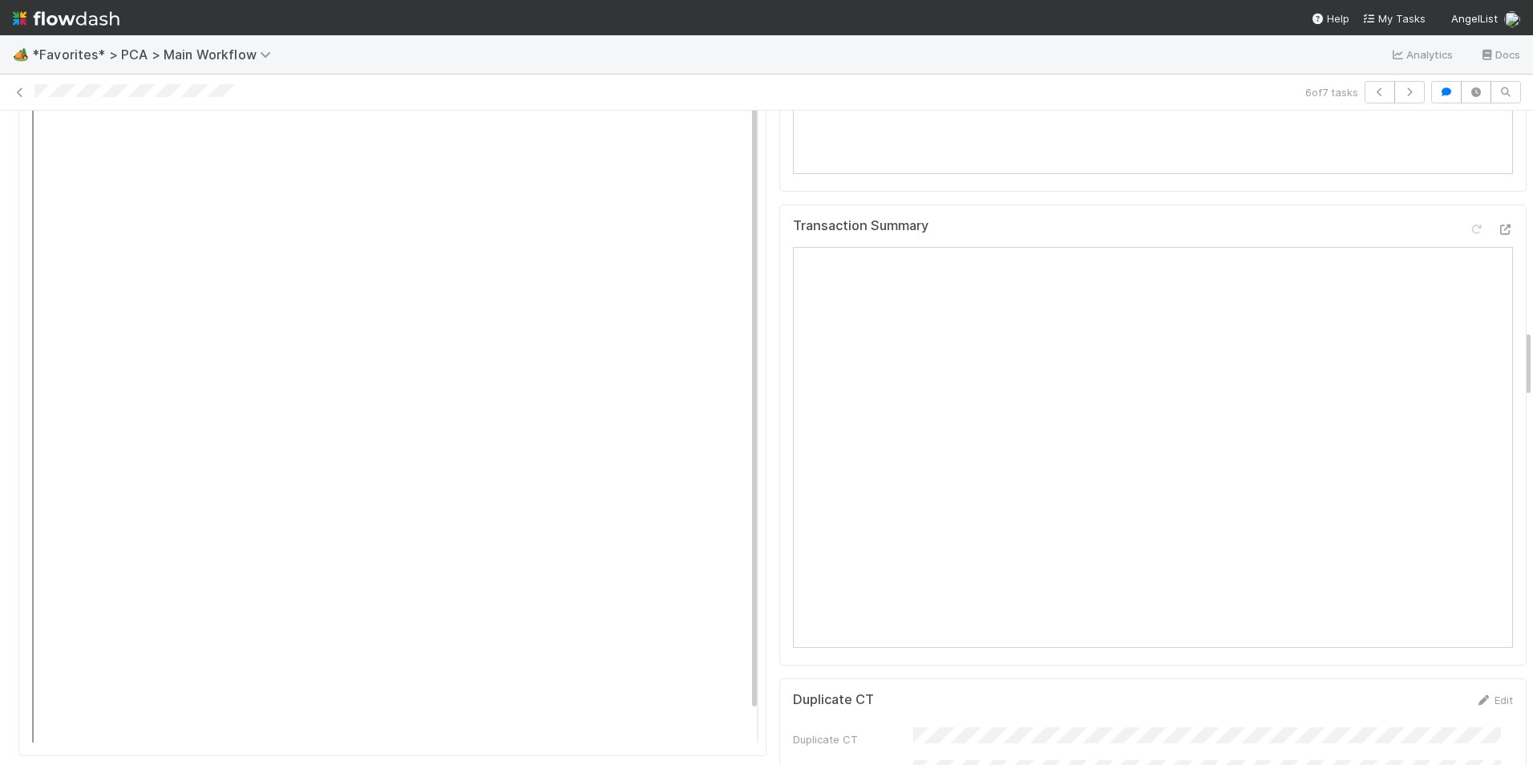
scroll to position [2084, 0]
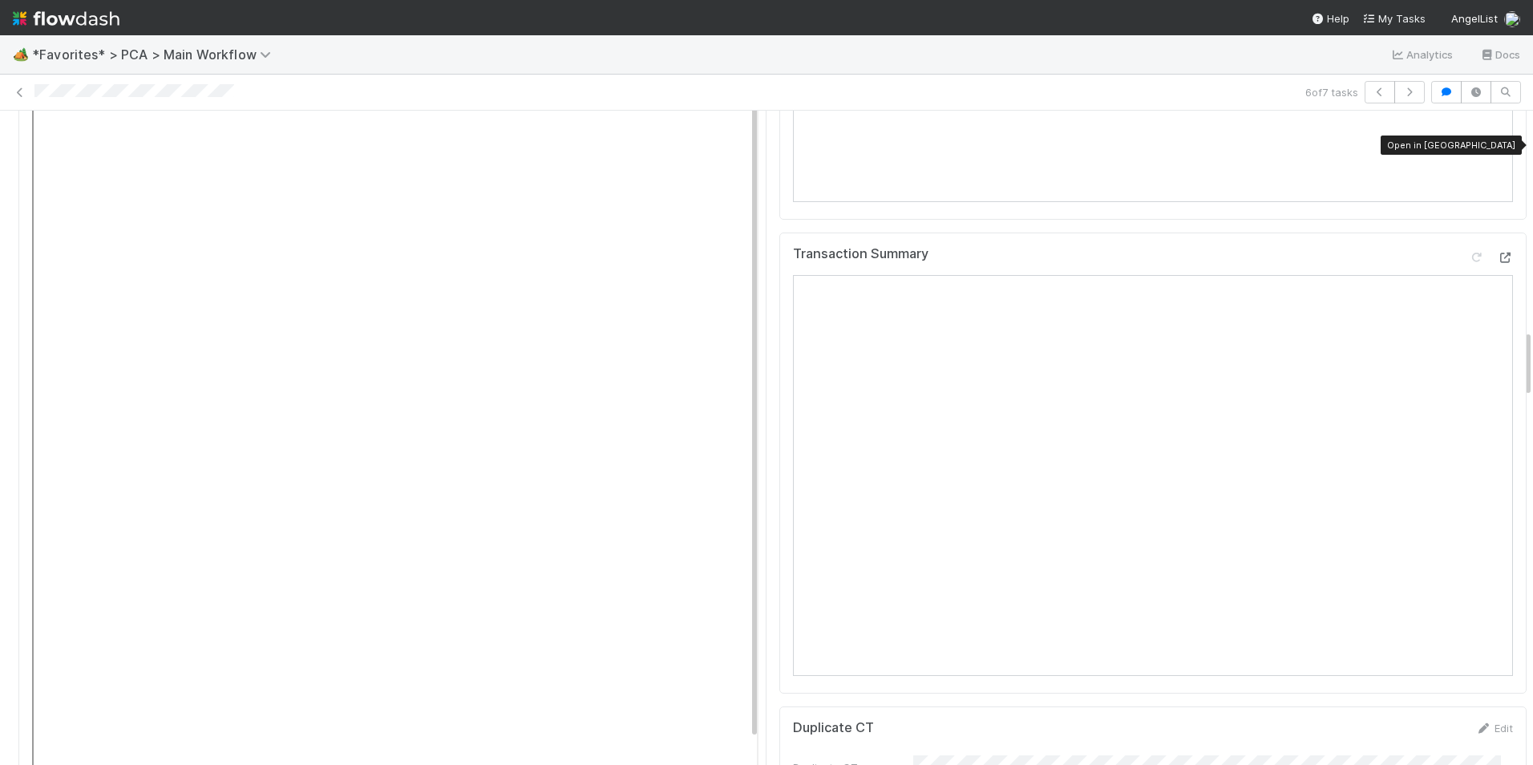
click at [1497, 253] on icon at bounding box center [1505, 258] width 16 height 10
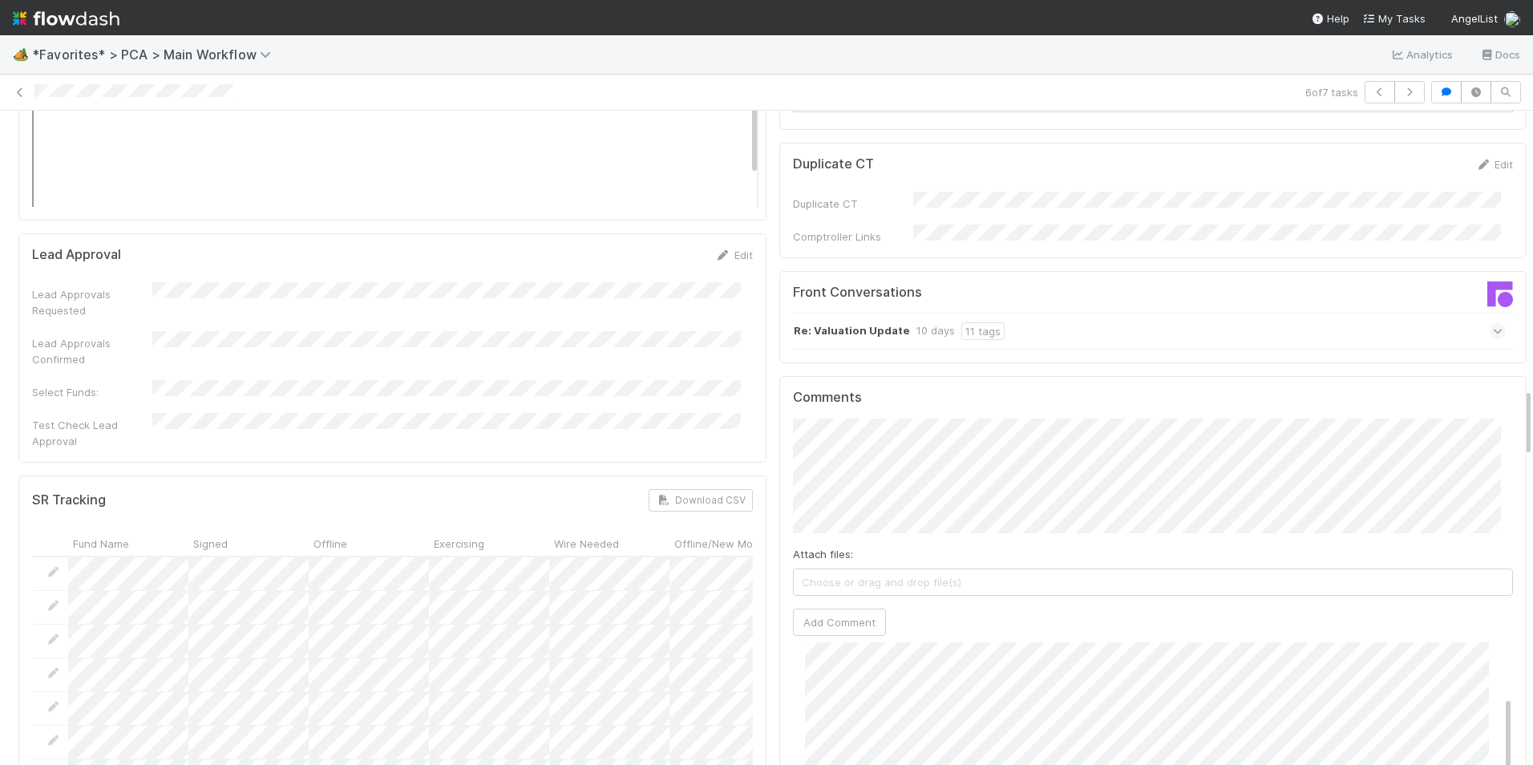
scroll to position [2645, 0]
click at [850, 611] on button "Add Comment" at bounding box center [839, 624] width 93 height 27
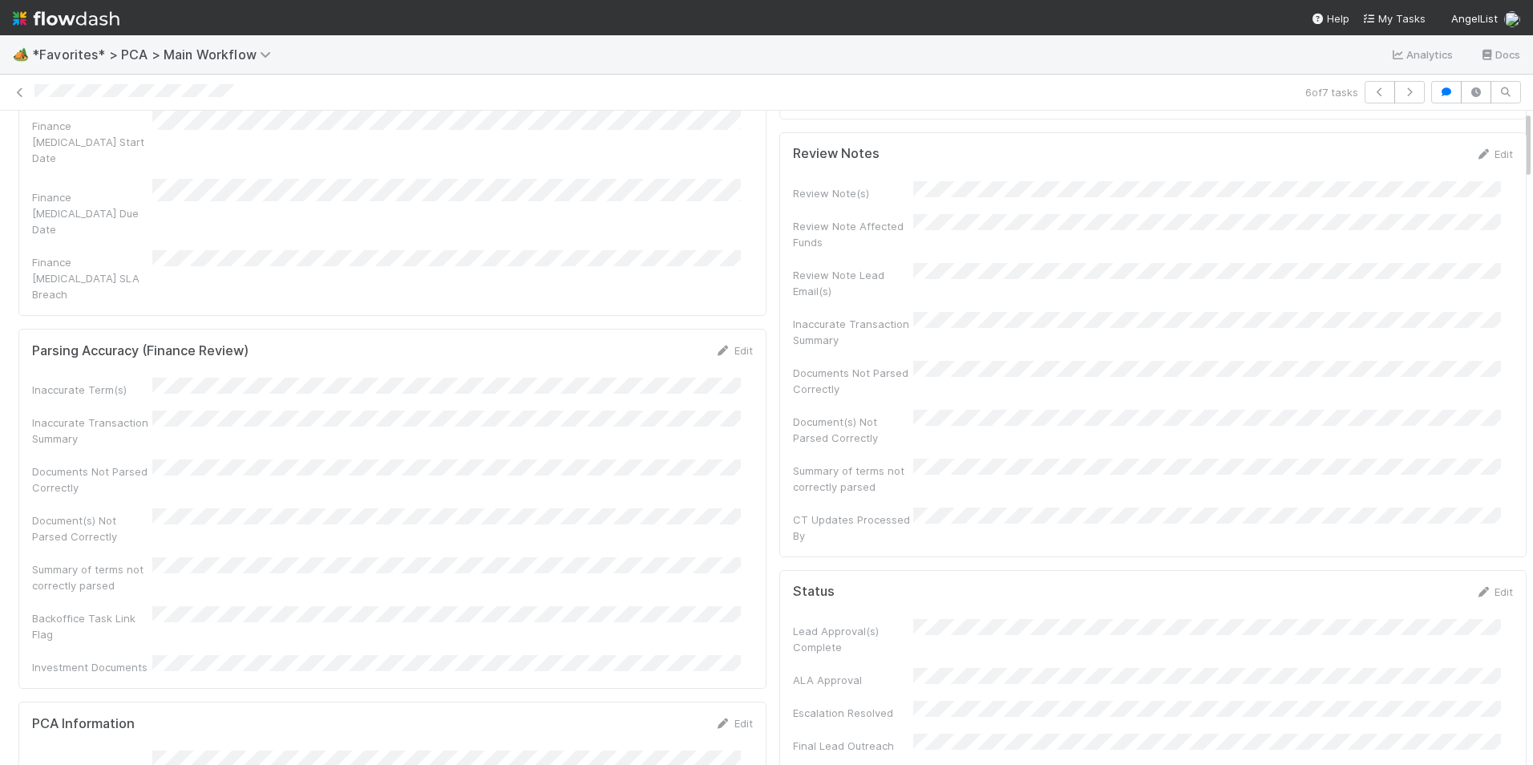
scroll to position [0, 0]
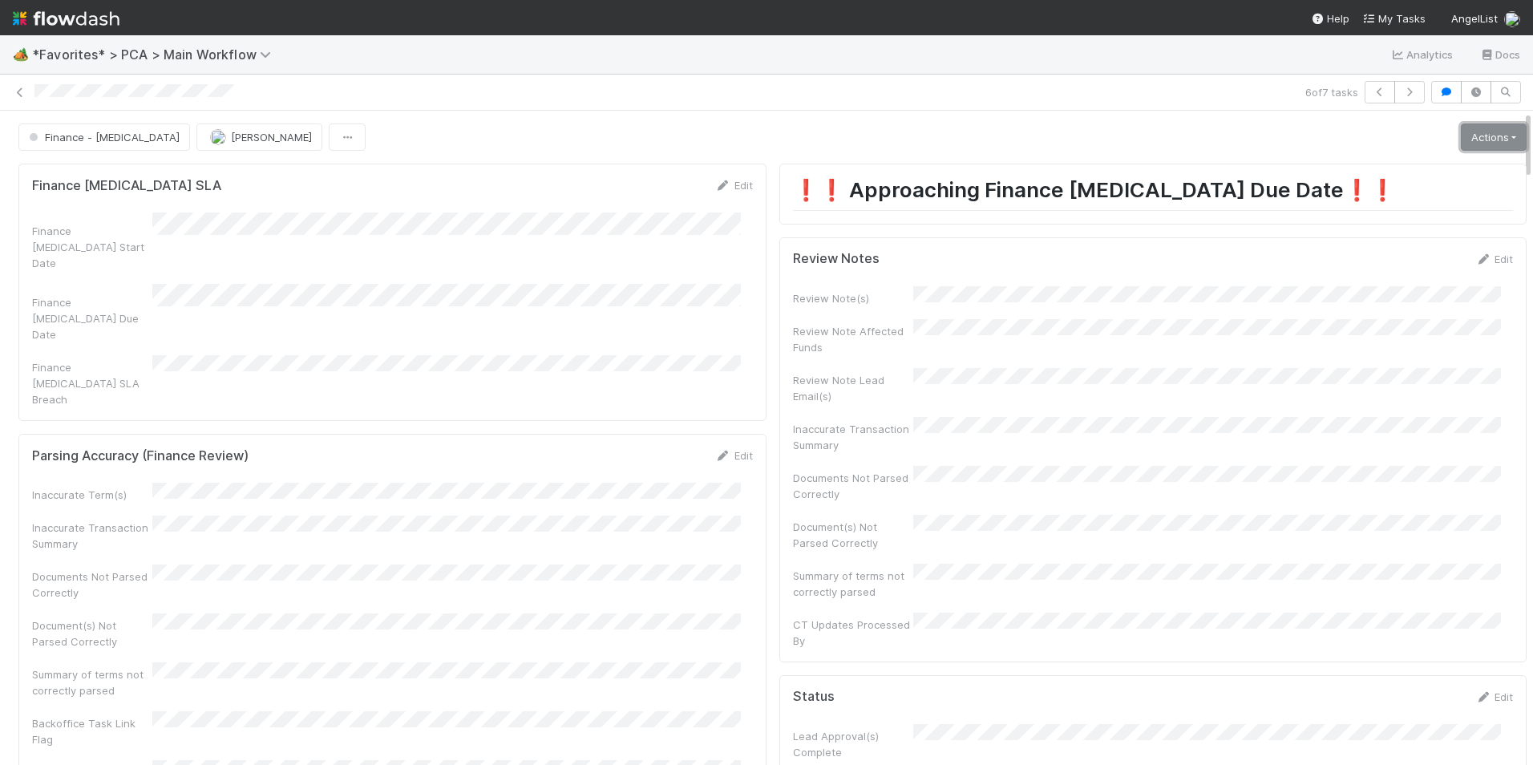
click at [1461, 129] on link "Actions" at bounding box center [1494, 136] width 66 height 27
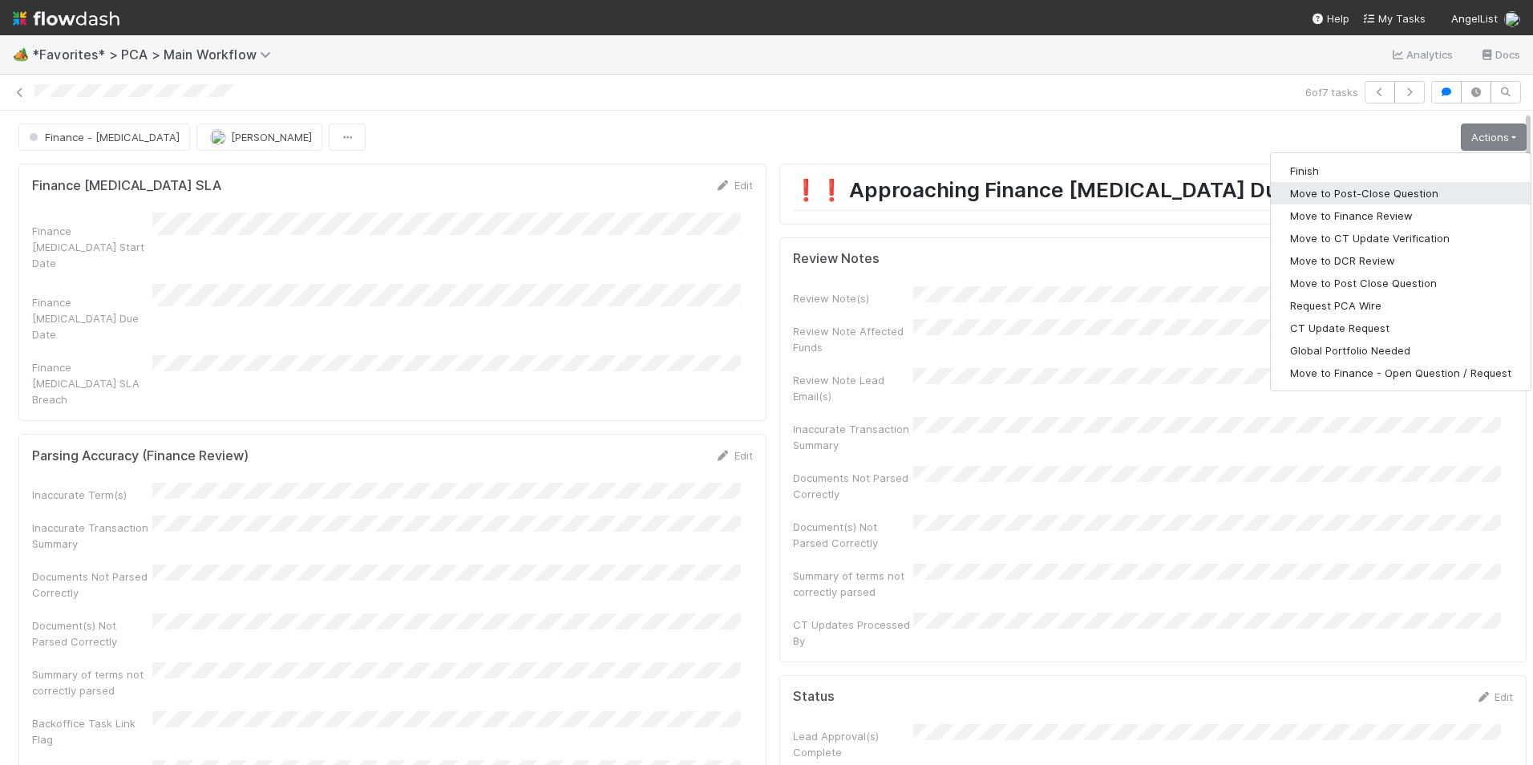
click at [1398, 189] on button "Move to Post-Close Question" at bounding box center [1401, 193] width 260 height 22
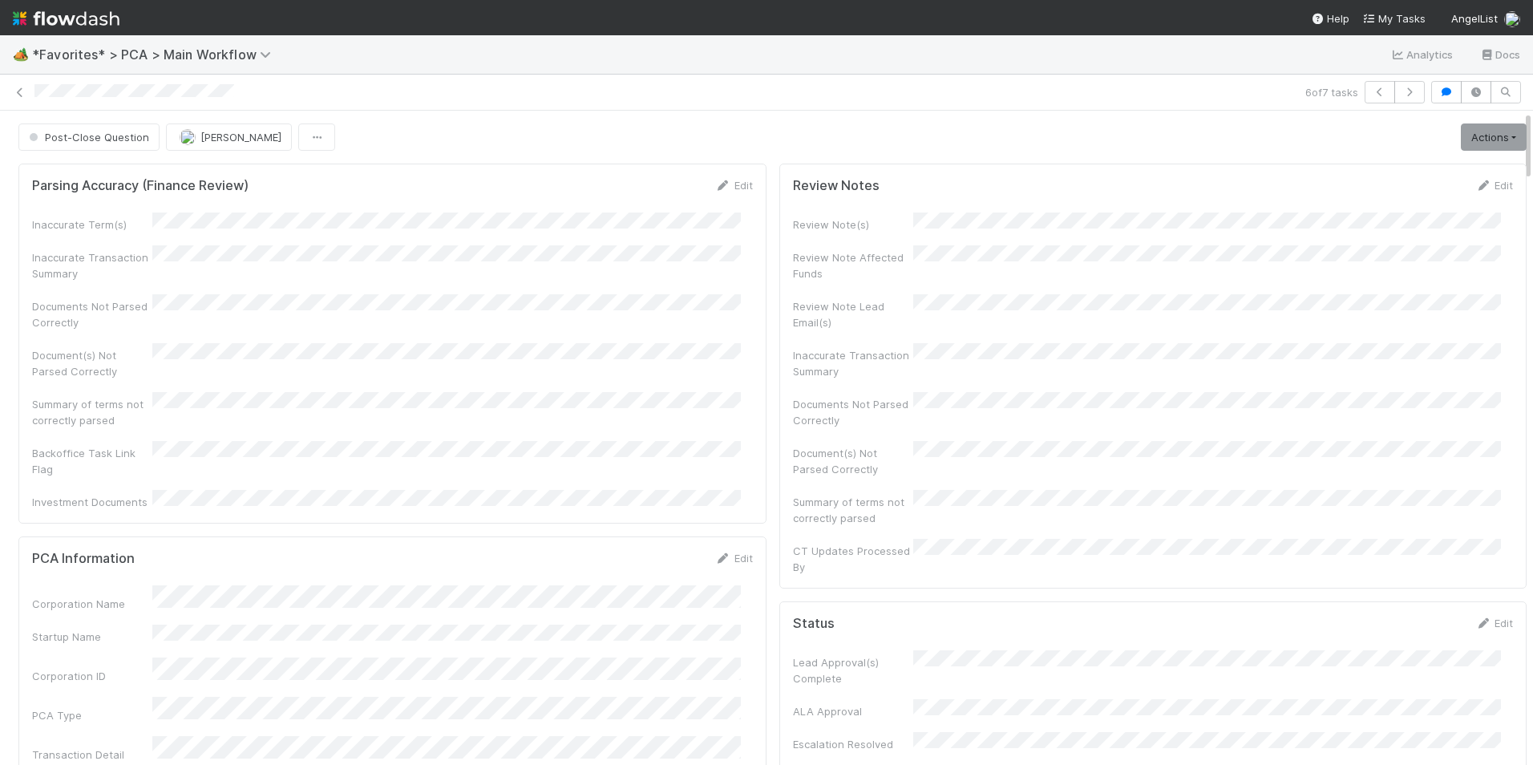
click at [34, 94] on div "6 of 7 tasks" at bounding box center [766, 92] width 1533 height 22
click at [18, 87] on icon at bounding box center [20, 92] width 16 height 10
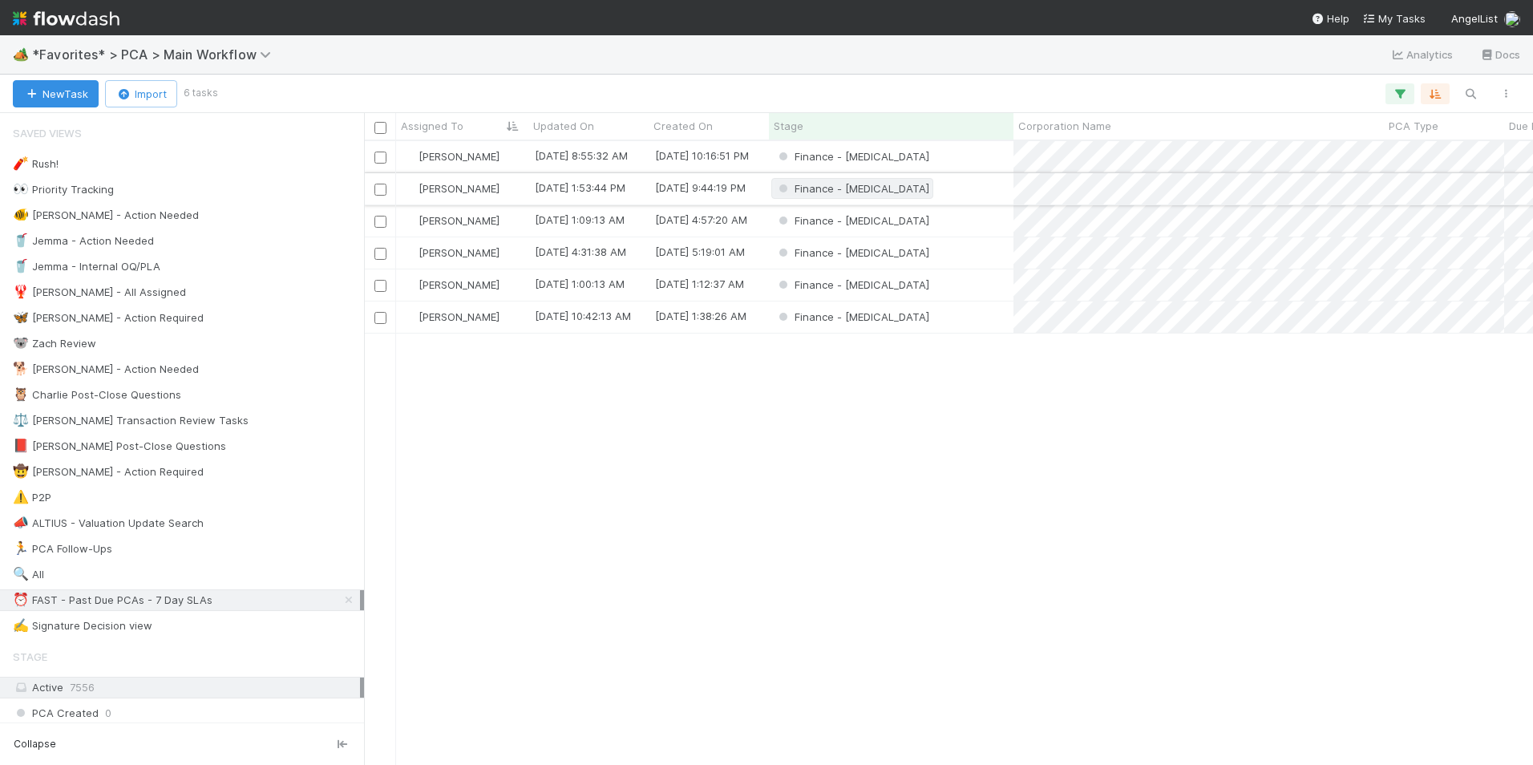
scroll to position [612, 1157]
click at [971, 215] on div "Finance - [MEDICAL_DATA]" at bounding box center [891, 220] width 244 height 31
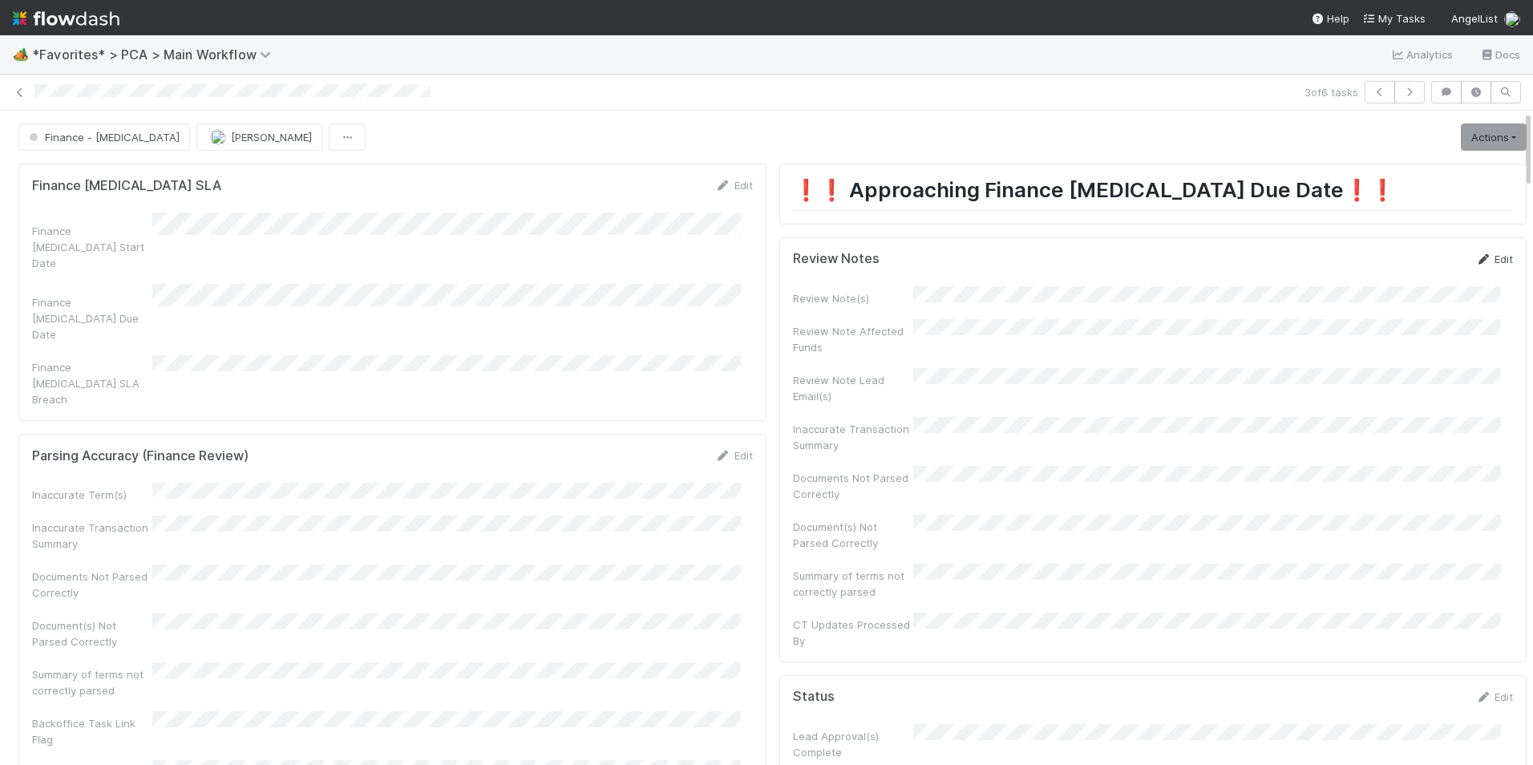
drag, startPoint x: 1468, startPoint y: 258, endPoint x: 1444, endPoint y: 281, distance: 32.9
click at [1475, 259] on link "Edit" at bounding box center [1494, 259] width 38 height 13
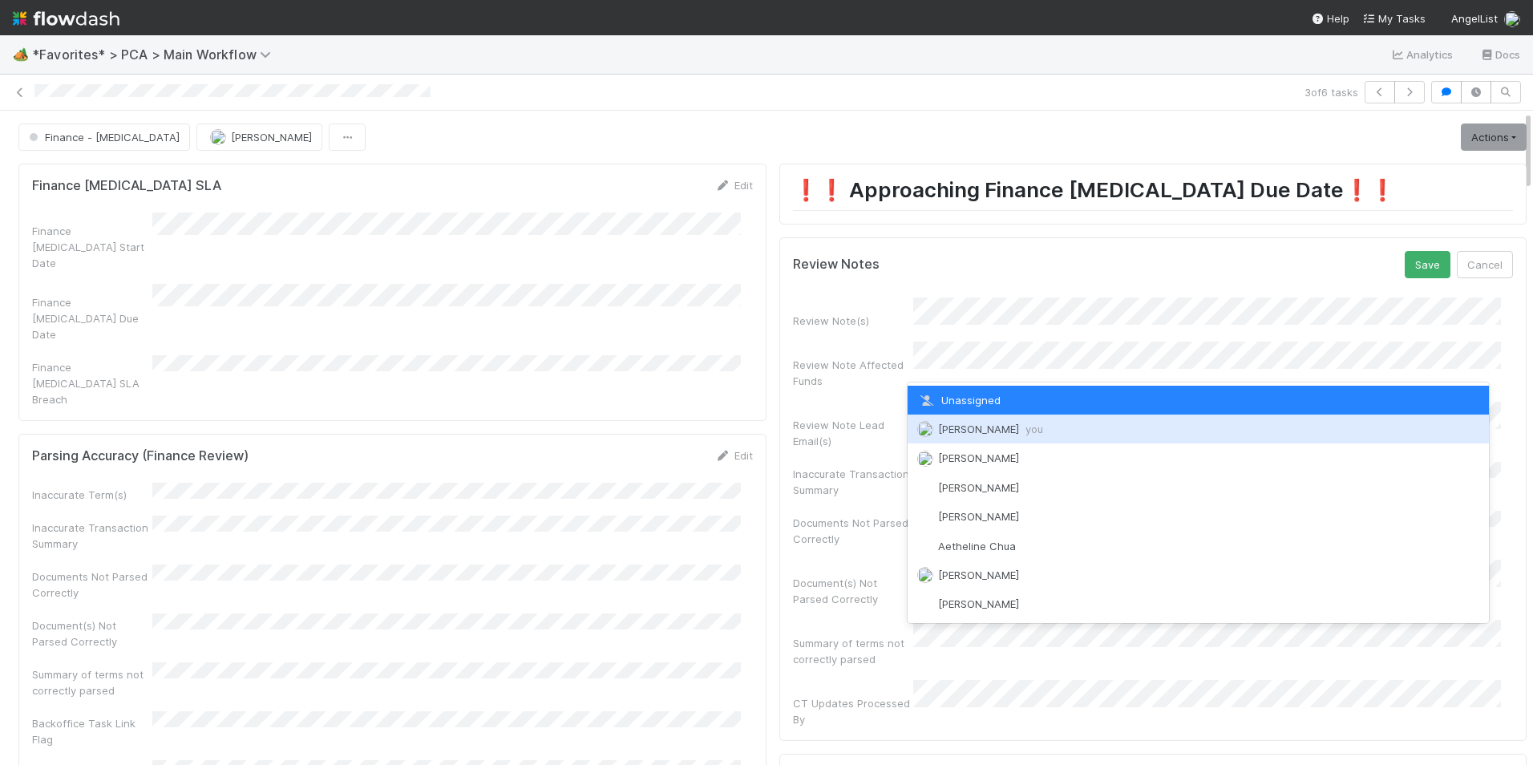
drag, startPoint x: 975, startPoint y: 428, endPoint x: 1342, endPoint y: 279, distance: 396.3
click at [976, 428] on span "[PERSON_NAME] you" at bounding box center [990, 428] width 105 height 13
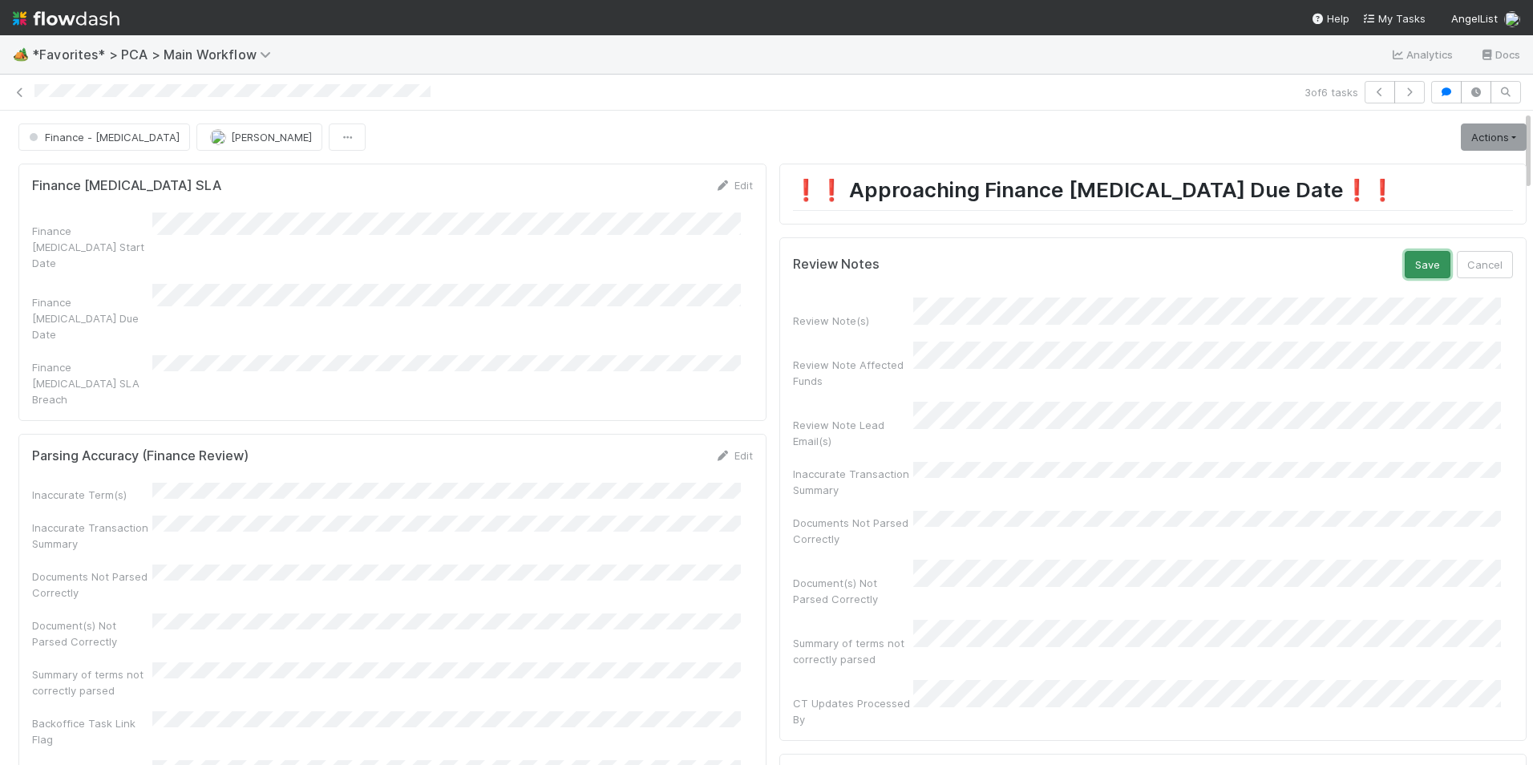
click at [1404, 261] on button "Save" at bounding box center [1427, 264] width 46 height 27
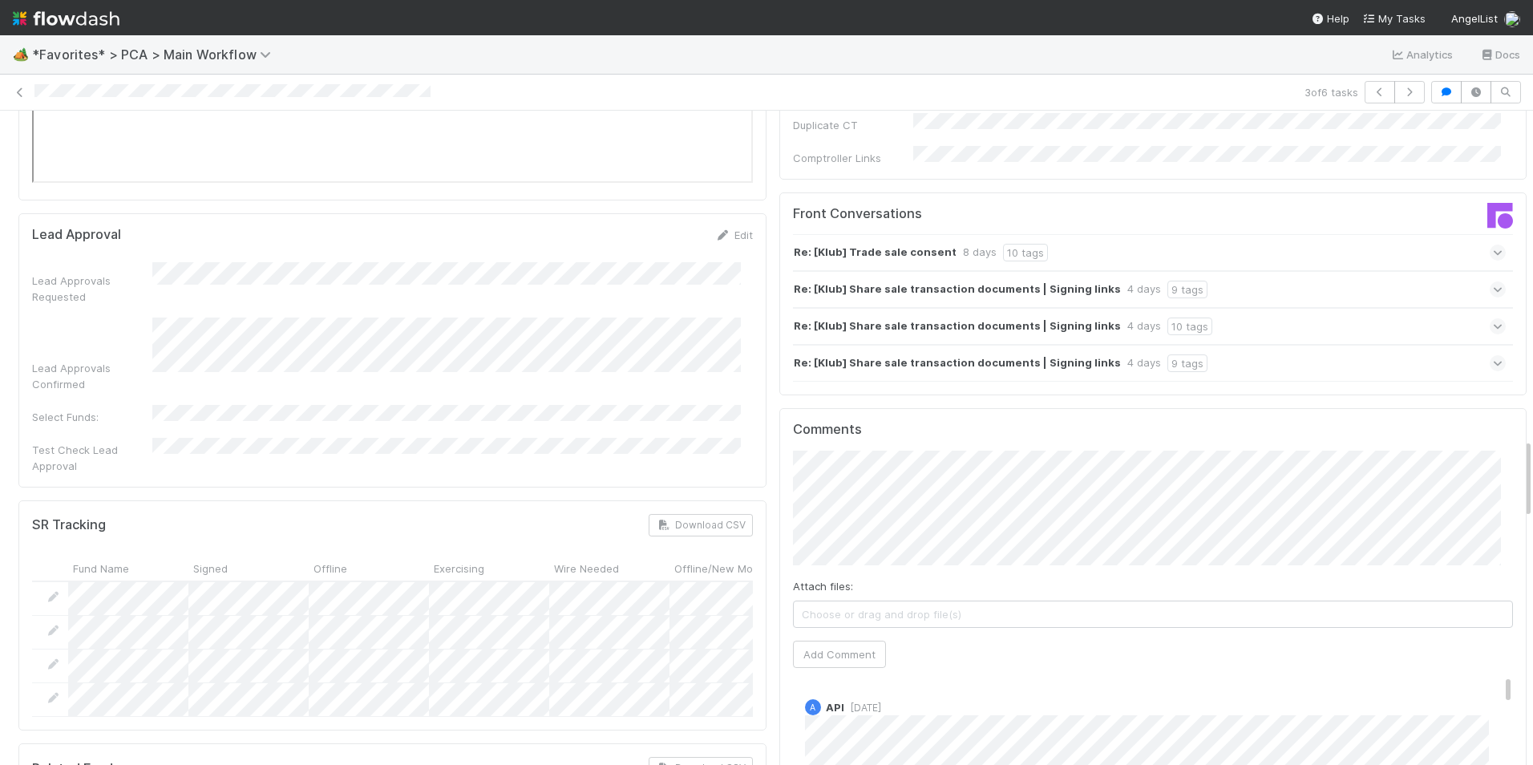
scroll to position [2886, 0]
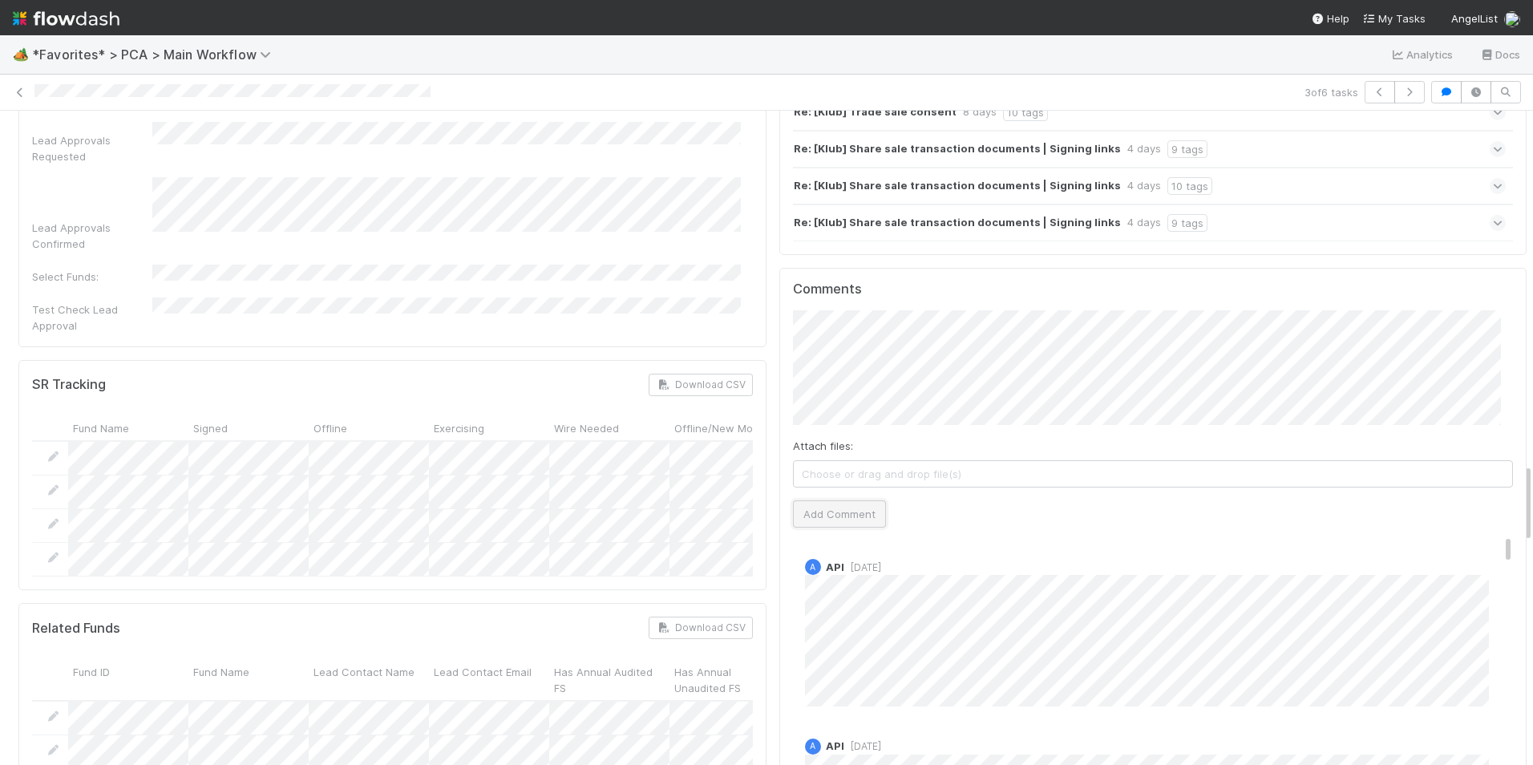
click at [851, 500] on button "Add Comment" at bounding box center [839, 513] width 93 height 27
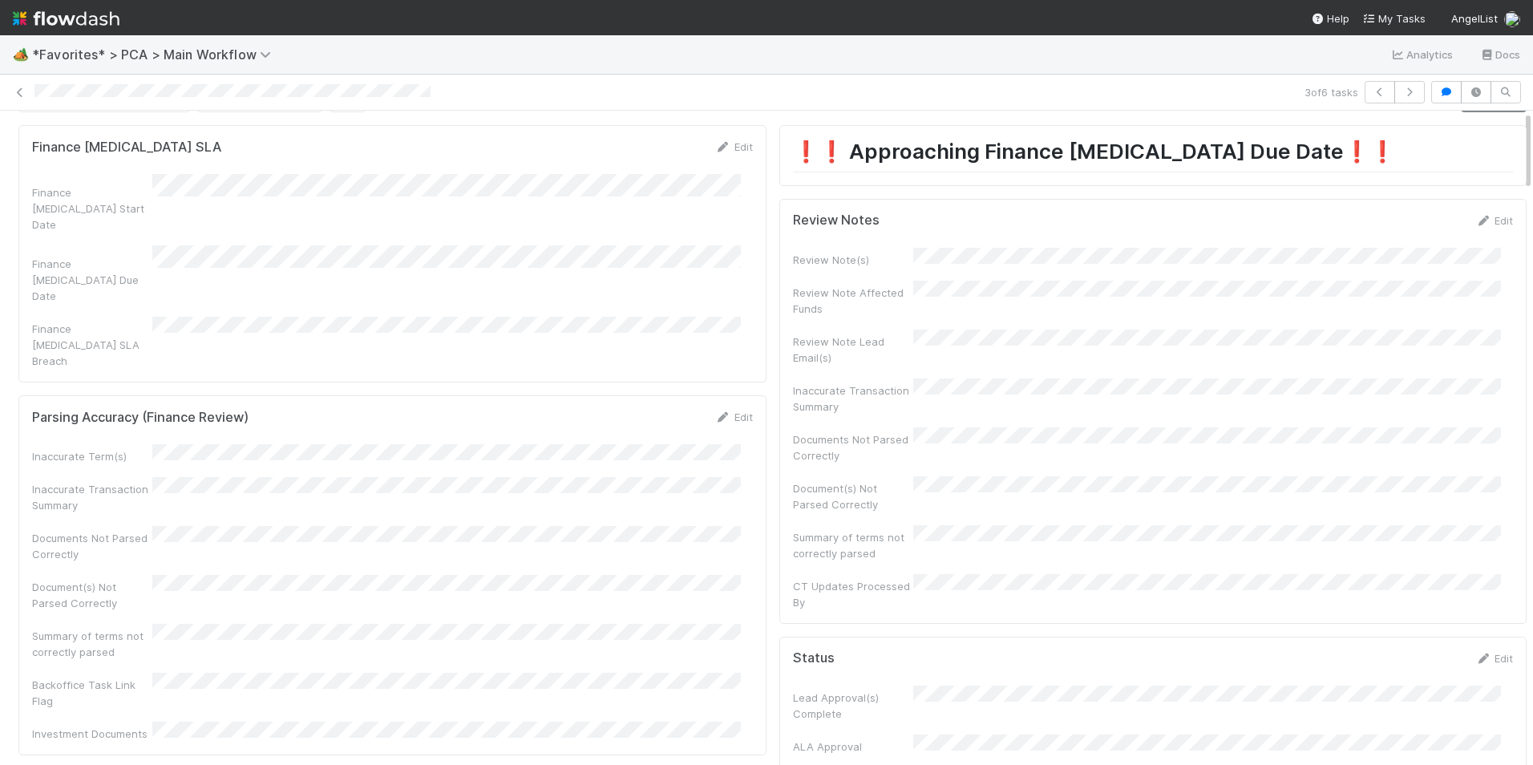
scroll to position [0, 0]
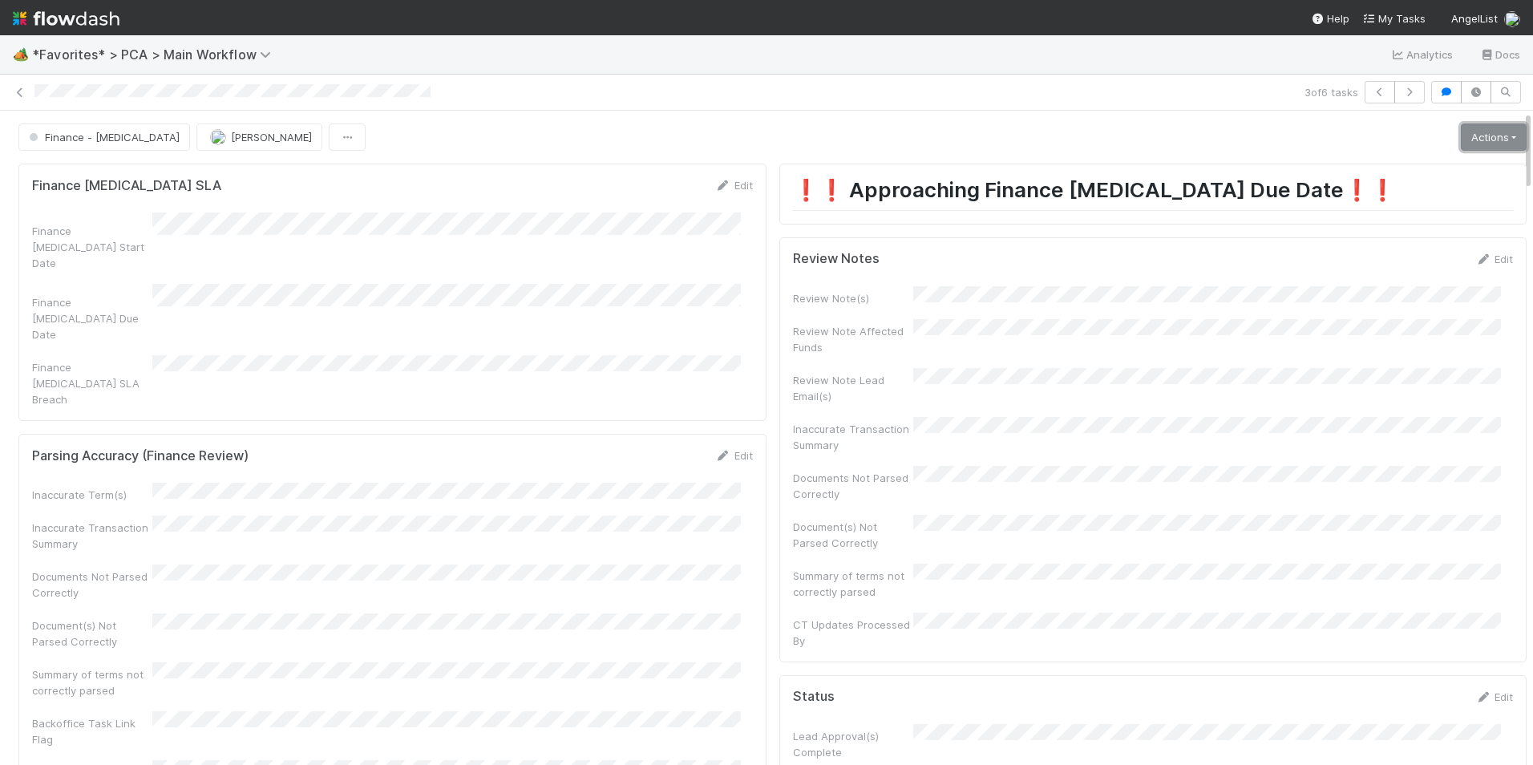
click at [1463, 134] on link "Actions" at bounding box center [1494, 136] width 66 height 27
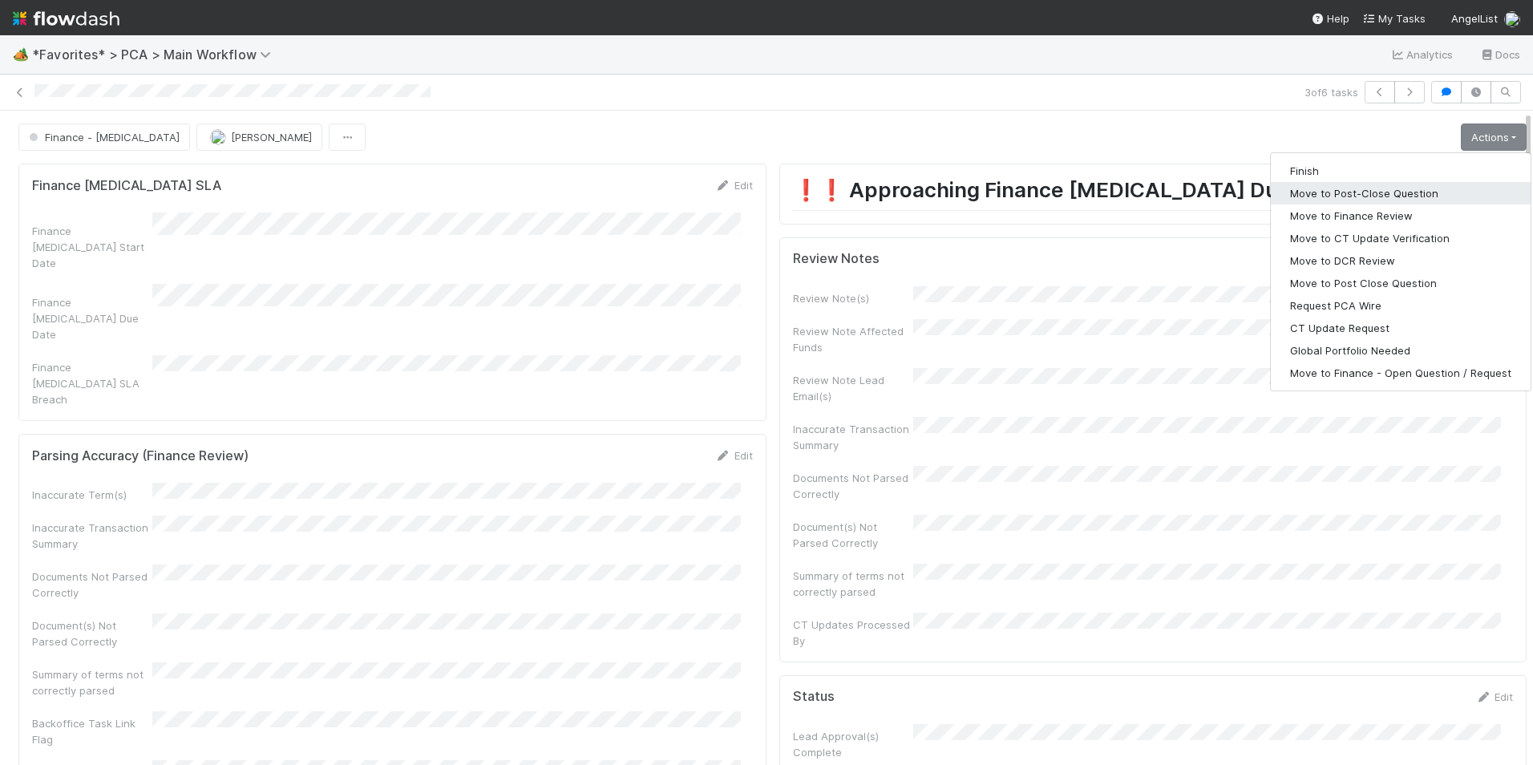
click at [1367, 200] on button "Move to Post-Close Question" at bounding box center [1401, 193] width 260 height 22
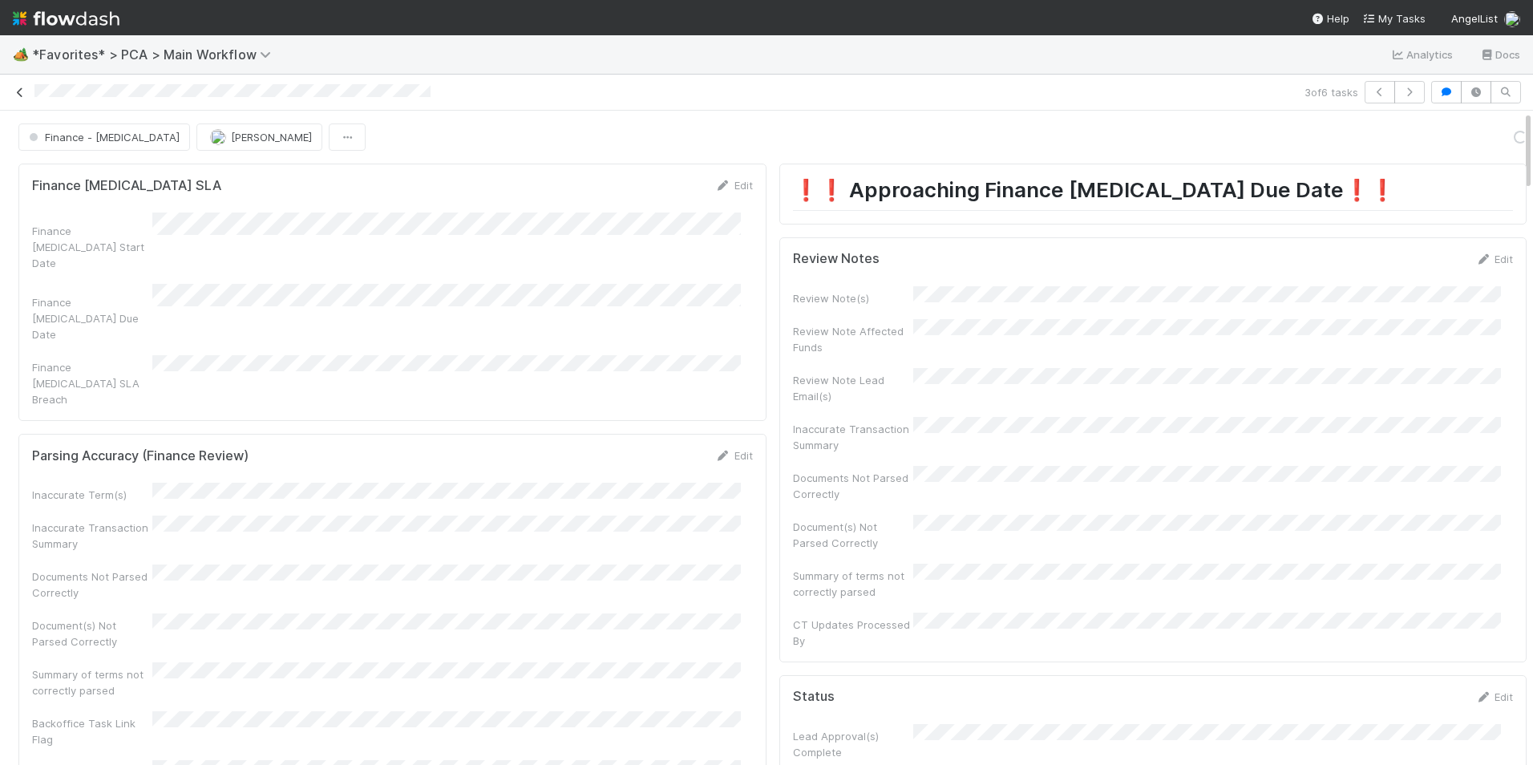
click at [17, 96] on icon at bounding box center [20, 92] width 16 height 10
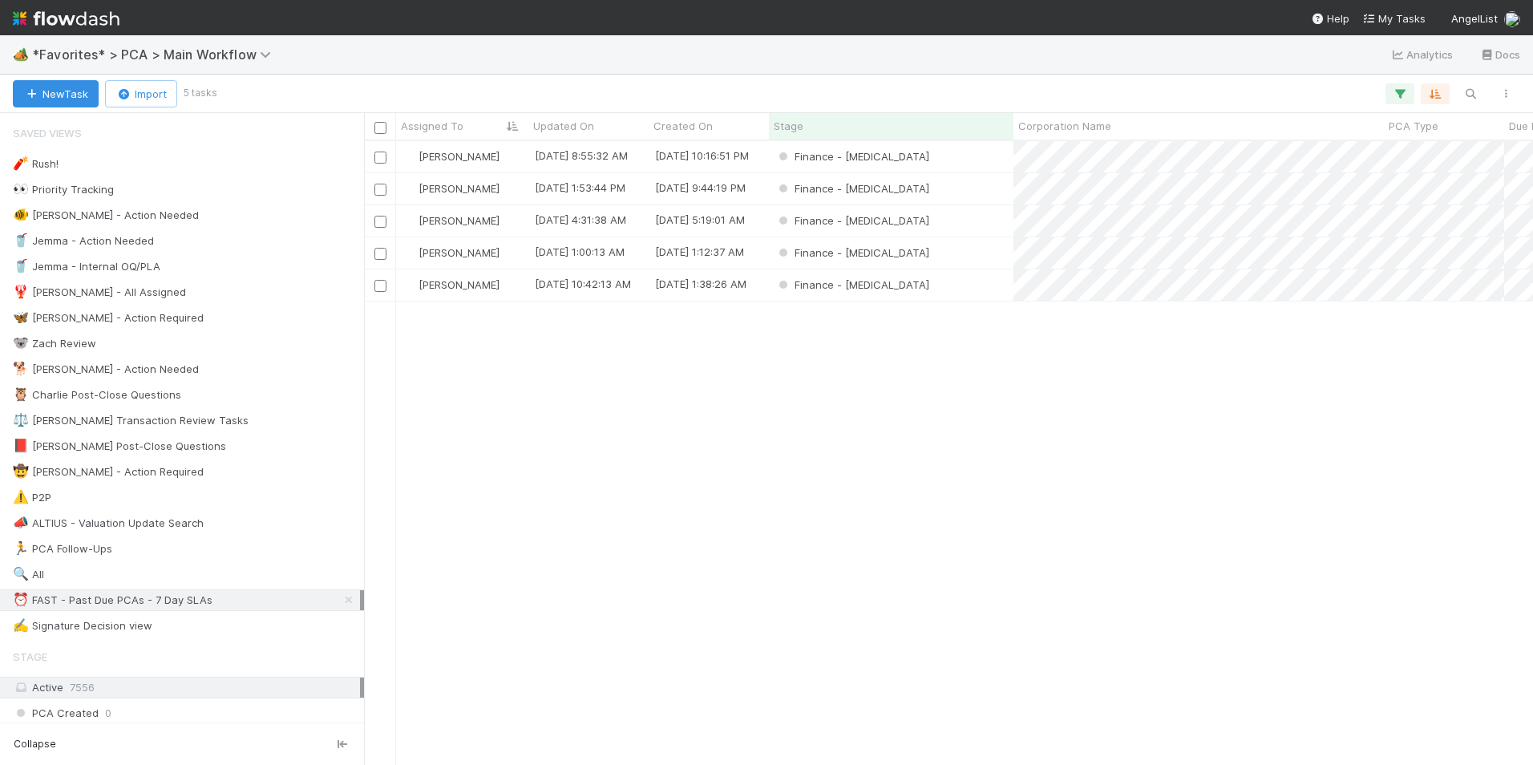
scroll to position [612, 1157]
click at [993, 285] on div "Finance - [MEDICAL_DATA]" at bounding box center [891, 284] width 244 height 31
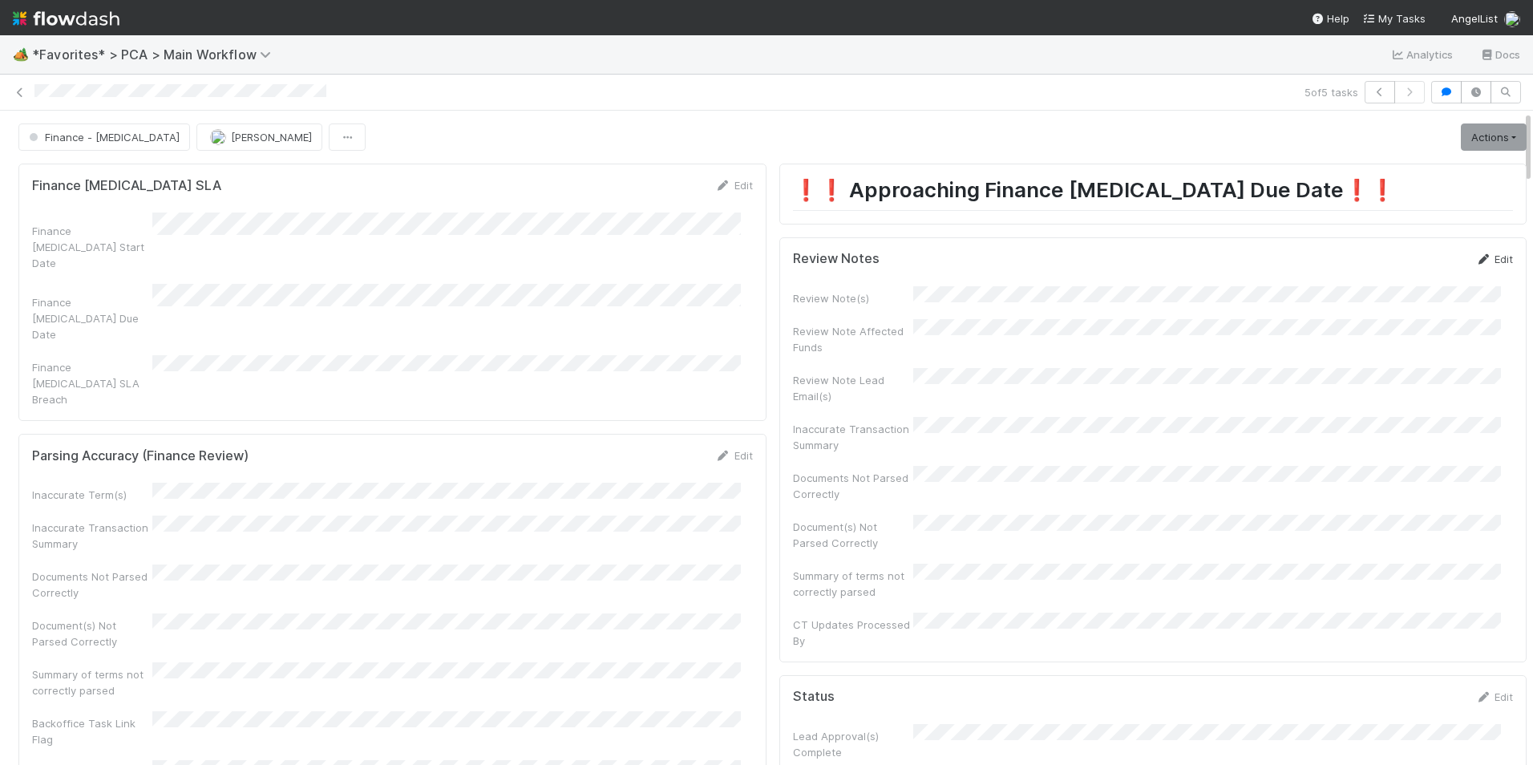
click at [1475, 259] on icon at bounding box center [1483, 259] width 16 height 10
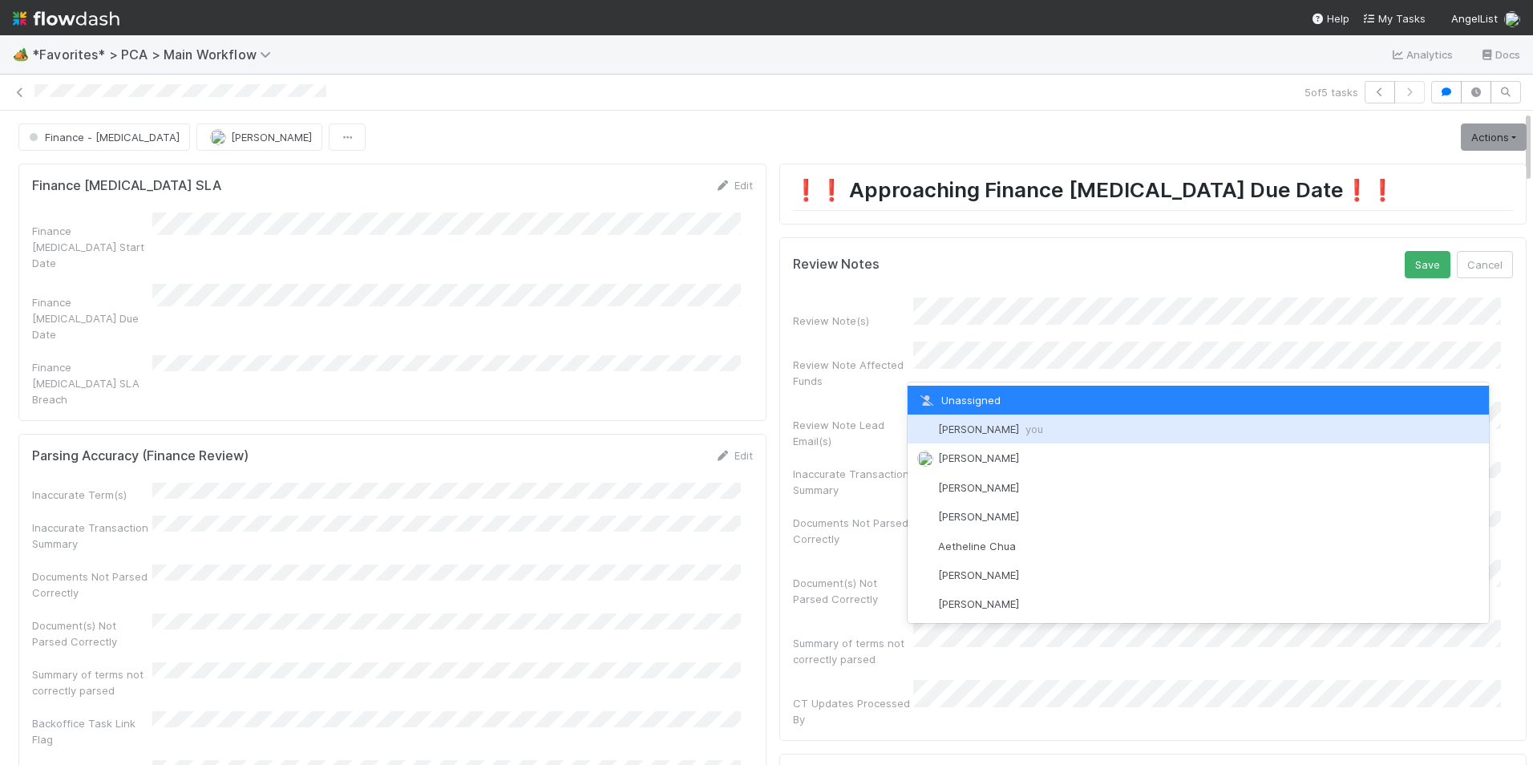
drag, startPoint x: 971, startPoint y: 434, endPoint x: 1143, endPoint y: 374, distance: 182.8
click at [971, 434] on span "[PERSON_NAME] you" at bounding box center [990, 428] width 105 height 13
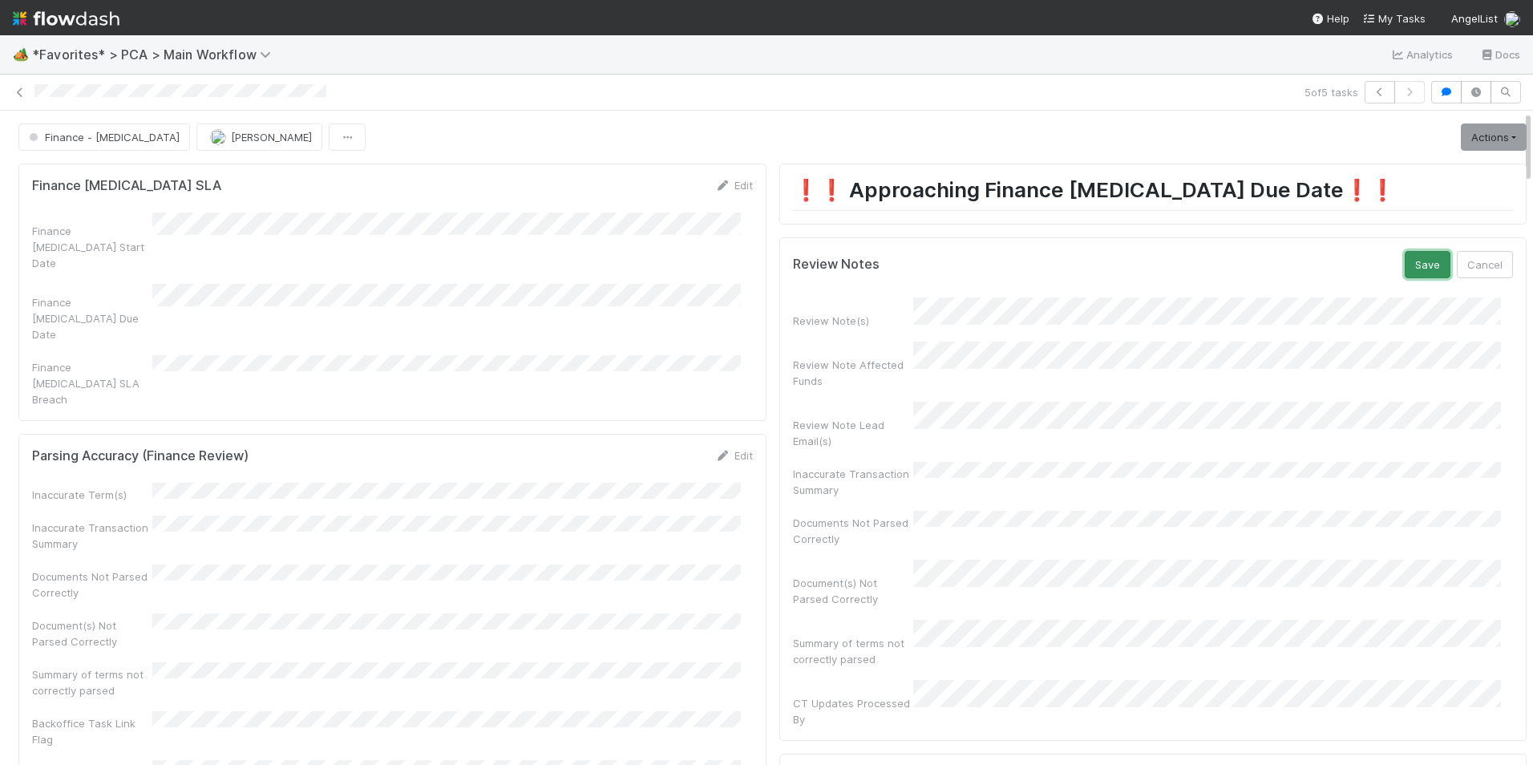
click at [1404, 268] on button "Save" at bounding box center [1427, 264] width 46 height 27
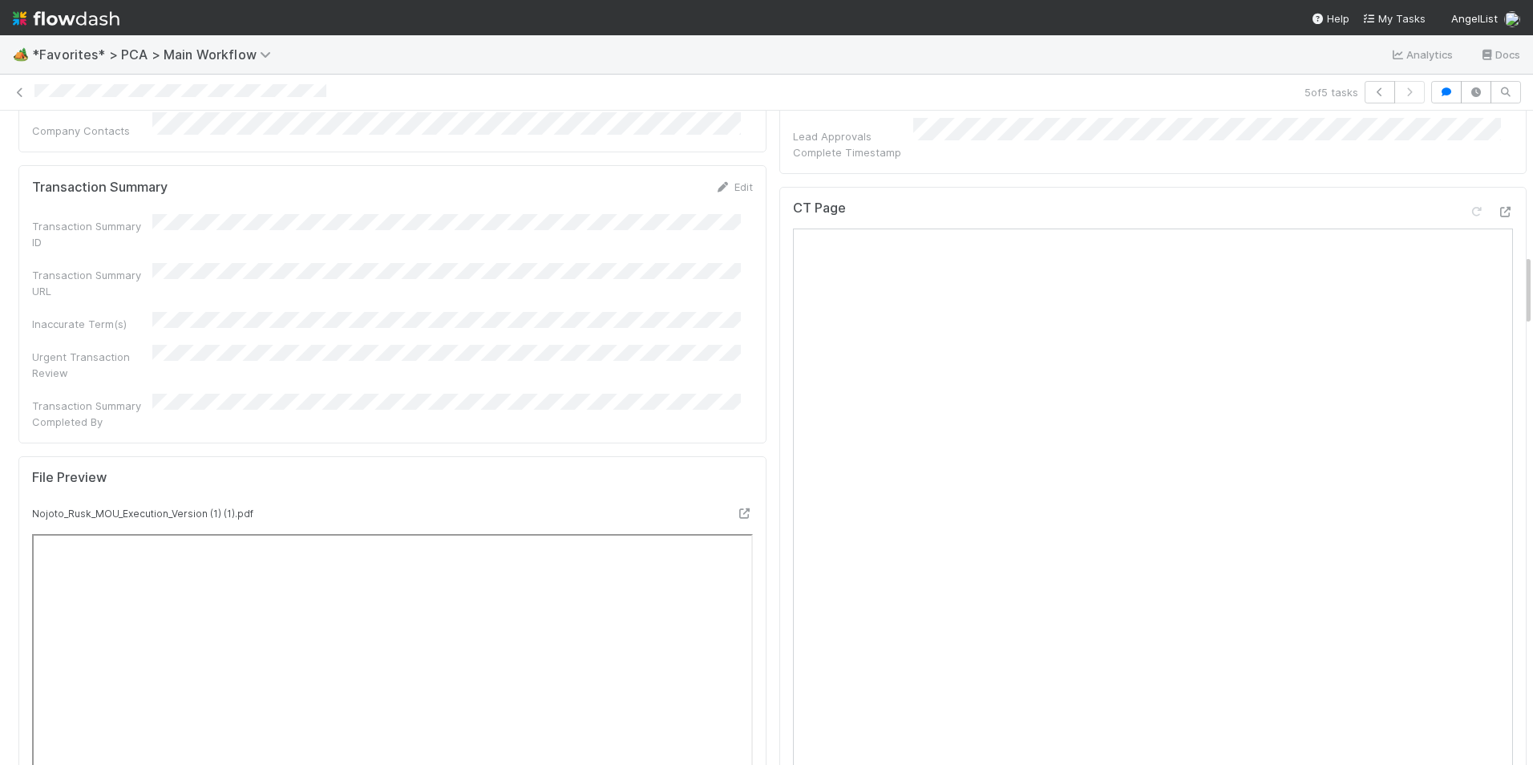
scroll to position [1202, 0]
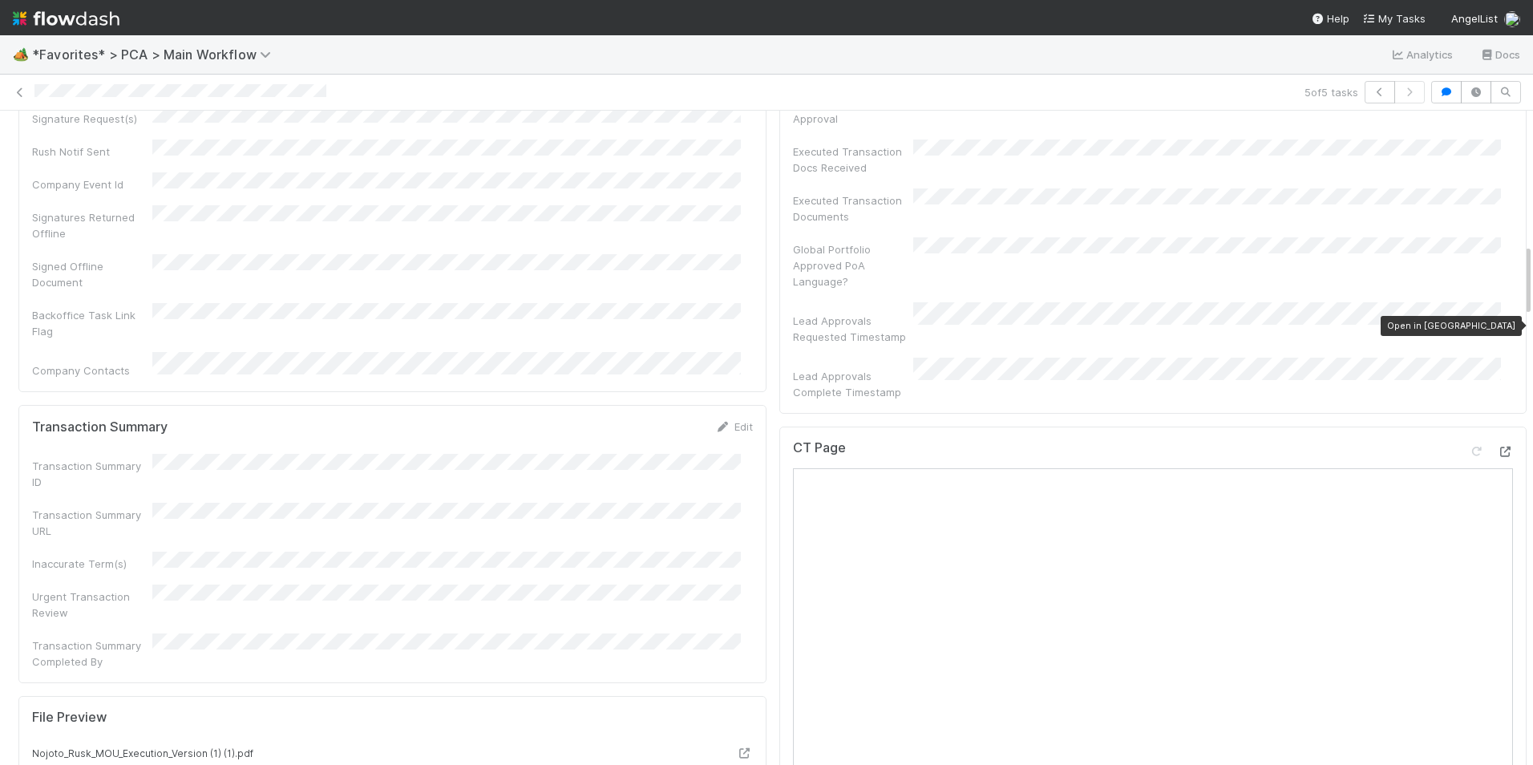
click at [1497, 447] on icon at bounding box center [1505, 452] width 16 height 10
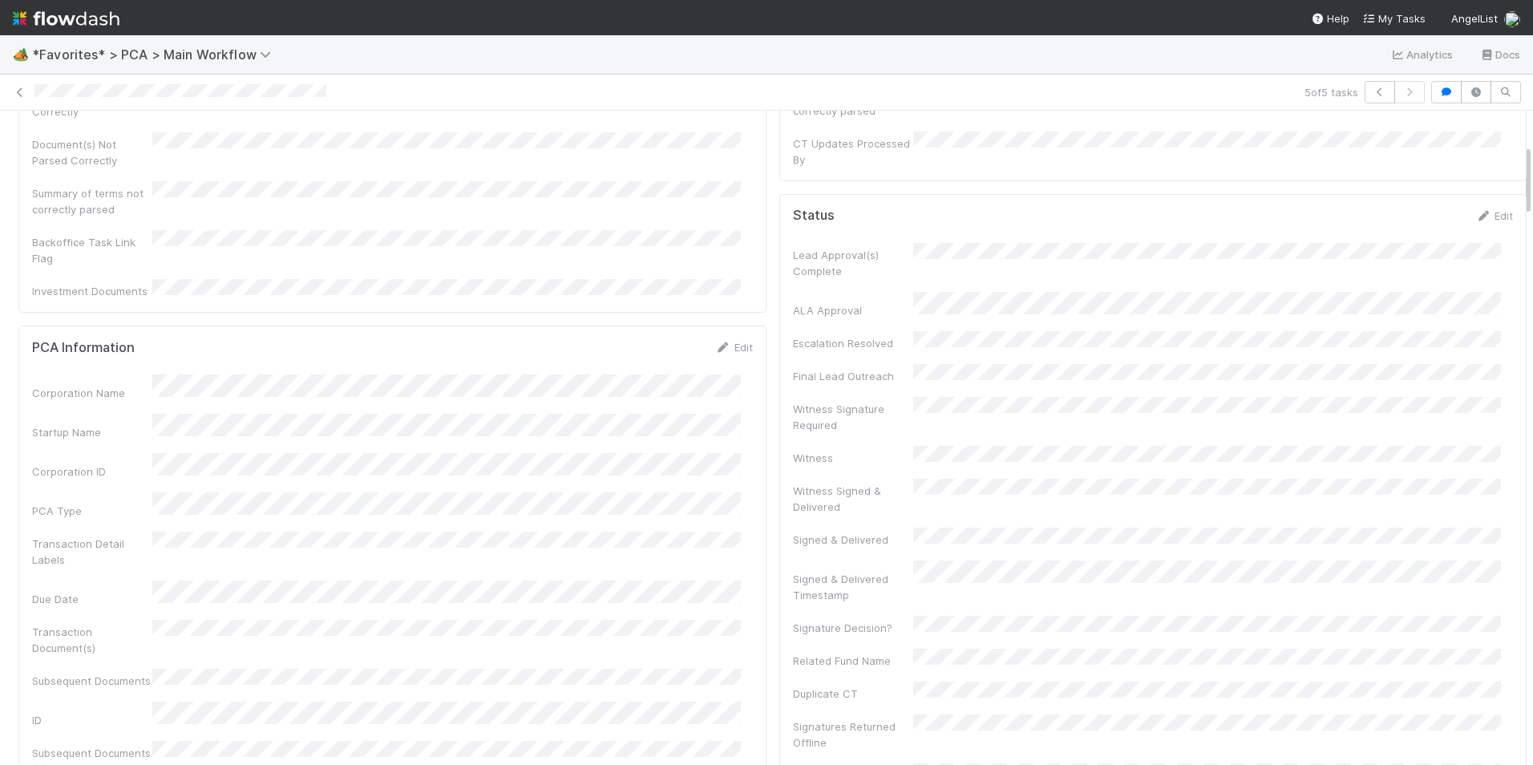
scroll to position [0, 0]
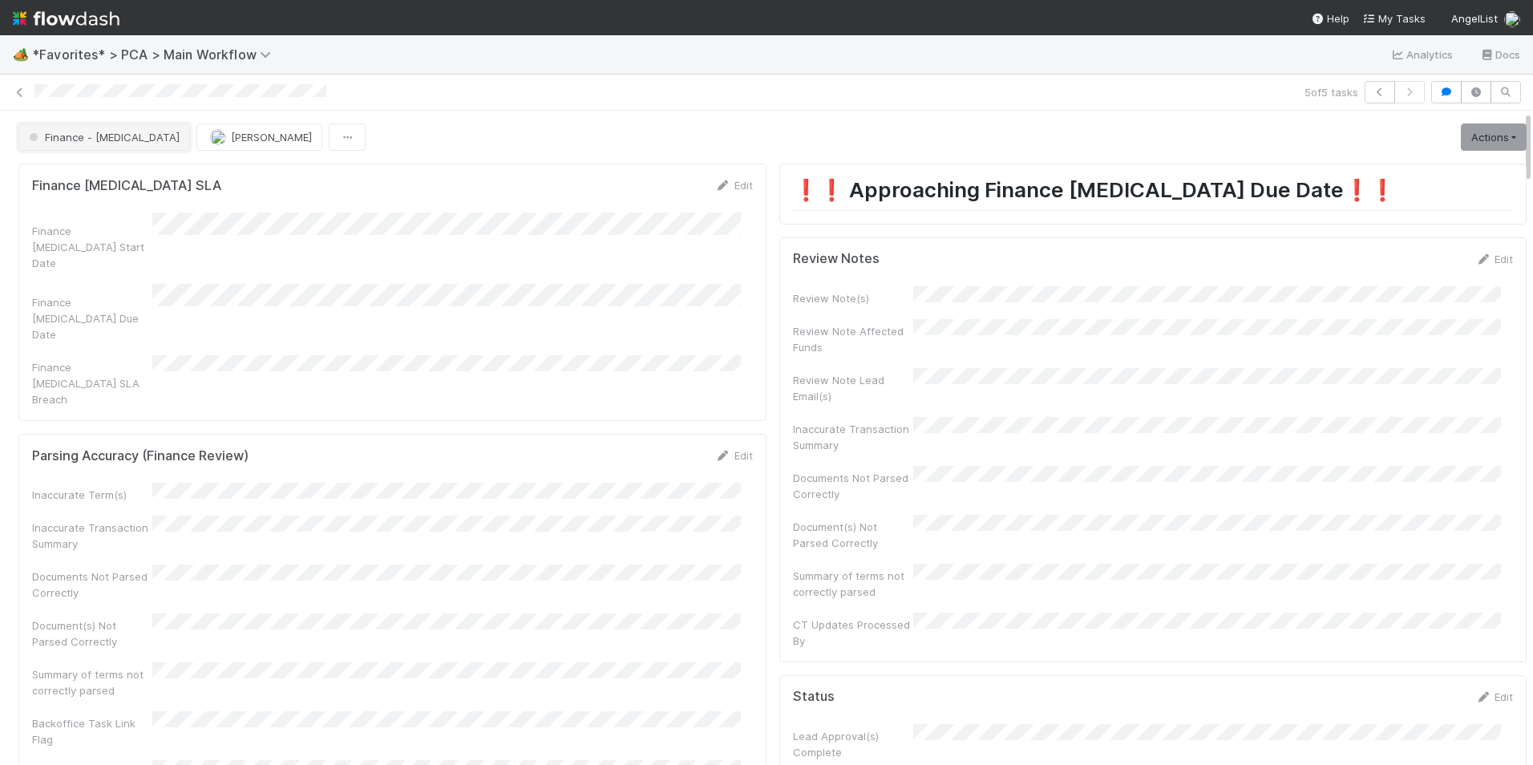
click at [85, 139] on span "Finance - [MEDICAL_DATA]" at bounding box center [103, 137] width 154 height 13
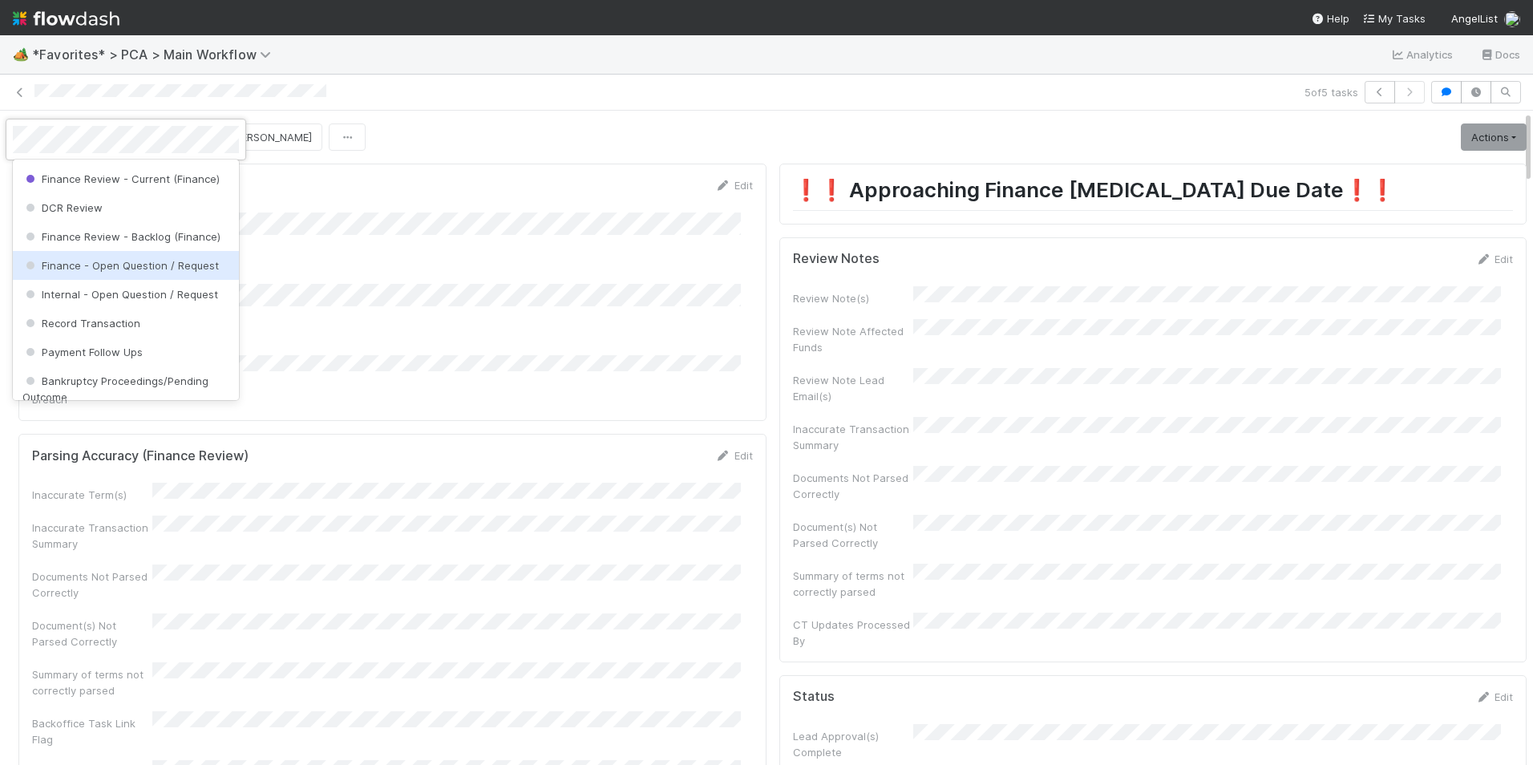
scroll to position [859, 0]
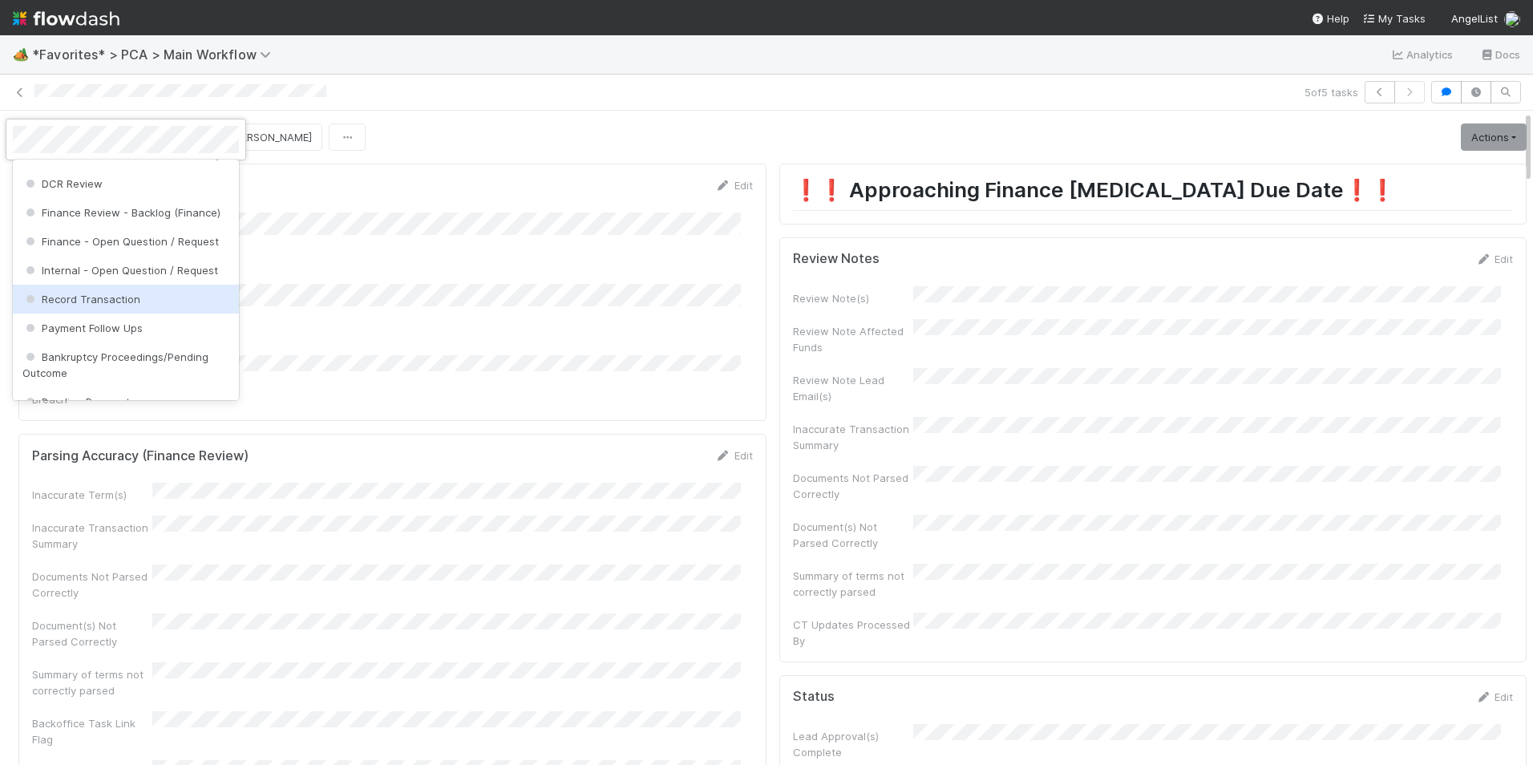
click at [131, 305] on span "Record Transaction" at bounding box center [81, 299] width 118 height 13
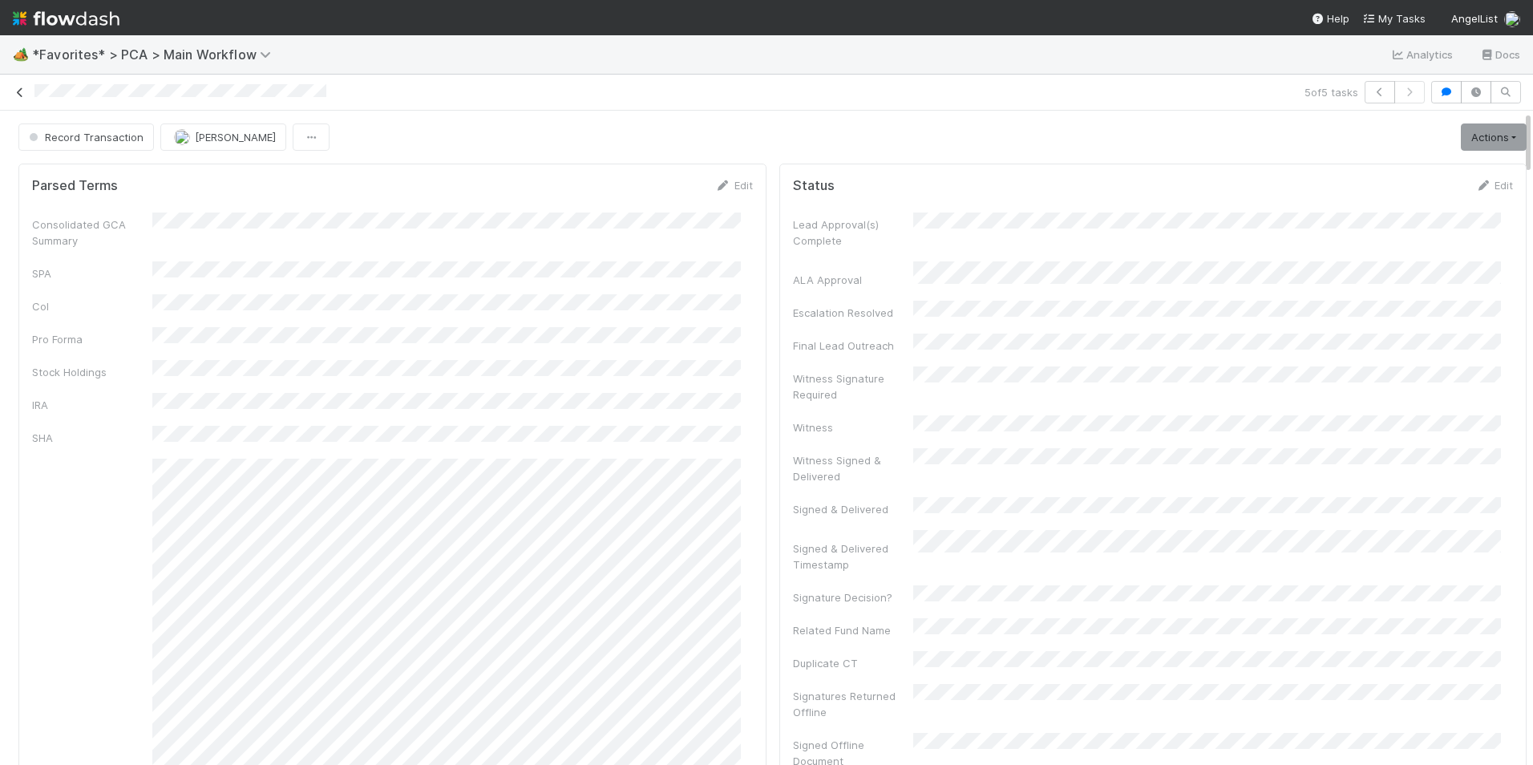
click at [22, 95] on icon at bounding box center [20, 92] width 16 height 10
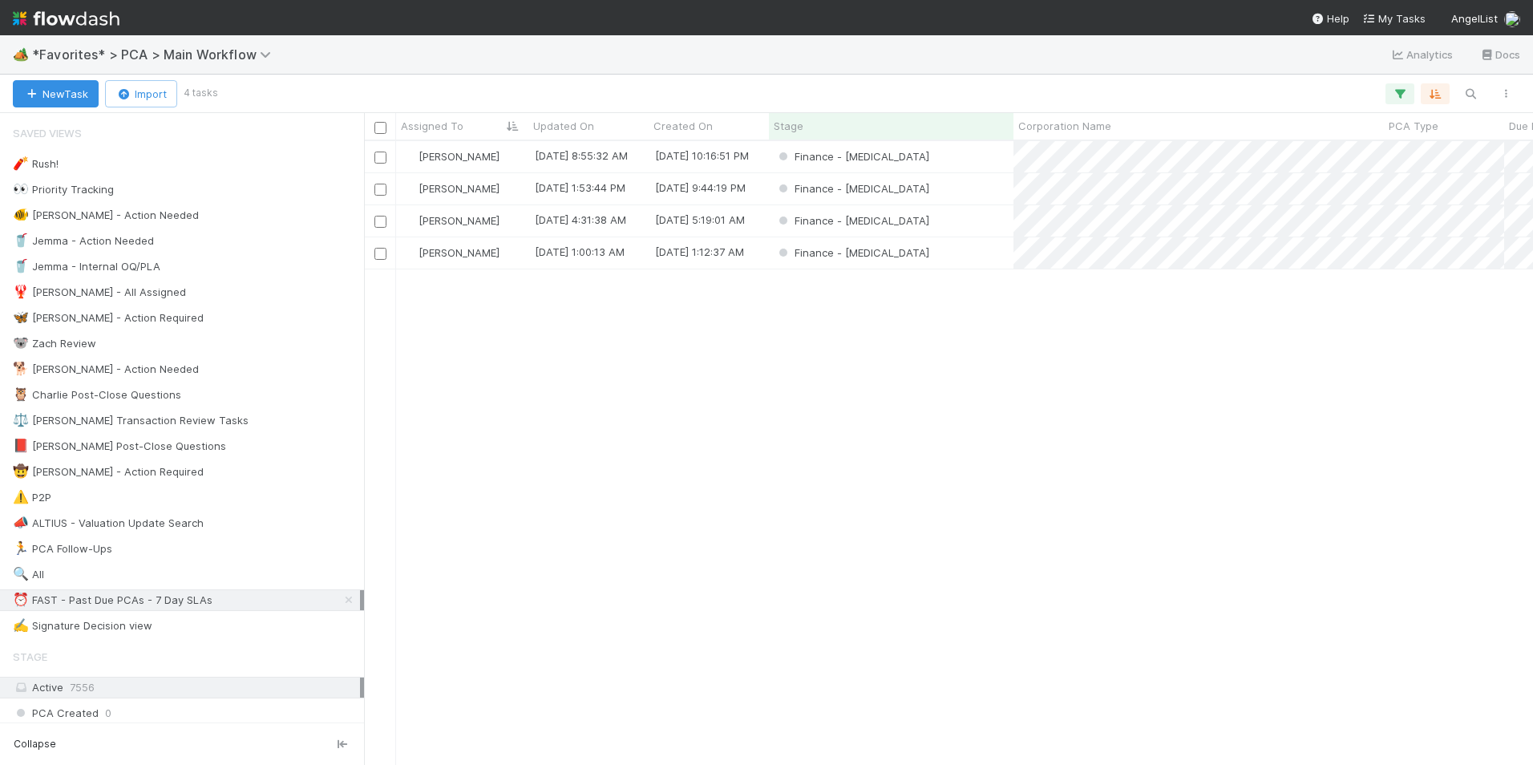
scroll to position [612, 1157]
click at [960, 257] on div "Finance - [MEDICAL_DATA]" at bounding box center [891, 252] width 244 height 31
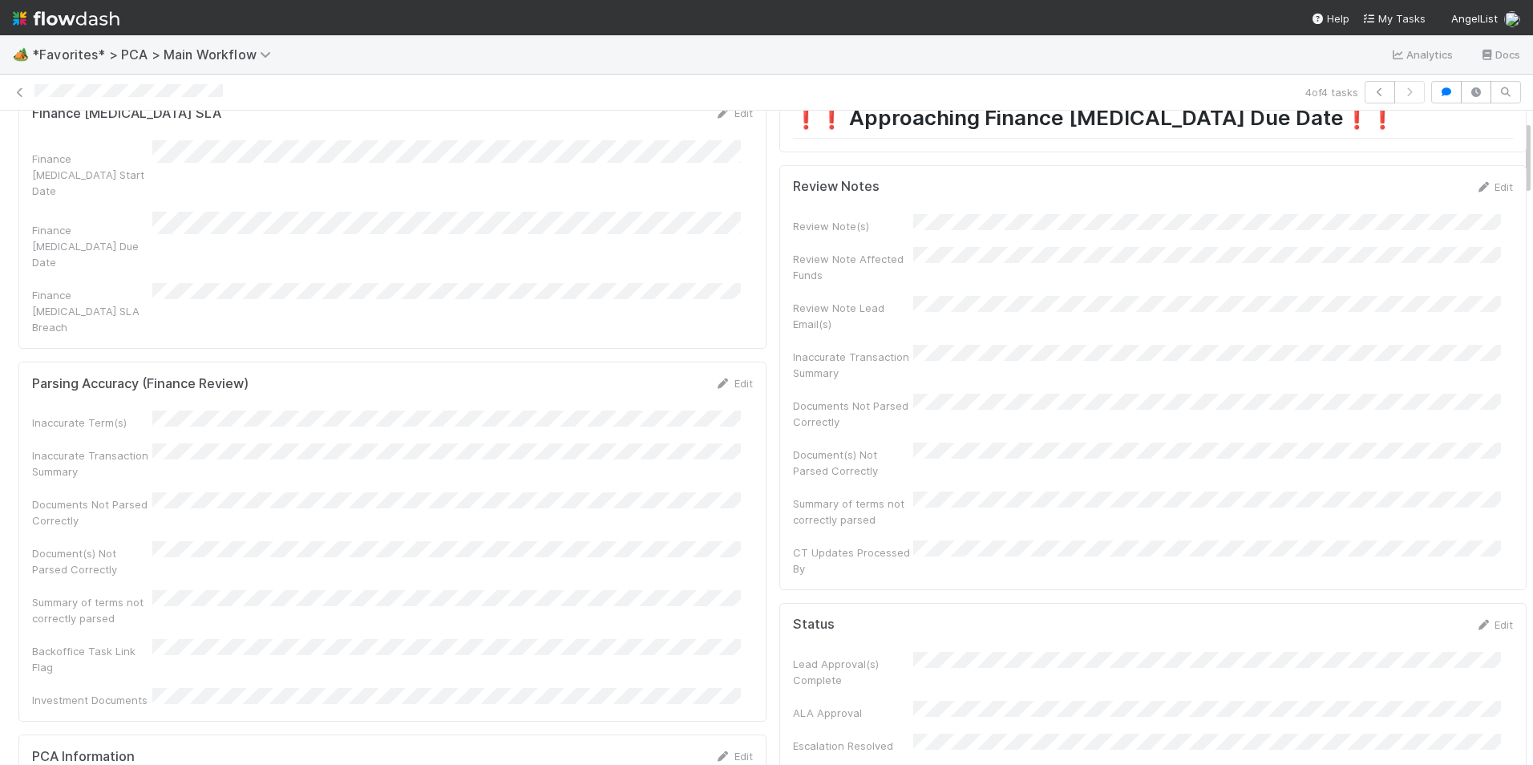
scroll to position [80, 0]
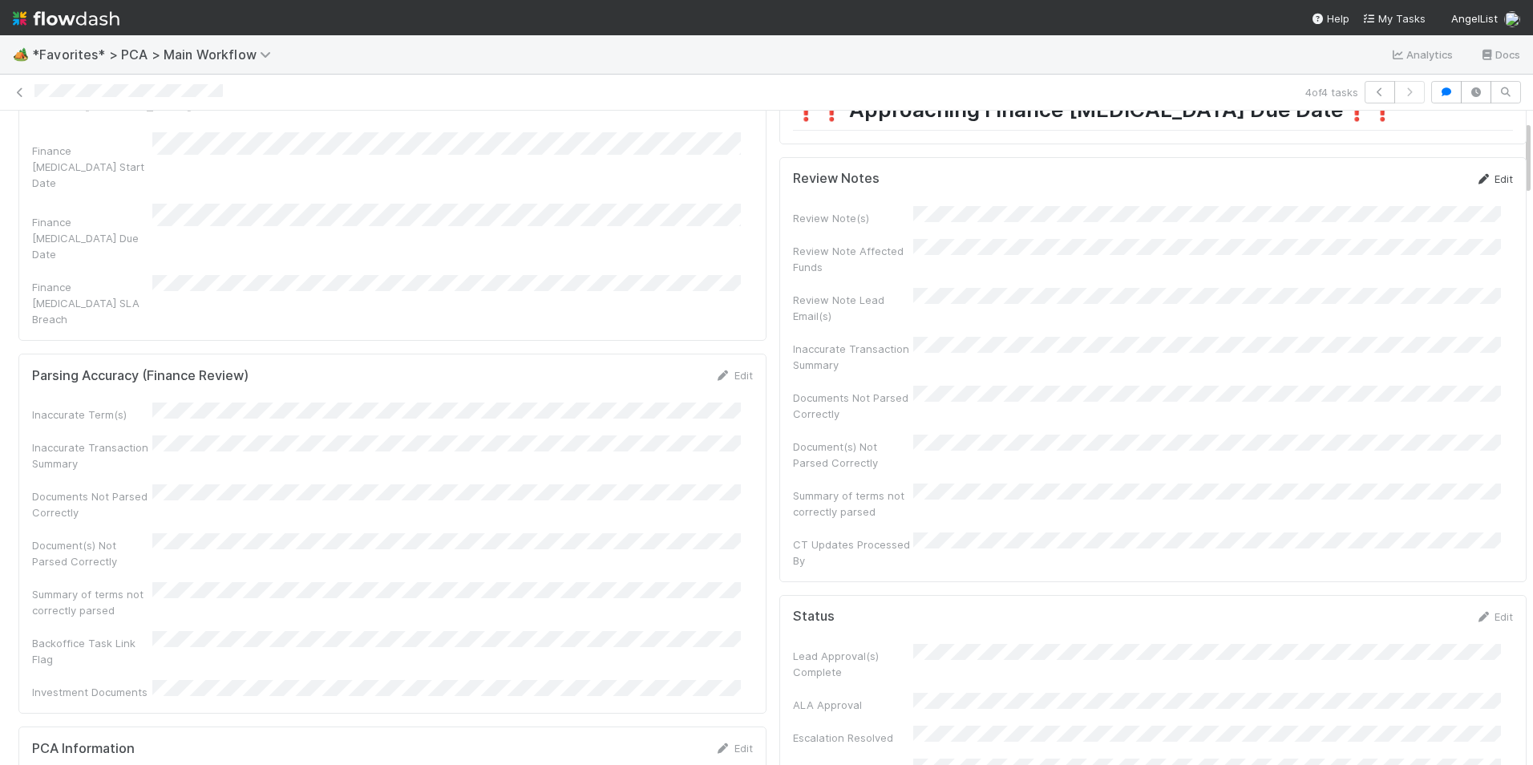
click at [1475, 179] on icon at bounding box center [1483, 179] width 16 height 10
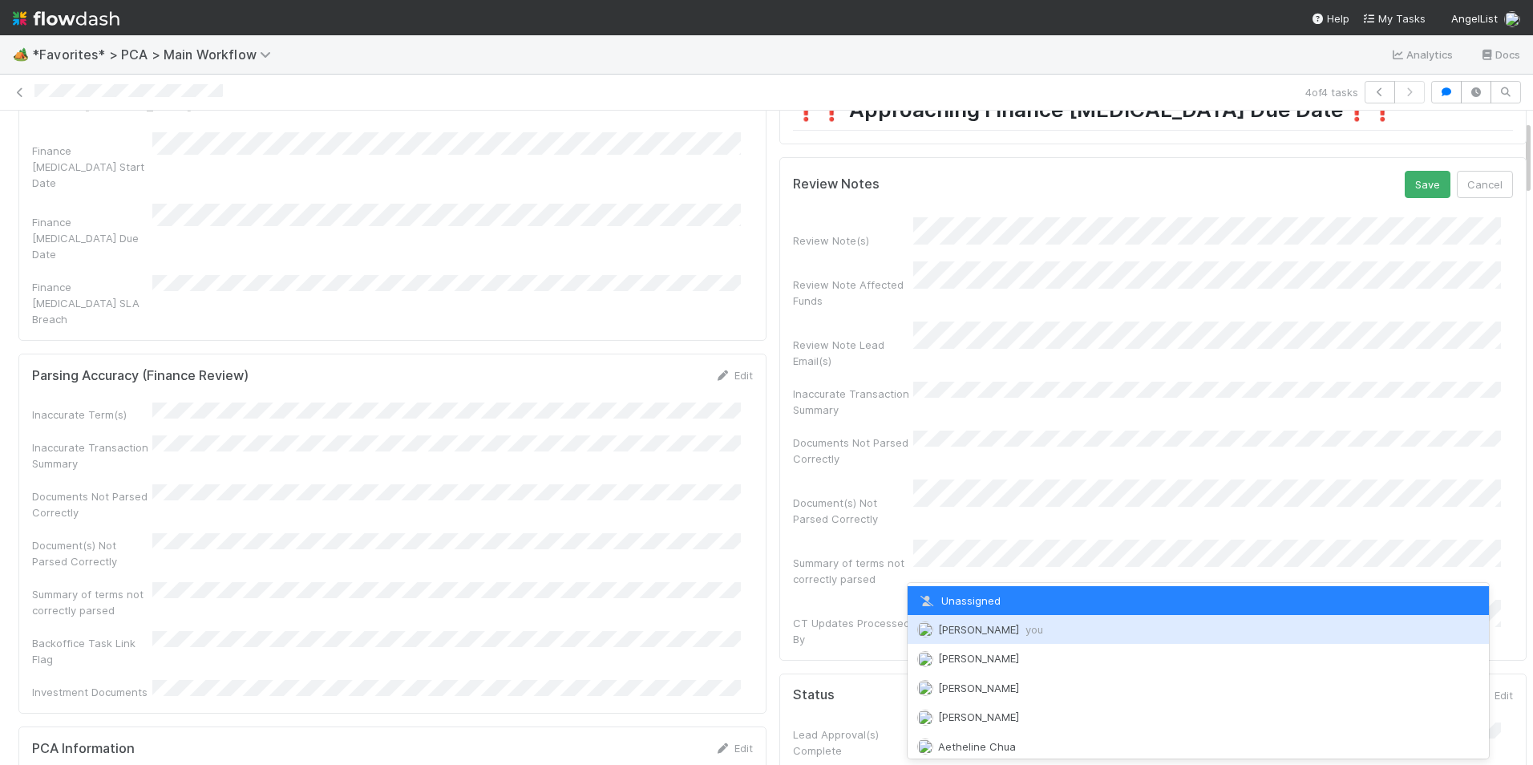
click at [968, 628] on span "[PERSON_NAME] you" at bounding box center [990, 629] width 105 height 13
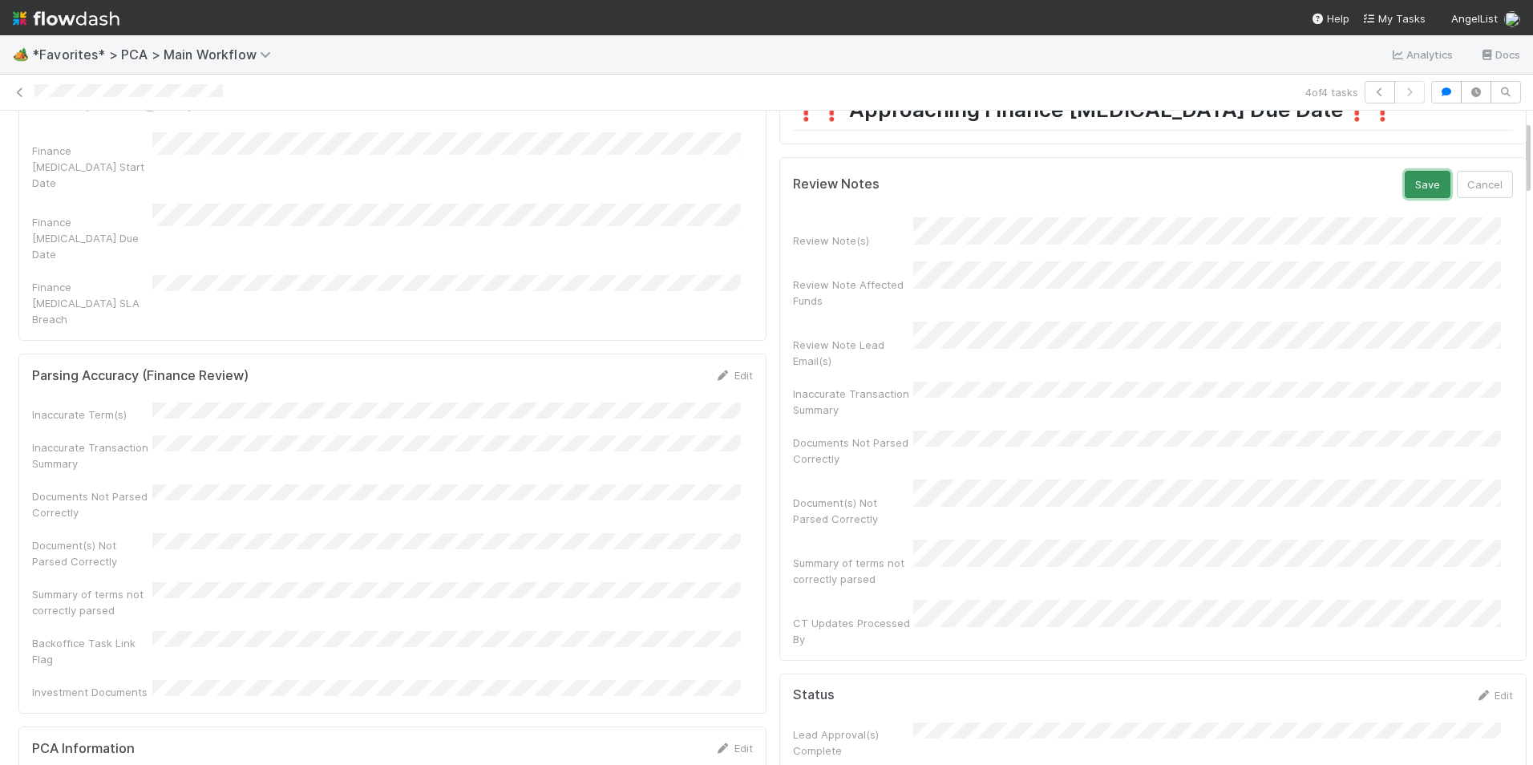
click at [1404, 184] on button "Save" at bounding box center [1427, 184] width 46 height 27
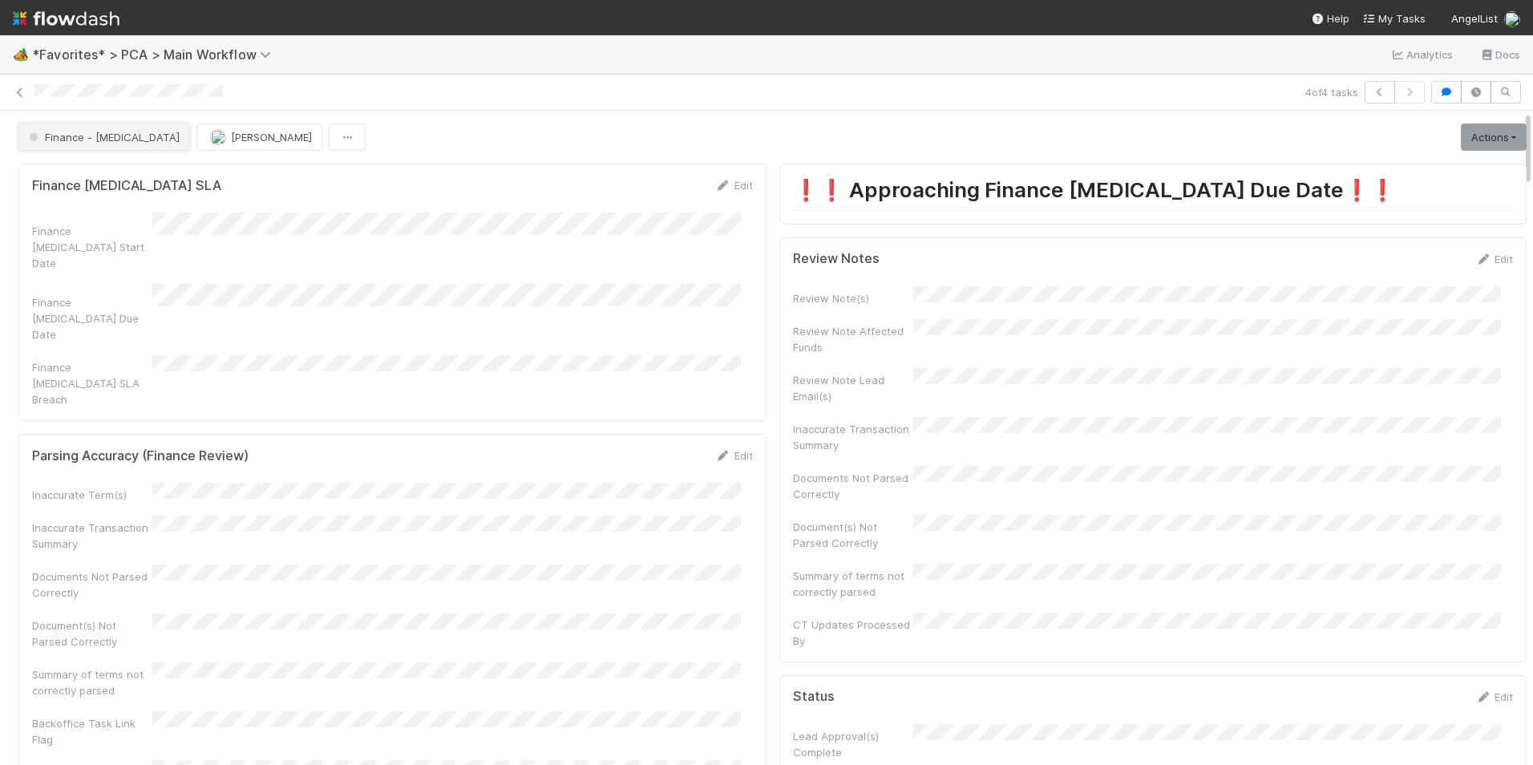
click at [76, 143] on button "Finance - [MEDICAL_DATA]" at bounding box center [104, 136] width 172 height 27
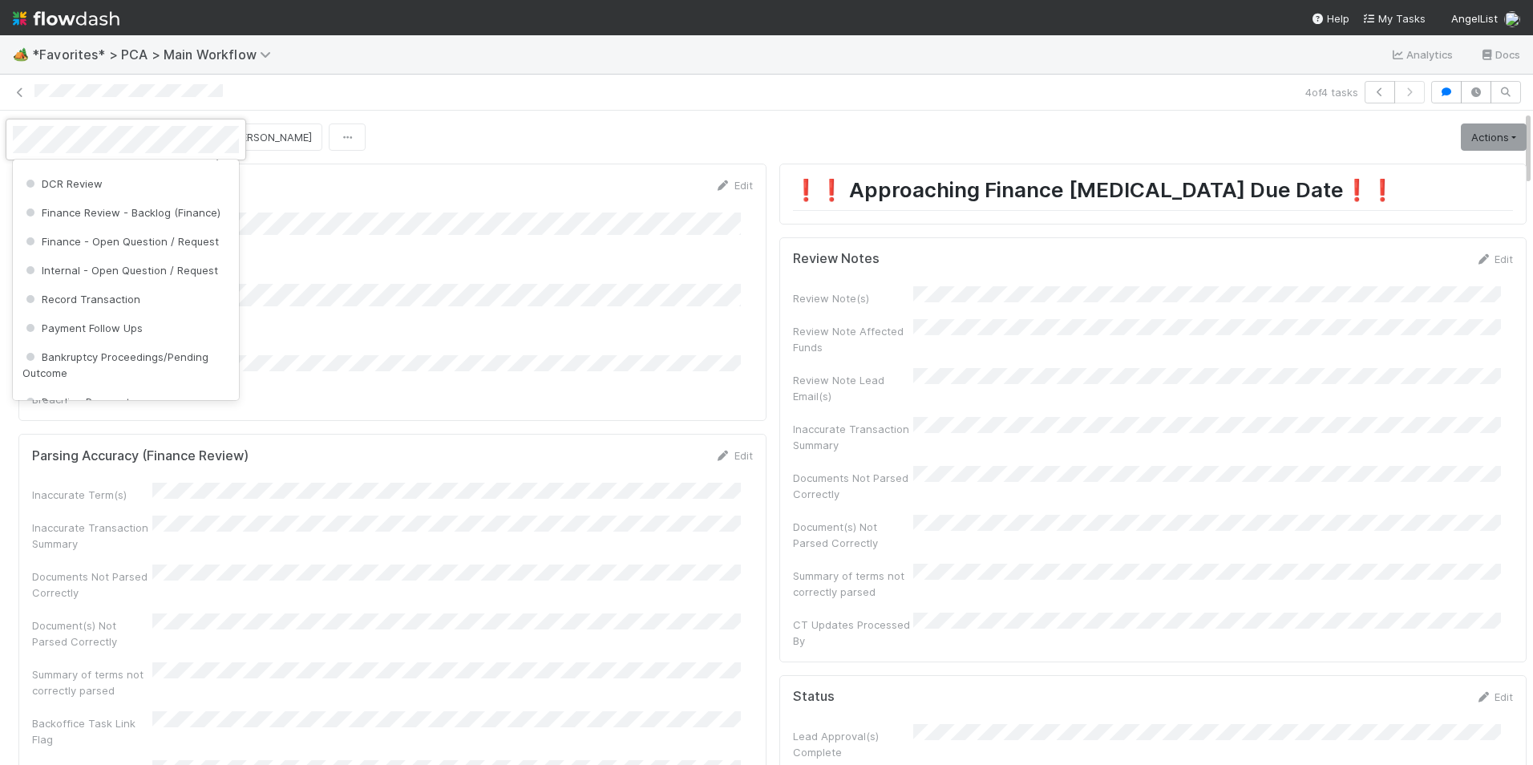
scroll to position [940, 0]
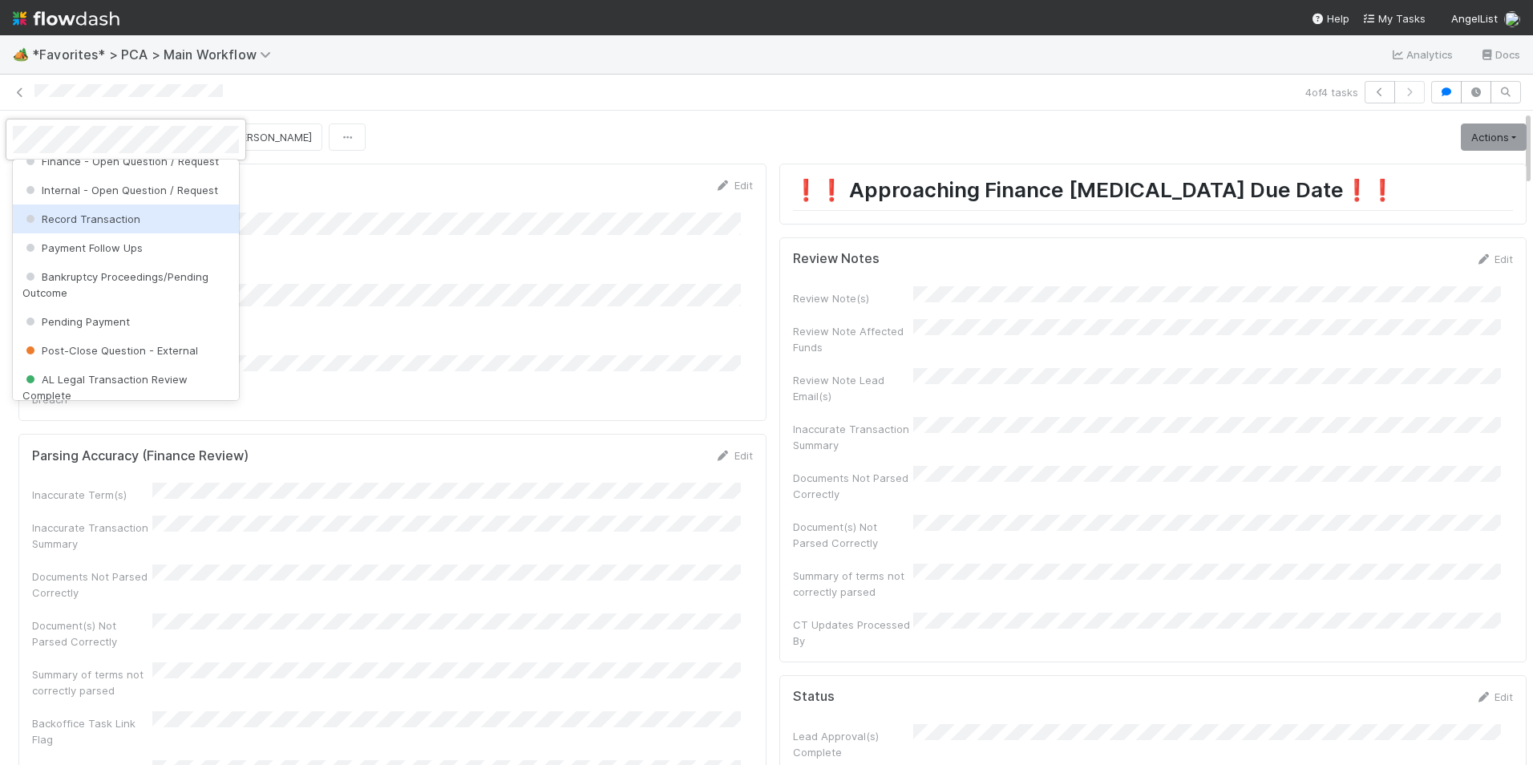
click at [111, 225] on span "Record Transaction" at bounding box center [81, 218] width 118 height 13
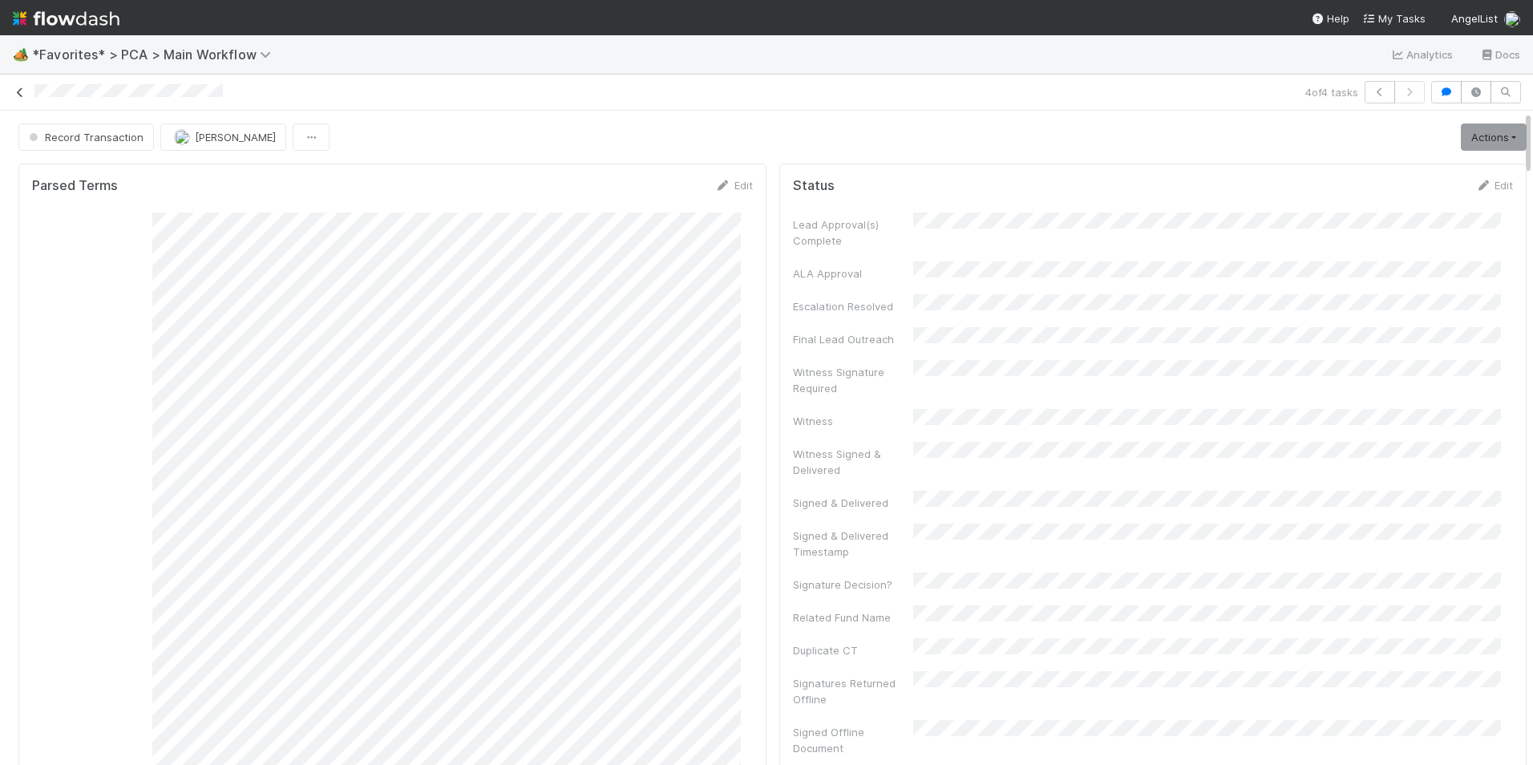
click at [17, 89] on icon at bounding box center [20, 92] width 16 height 10
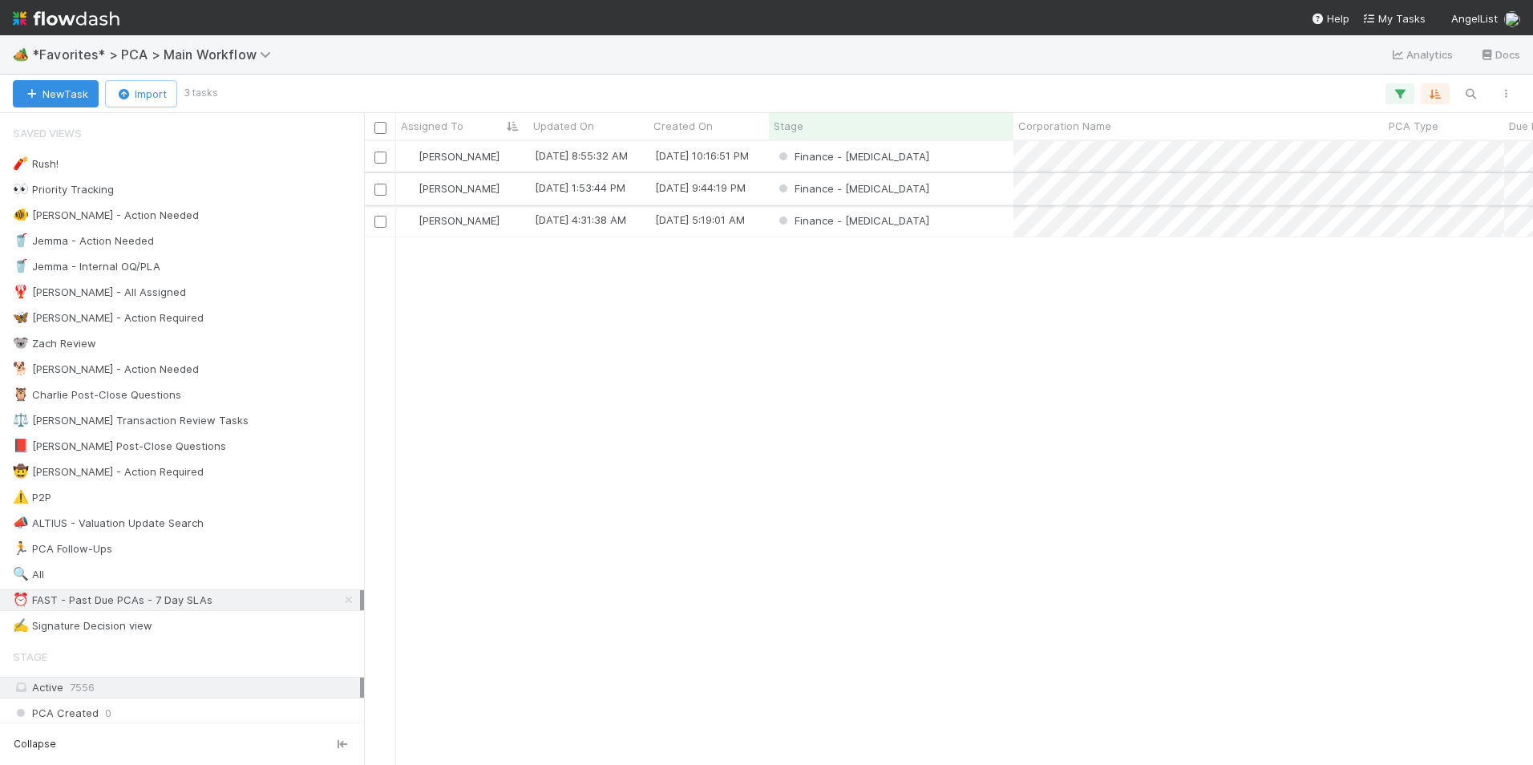
scroll to position [612, 1157]
click at [959, 216] on div "Finance - [MEDICAL_DATA]" at bounding box center [891, 220] width 244 height 31
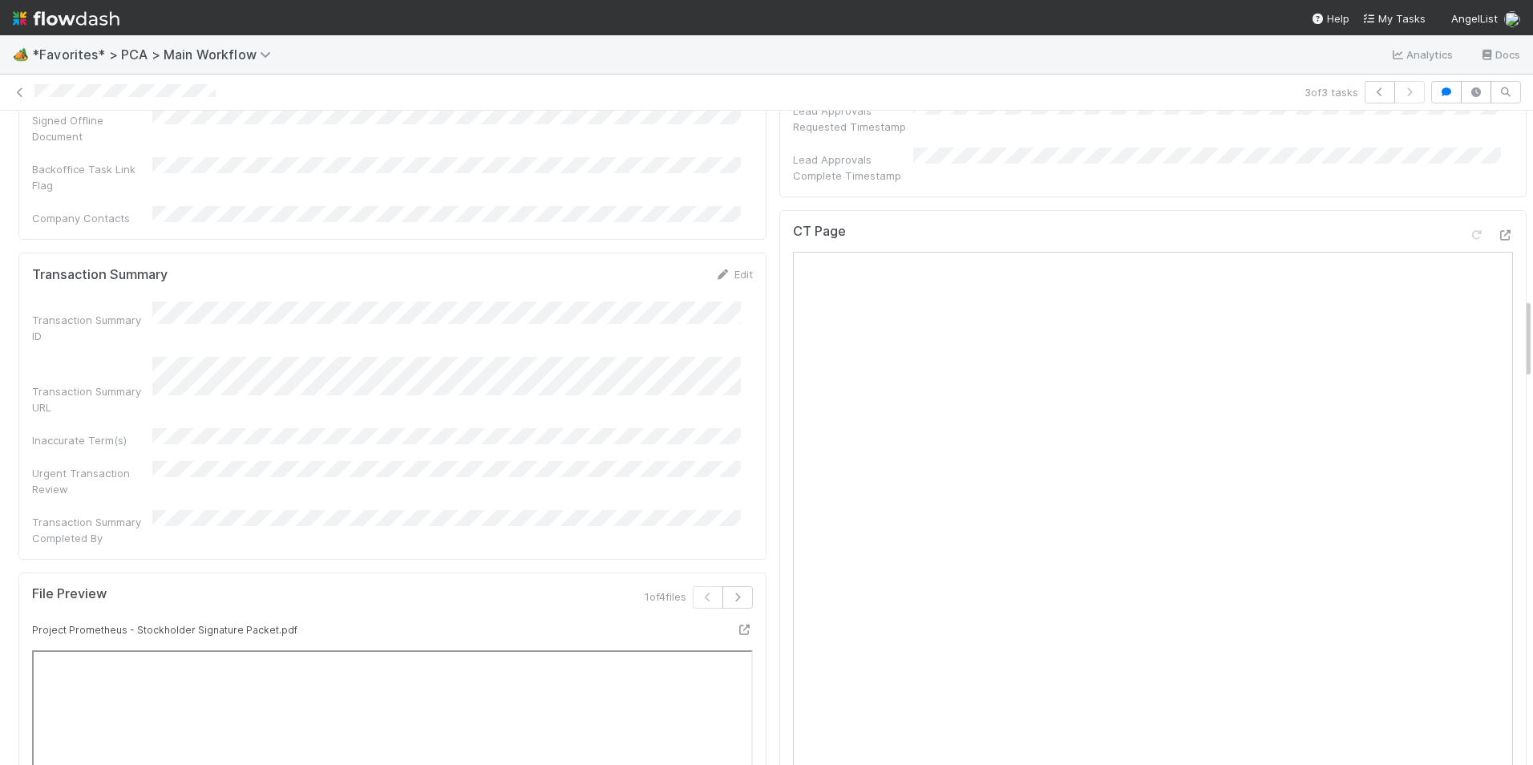
scroll to position [1363, 0]
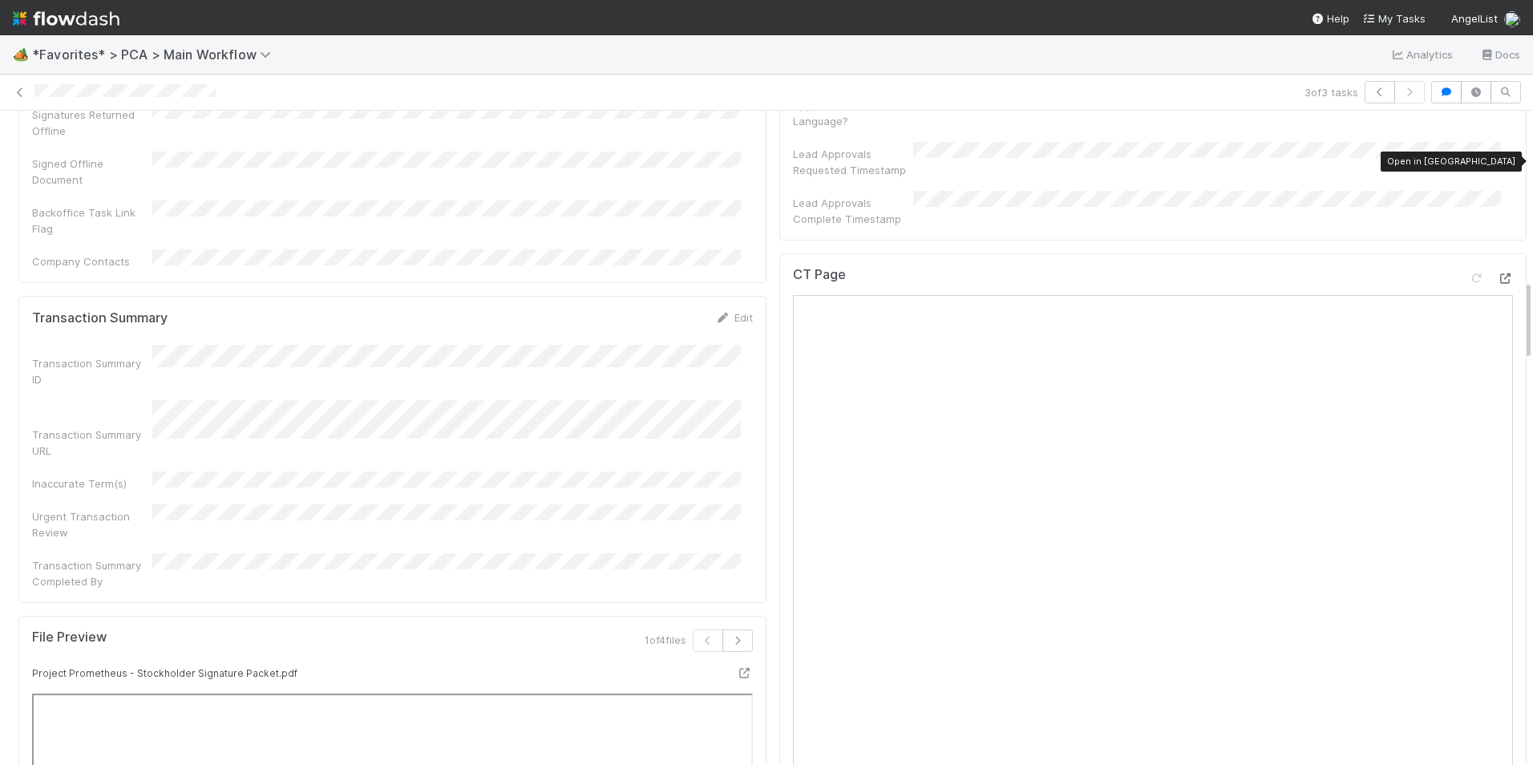
click at [1497, 273] on icon at bounding box center [1505, 278] width 16 height 10
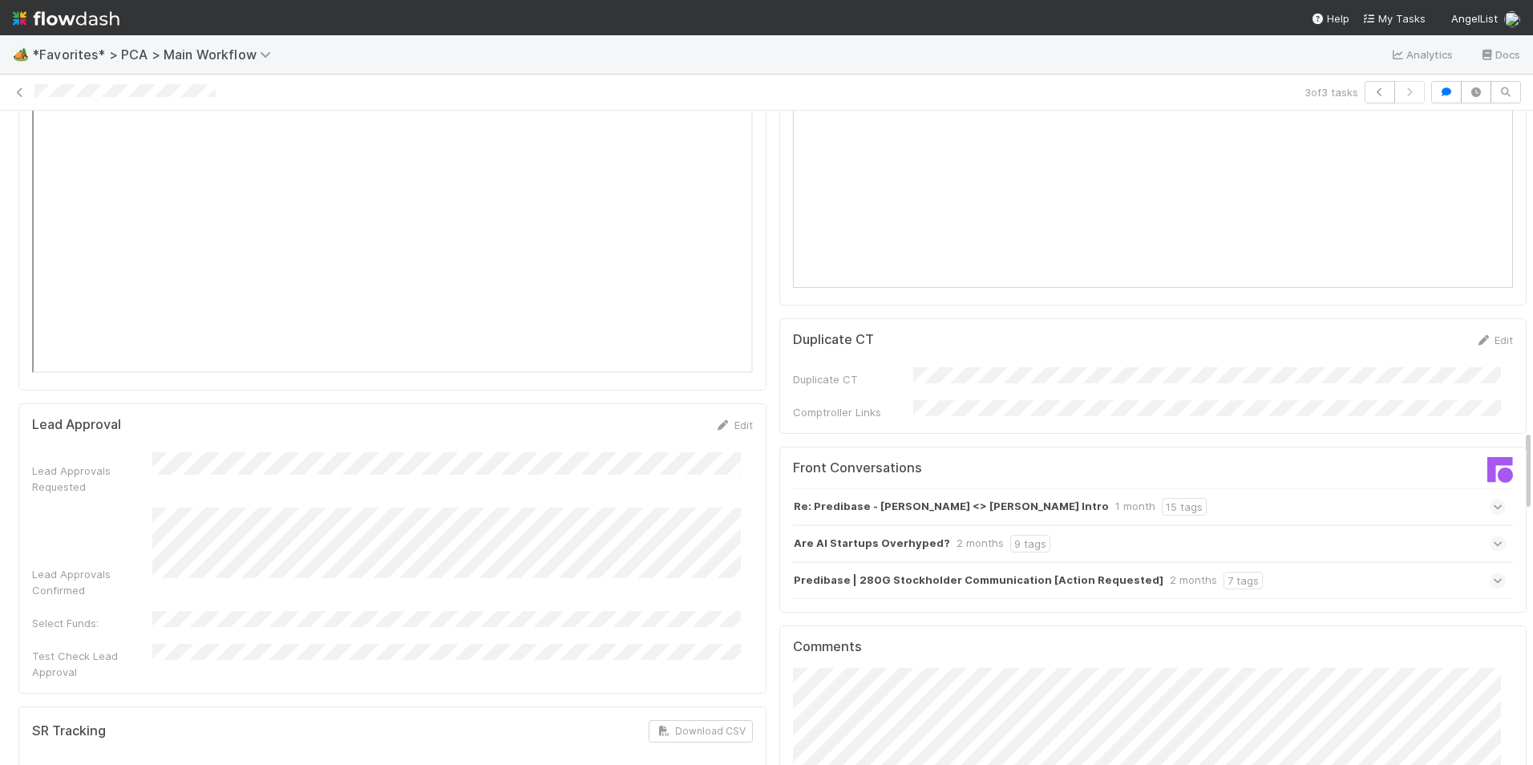
scroll to position [2806, 0]
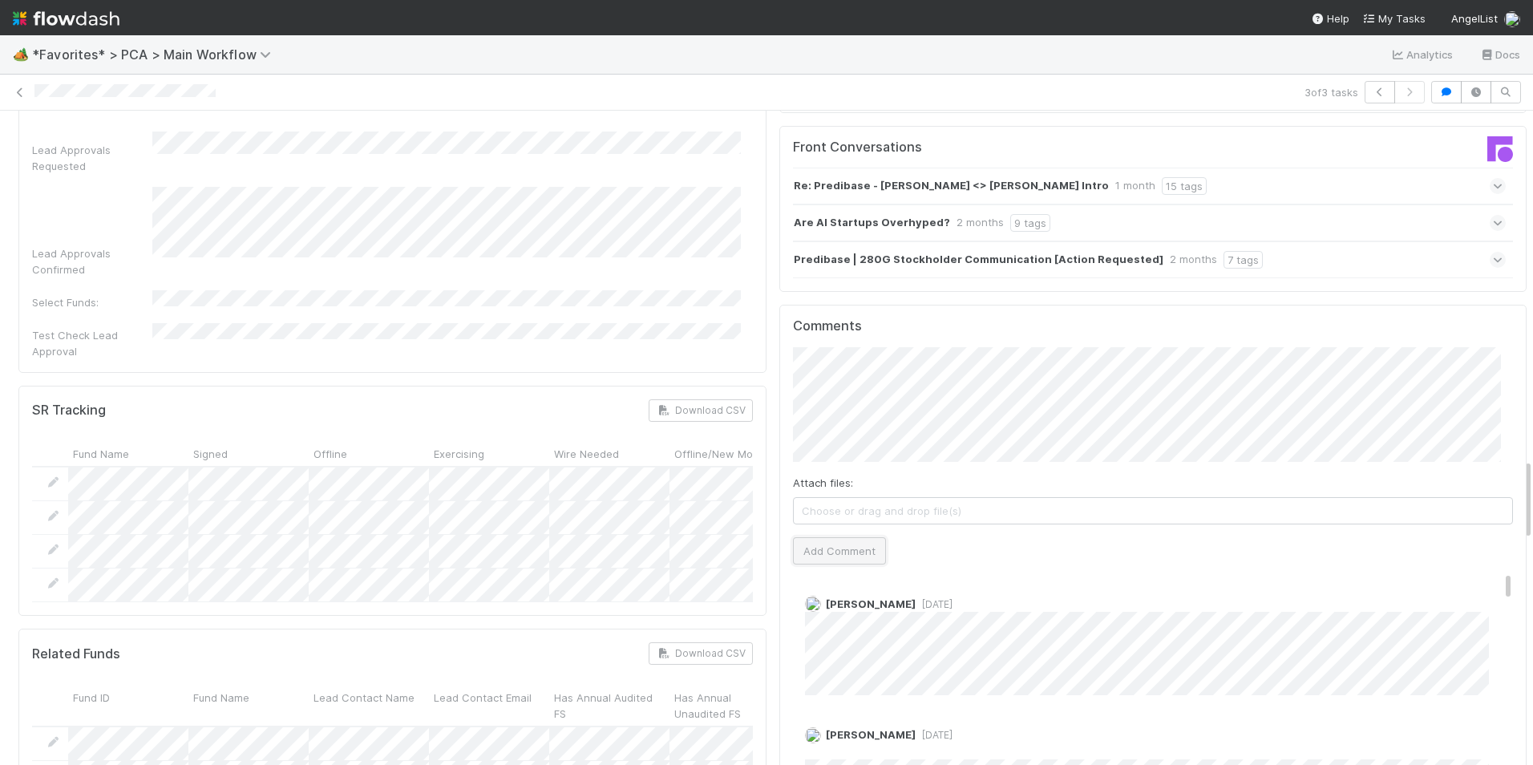
click at [843, 537] on button "Add Comment" at bounding box center [839, 550] width 93 height 27
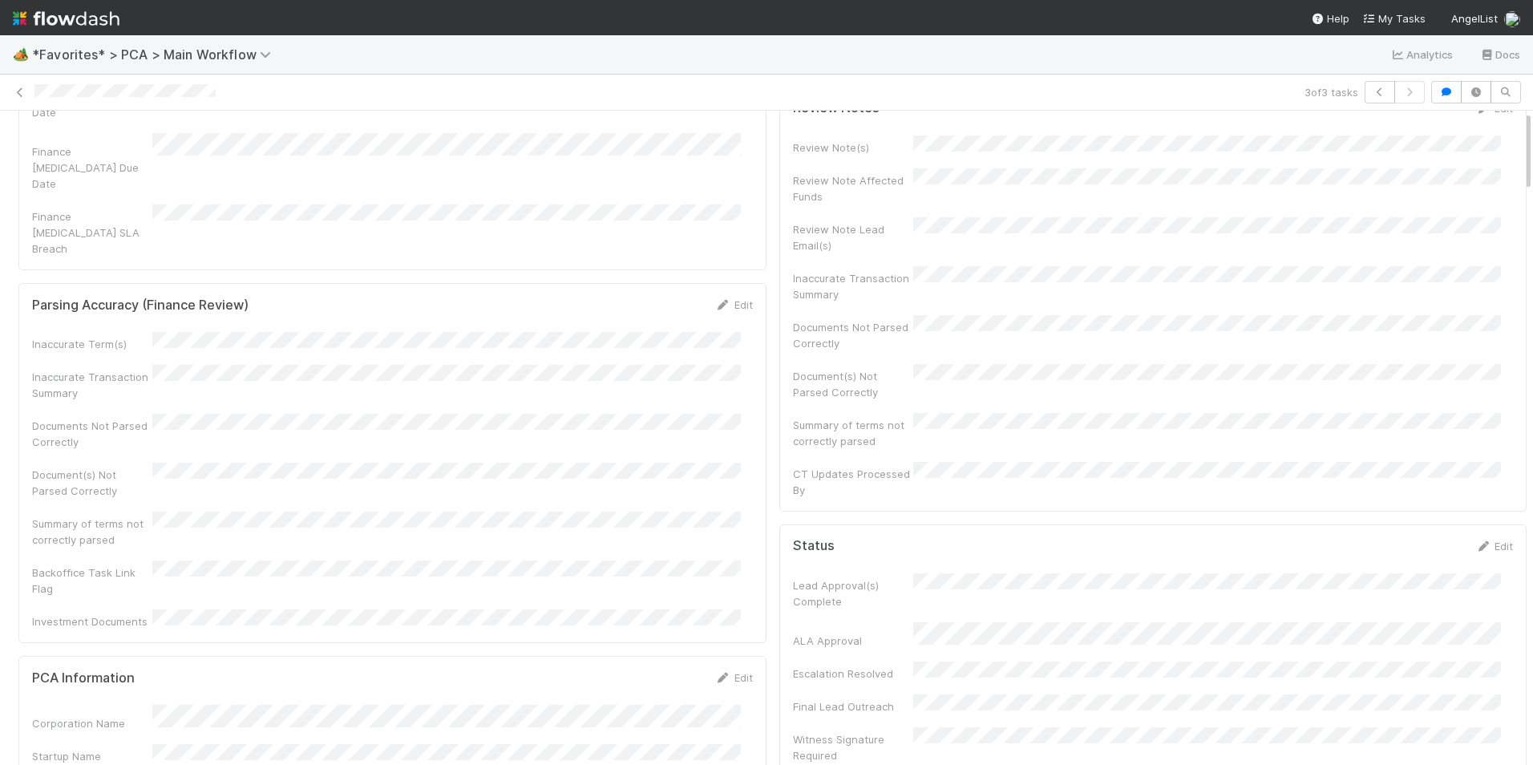
scroll to position [0, 0]
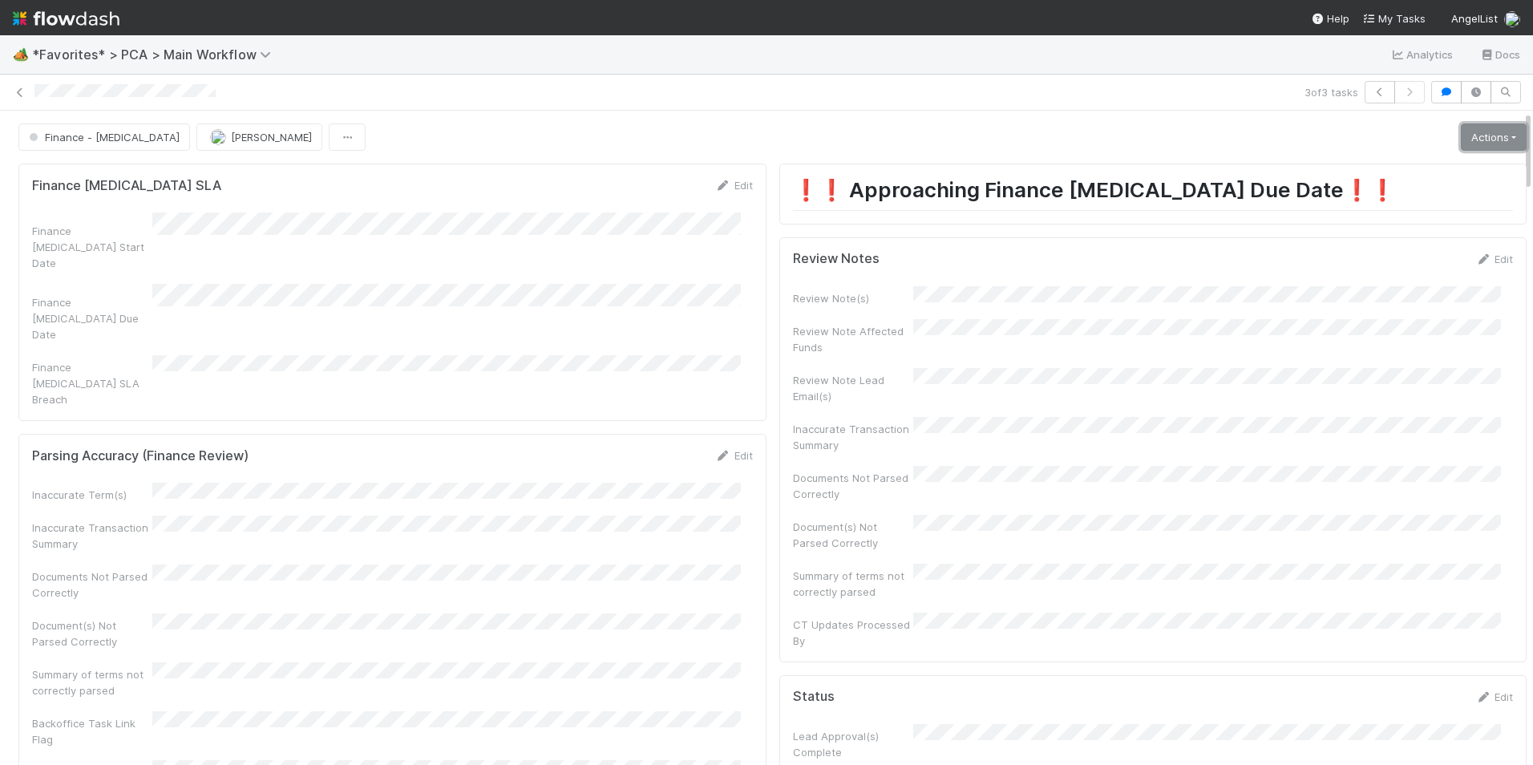
click at [1461, 144] on link "Actions" at bounding box center [1494, 136] width 66 height 27
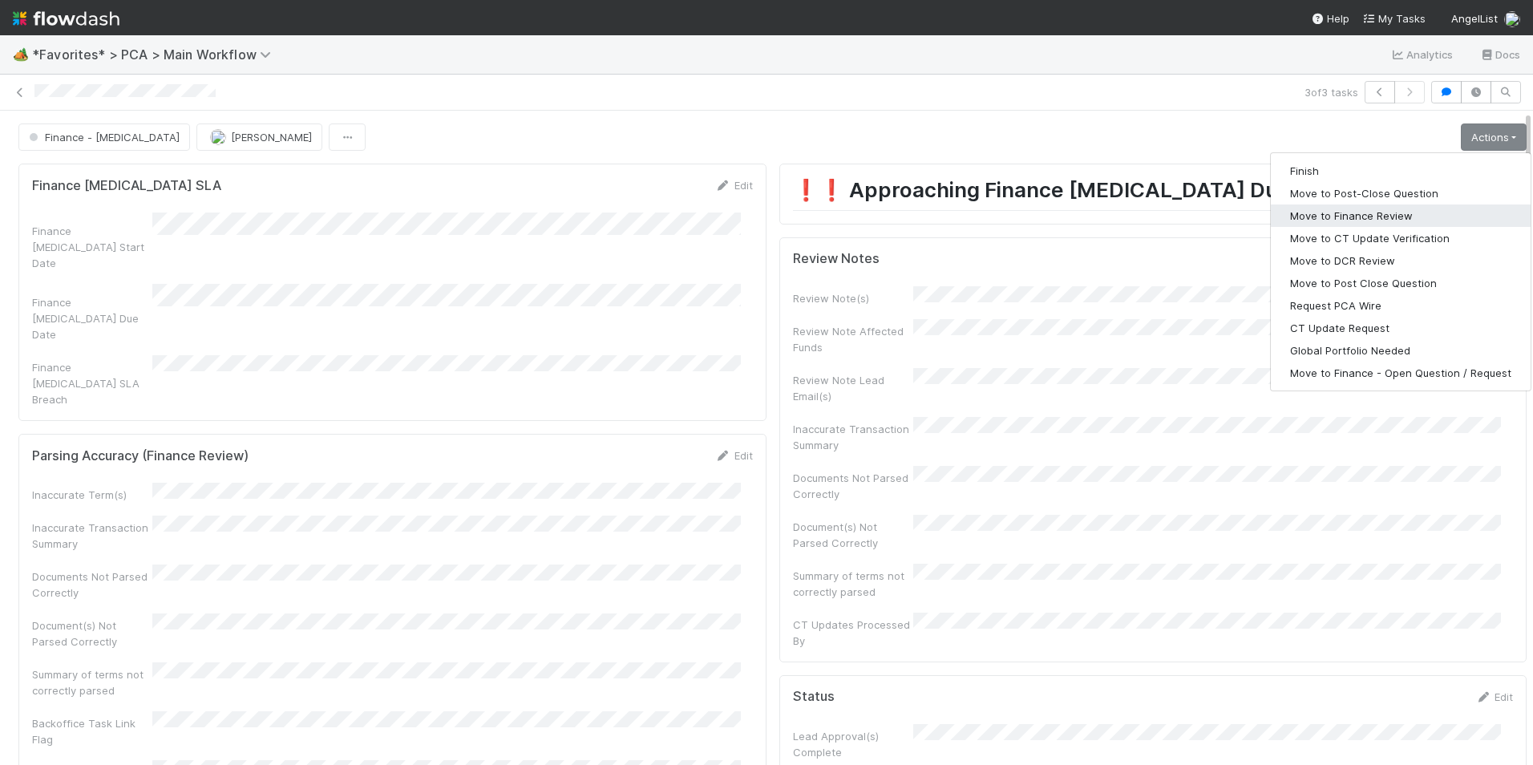
click at [1376, 214] on button "Move to Finance Review" at bounding box center [1401, 215] width 260 height 22
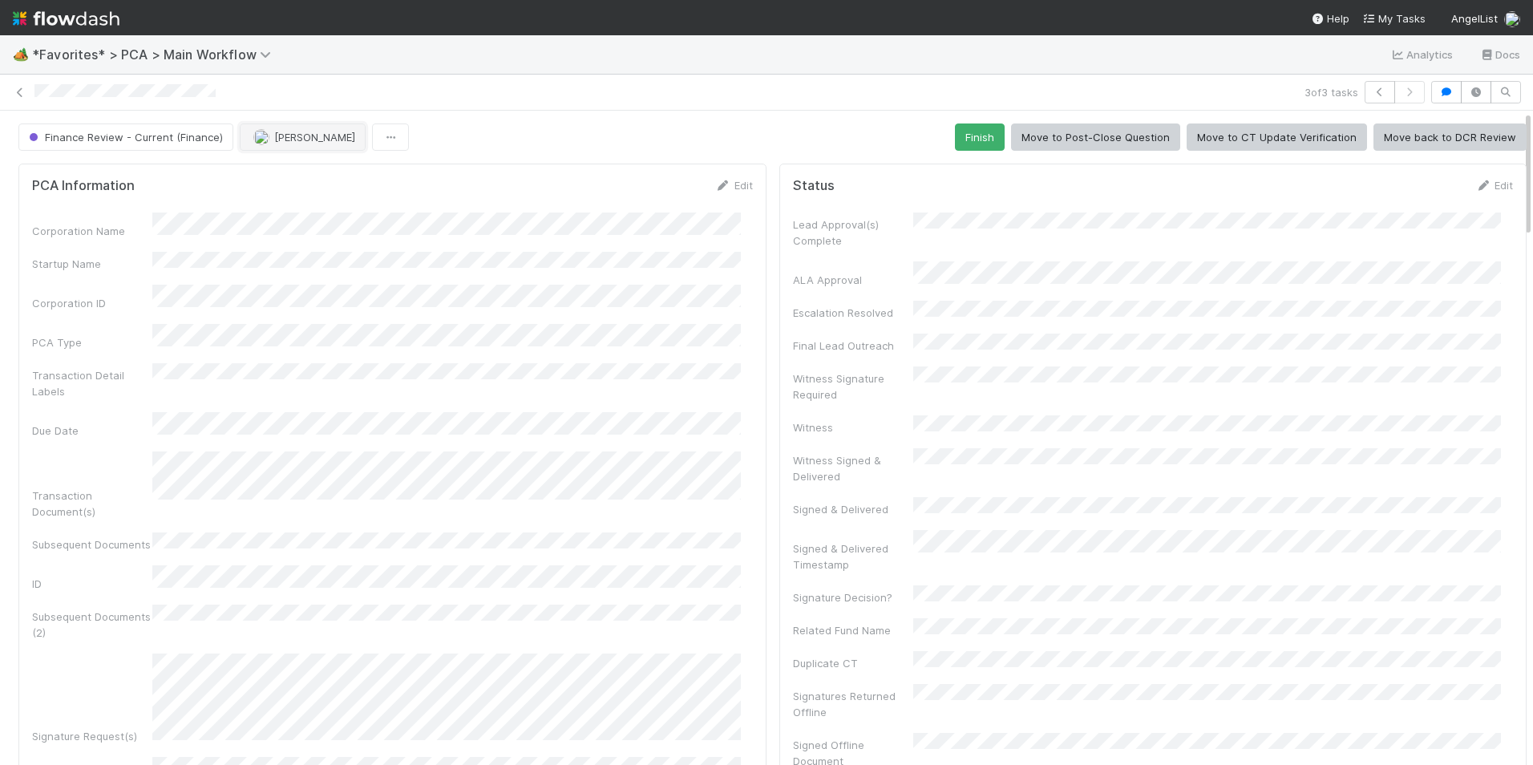
click at [275, 139] on span "[PERSON_NAME]" at bounding box center [314, 137] width 81 height 13
click at [282, 172] on span "[PERSON_NAME]" at bounding box center [300, 177] width 81 height 13
click at [18, 90] on icon at bounding box center [20, 92] width 16 height 10
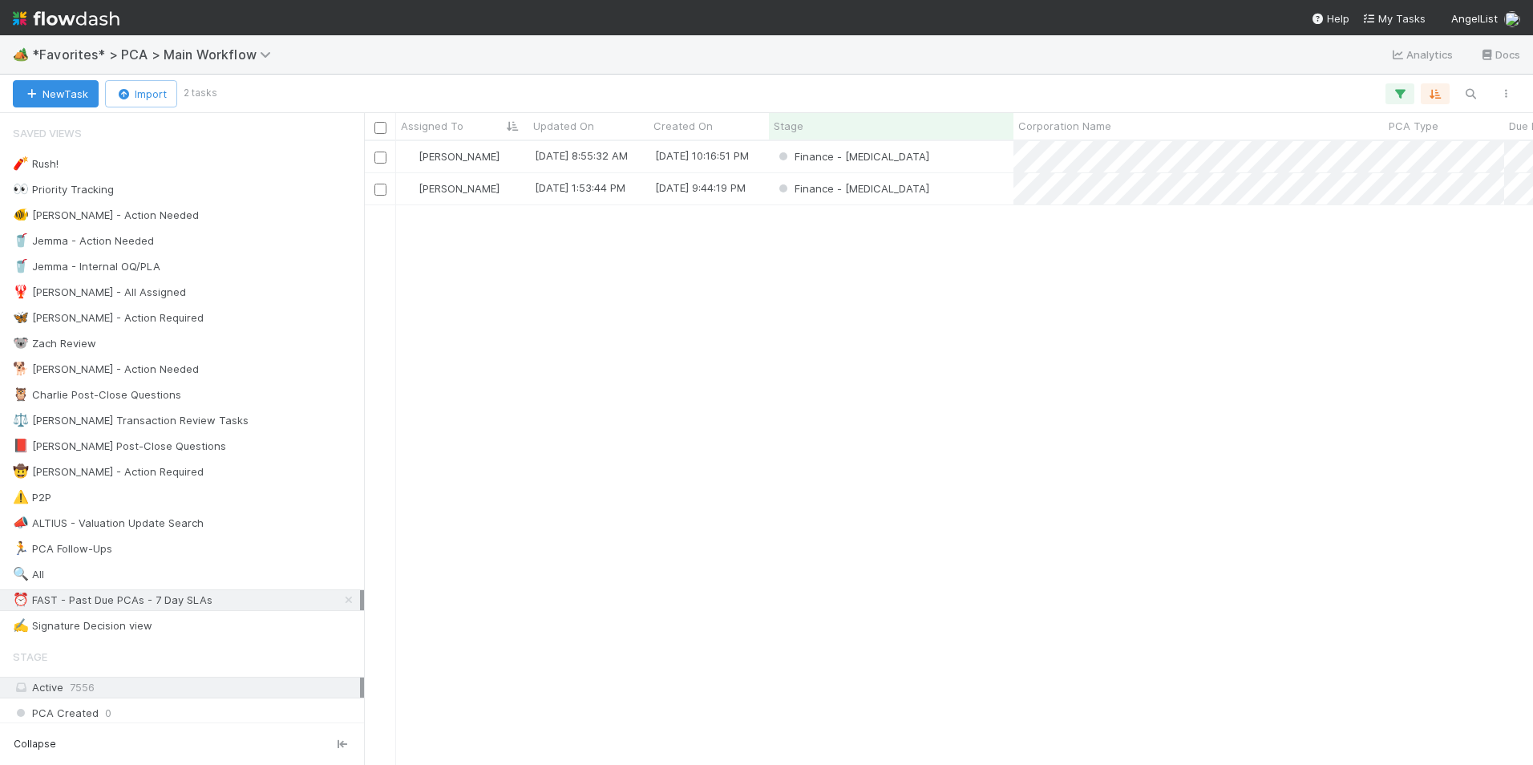
scroll to position [612, 1157]
click at [965, 160] on div "Finance - [MEDICAL_DATA]" at bounding box center [891, 156] width 244 height 31
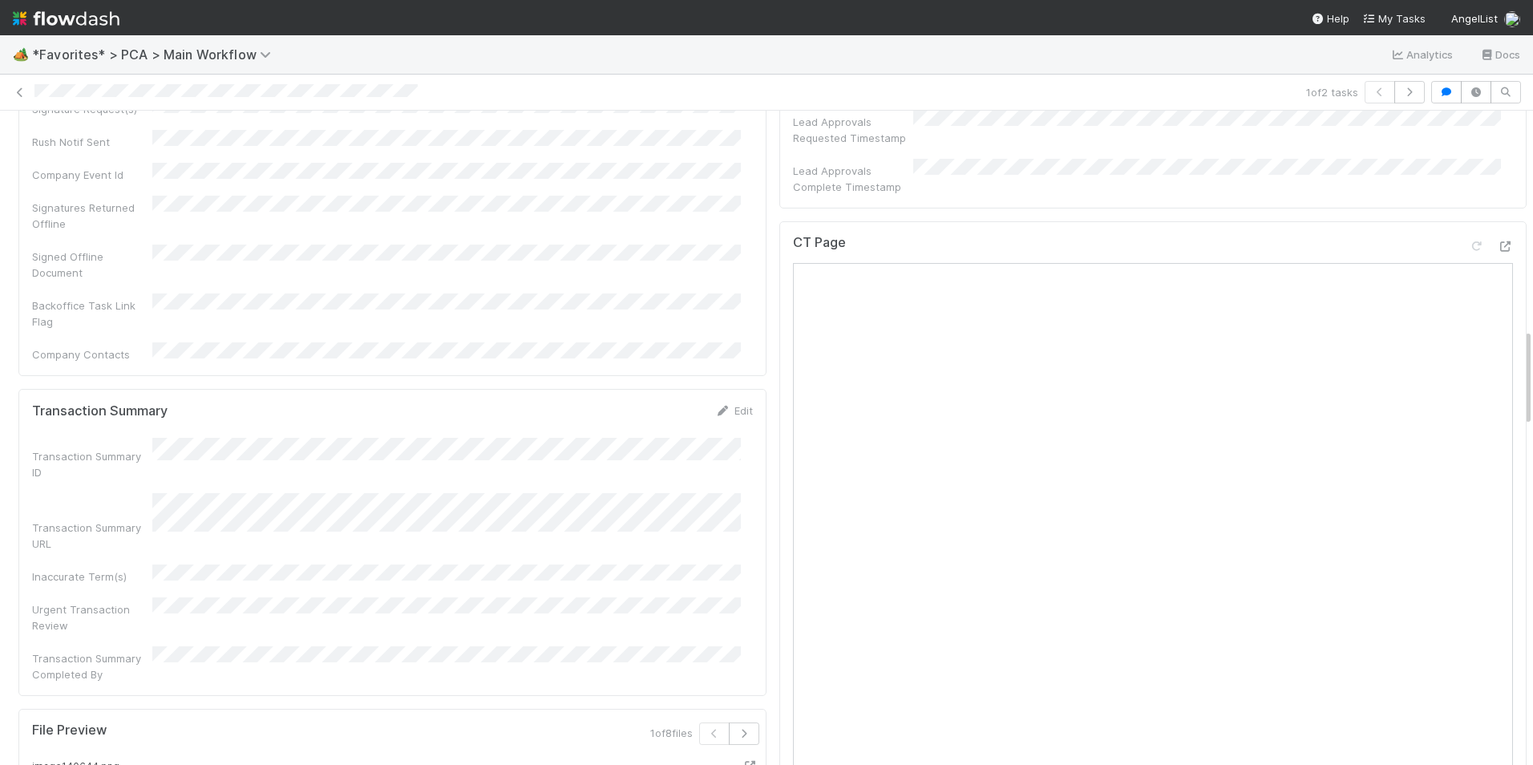
scroll to position [1363, 0]
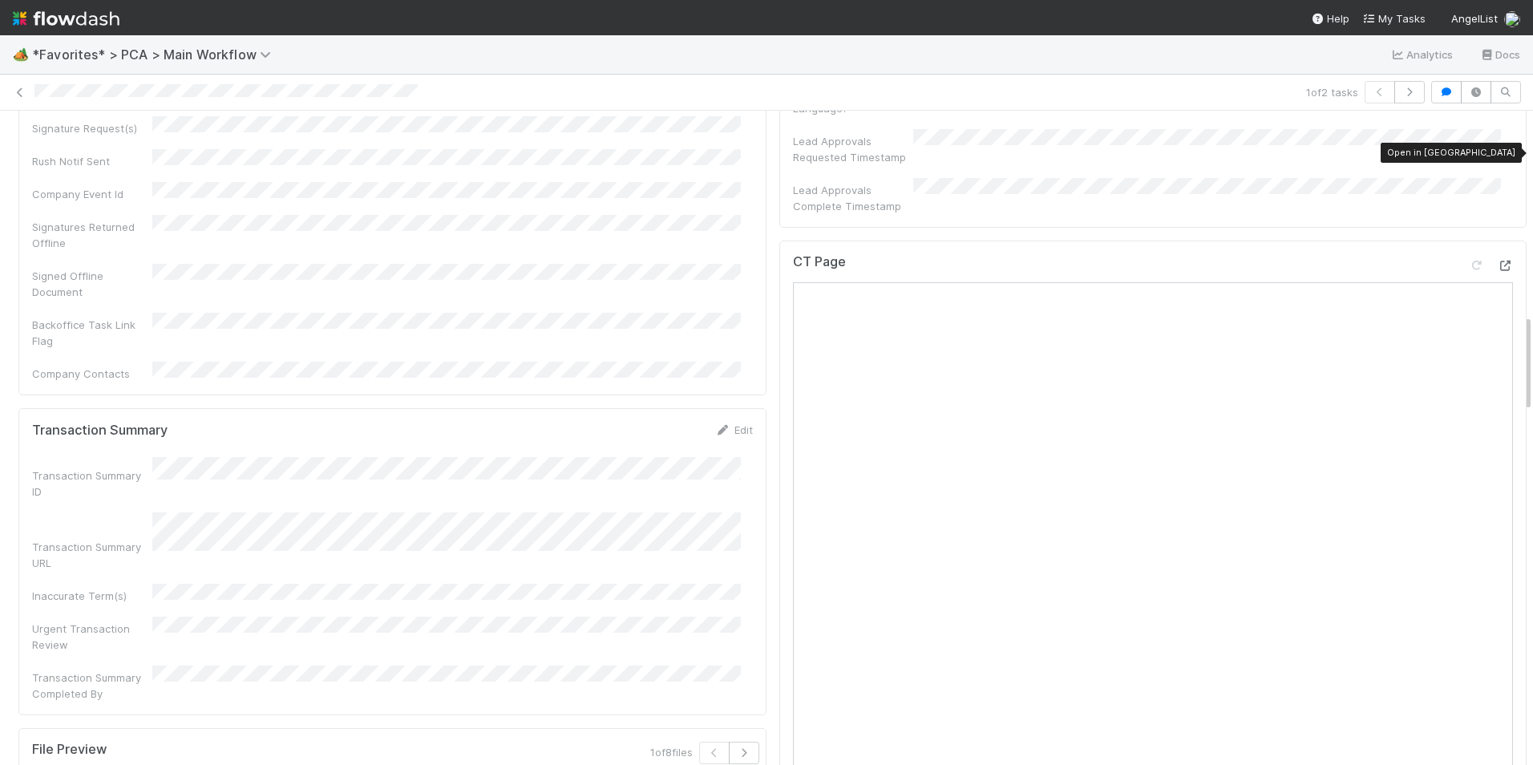
click at [1497, 261] on icon at bounding box center [1505, 266] width 16 height 10
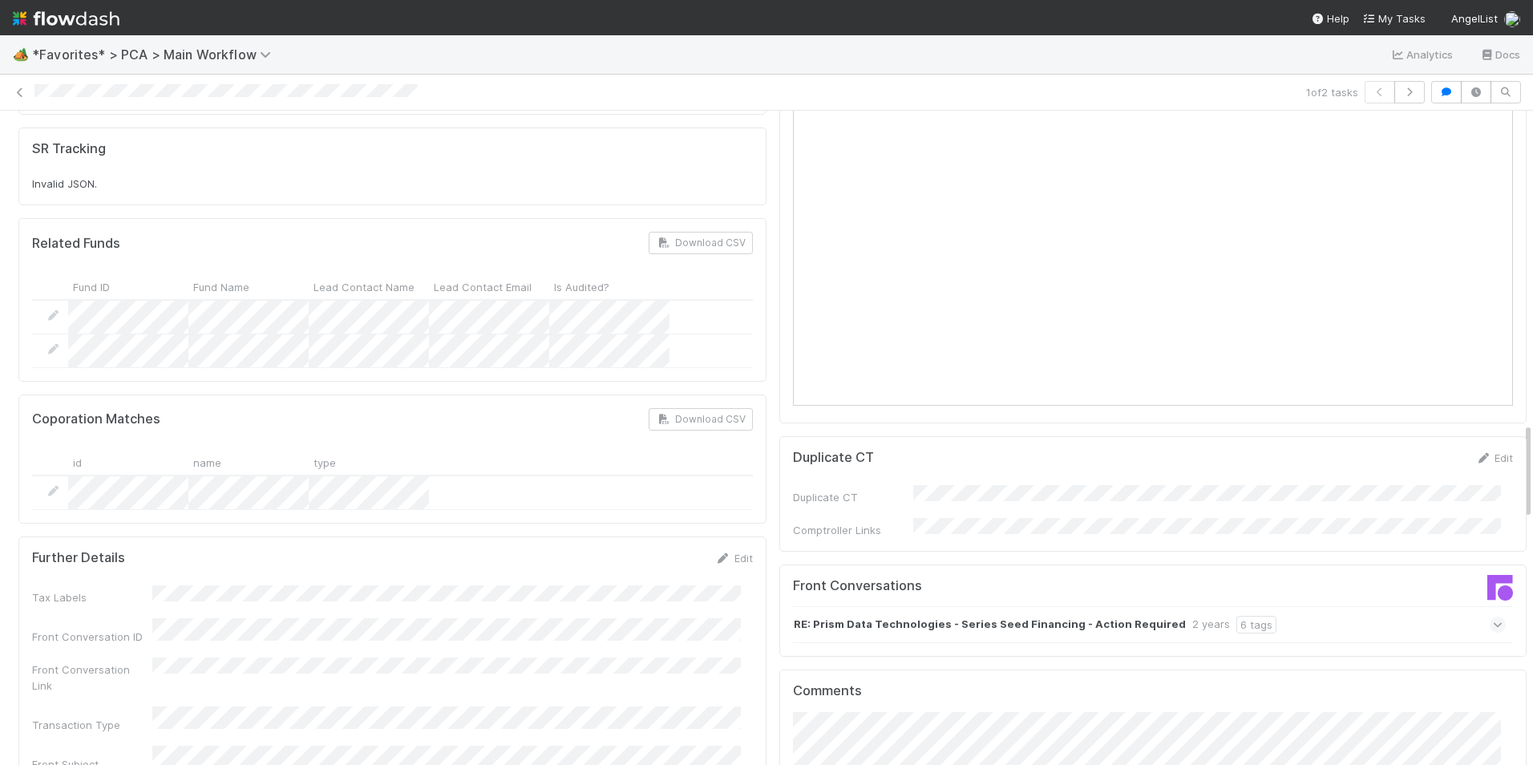
scroll to position [2084, 0]
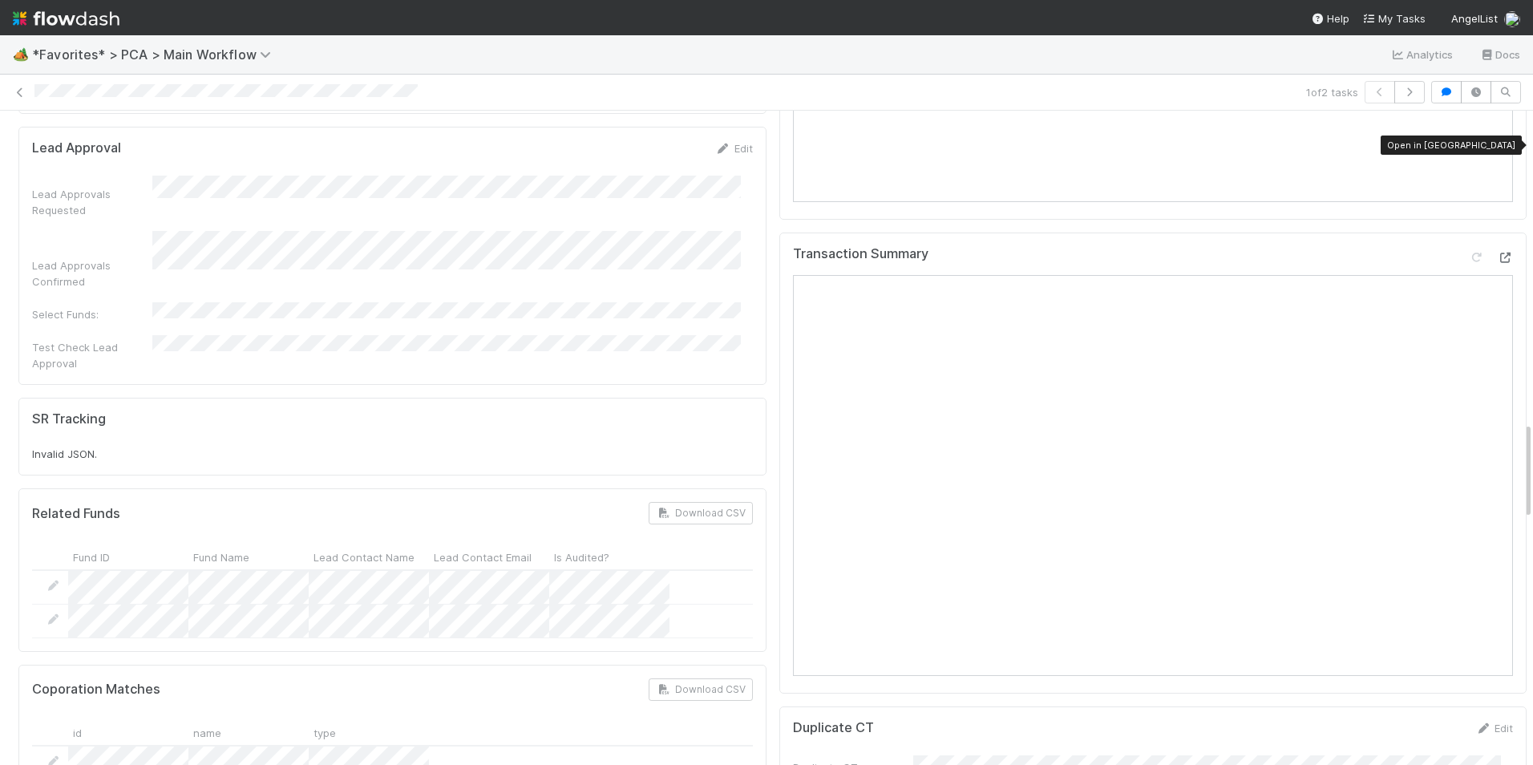
click at [1497, 253] on icon at bounding box center [1505, 258] width 16 height 10
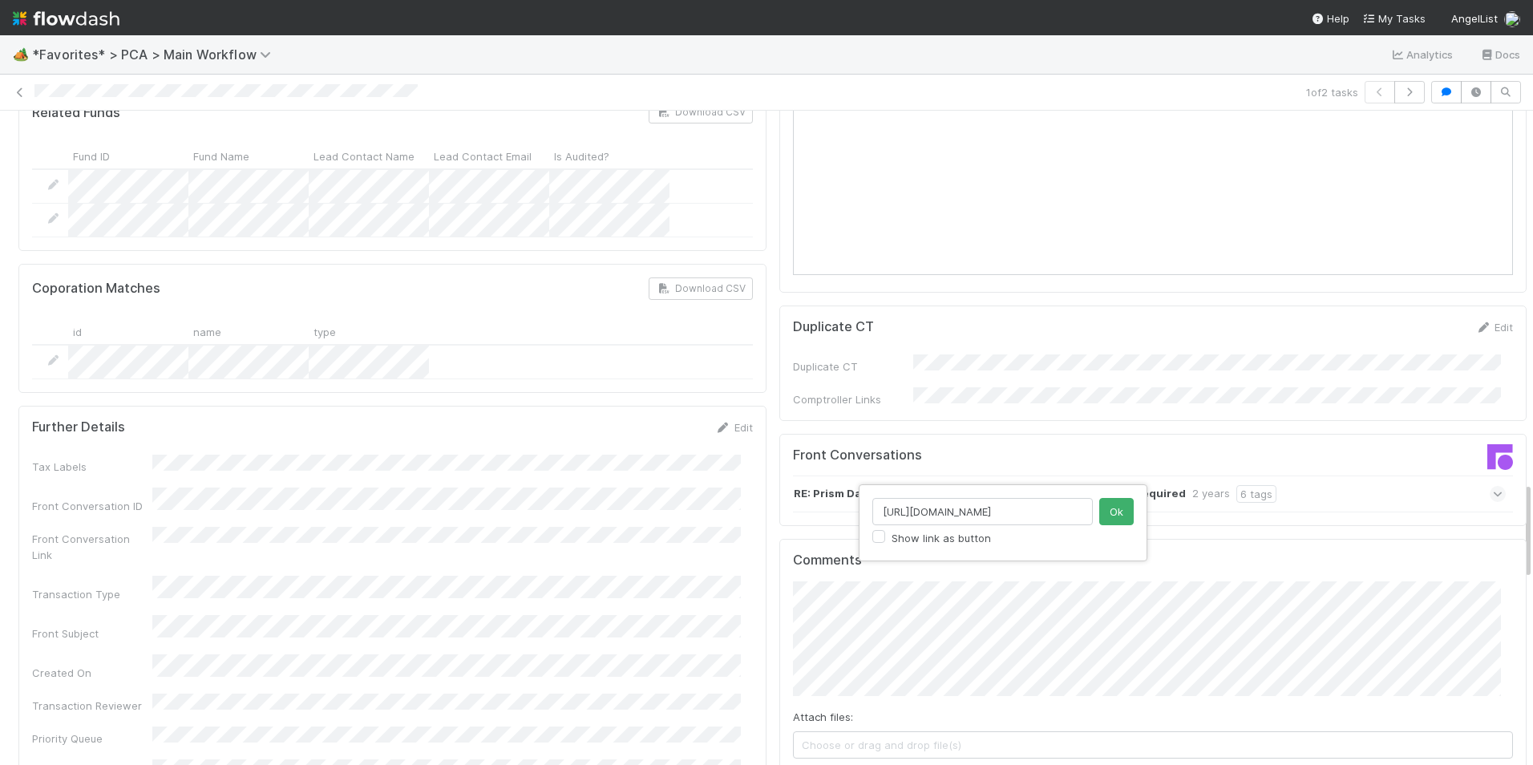
scroll to position [0, 459]
type input "[URL][DOMAIN_NAME]"
click at [1113, 508] on button "Ok" at bounding box center [1116, 511] width 34 height 27
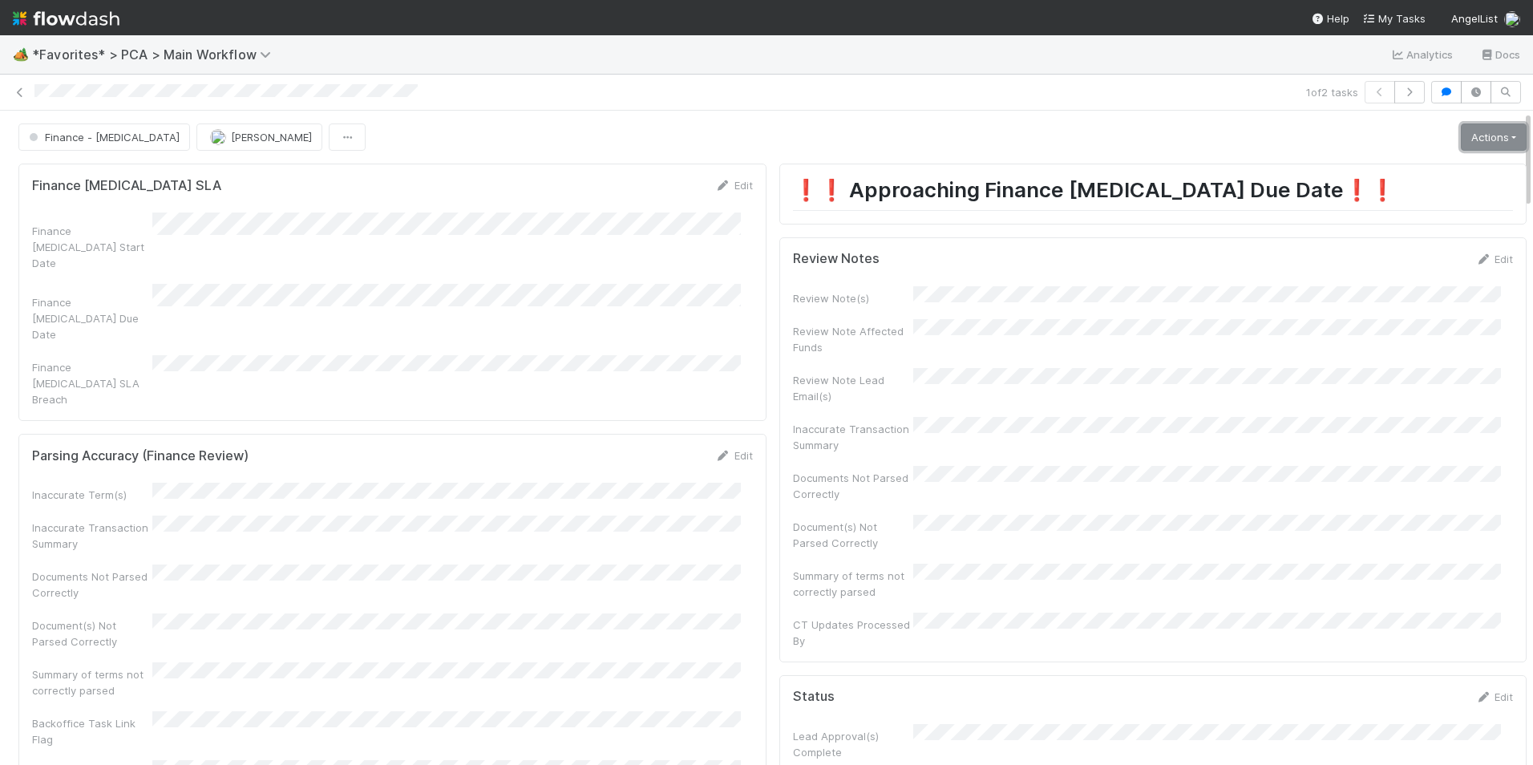
click at [1463, 135] on link "Actions" at bounding box center [1494, 136] width 66 height 27
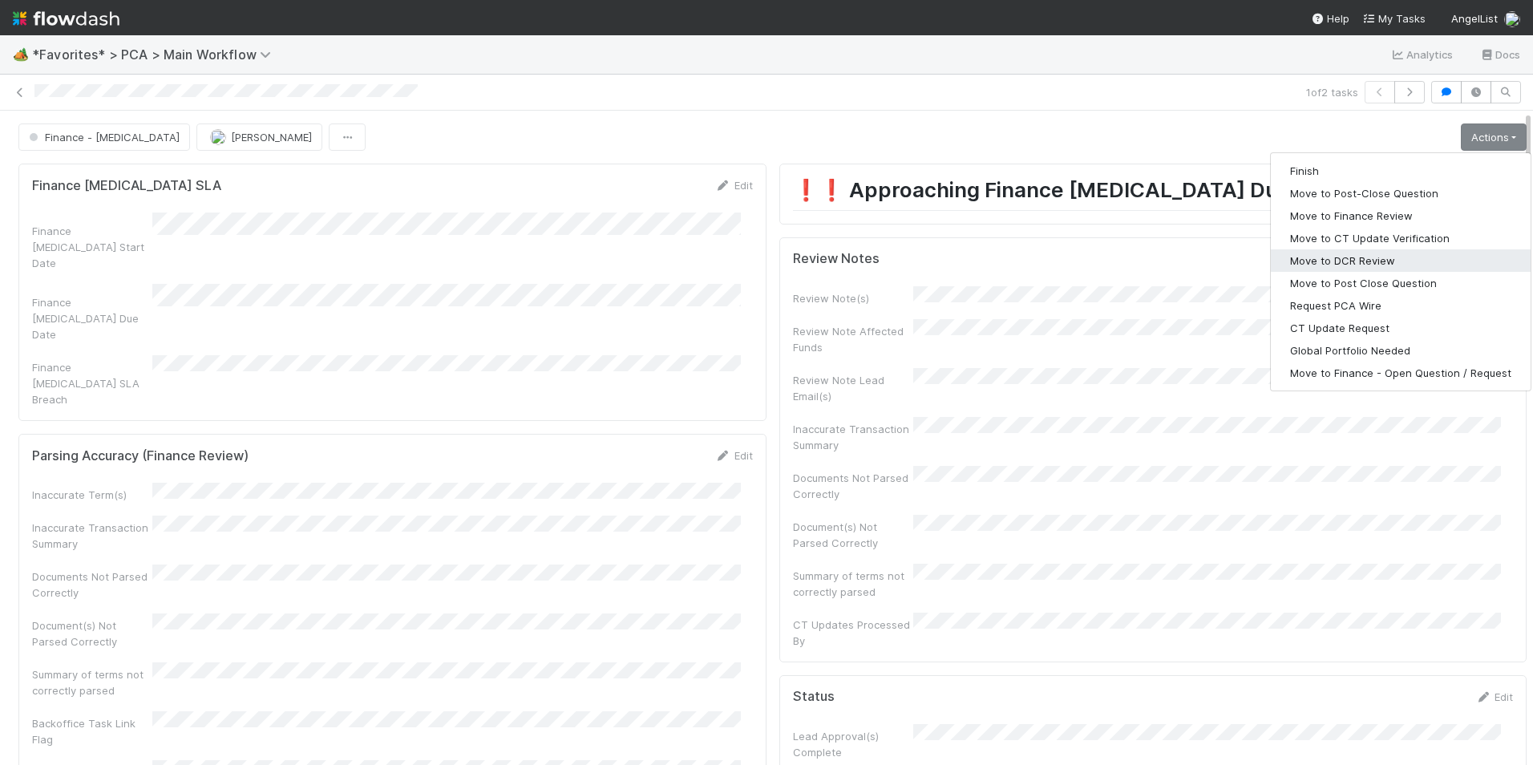
click at [1348, 261] on button "Move to DCR Review" at bounding box center [1401, 260] width 260 height 22
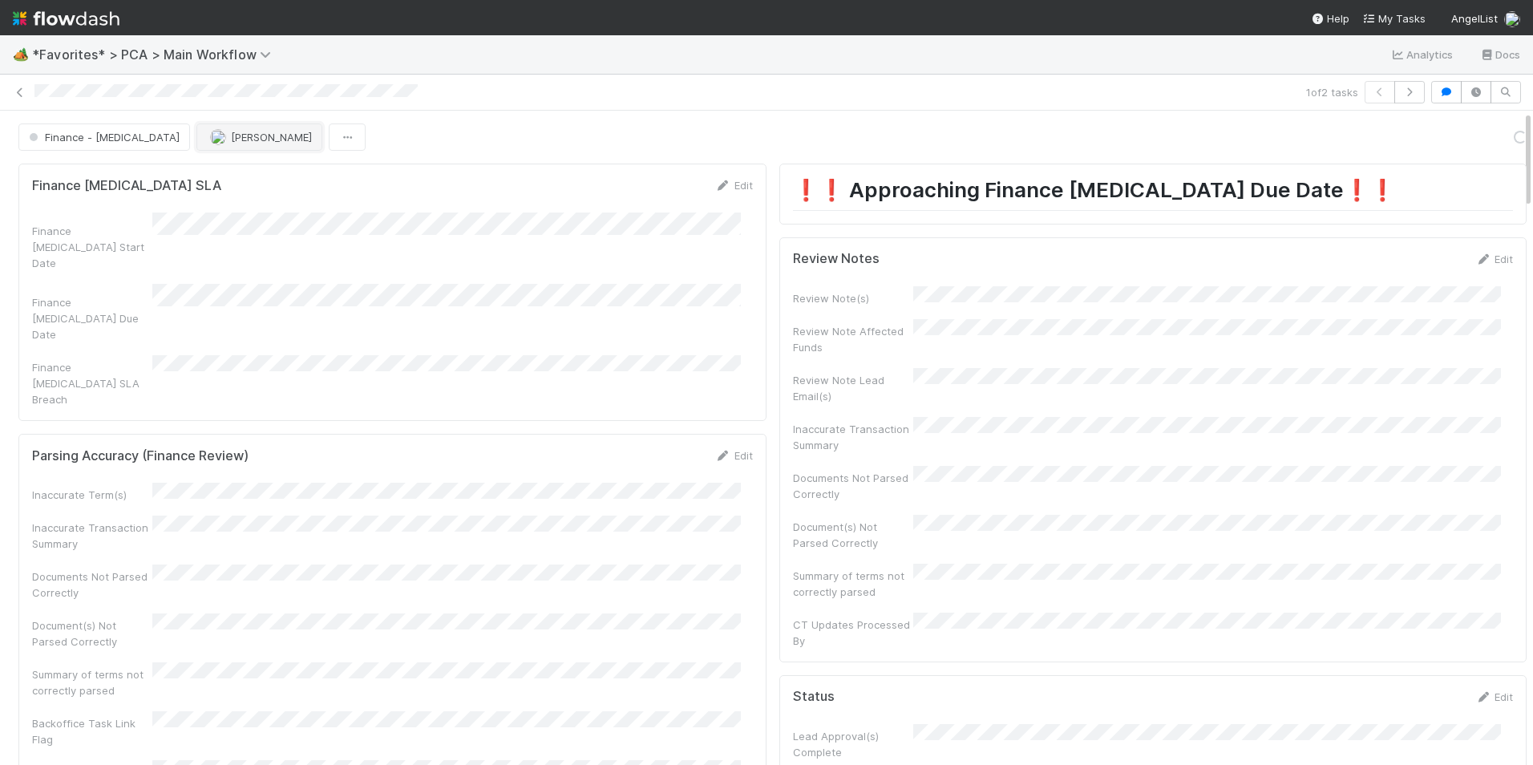
click at [231, 138] on span "[PERSON_NAME]" at bounding box center [271, 137] width 81 height 13
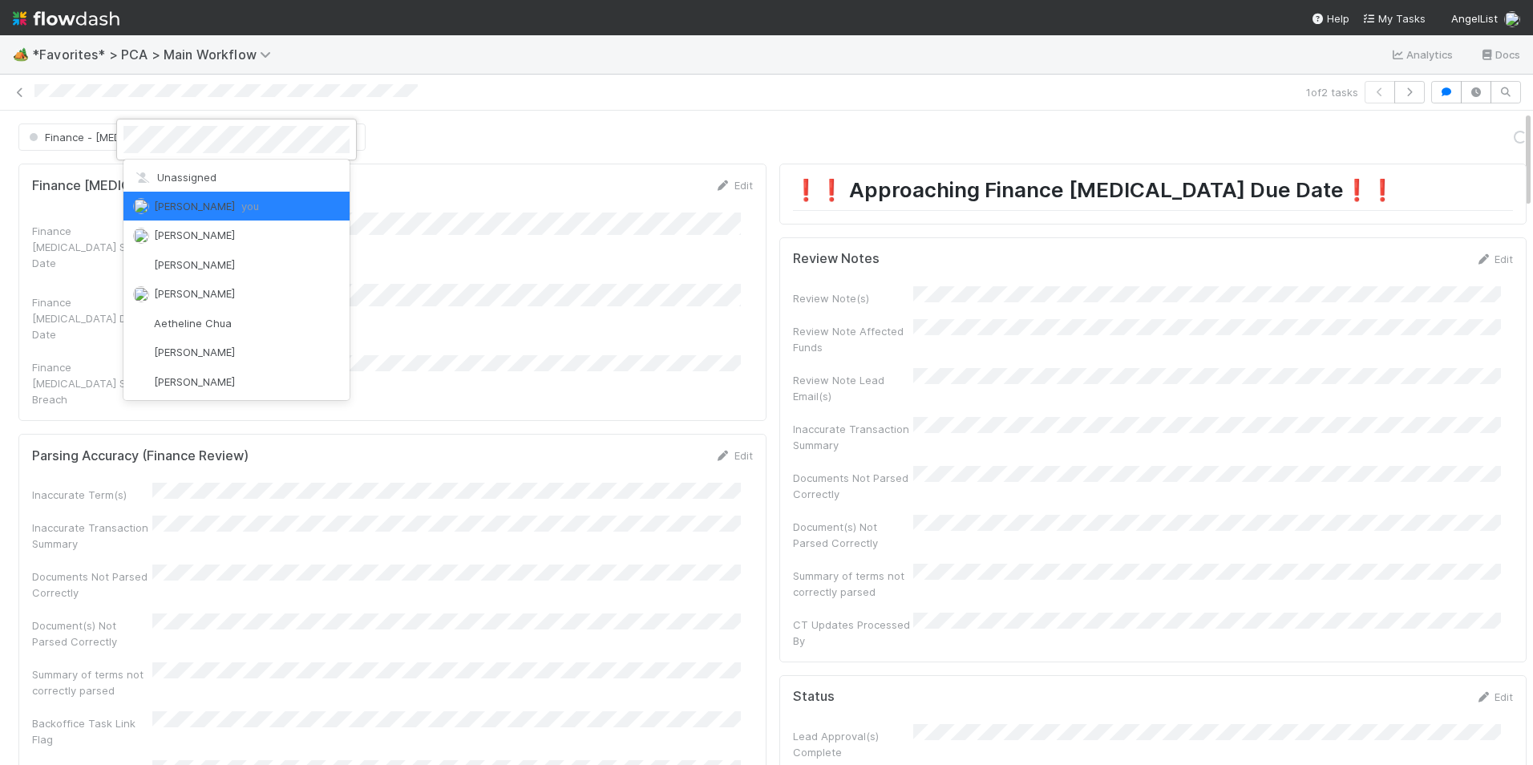
click at [579, 107] on div at bounding box center [766, 382] width 1533 height 765
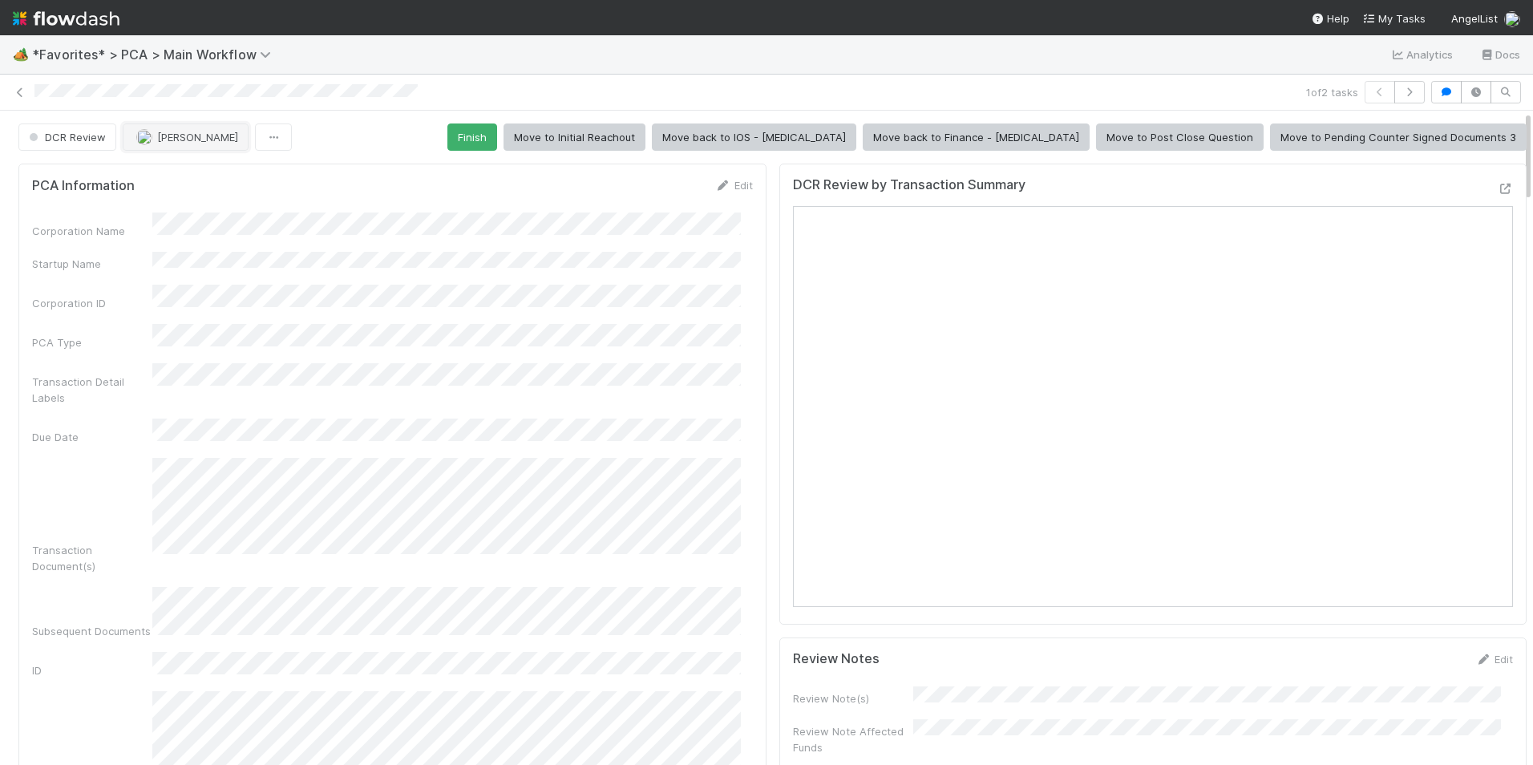
click at [171, 136] on span "[PERSON_NAME]" at bounding box center [197, 137] width 81 height 13
click at [222, 174] on div "[PERSON_NAME]" at bounding box center [228, 177] width 226 height 29
click at [22, 91] on icon at bounding box center [20, 92] width 16 height 10
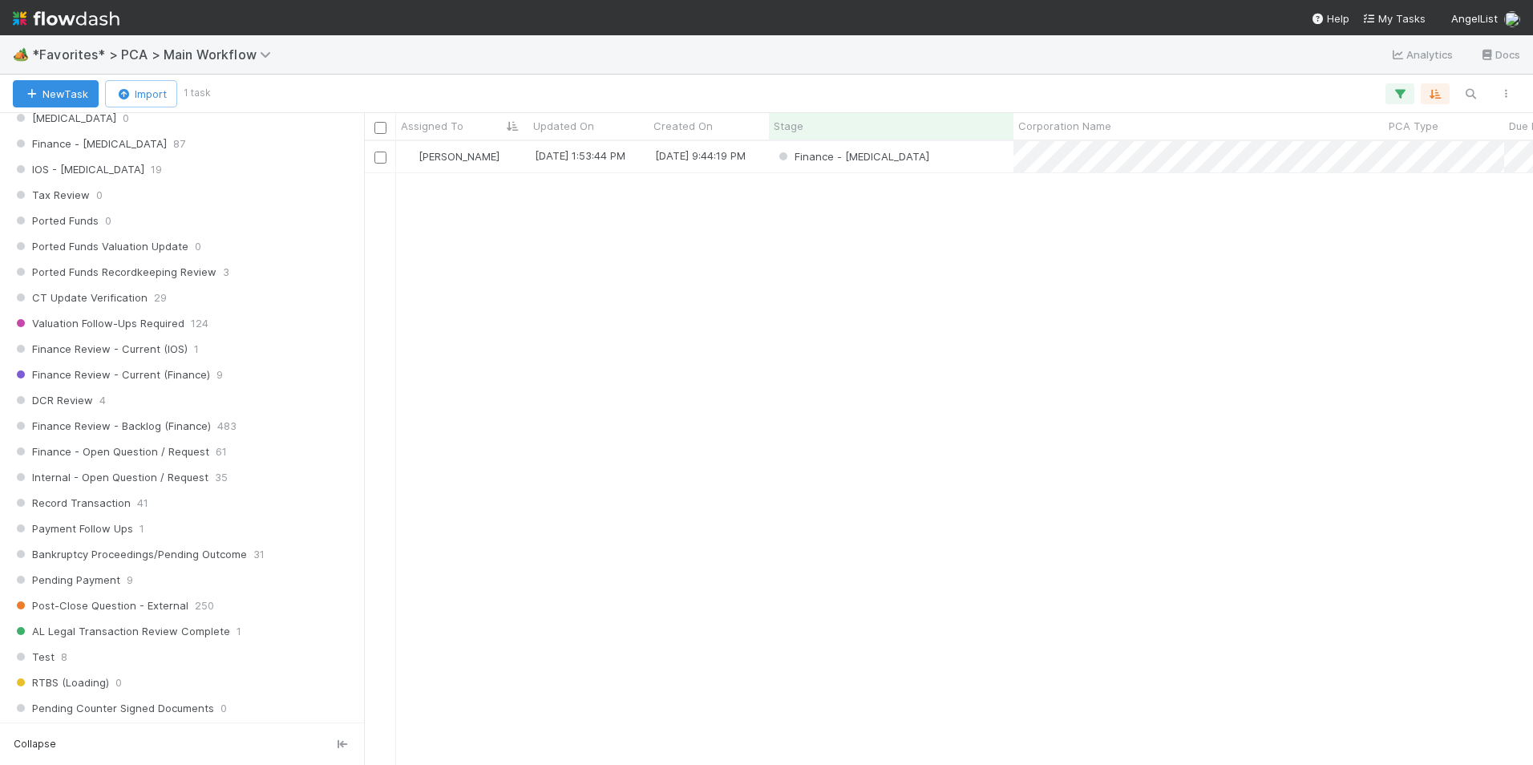
scroll to position [962, 0]
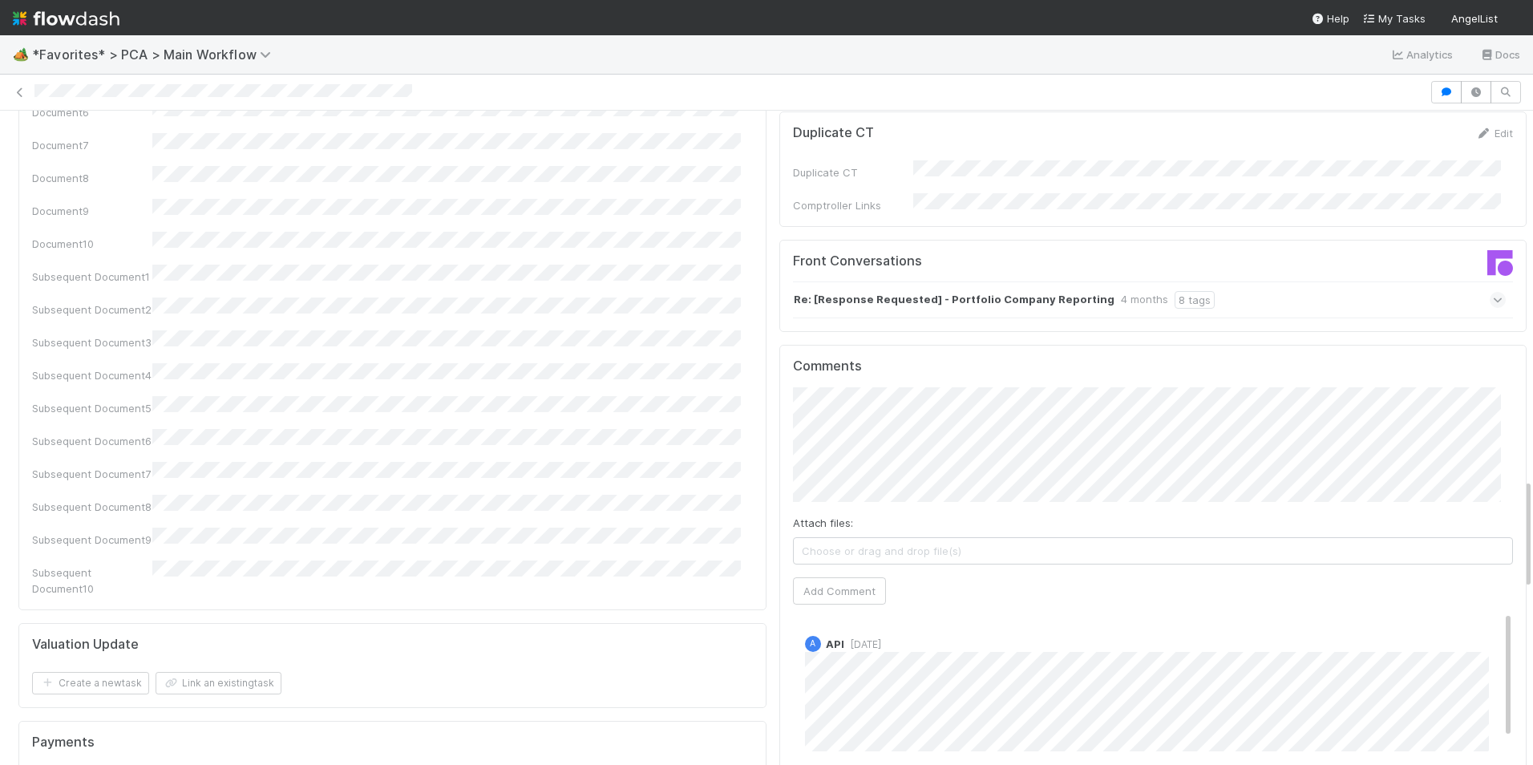
scroll to position [2164, 0]
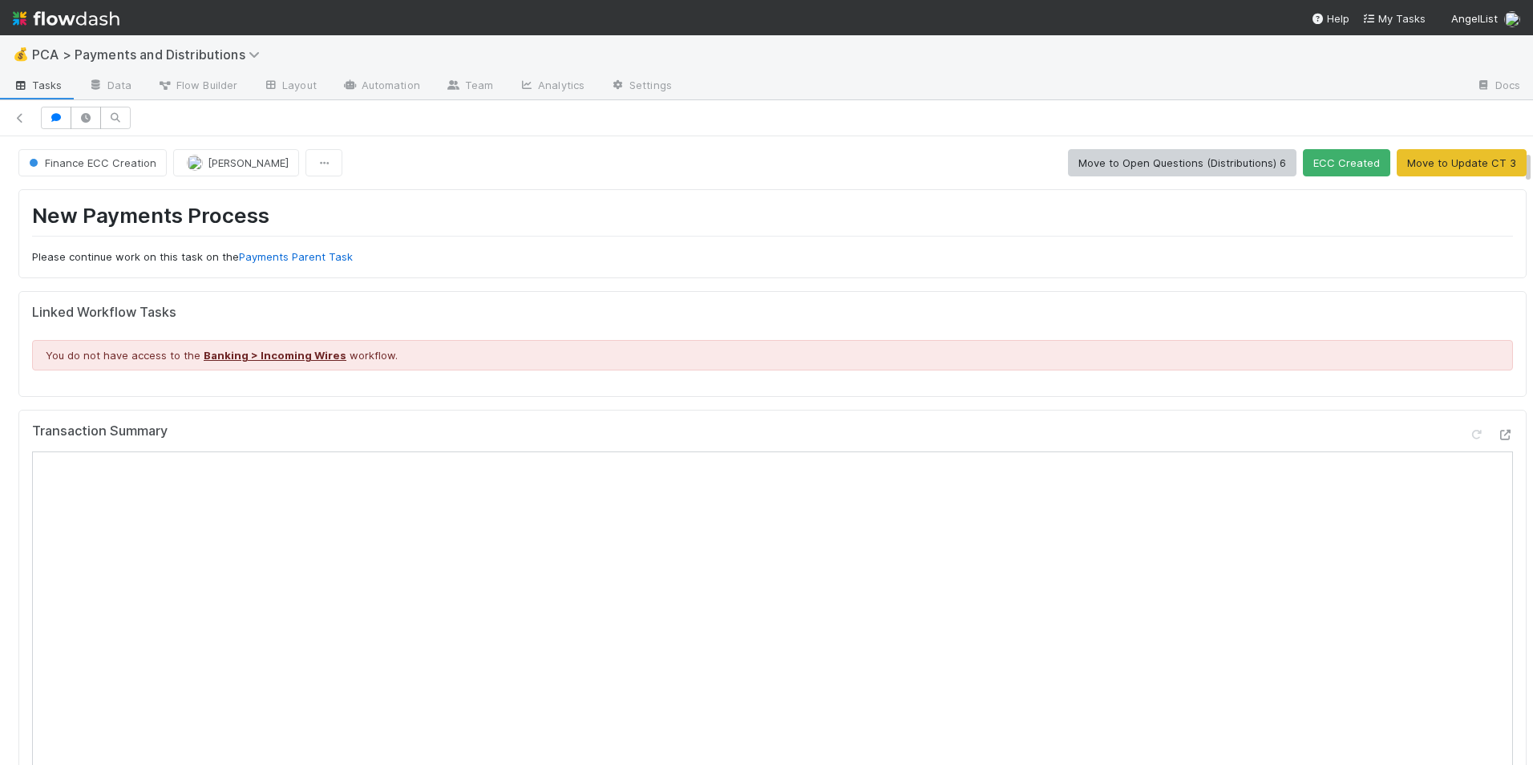
scroll to position [240, 0]
